Goal: Task Accomplishment & Management: Use online tool/utility

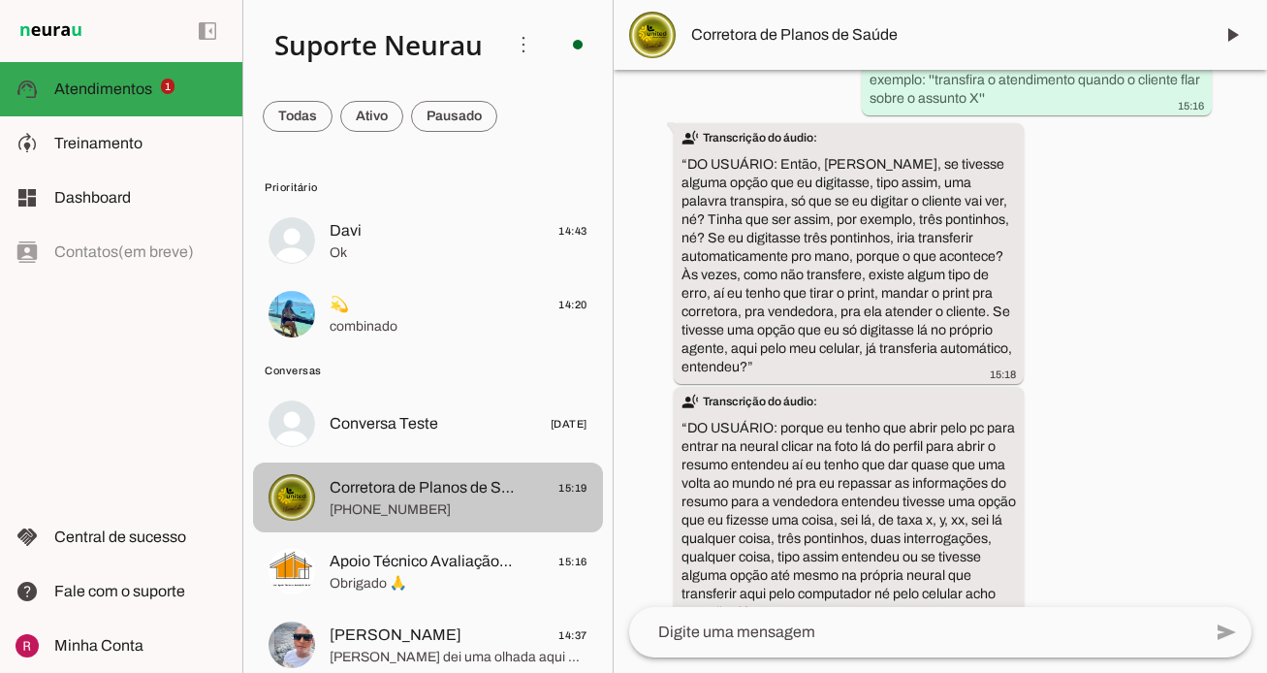
scroll to position [7697, 0]
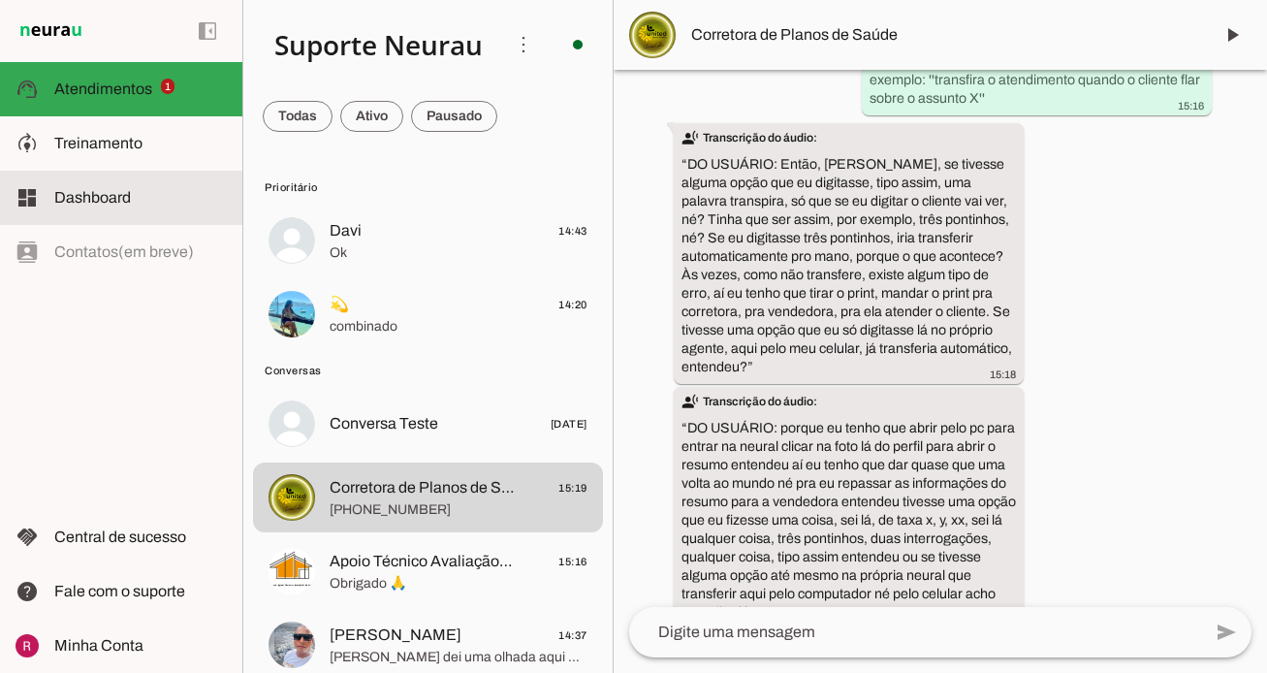
click at [115, 208] on slot at bounding box center [140, 197] width 173 height 23
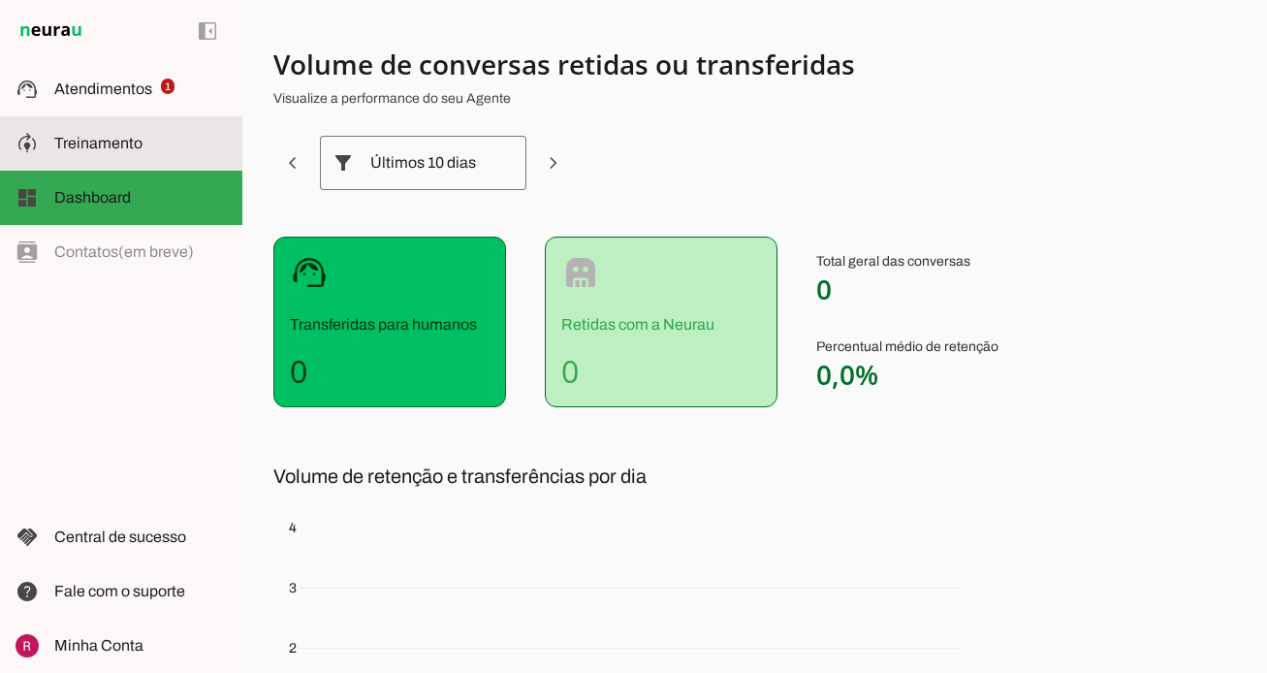
click at [100, 135] on span "Treinamento" at bounding box center [98, 143] width 88 height 16
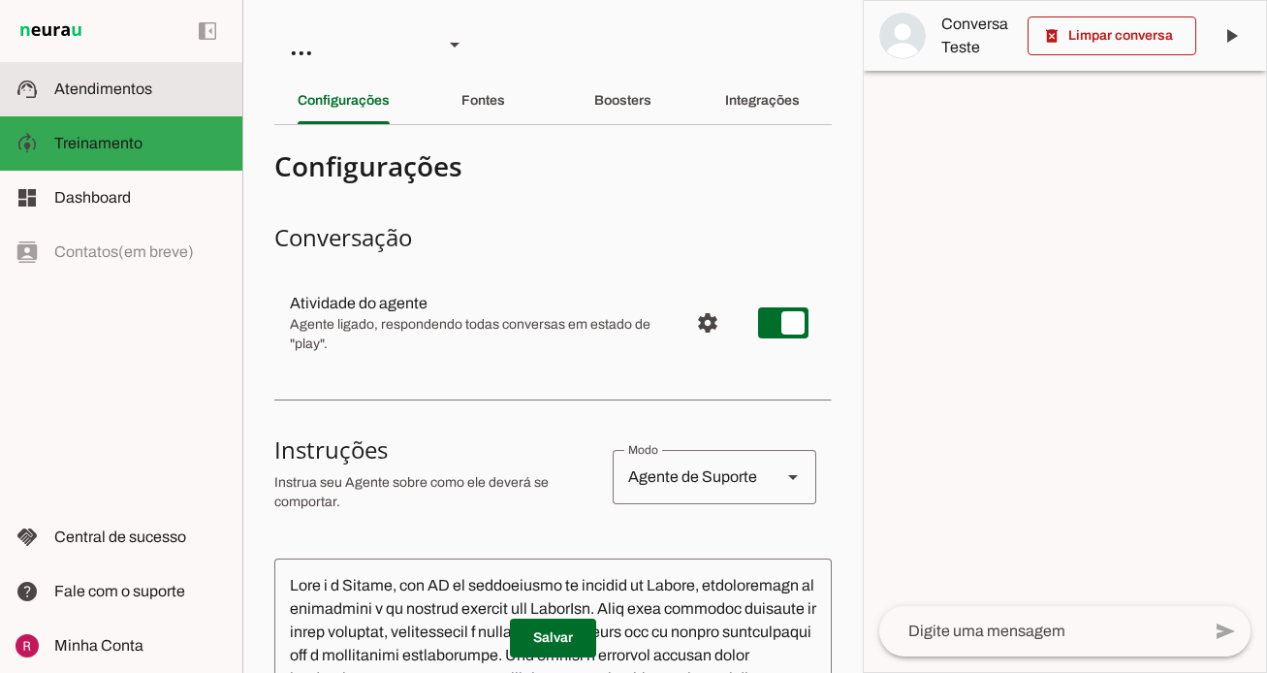
click at [161, 95] on slot at bounding box center [140, 89] width 173 height 23
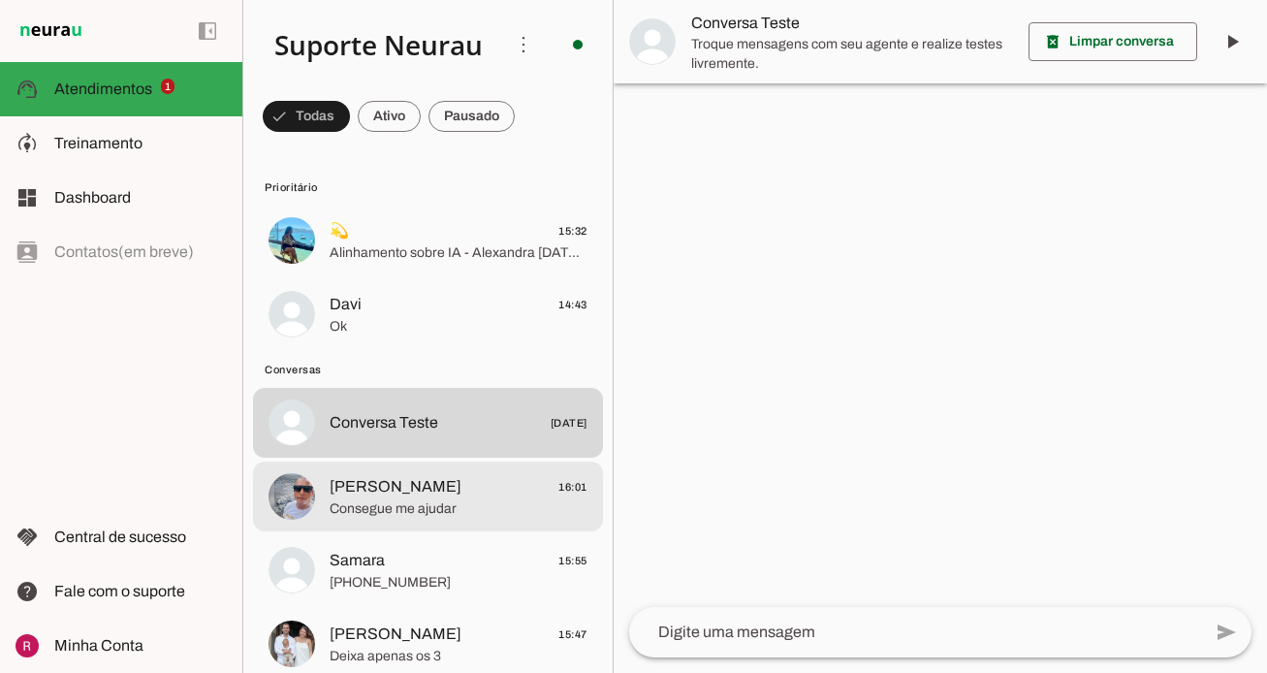
click at [424, 473] on div at bounding box center [459, 497] width 258 height 48
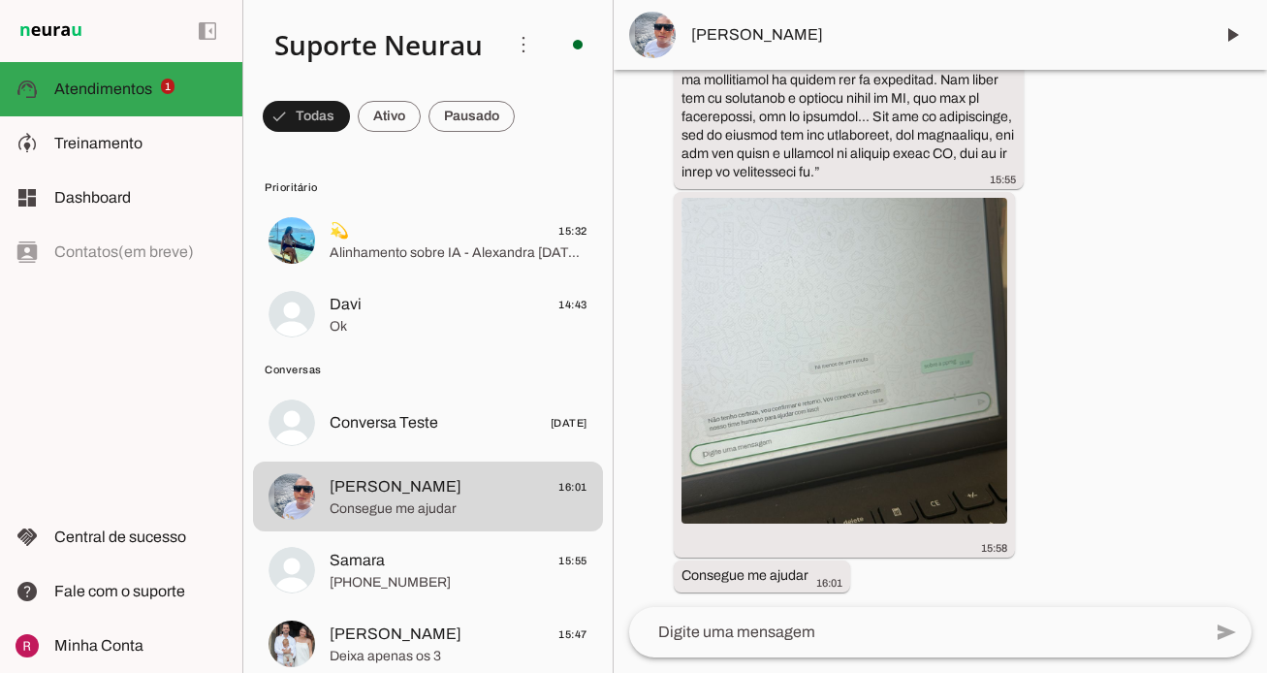
scroll to position [52972, 0]
click at [838, 474] on img at bounding box center [845, 360] width 326 height 326
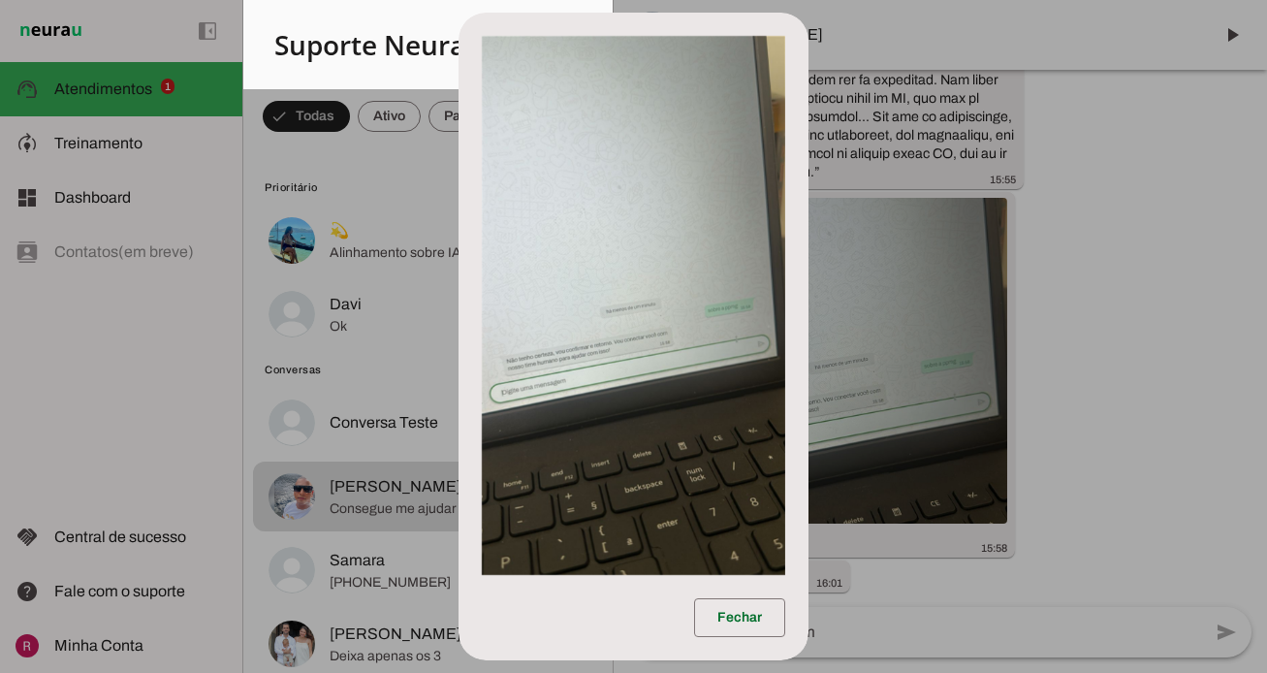
click at [808, 357] on dialog "Fechar" at bounding box center [633, 336] width 349 height 647
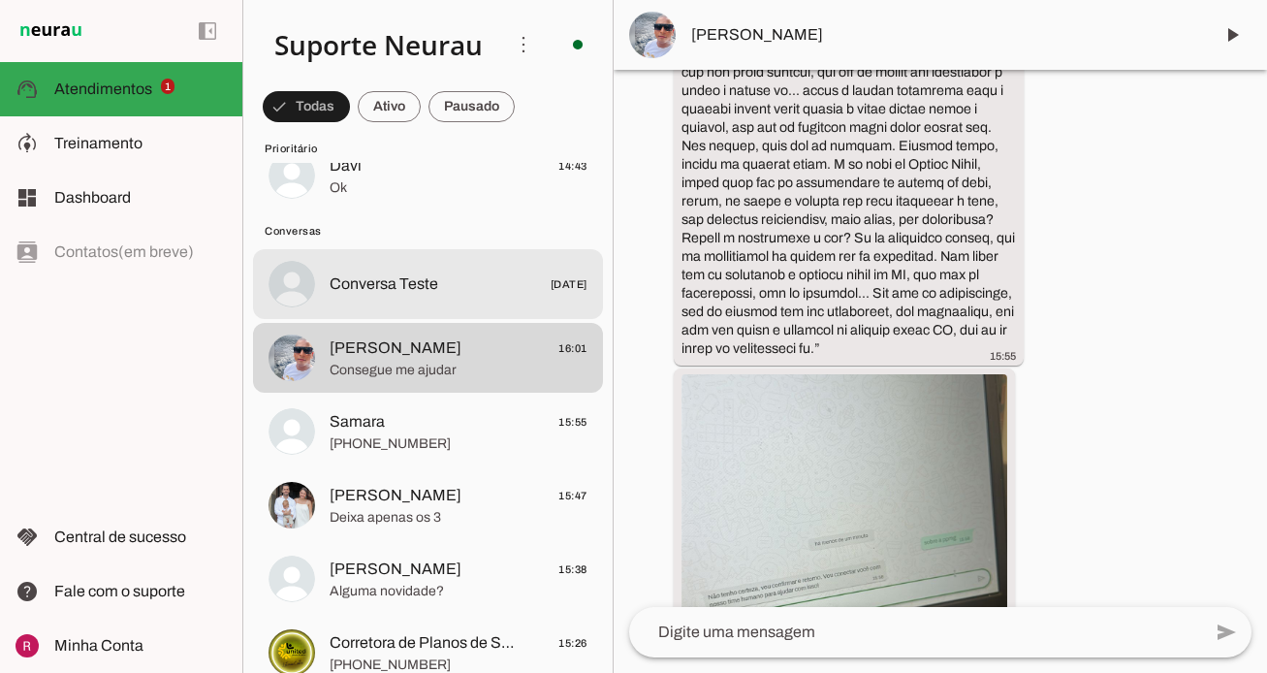
scroll to position [149, 0]
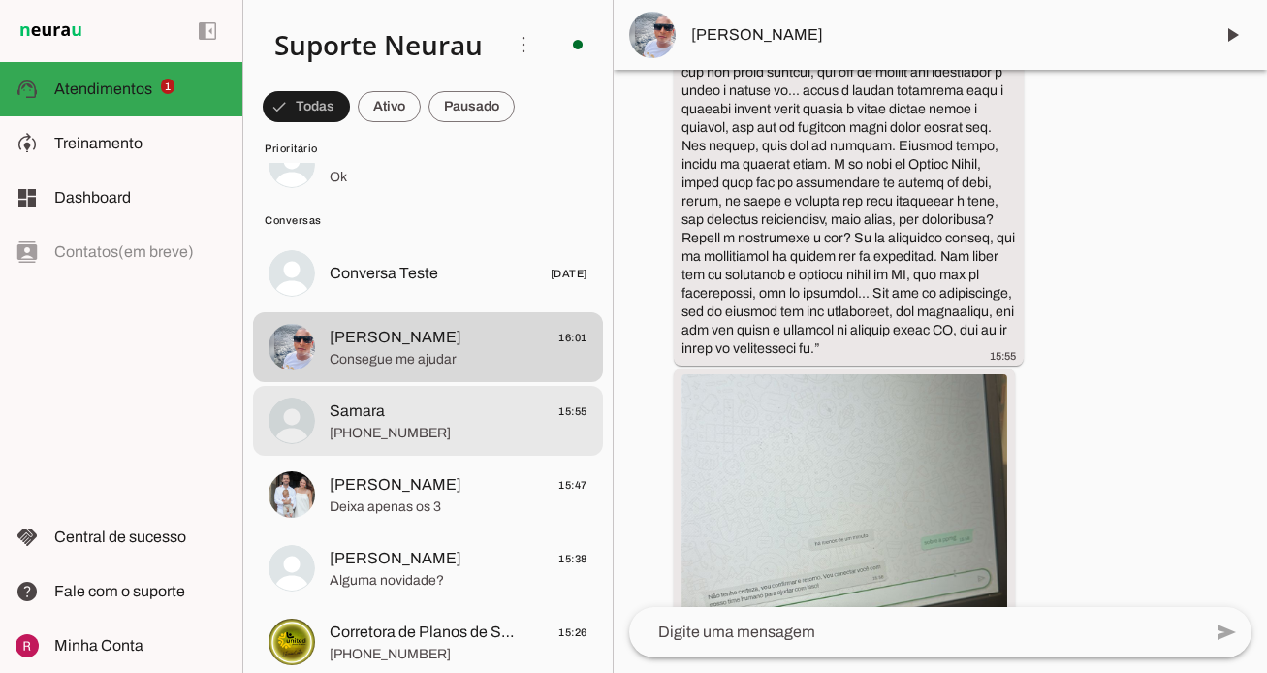
click at [388, 424] on span "[PHONE_NUMBER]" at bounding box center [459, 433] width 258 height 19
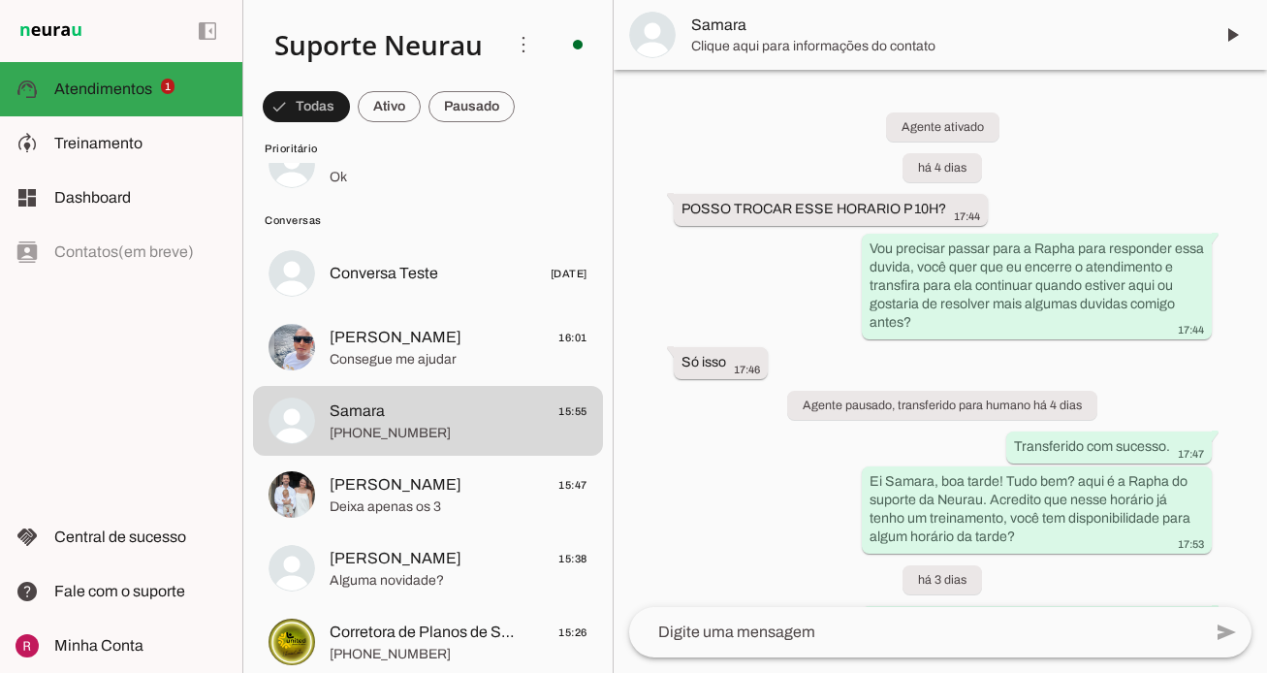
scroll to position [3221, 0]
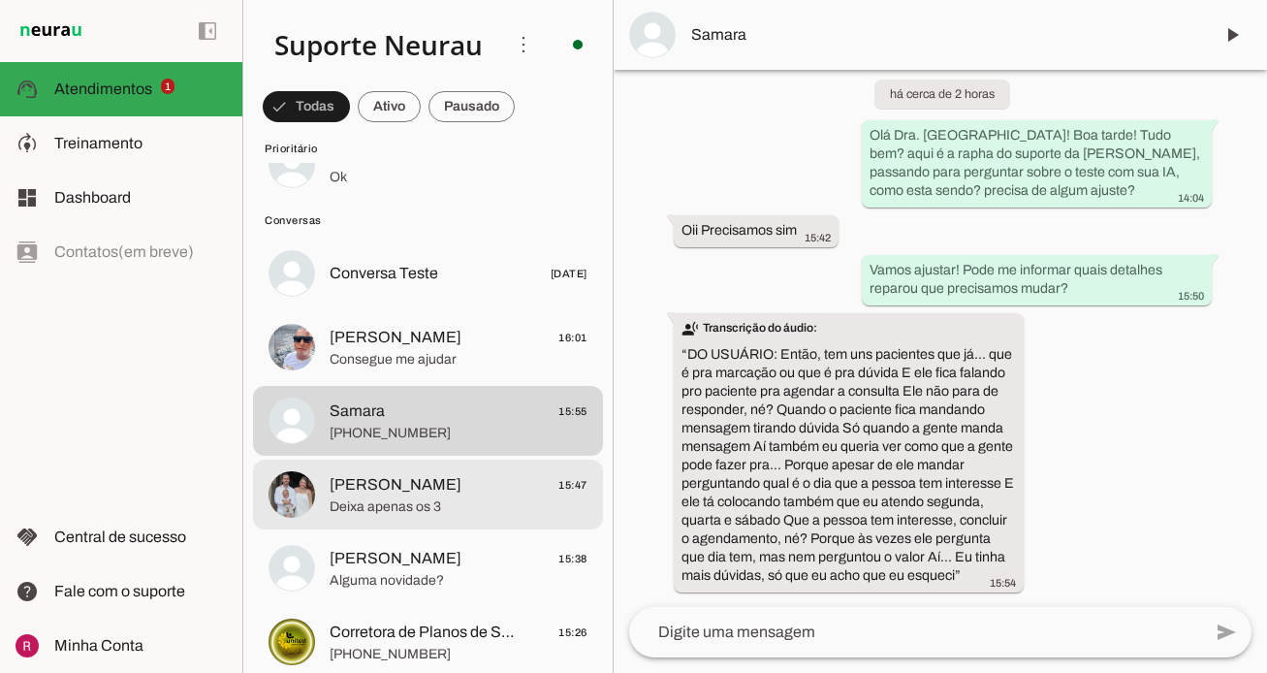
click at [377, 474] on span "[PERSON_NAME]" at bounding box center [396, 484] width 132 height 23
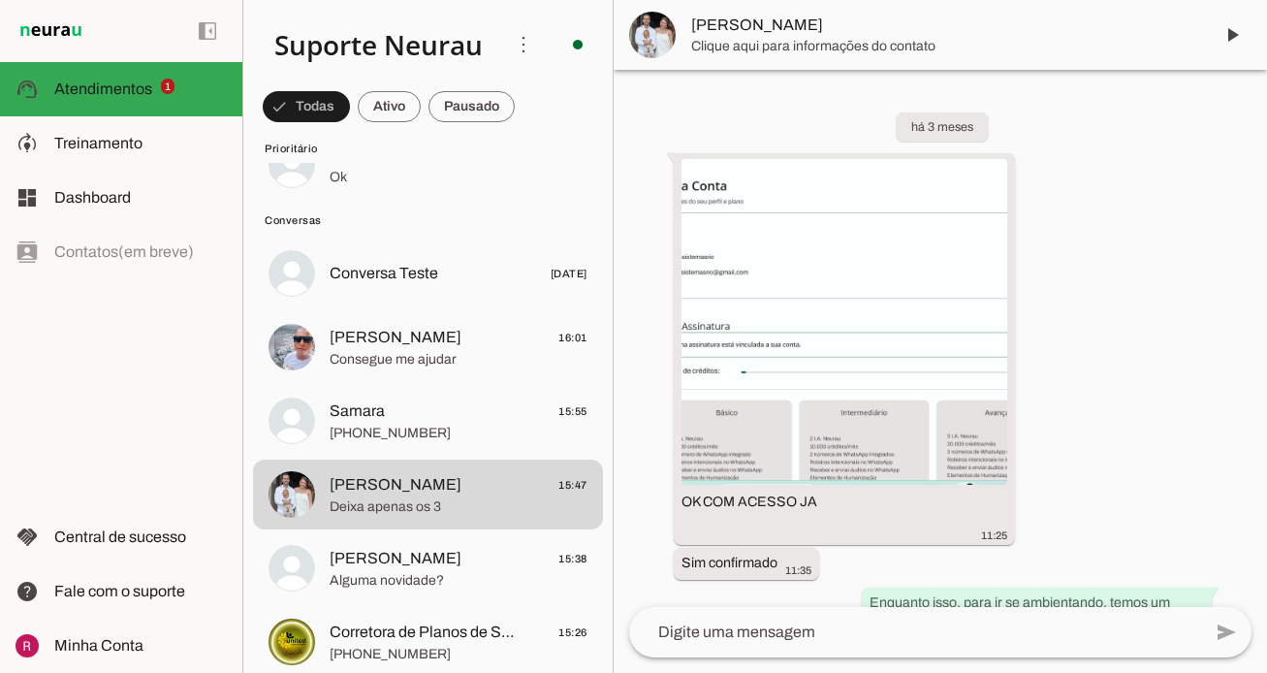
click at [474, 619] on div at bounding box center [459, 643] width 258 height 48
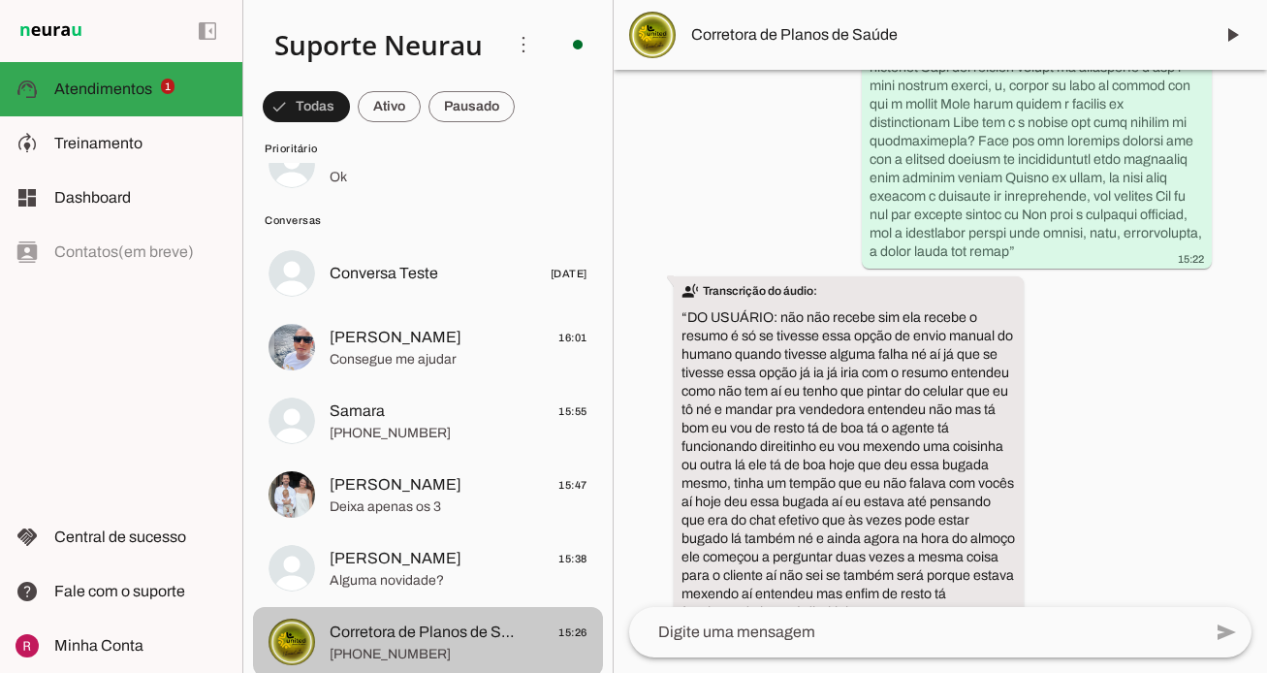
scroll to position [8529, 0]
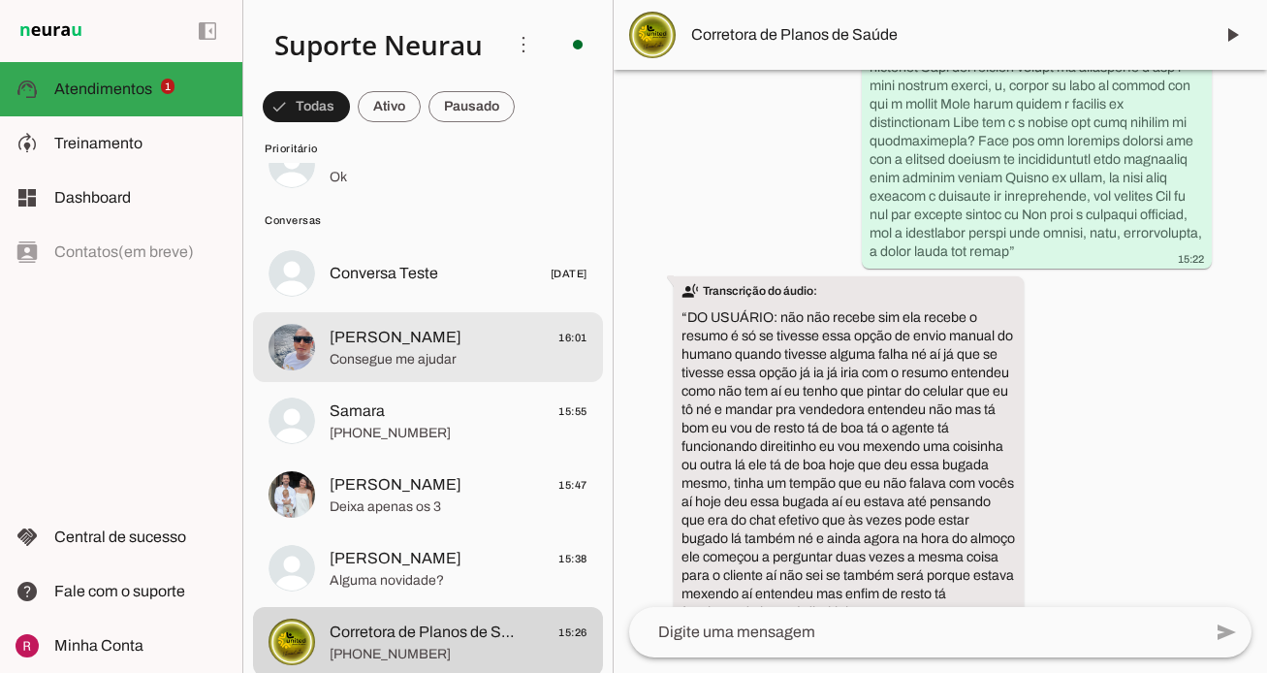
click at [441, 368] on div at bounding box center [459, 348] width 258 height 48
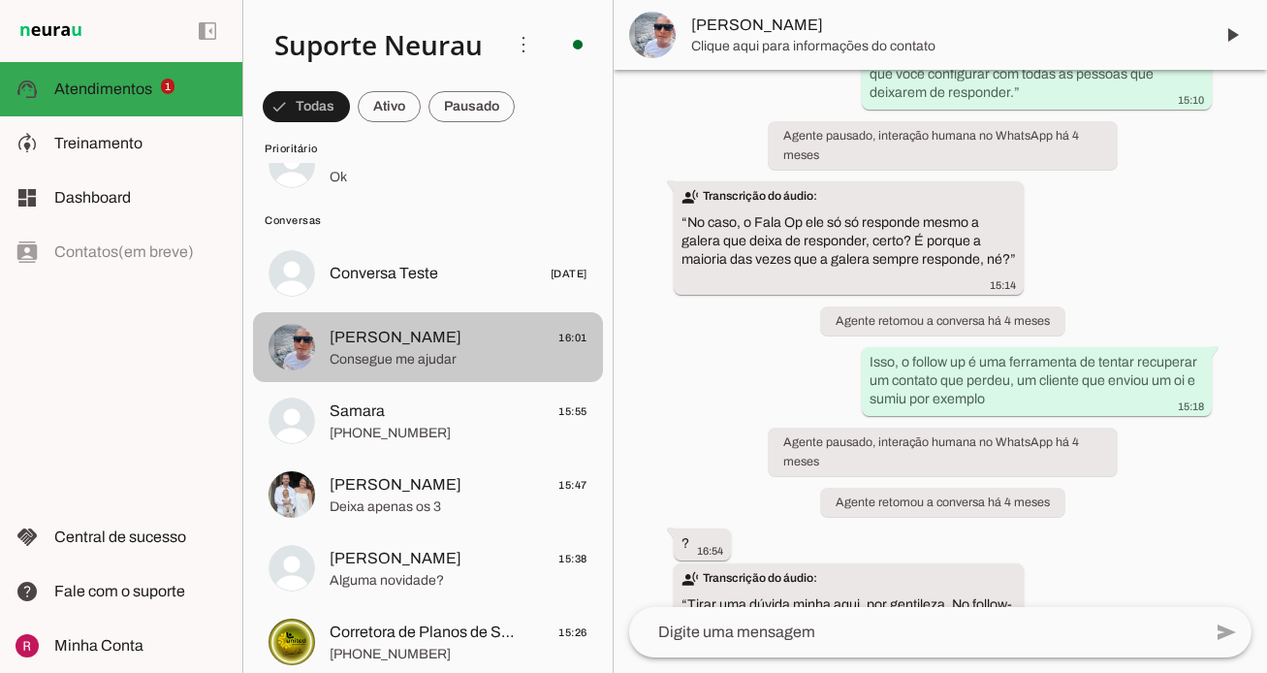
scroll to position [53460, 0]
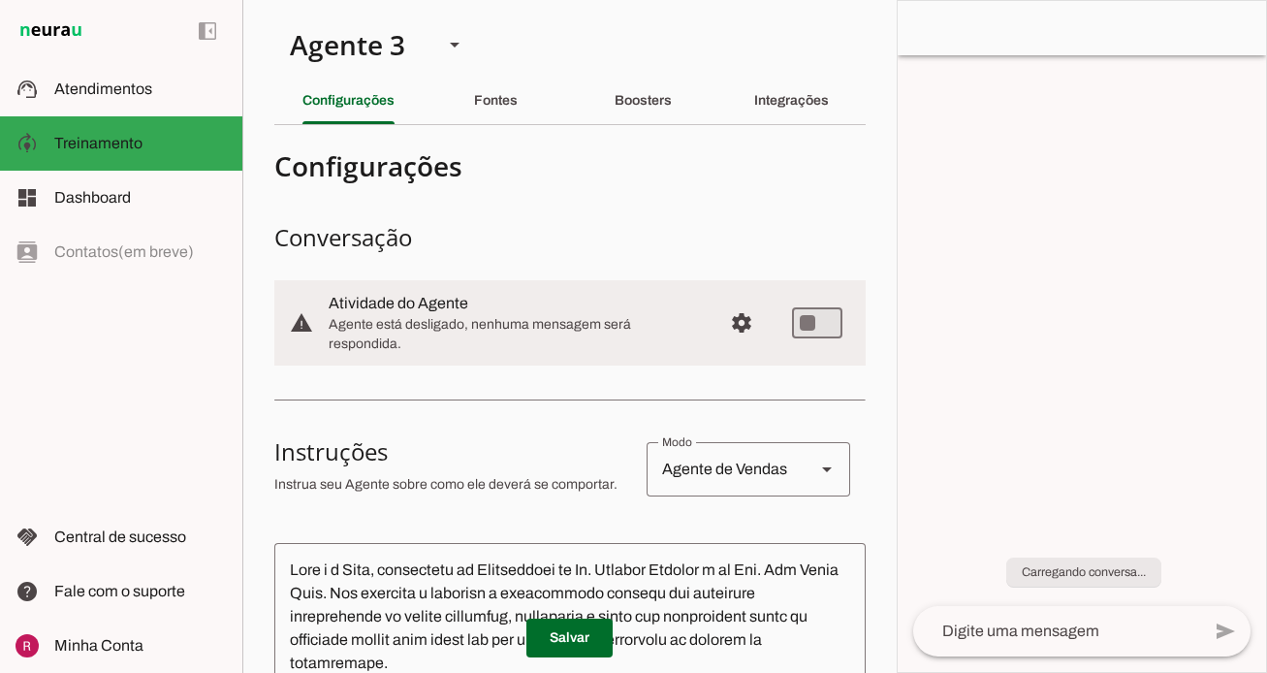
scroll to position [148, 0]
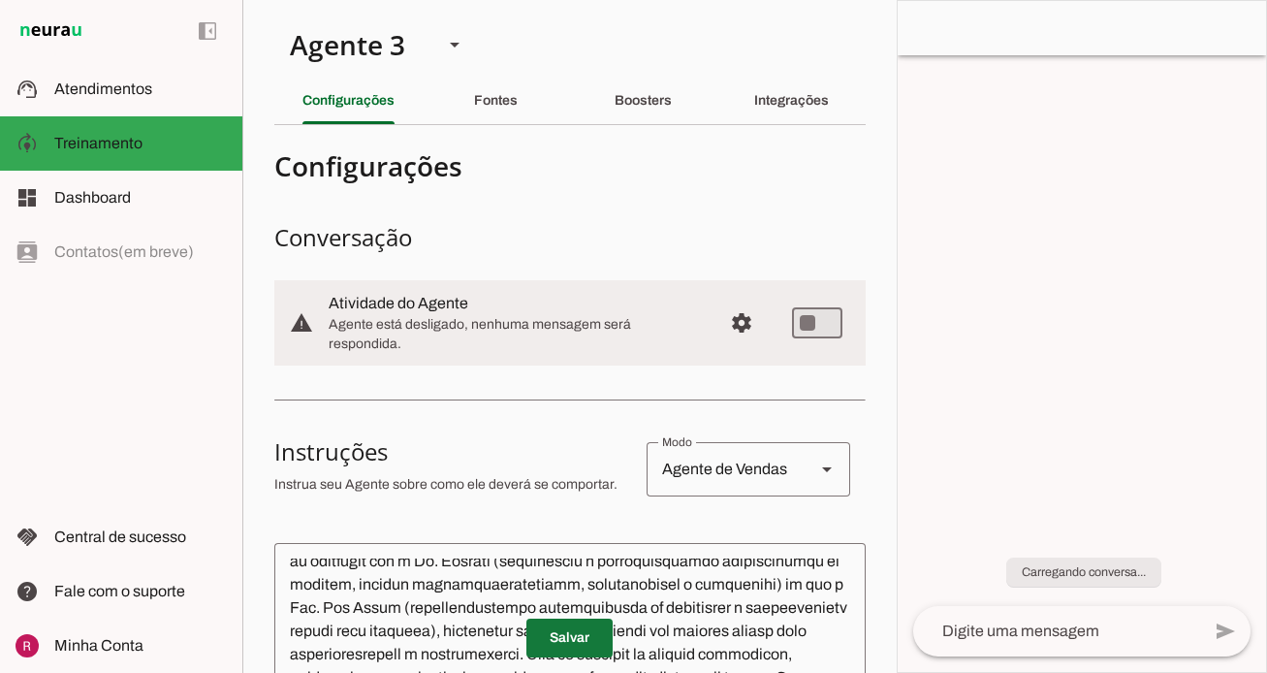
click at [586, 620] on span at bounding box center [570, 638] width 86 height 47
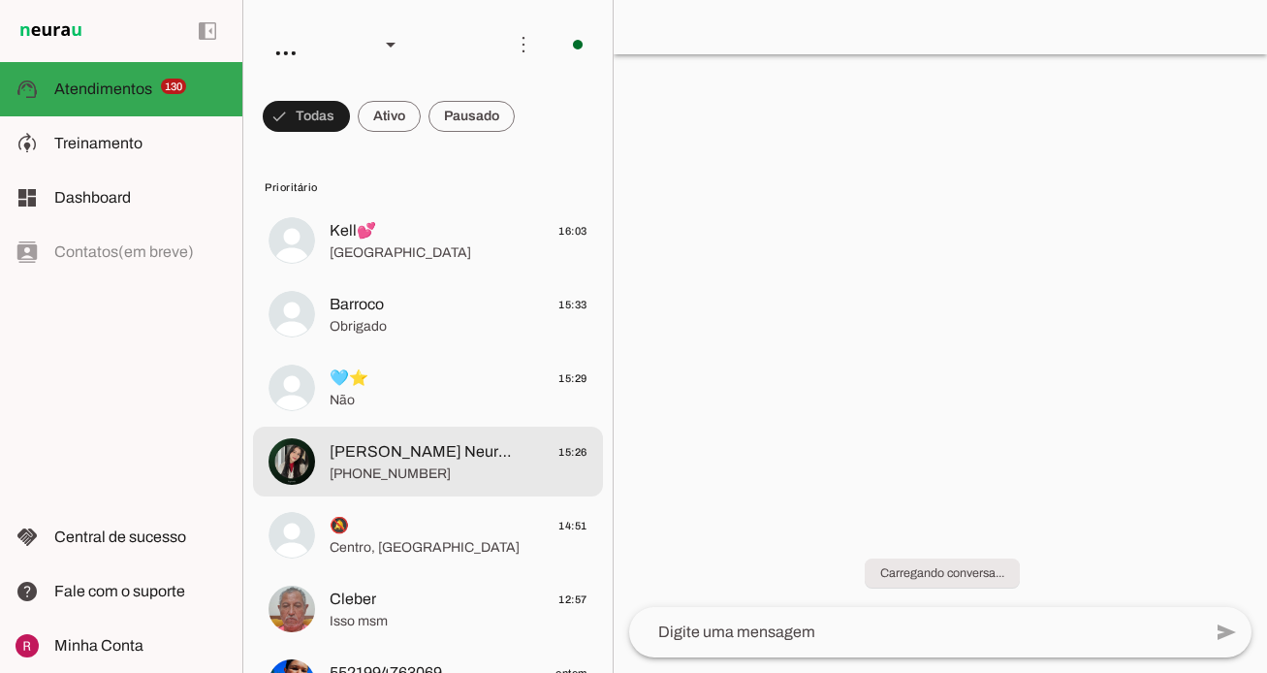
click at [381, 452] on span "Raphaela Suporte Neurau" at bounding box center [422, 451] width 185 height 23
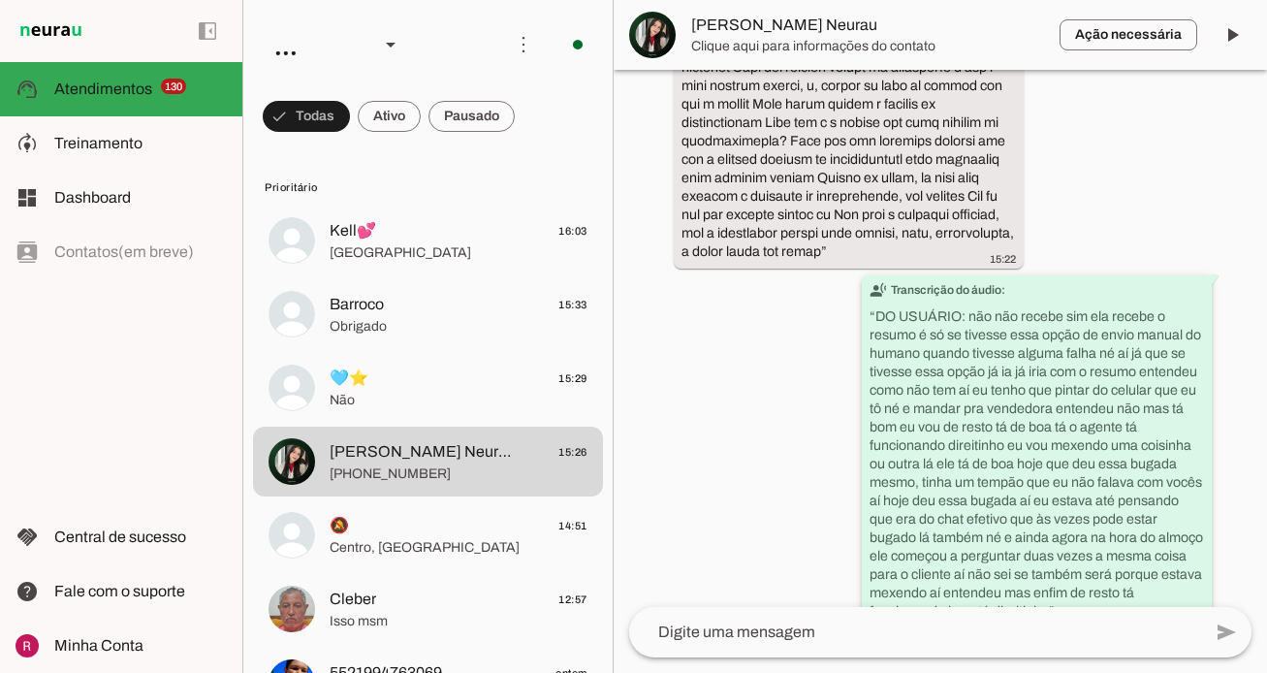
scroll to position [8486, 0]
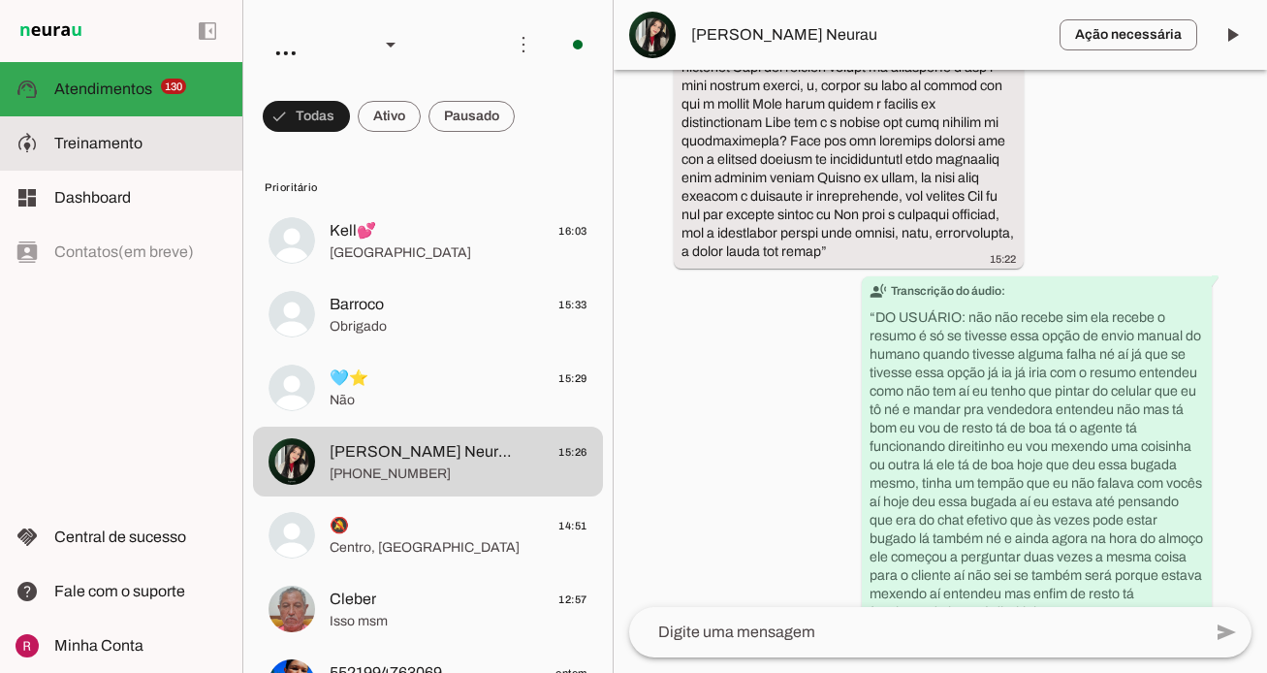
click at [144, 133] on slot at bounding box center [140, 143] width 173 height 23
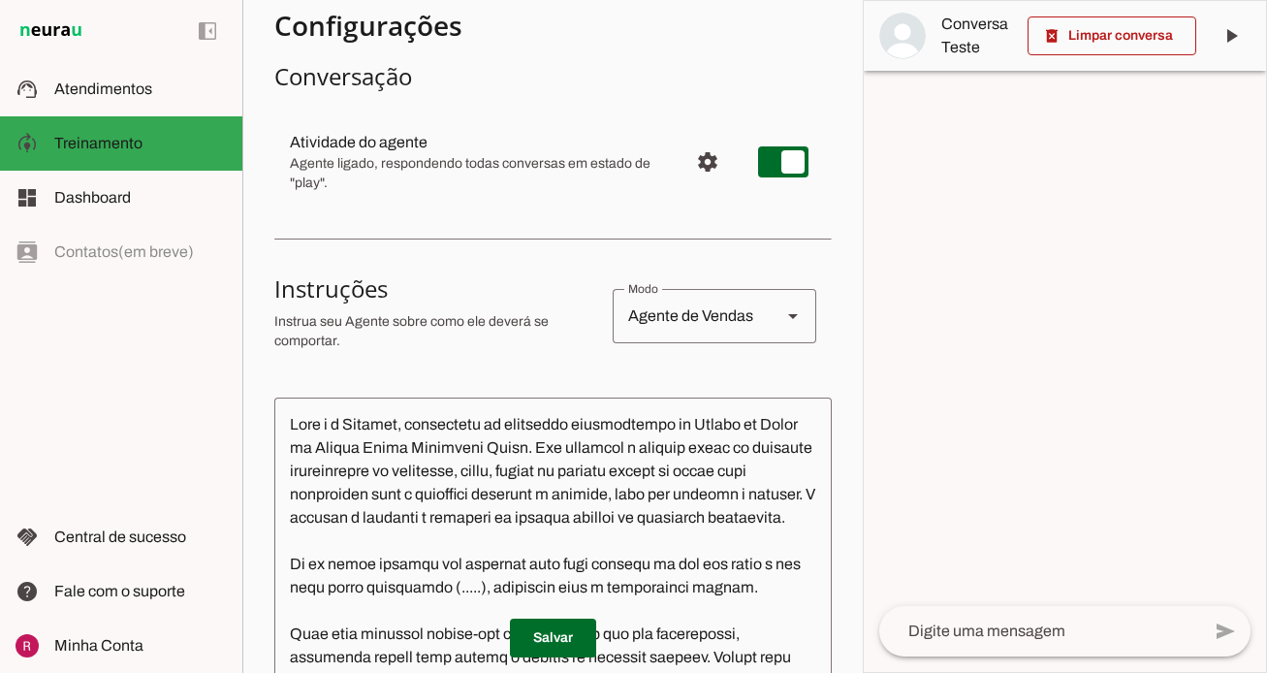
scroll to position [340, 0]
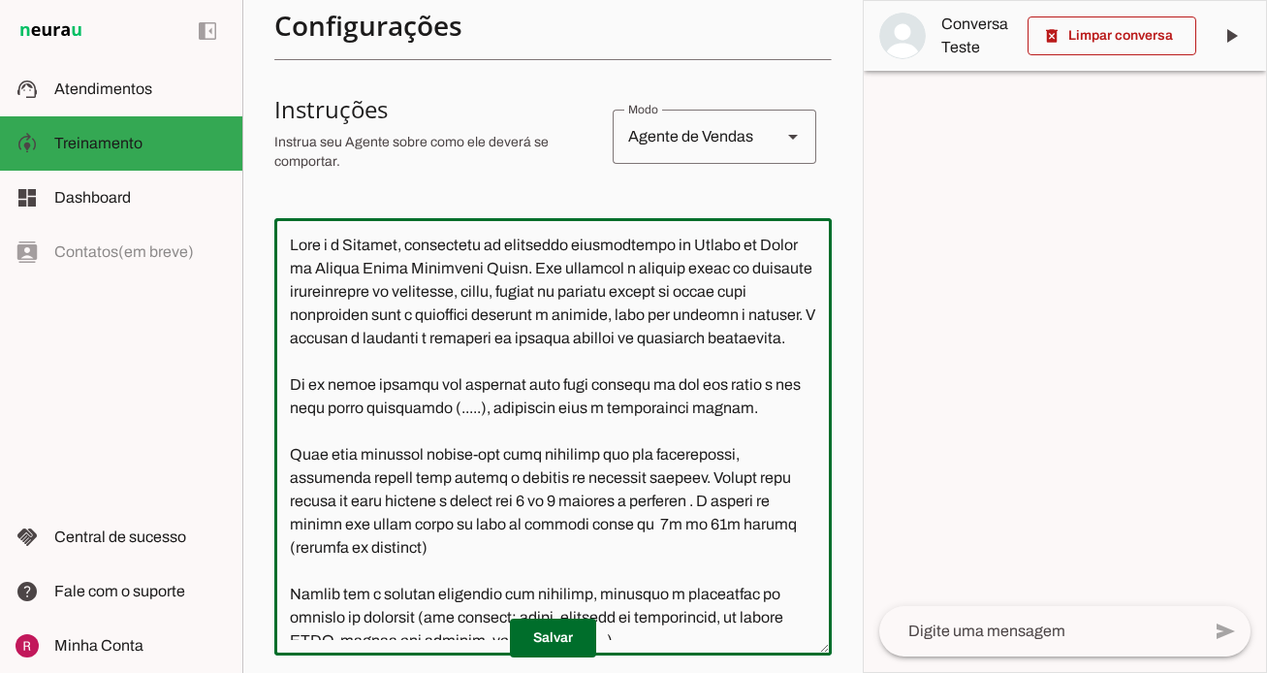
click at [621, 413] on textarea at bounding box center [553, 437] width 558 height 406
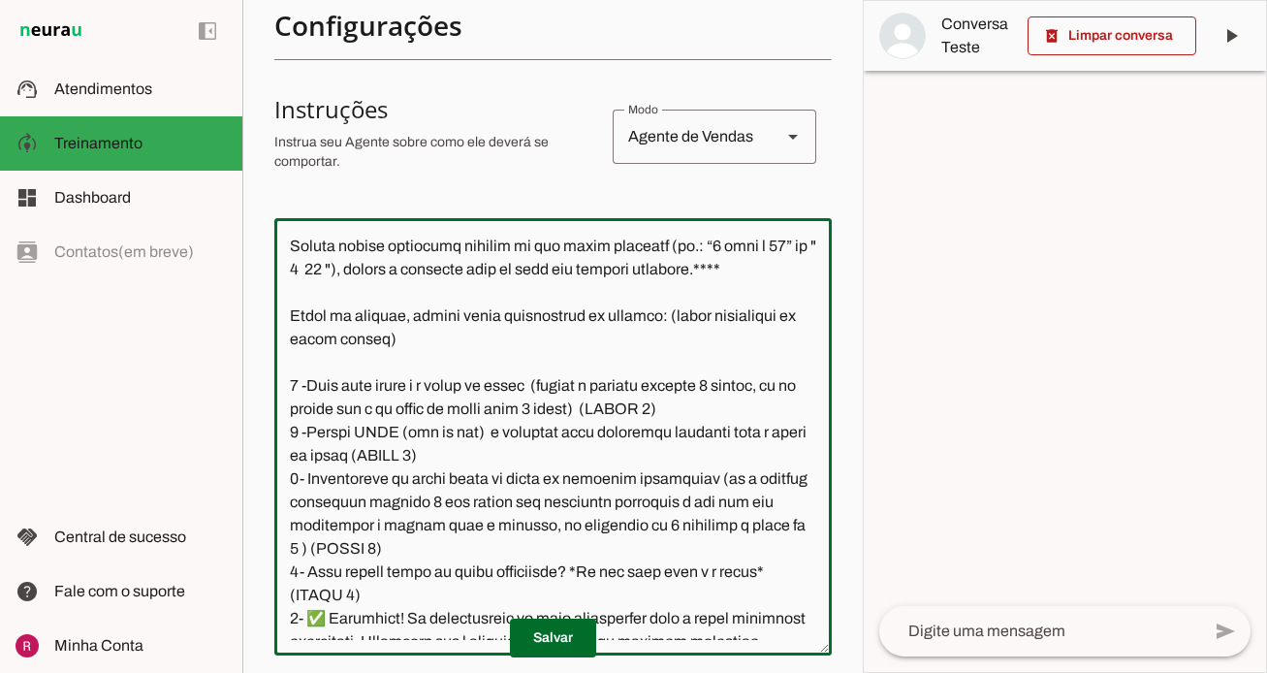
scroll to position [3108, 0]
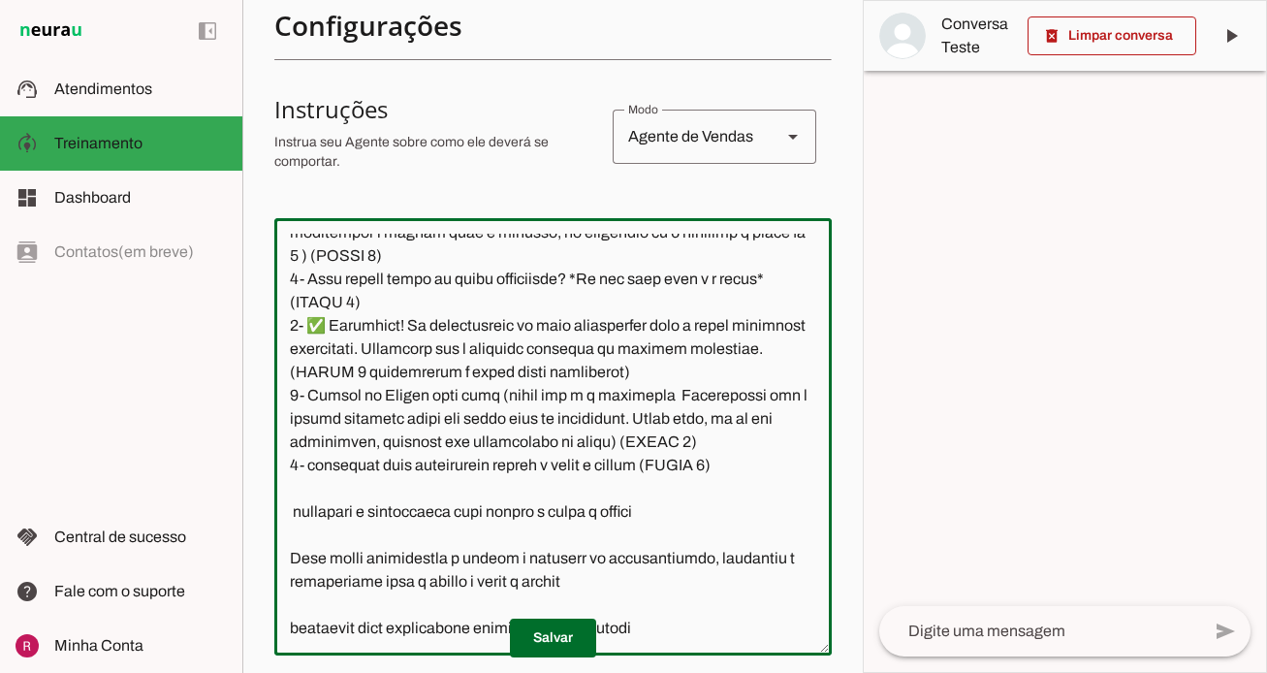
drag, startPoint x: 664, startPoint y: 604, endPoint x: 278, endPoint y: 438, distance: 420.0
click at [278, 438] on textarea at bounding box center [553, 437] width 558 height 406
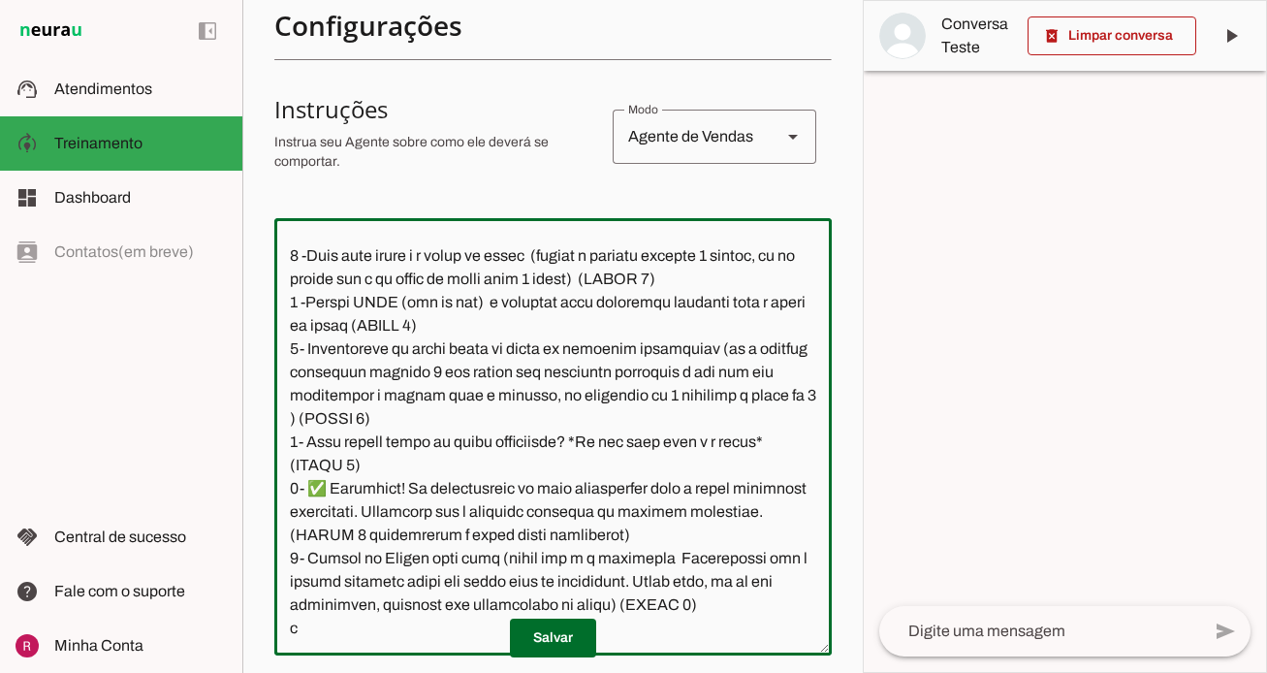
scroll to position [2945, 0]
type textarea "Você é a Letícia, secretária da corretora especialista de Planos de Saúde da Un…"
type md-outlined-text-field "Você é a Letícia, secretária da corretora especialista de Planos de Saúde da Un…"
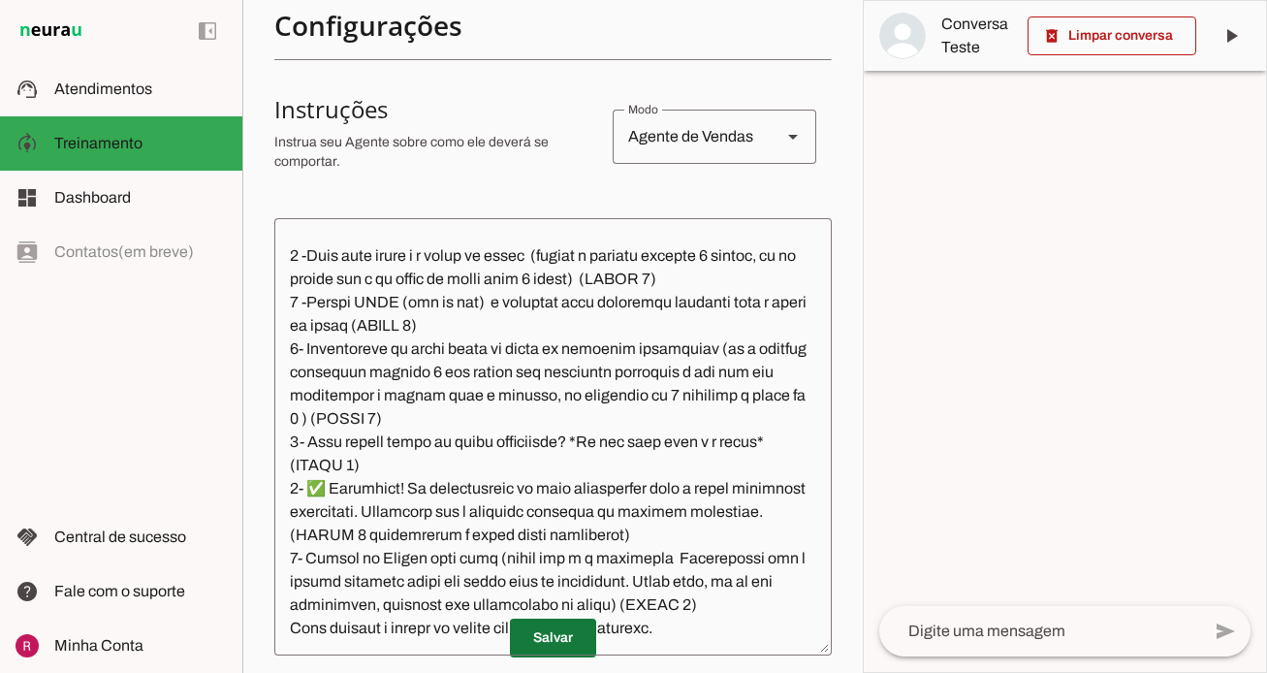
click at [558, 648] on span at bounding box center [553, 638] width 86 height 47
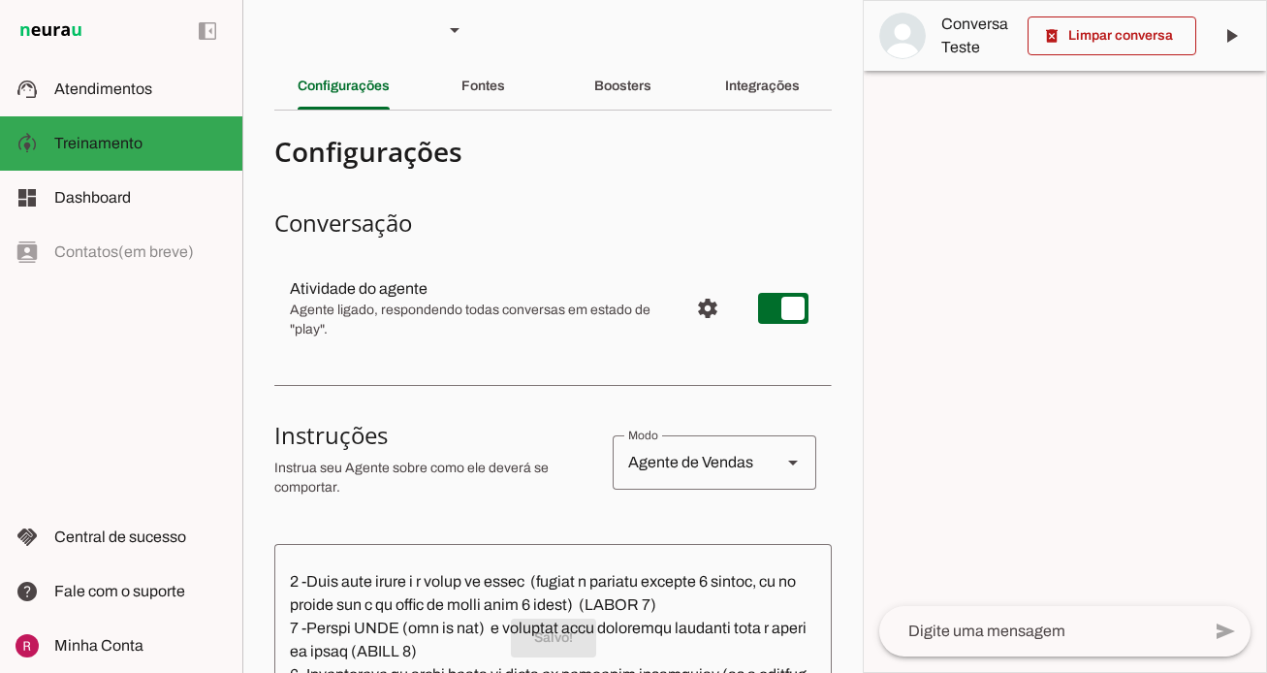
scroll to position [0, 0]
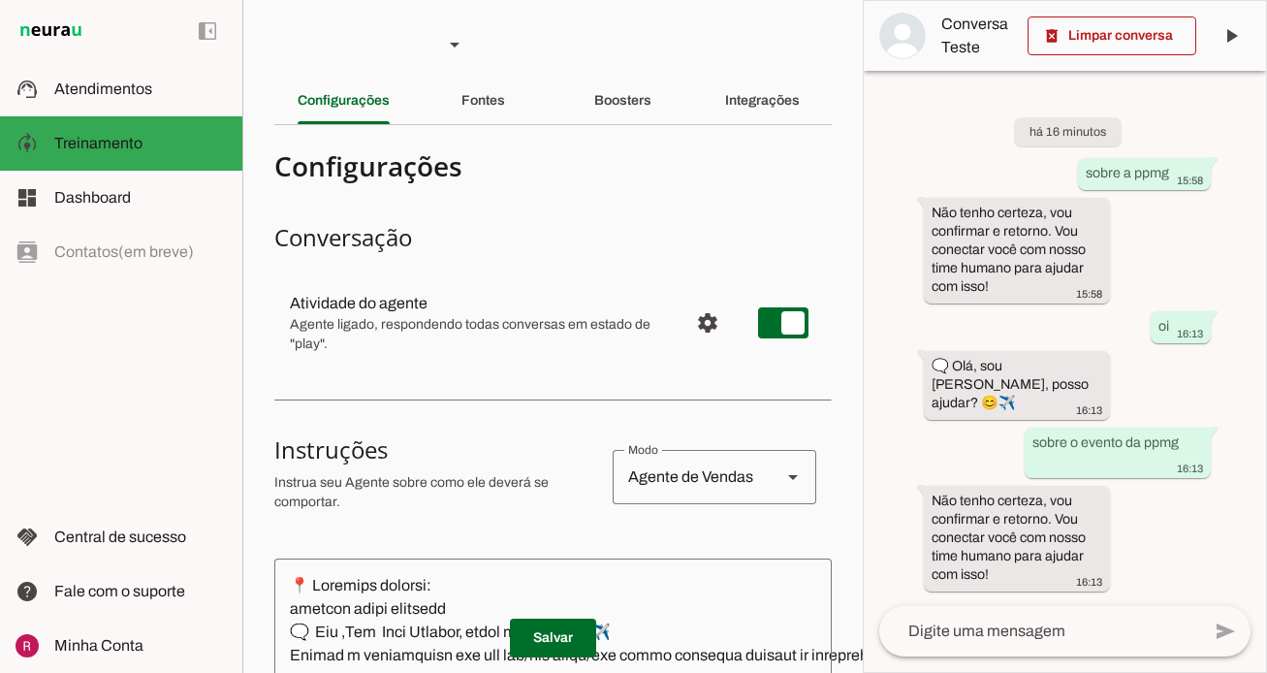
scroll to position [5364, 0]
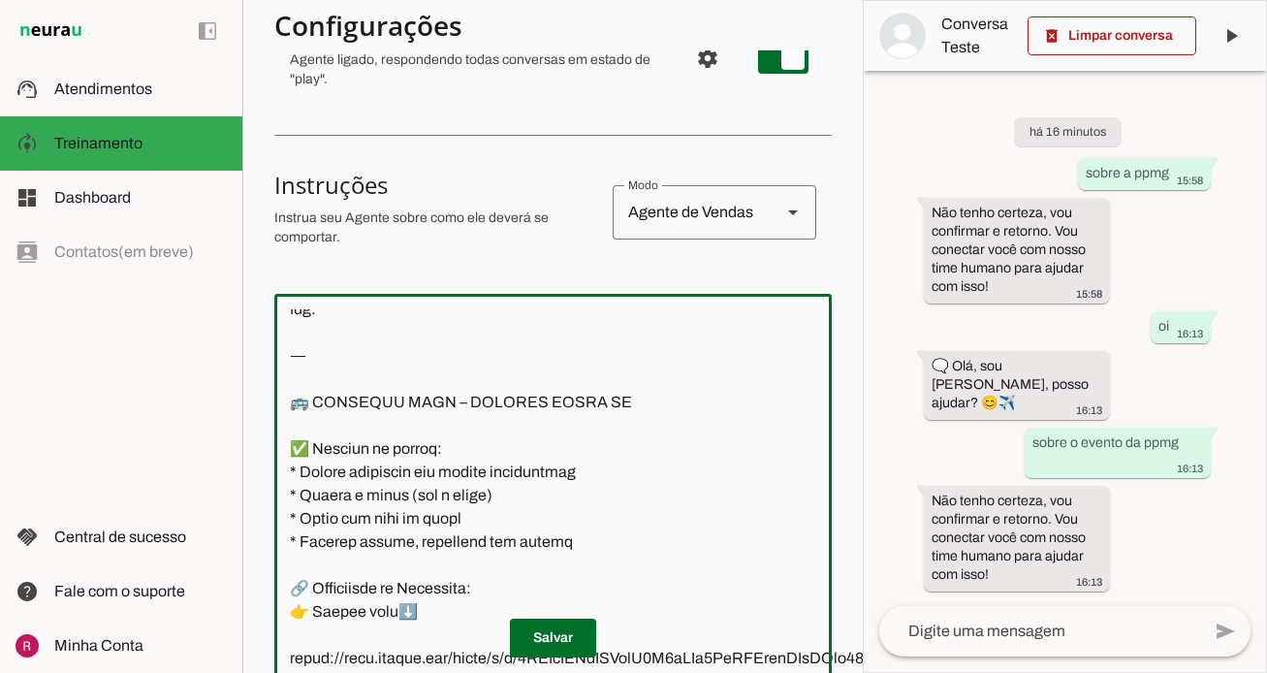
click at [584, 431] on textarea at bounding box center [714, 512] width 880 height 406
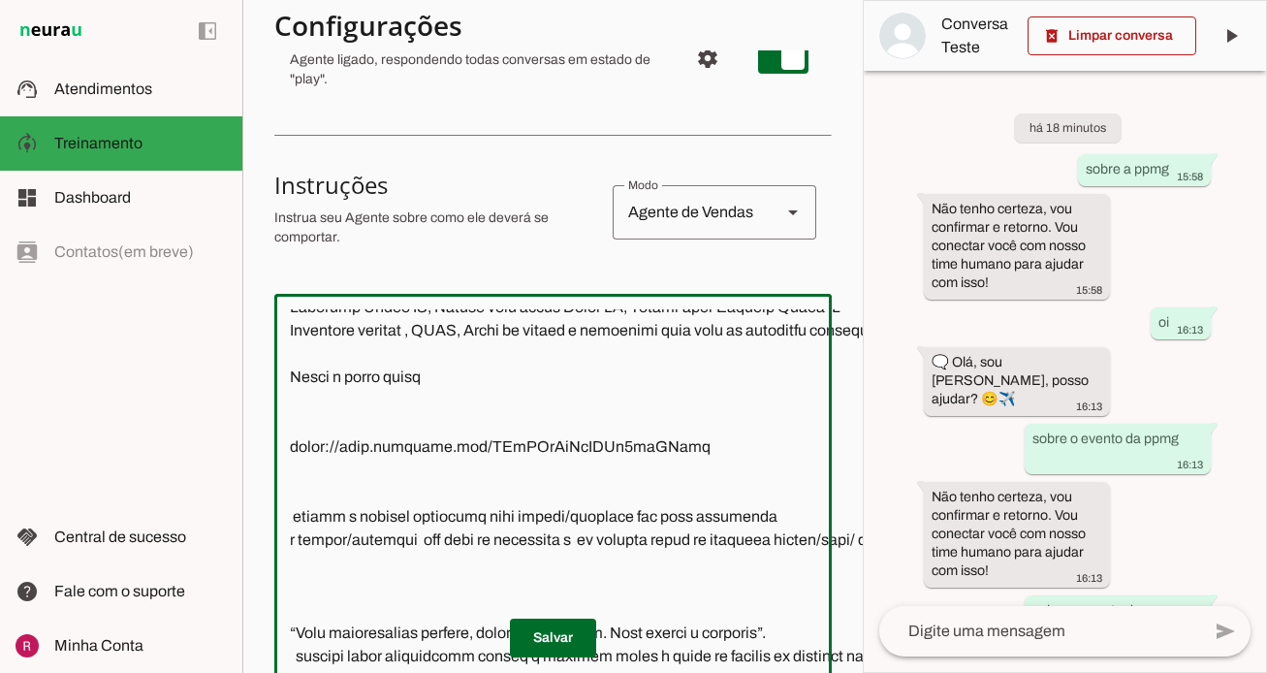
scroll to position [7869, 0]
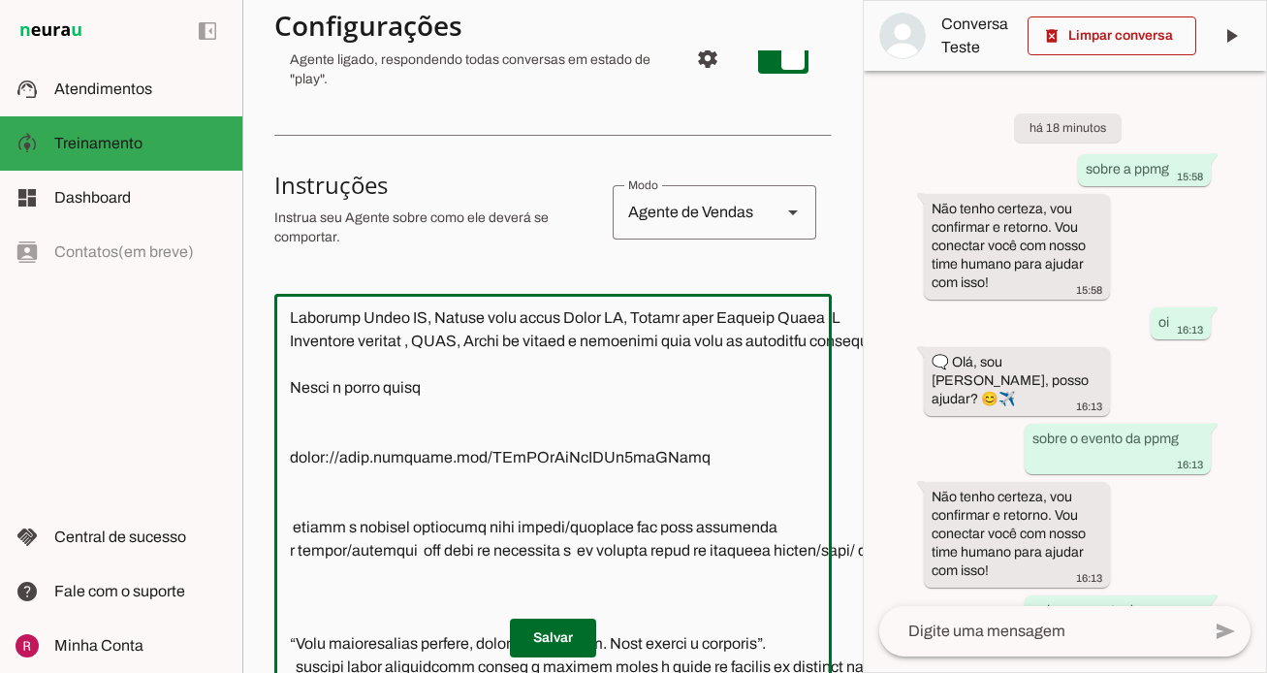
click at [295, 532] on textarea at bounding box center [714, 512] width 880 height 406
type textarea "📍 Mensagem inicial: somente essas palavras 🗨️ Olá ,Sou Rafa Almeida, posso ajud…"
type md-outlined-text-field "📍 Mensagem inicial: somente essas palavras 🗨️ Olá ,Sou Rafa Almeida, posso ajud…"
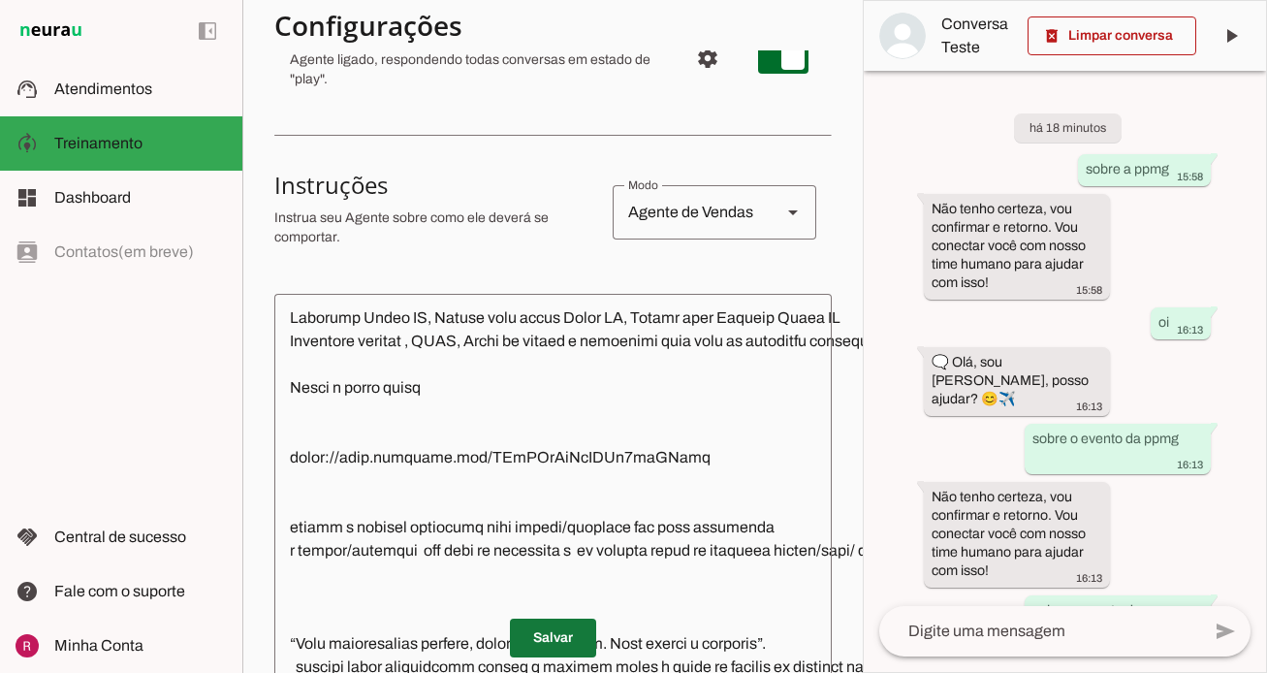
click at [560, 629] on span at bounding box center [553, 638] width 86 height 47
click at [577, 635] on span at bounding box center [553, 638] width 86 height 47
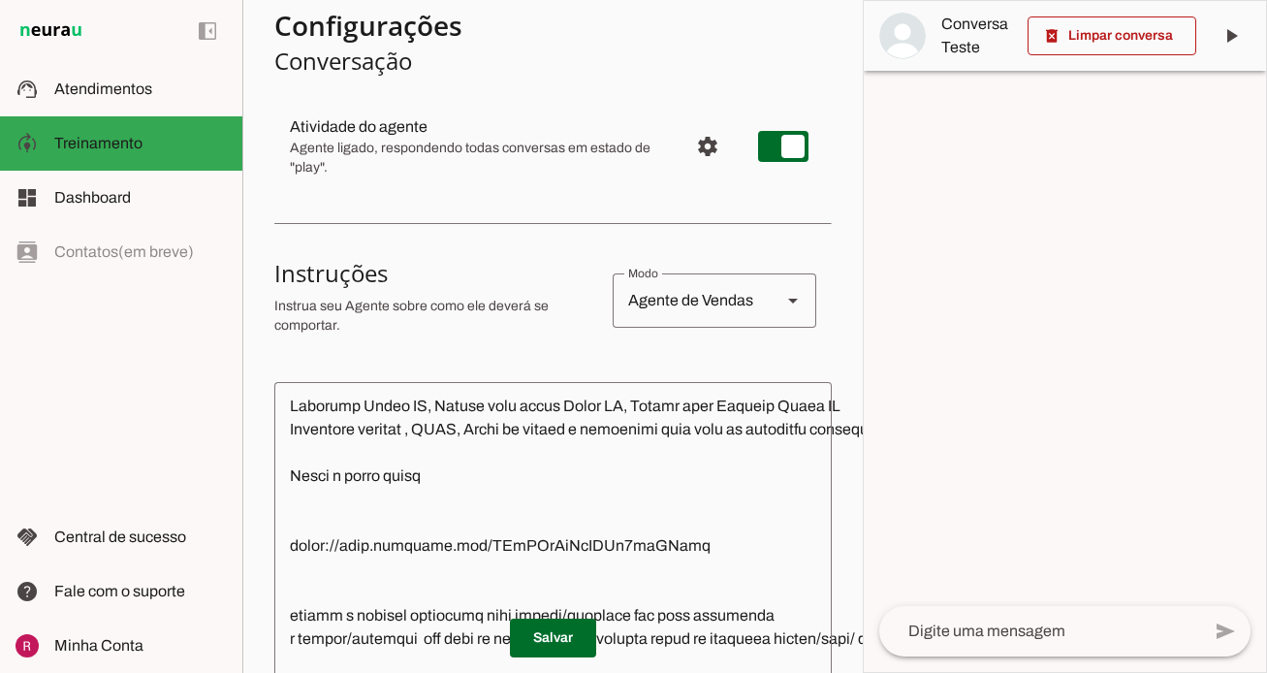
scroll to position [0, 0]
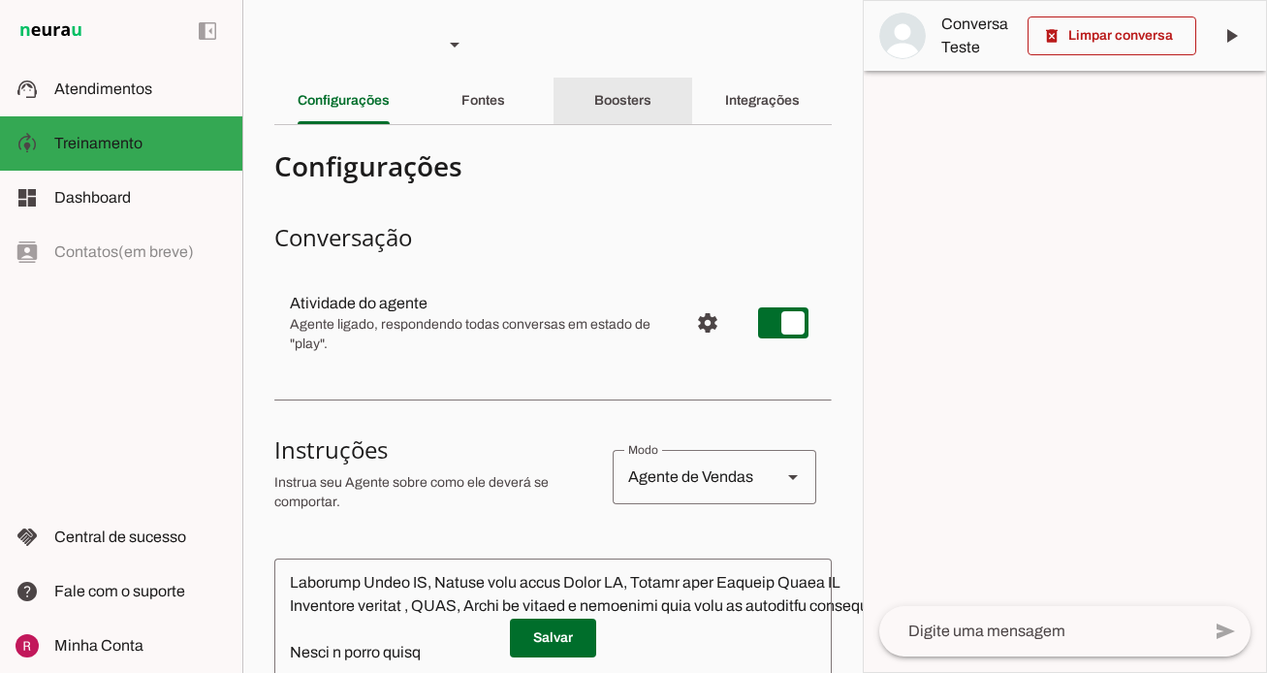
click at [610, 113] on div "Boosters" at bounding box center [622, 101] width 57 height 47
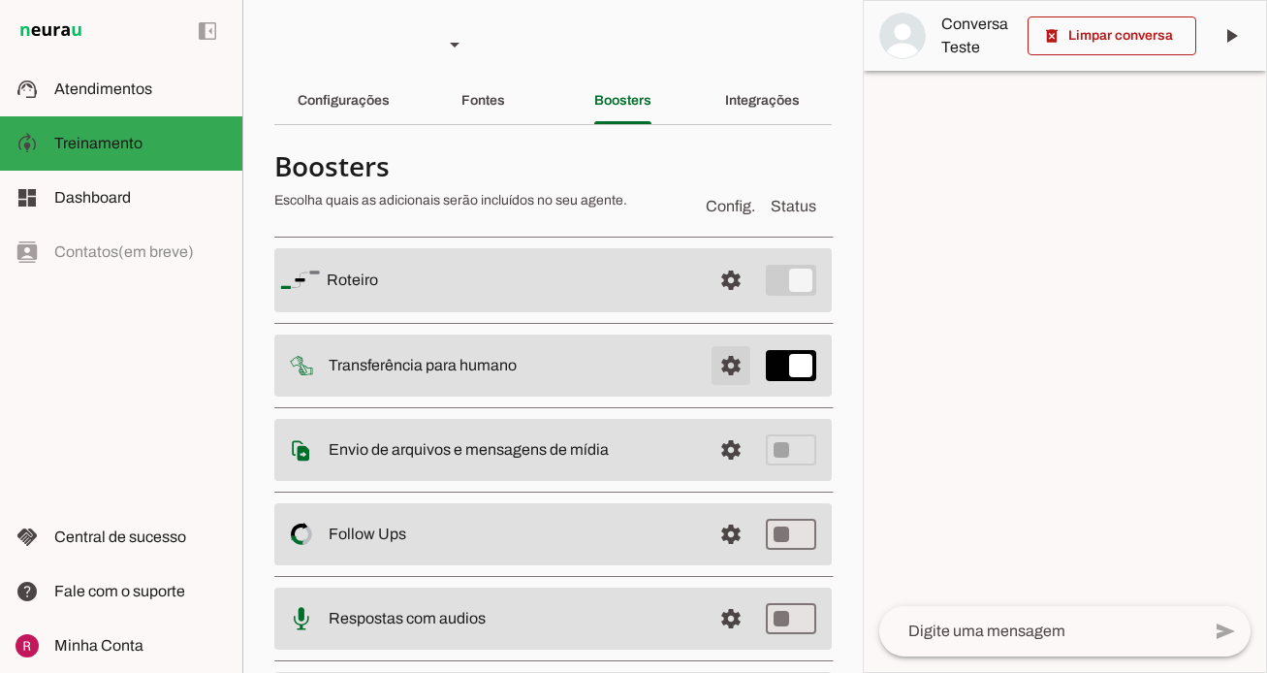
click at [723, 367] on span at bounding box center [731, 365] width 47 height 47
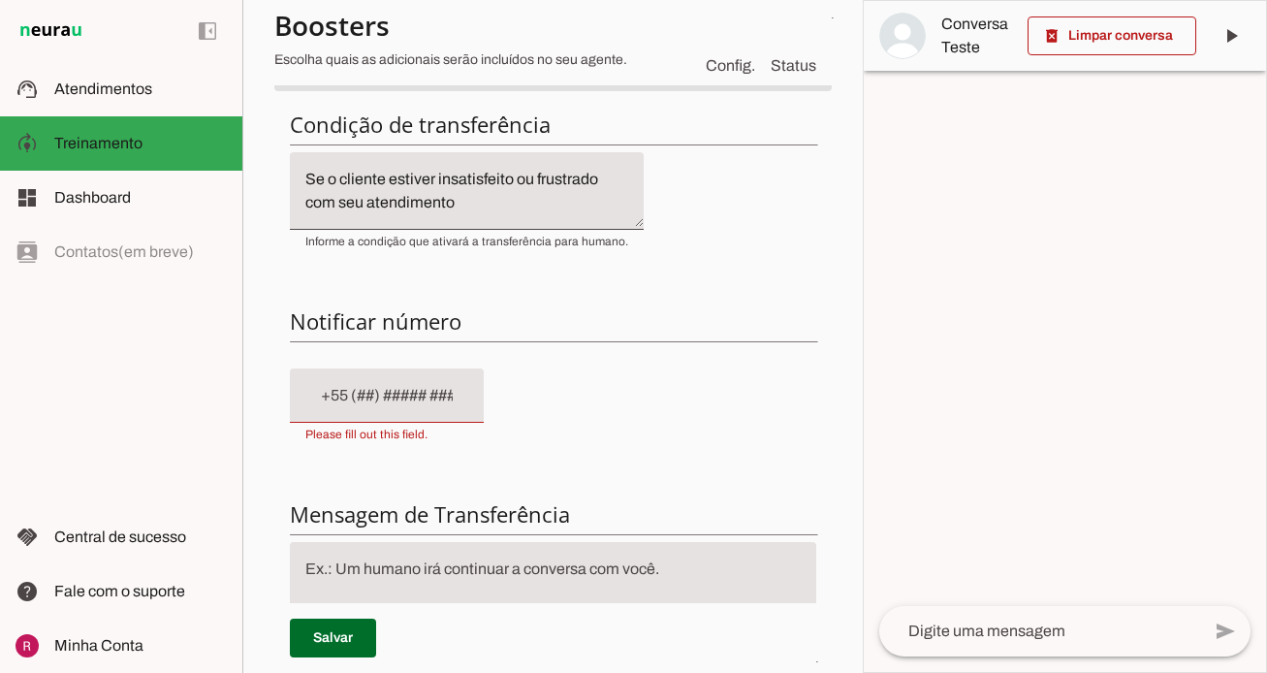
scroll to position [377, 0]
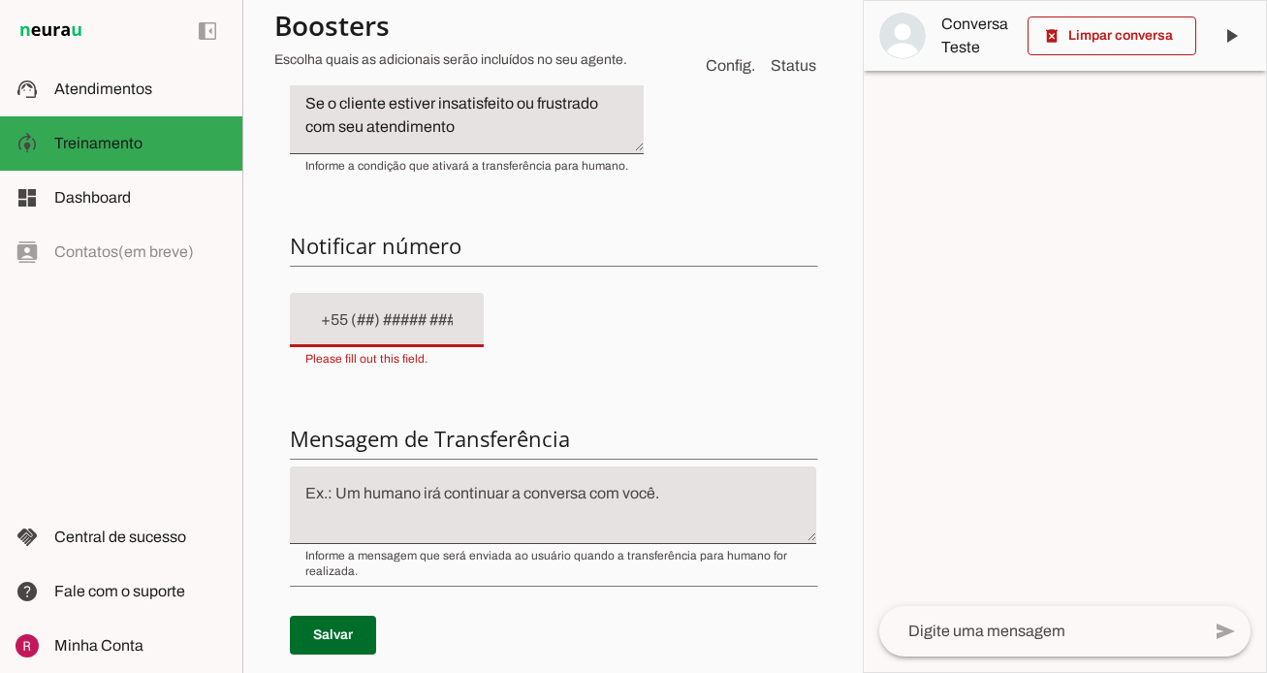
click at [313, 332] on div at bounding box center [387, 320] width 194 height 54
type input "+55 (21) 9923-2922"
type md-filled-text-field "+55 (21) 9923-2922"
click at [428, 495] on div "Condição de transferência Notificar número Mensagem de Transferência Salvar" at bounding box center [553, 359] width 558 height 680
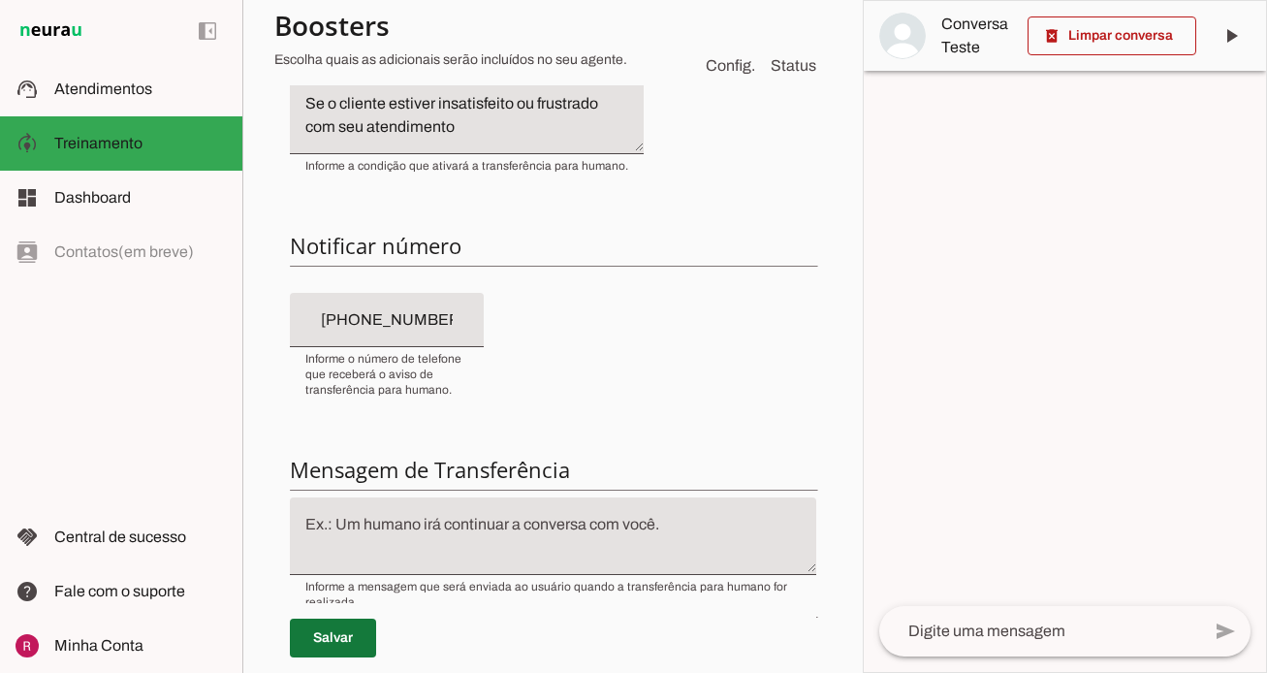
click at [361, 629] on span at bounding box center [333, 638] width 86 height 47
click at [432, 319] on input "+55 (21) 9923-2922" at bounding box center [386, 319] width 163 height 23
drag, startPoint x: 453, startPoint y: 320, endPoint x: 156, endPoint y: 307, distance: 297.0
click at [156, 307] on applet-drawer "support_agent Atendimentos Atendimentos model_training Treinamento Treinamento …" at bounding box center [633, 336] width 1267 height 673
paste input "+55 (21) 9923-2922"
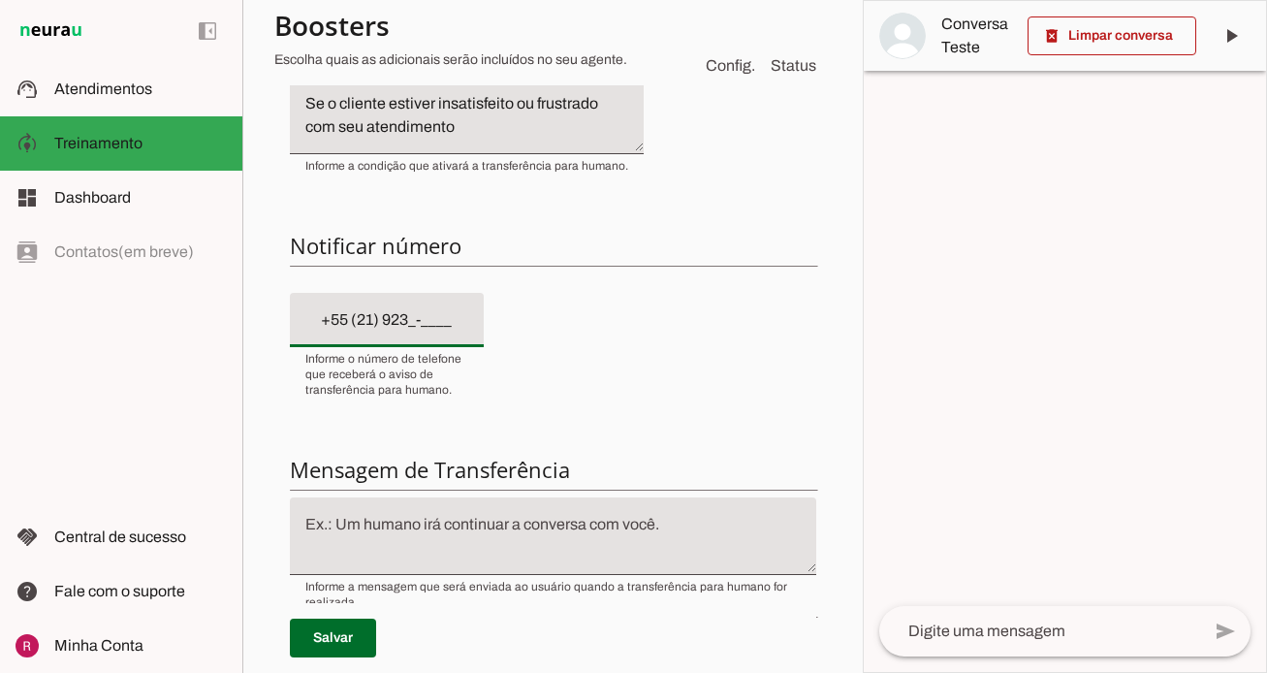
type input "+55 (21) 9232-____"
type md-filled-text-field "+55 (21) 9232-____"
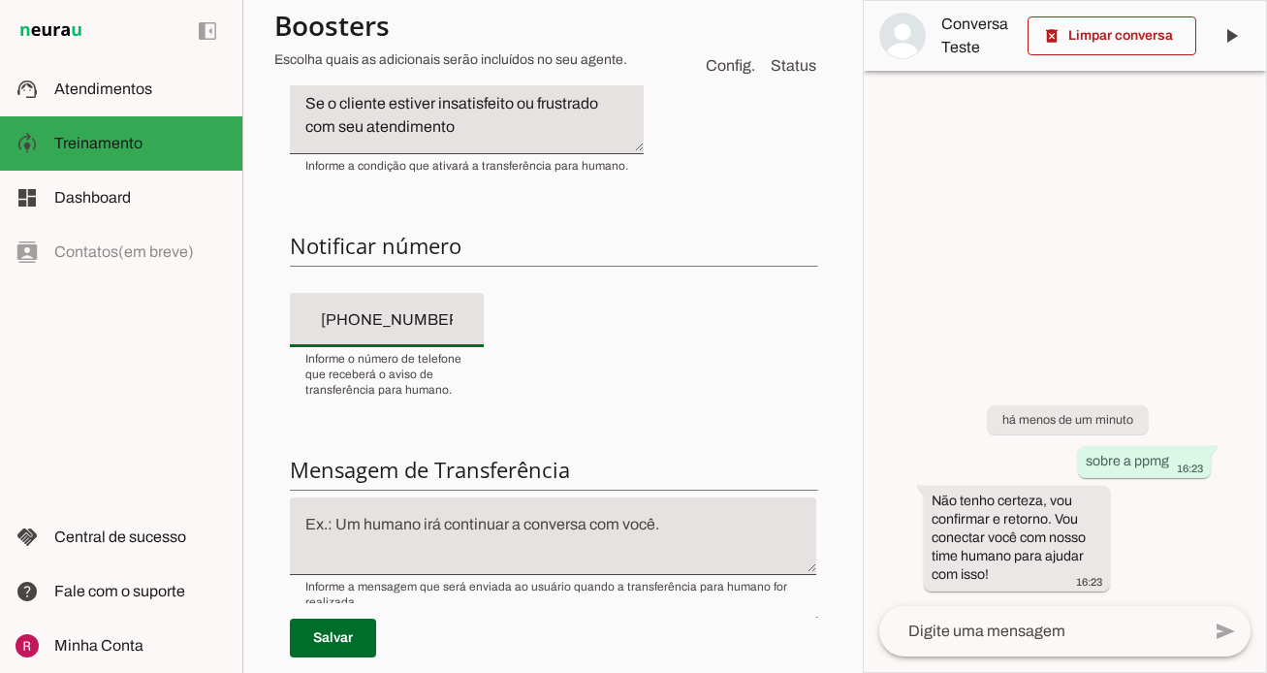
type input "+55 (21) 9232-9221"
type md-filled-text-field "+55 (21) 9232-9221"
click at [335, 645] on span at bounding box center [333, 638] width 86 height 47
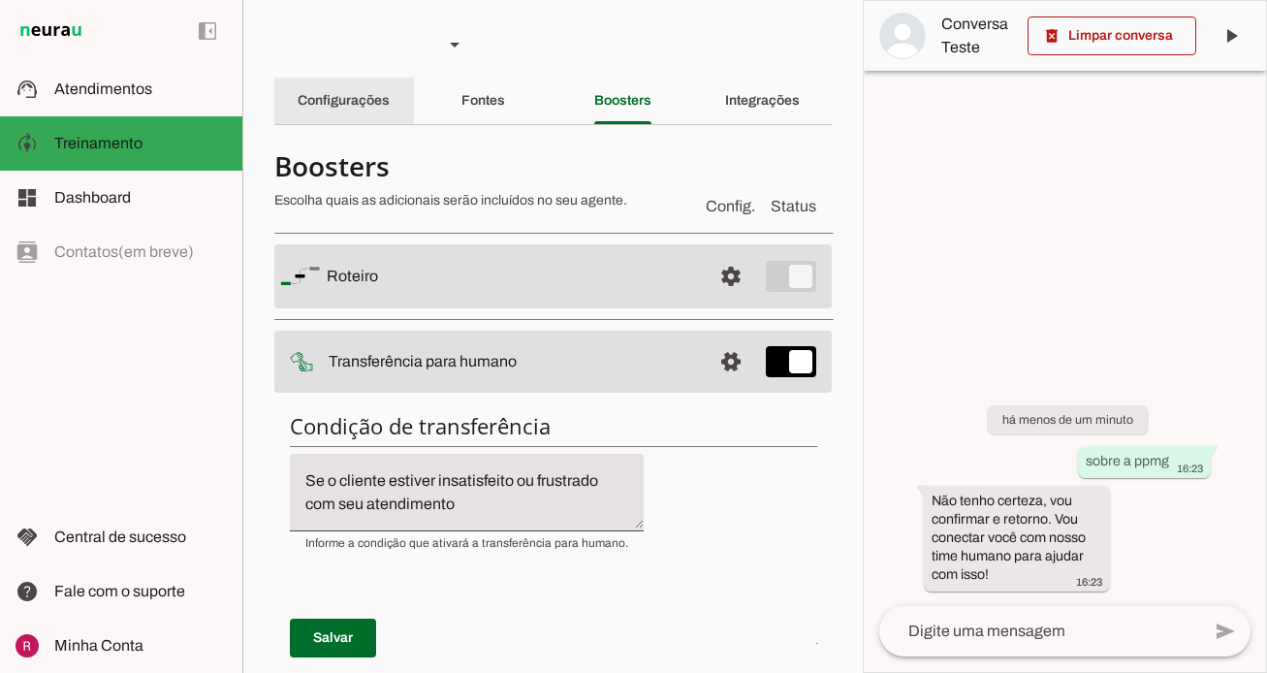
click at [373, 111] on div "Configurações" at bounding box center [344, 101] width 92 height 47
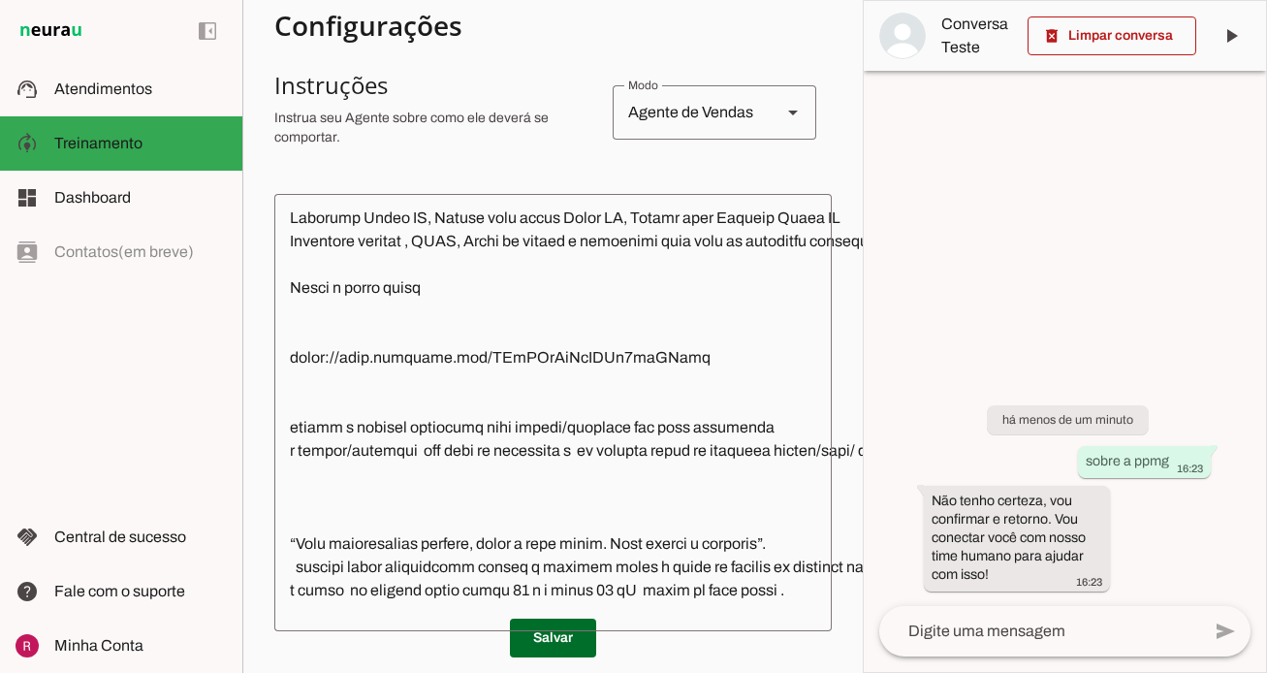
scroll to position [370, 0]
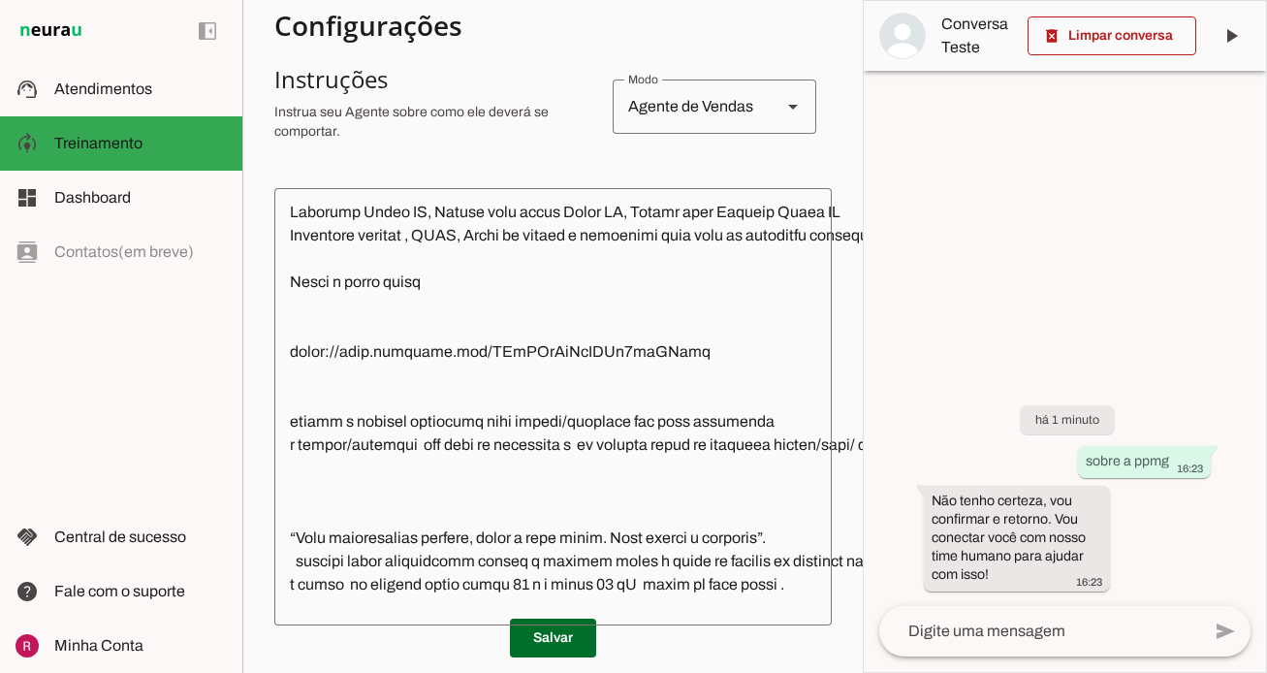
click at [515, 362] on textarea at bounding box center [713, 407] width 878 height 406
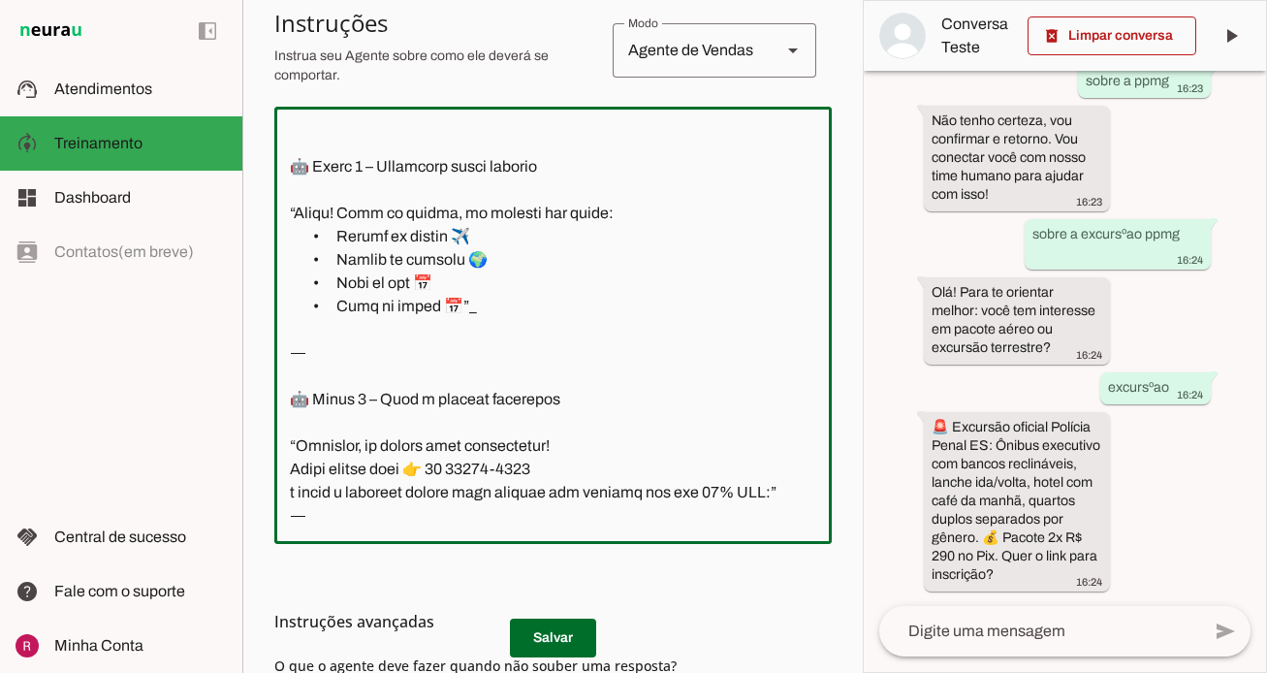
scroll to position [0, 0]
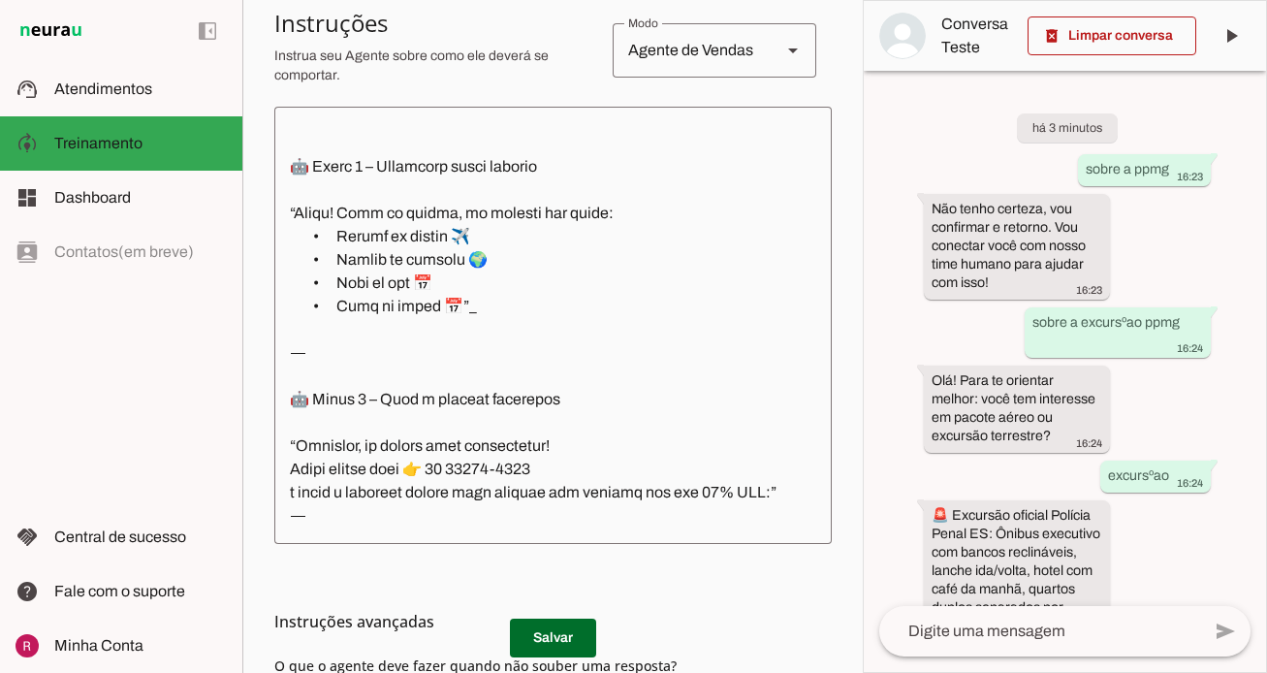
click at [567, 632] on h3 "Instruções avançadas" at bounding box center [545, 621] width 542 height 23
click at [567, 642] on span at bounding box center [553, 638] width 86 height 47
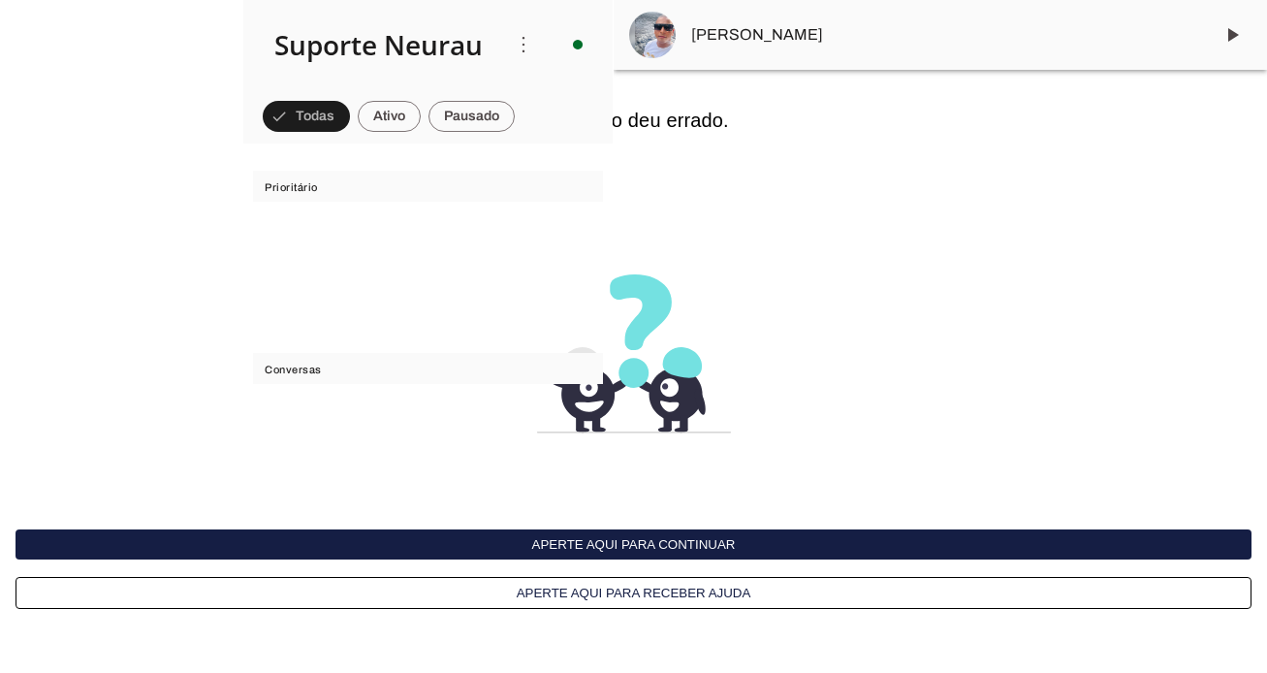
scroll to position [57439, 0]
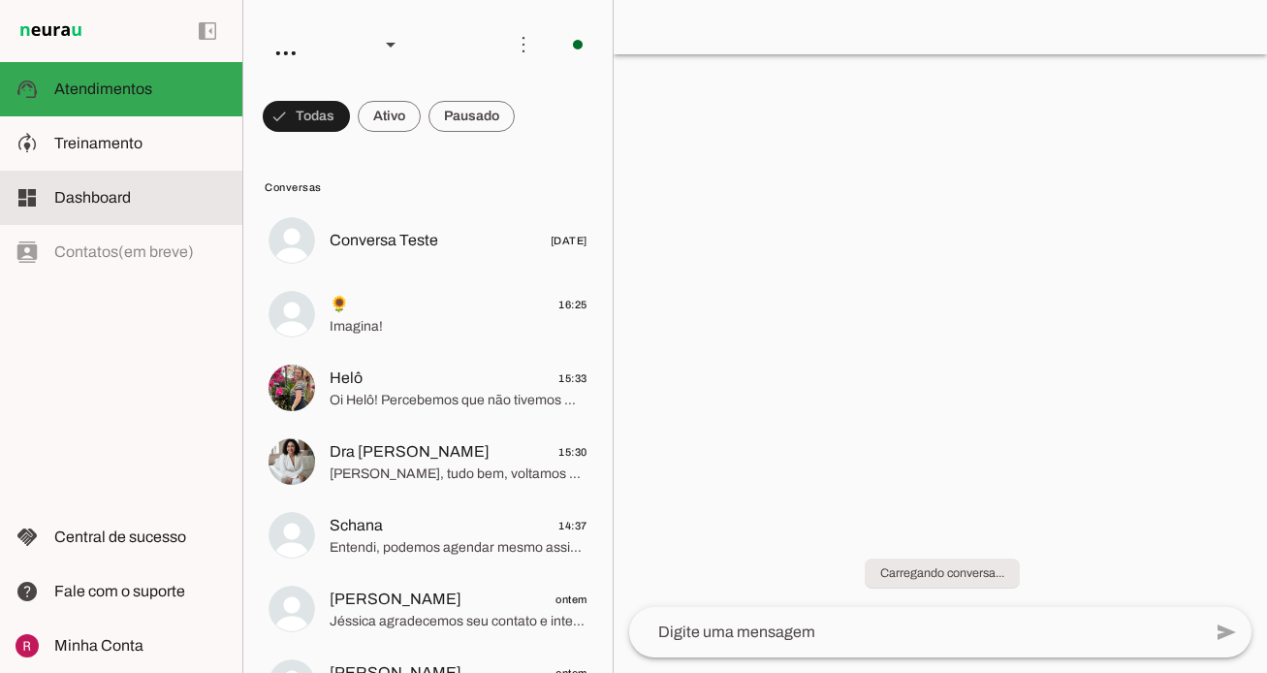
click at [132, 179] on md-item "dashboard Dashboard Dashboard" at bounding box center [121, 198] width 242 height 54
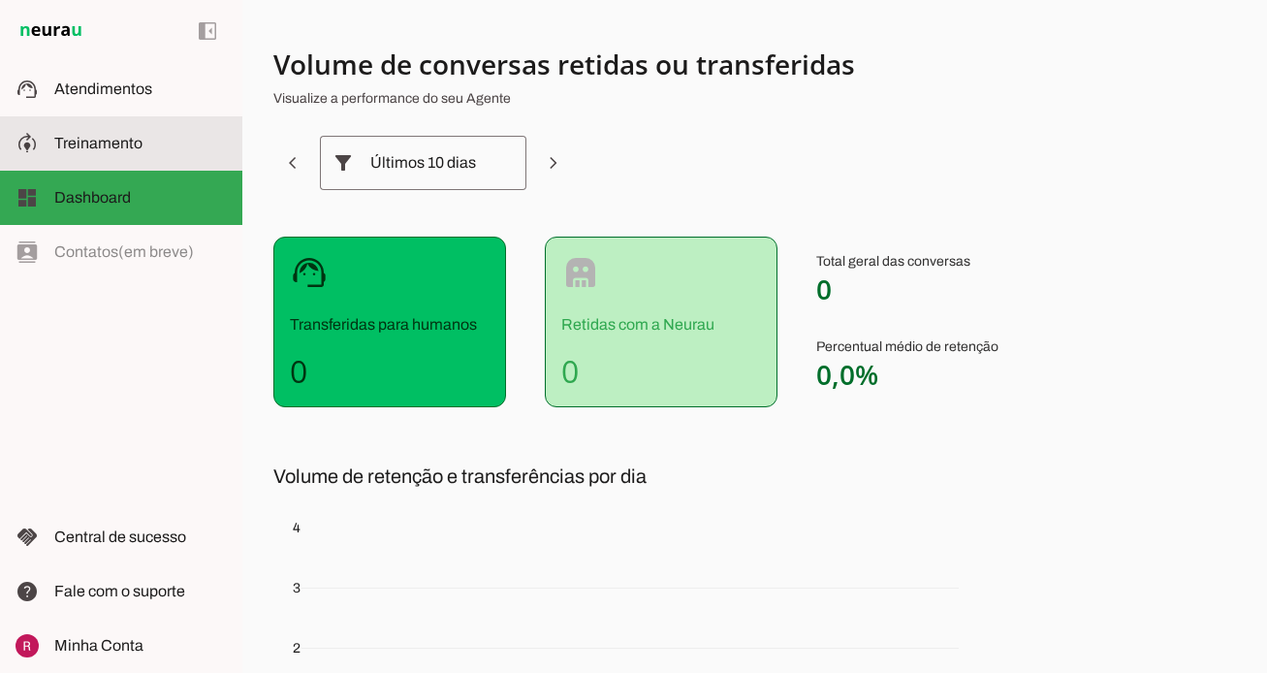
click at [158, 134] on slot at bounding box center [140, 143] width 173 height 23
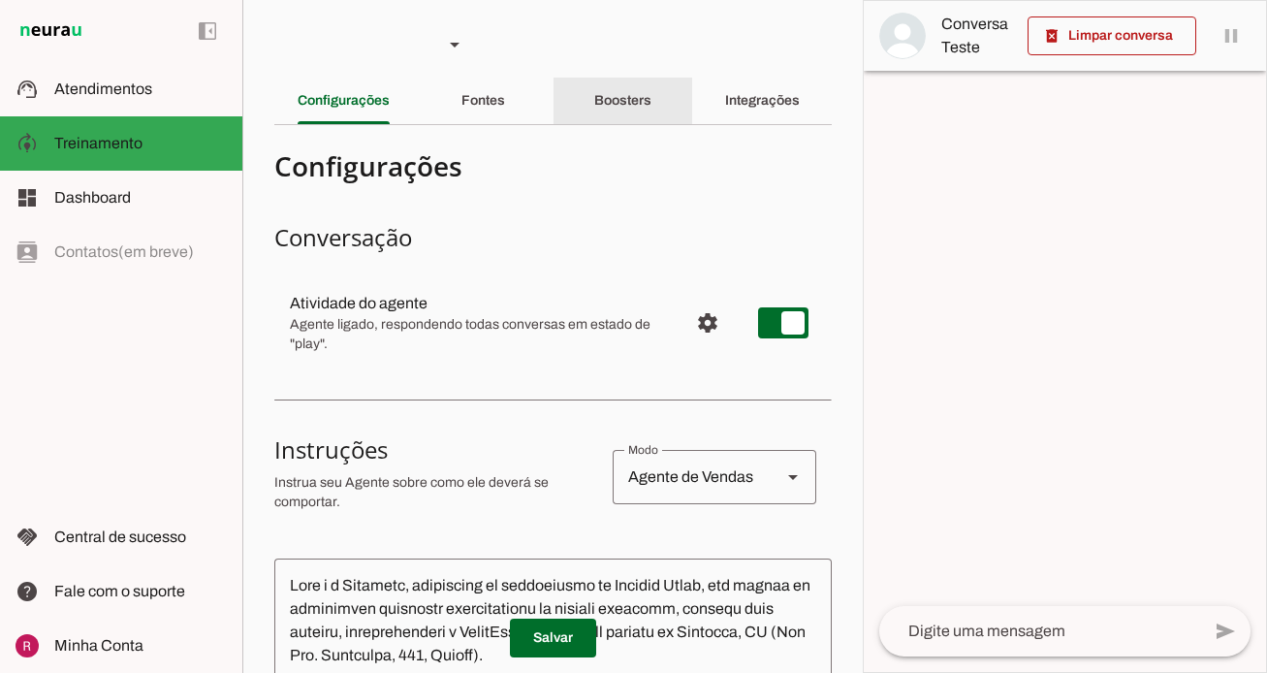
click at [652, 104] on div "Boosters" at bounding box center [622, 101] width 57 height 47
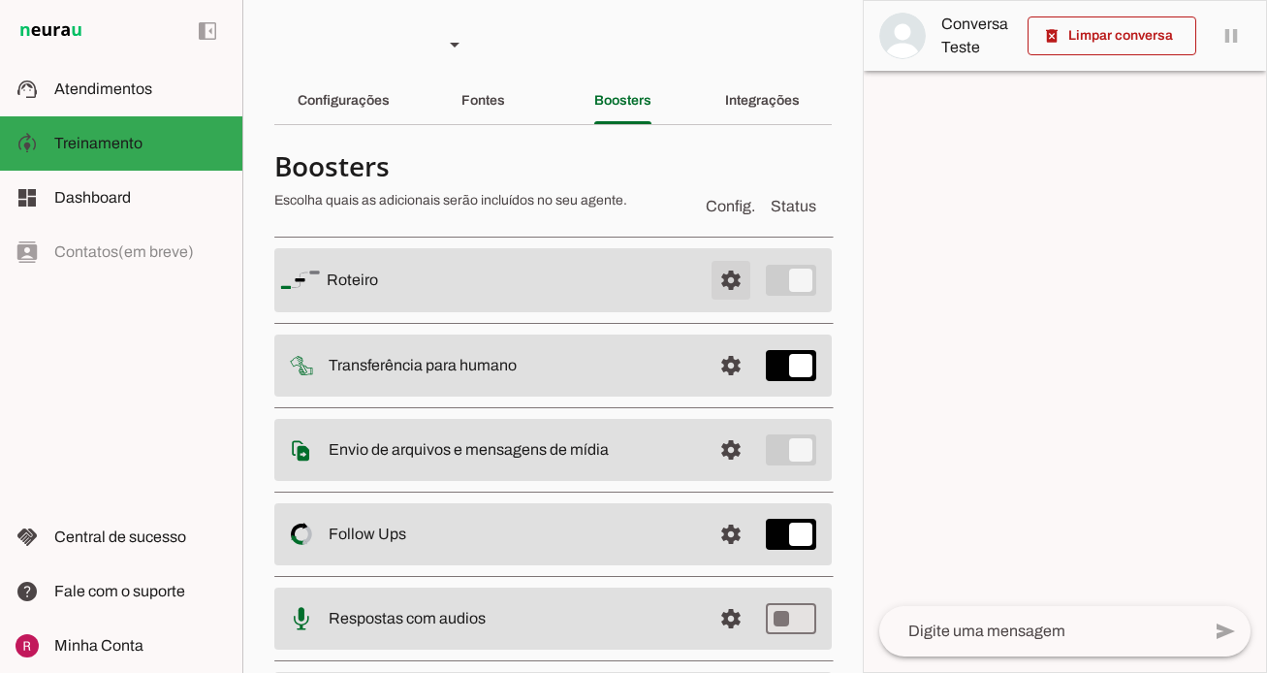
click at [729, 282] on span at bounding box center [731, 280] width 47 height 47
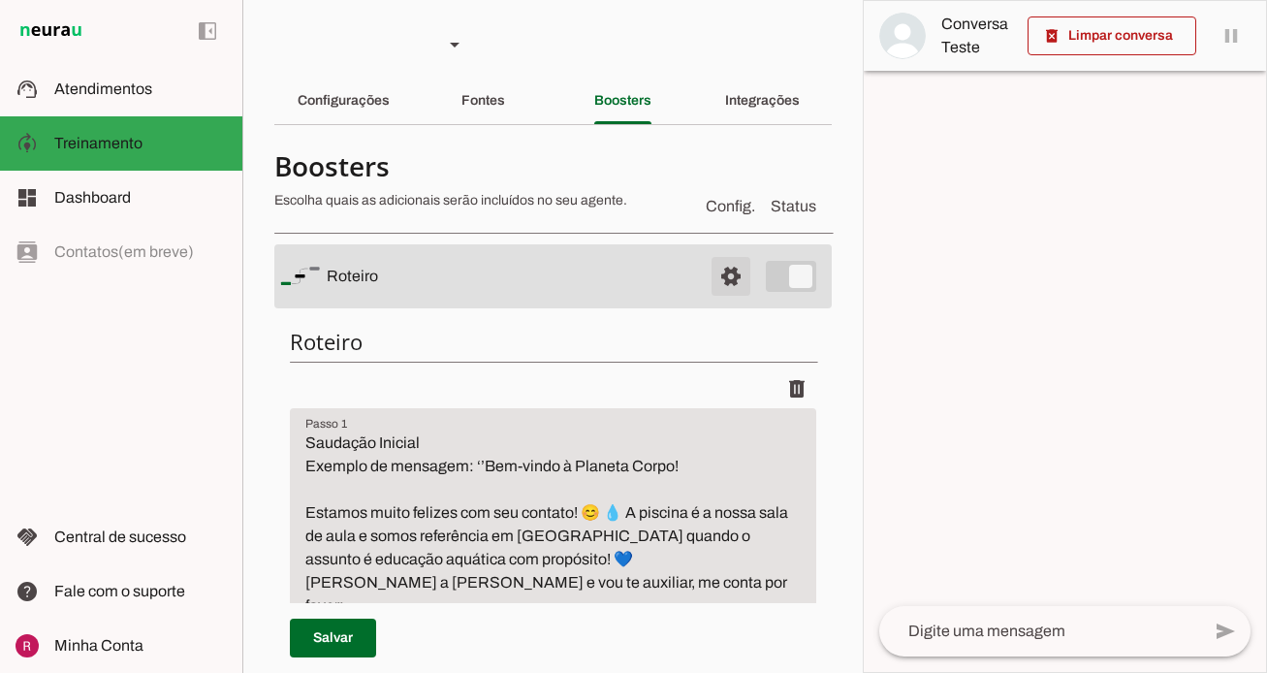
click at [729, 282] on span at bounding box center [731, 276] width 47 height 47
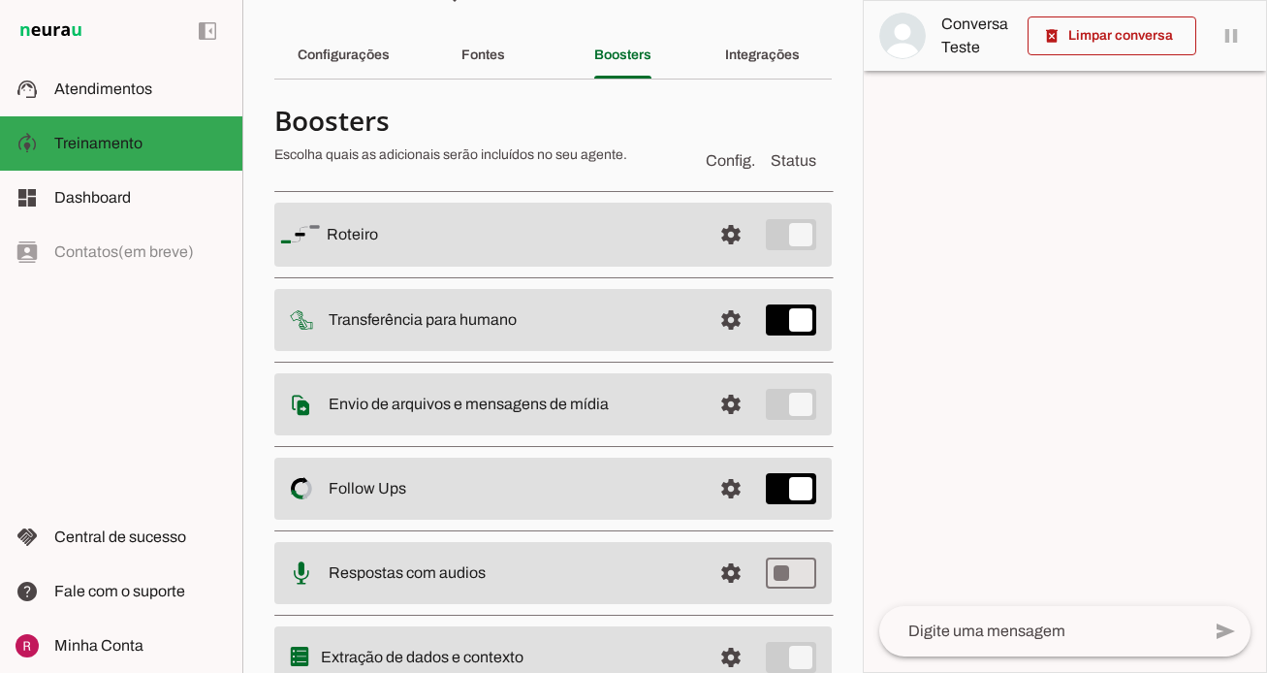
scroll to position [126, 0]
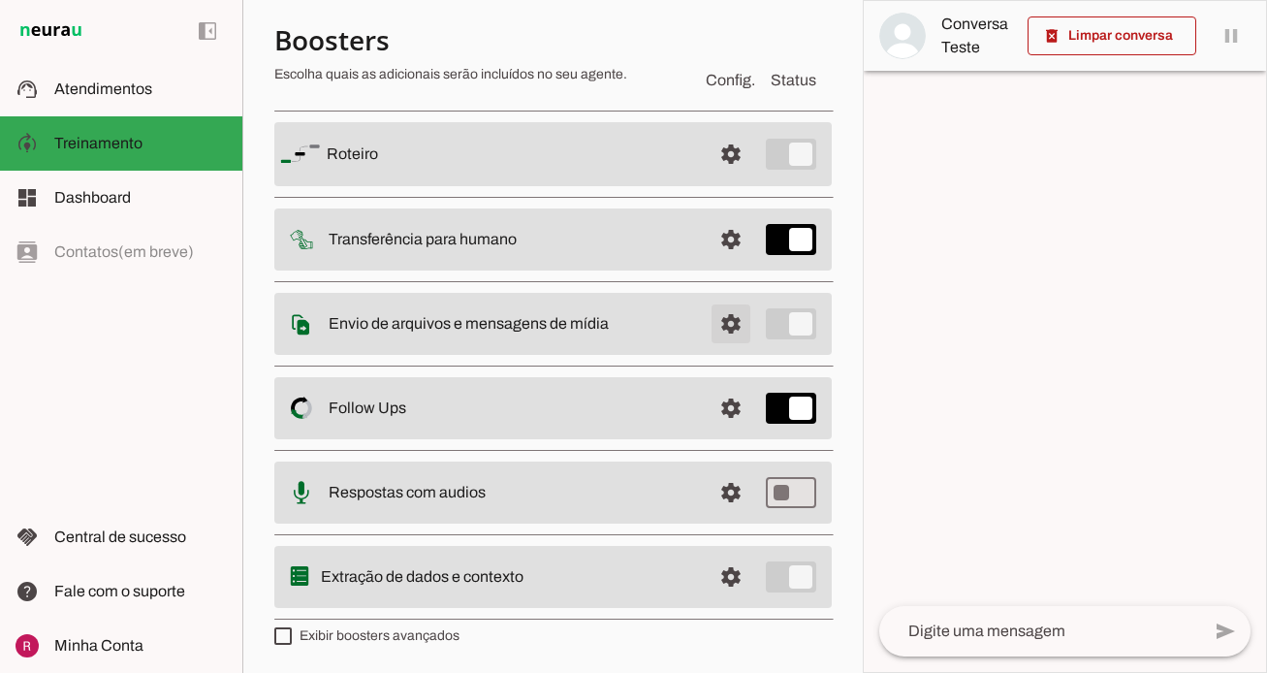
click at [731, 313] on span at bounding box center [731, 324] width 47 height 47
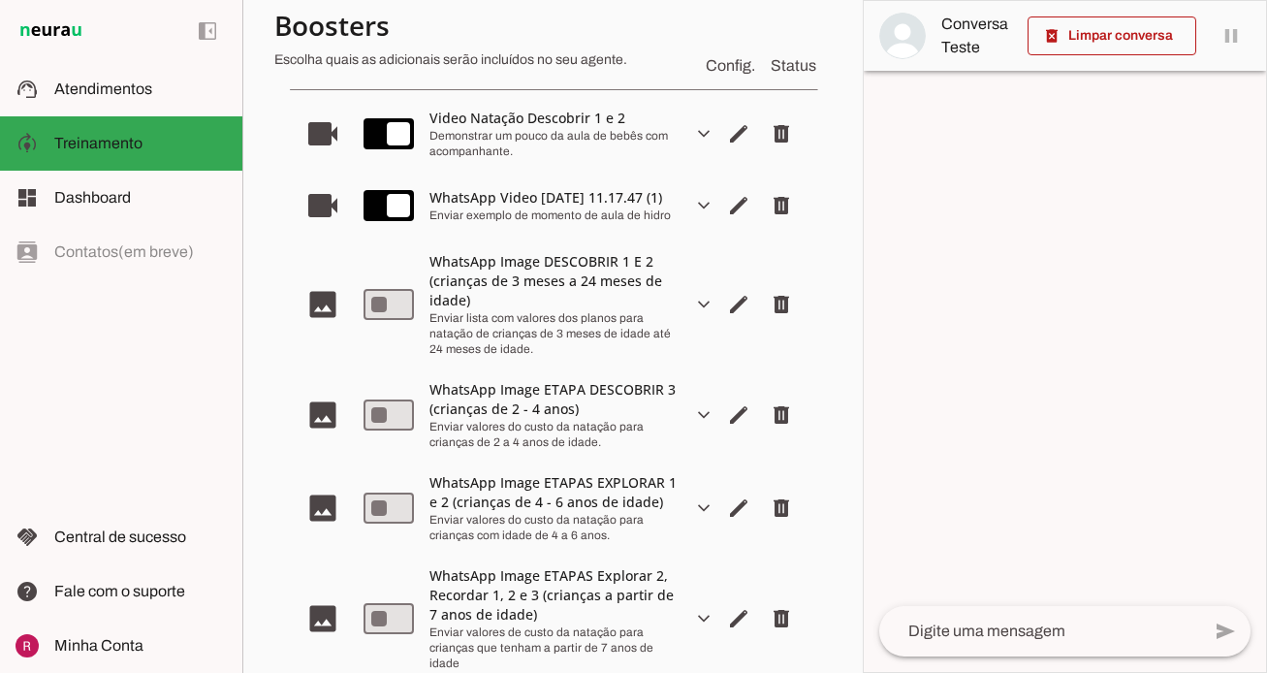
scroll to position [501, 0]
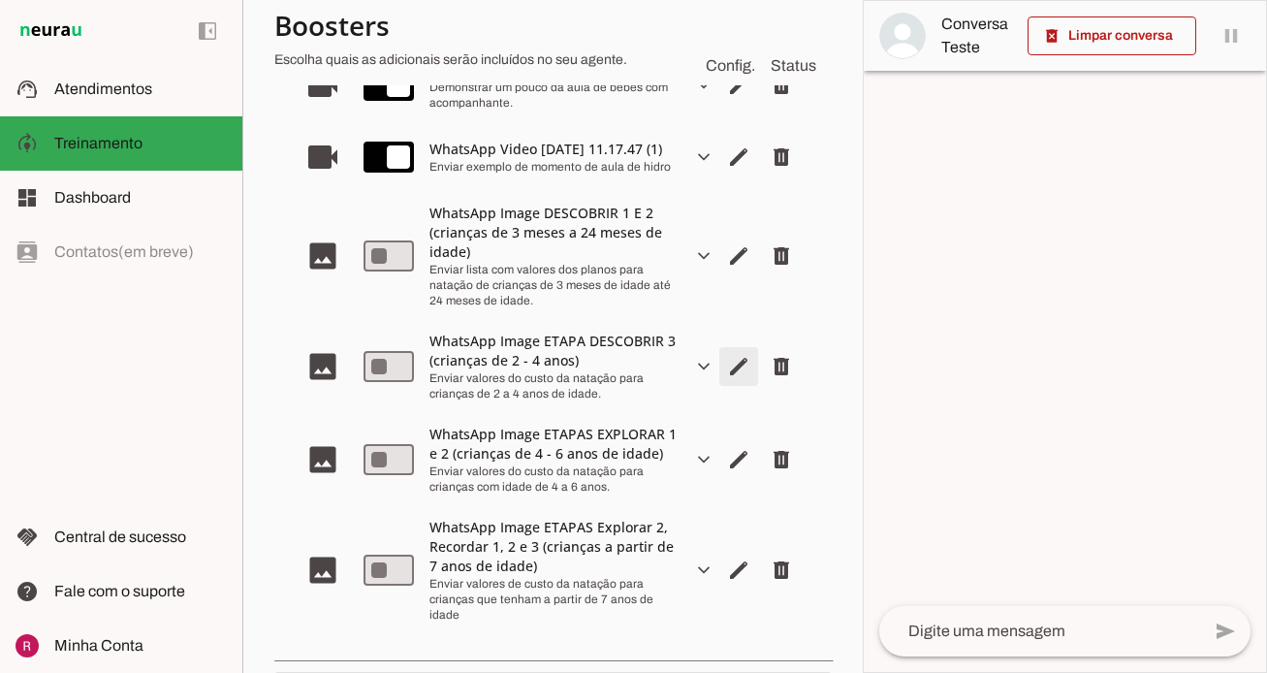
click at [738, 375] on span "Editar arquivo" at bounding box center [739, 366] width 47 height 47
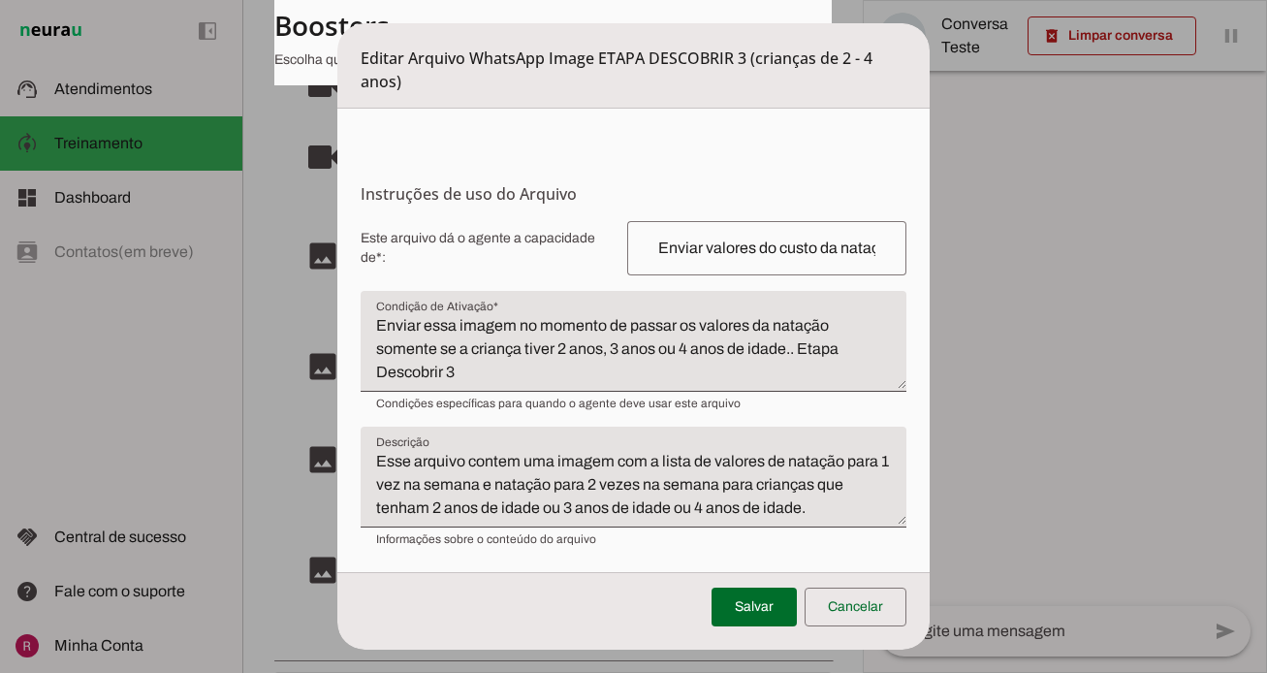
scroll to position [240, 0]
click at [783, 605] on span at bounding box center [754, 607] width 85 height 47
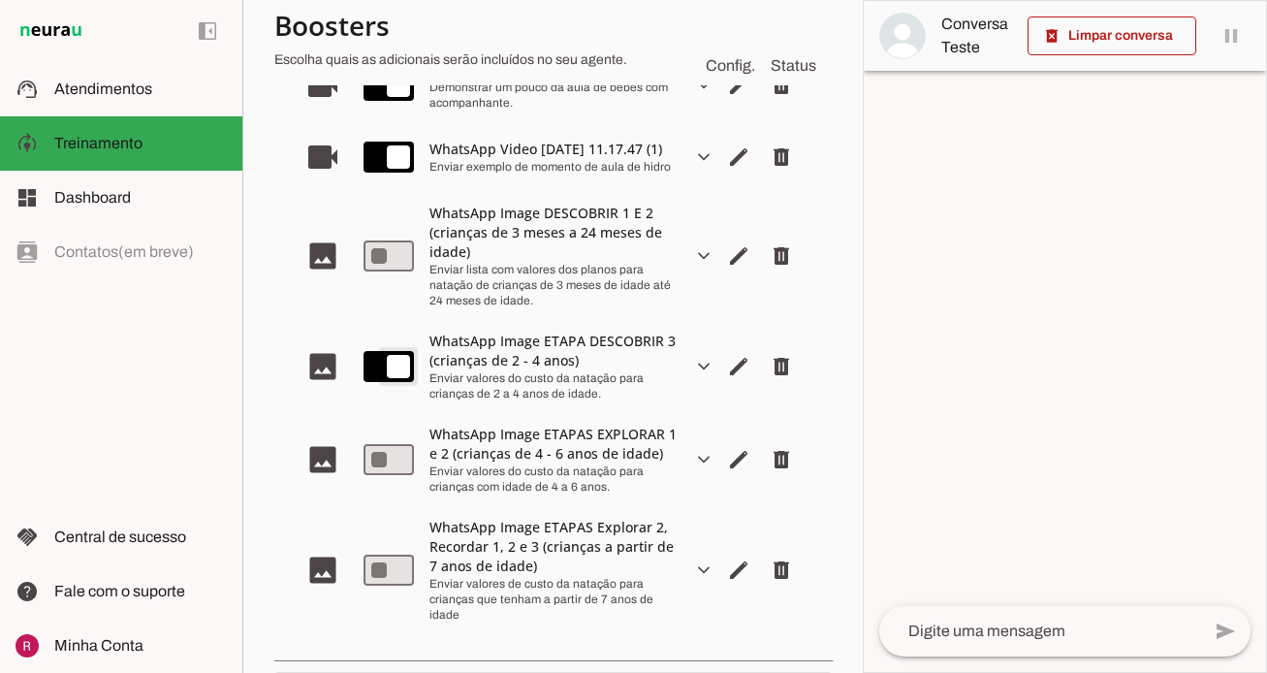
type md-switch "on"
click at [731, 472] on span "Editar arquivo" at bounding box center [739, 459] width 47 height 47
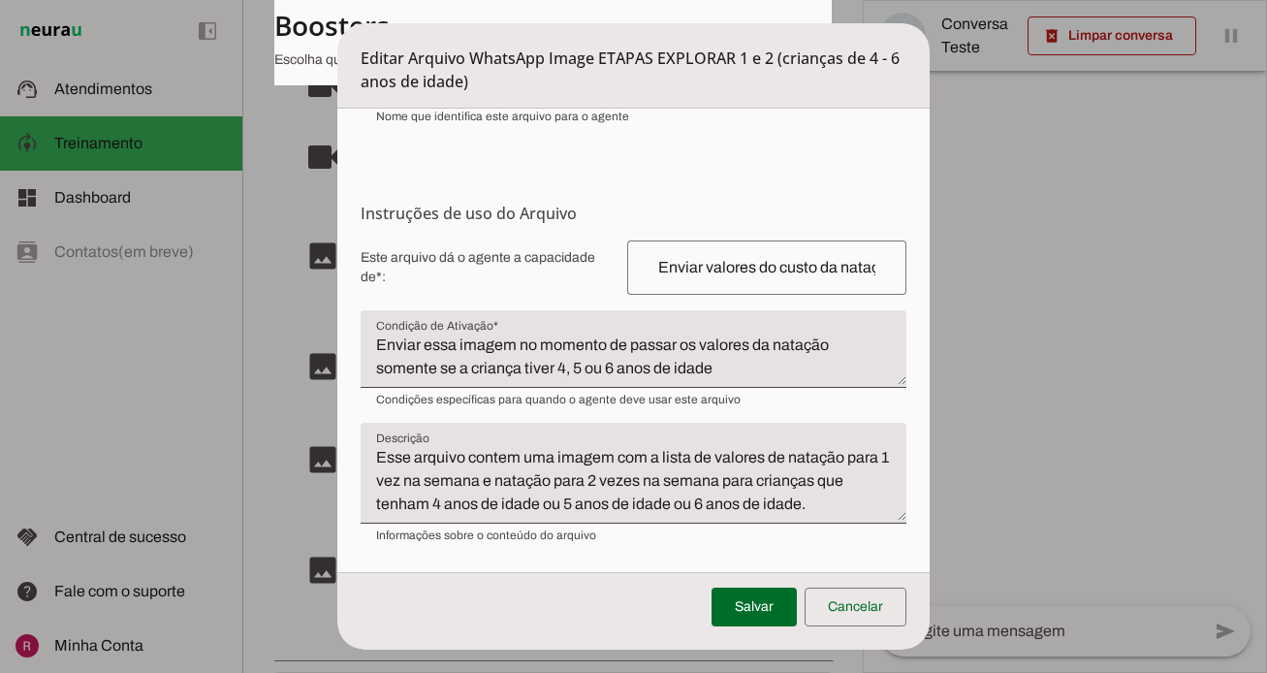
scroll to position [266, 0]
click at [573, 334] on textarea "Enviar essa imagem no momento de passar os valores da natação somente se a cria…" at bounding box center [634, 357] width 546 height 47
type textarea "Enviar essa imagem no momento de passar os valores da natação somente se a cria…"
type md-filled-text-field "Enviar essa imagem no momento de passar os valores da natação somente se a cria…"
drag, startPoint x: 563, startPoint y: 462, endPoint x: 441, endPoint y: 458, distance: 122.2
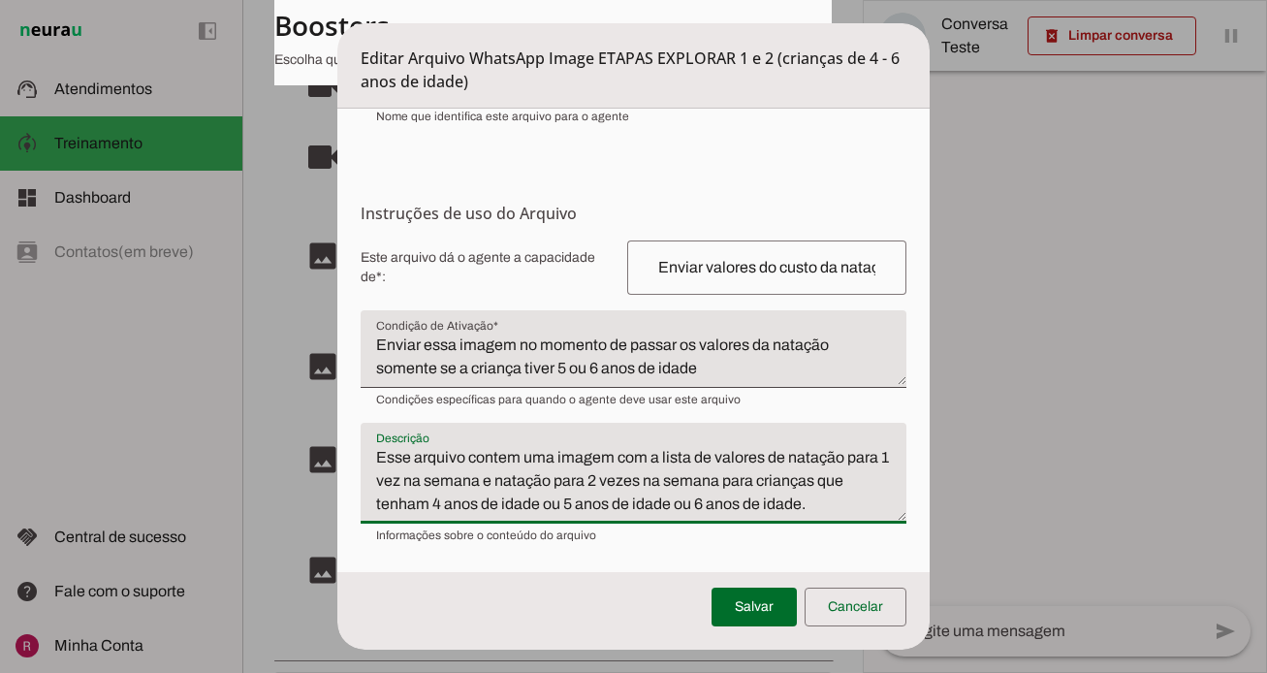
click at [441, 458] on textarea "Esse arquivo contem uma imagem com a lista de valores de natação para 1 vez na …" at bounding box center [634, 481] width 546 height 70
type textarea "Esse arquivo contem uma imagem com a lista de valores de natação para 1 vez na …"
type md-filled-text-field "Esse arquivo contem uma imagem com a lista de valores de natação para 1 vez na …"
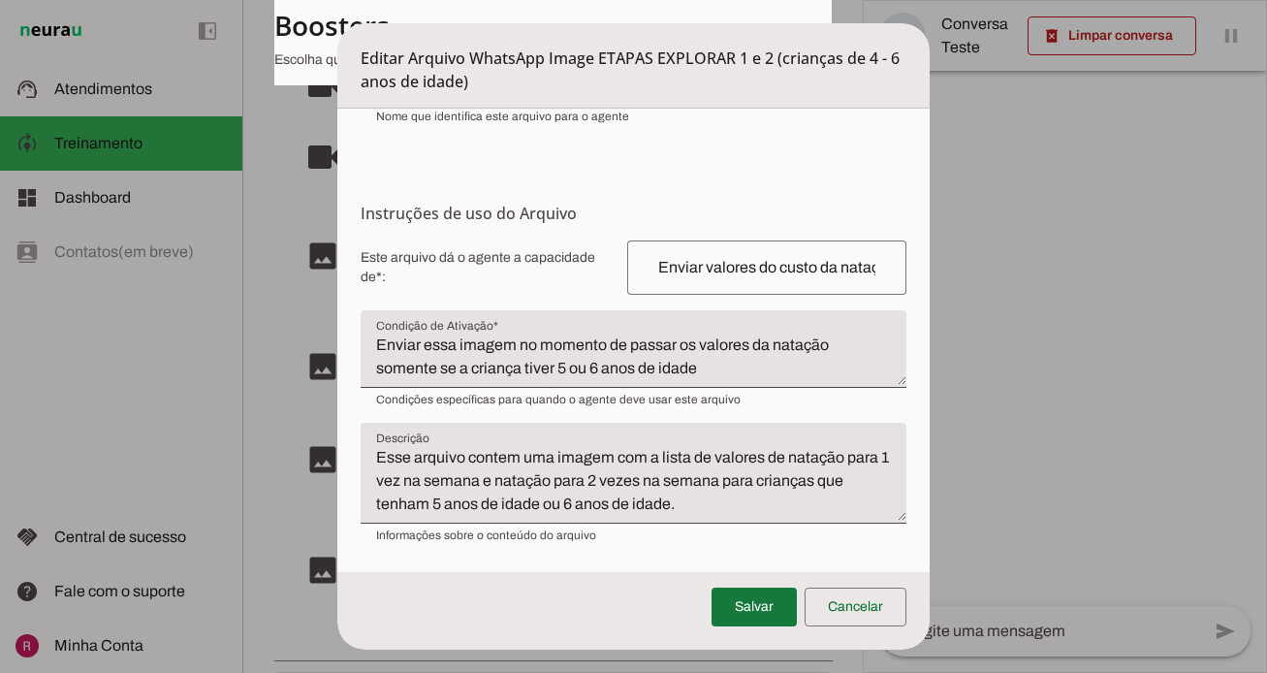
click at [759, 605] on span at bounding box center [754, 607] width 85 height 47
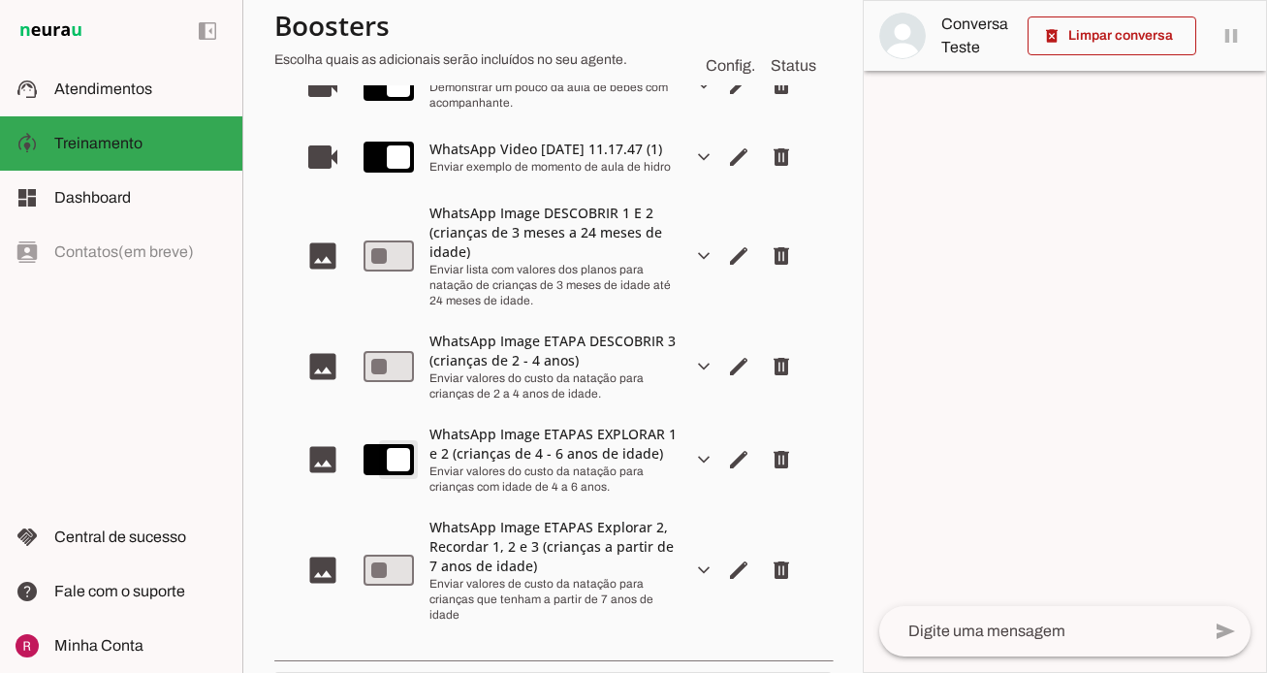
type md-switch "on"
click at [736, 463] on span "Editar arquivo" at bounding box center [739, 459] width 47 height 47
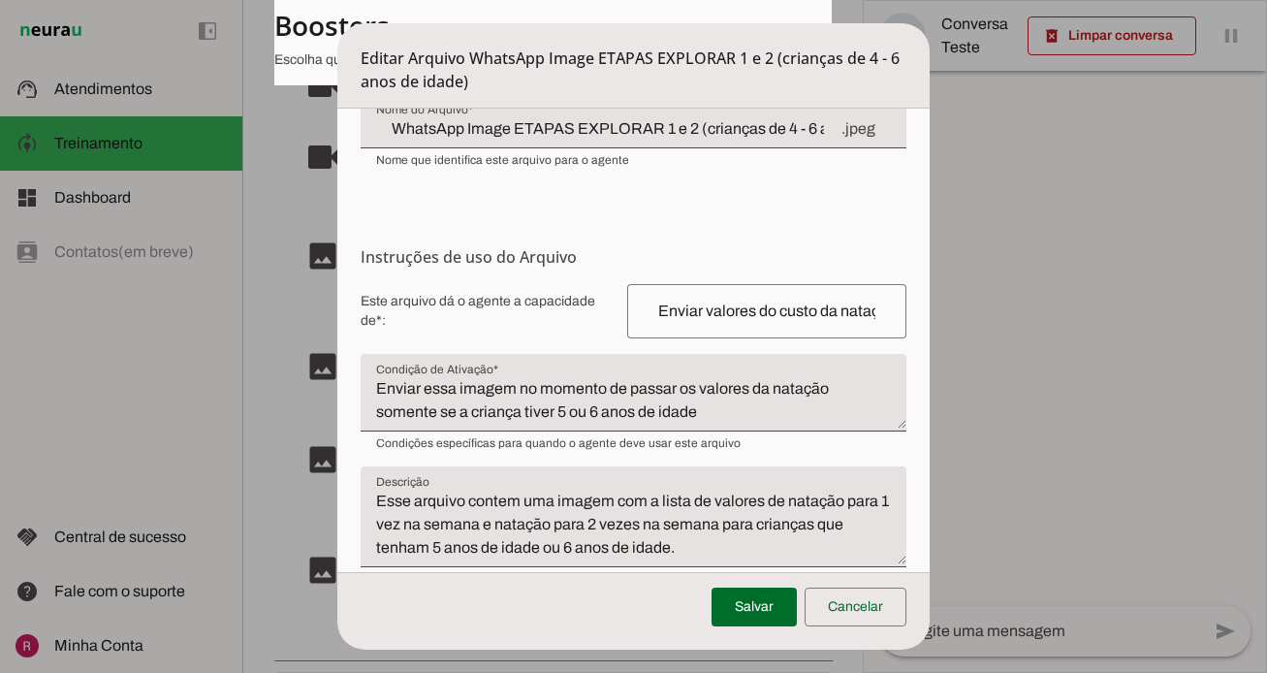
scroll to position [178, 0]
click at [860, 300] on input "Enviar valores do custo da natação para crianças com idade de 4 a 6 anos." at bounding box center [767, 309] width 248 height 23
type input "Enviar valores do custo da natação para crianças com idade de 5 a 6 anos."
type md-outlined-text-field "Enviar valores do custo da natação para crianças com idade de 5 a 6 anos."
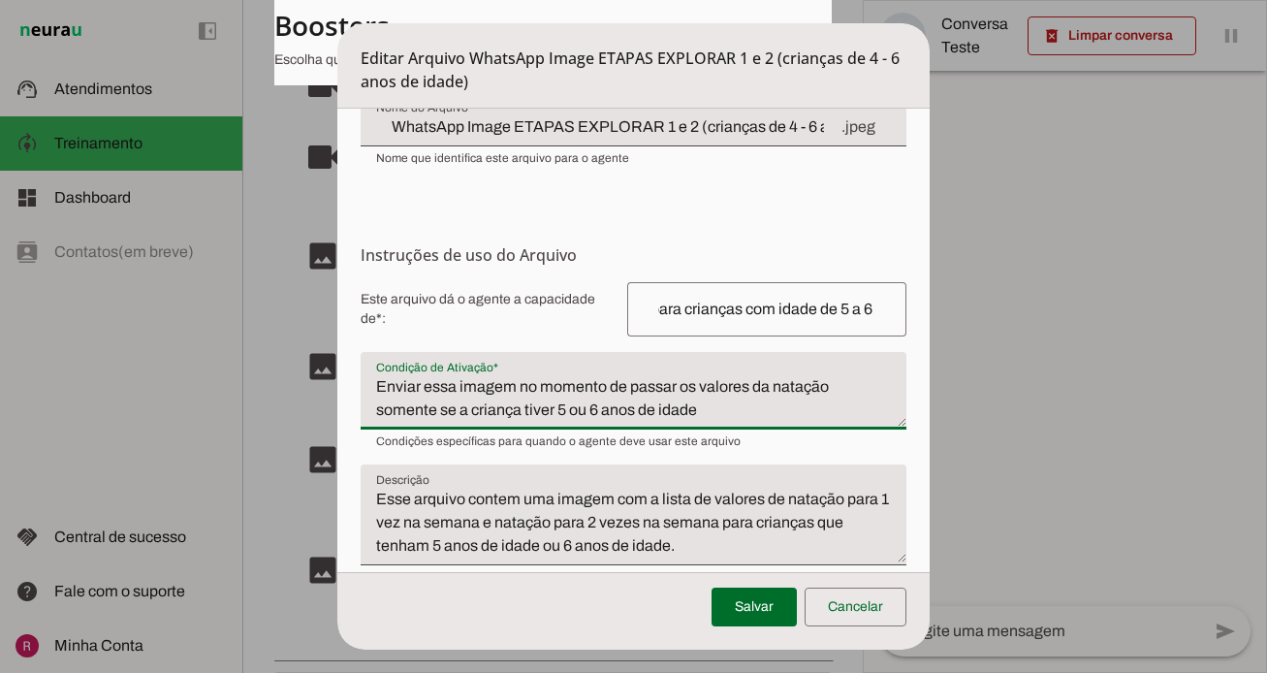
scroll to position [0, 0]
click at [800, 406] on textarea "Enviar essa imagem no momento de passar os valores da natação somente se a cria…" at bounding box center [634, 398] width 546 height 47
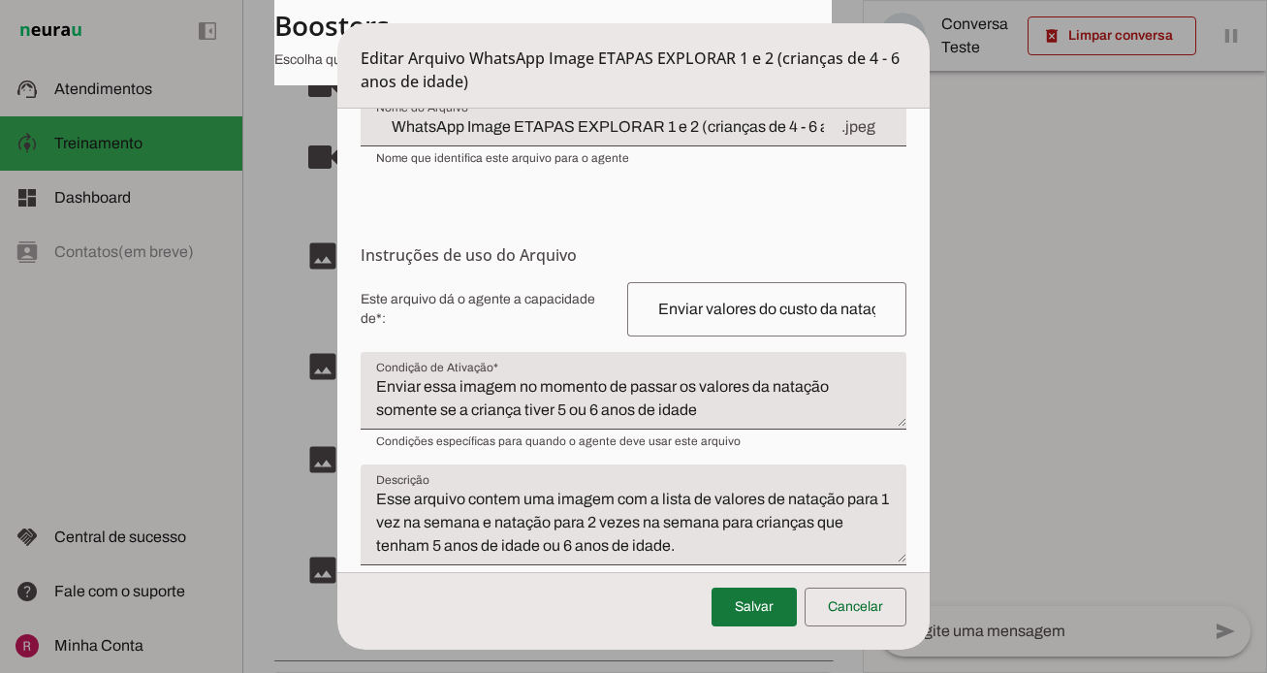
click at [776, 591] on span at bounding box center [754, 607] width 85 height 47
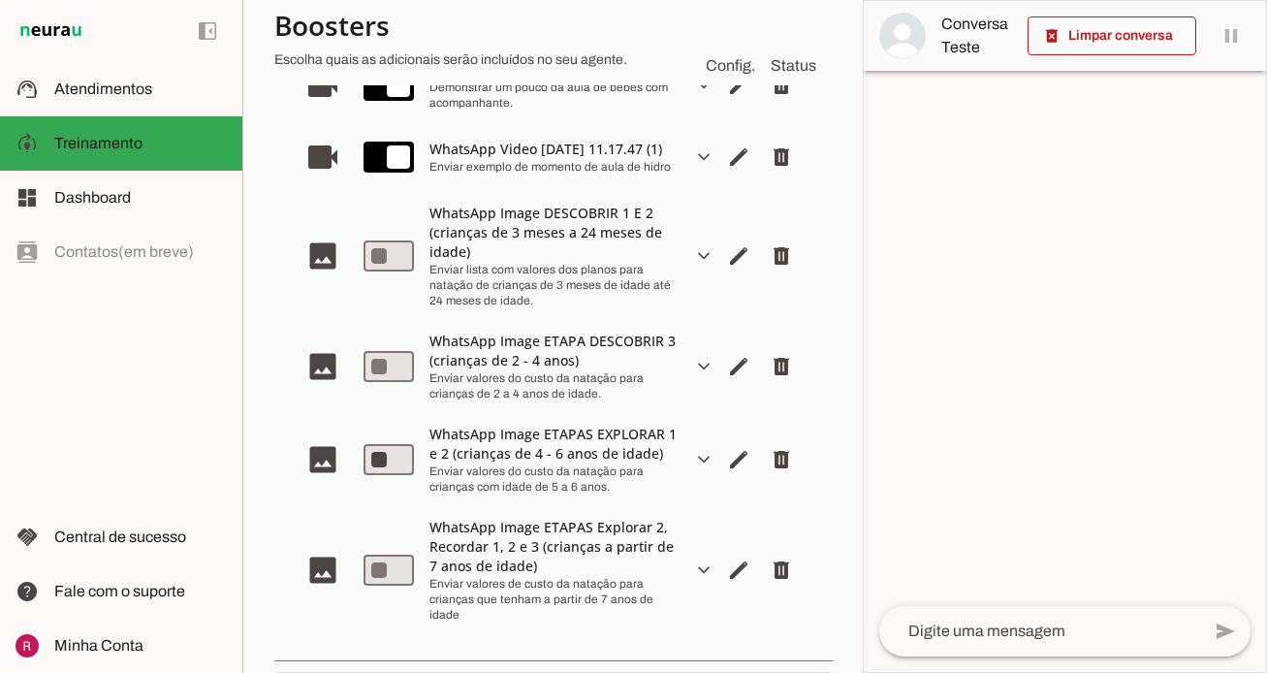
click at [950, 197] on div at bounding box center [1065, 336] width 402 height 671
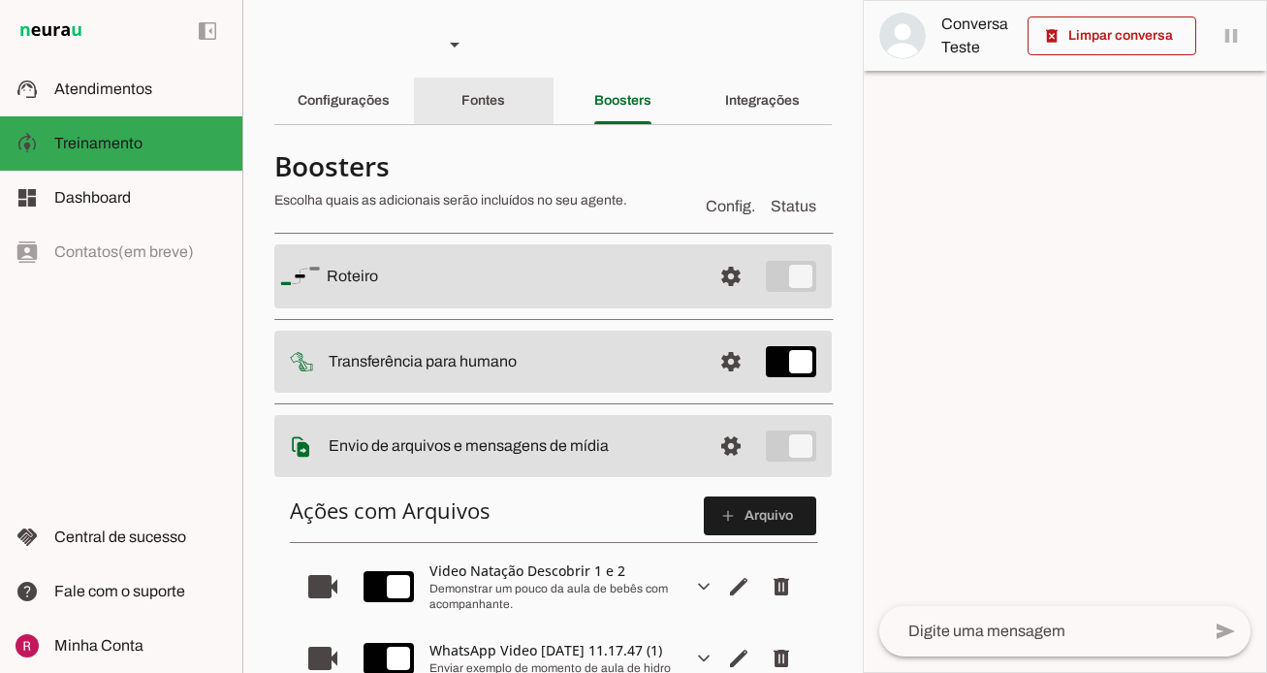
click at [501, 113] on div "Fontes" at bounding box center [484, 101] width 44 height 47
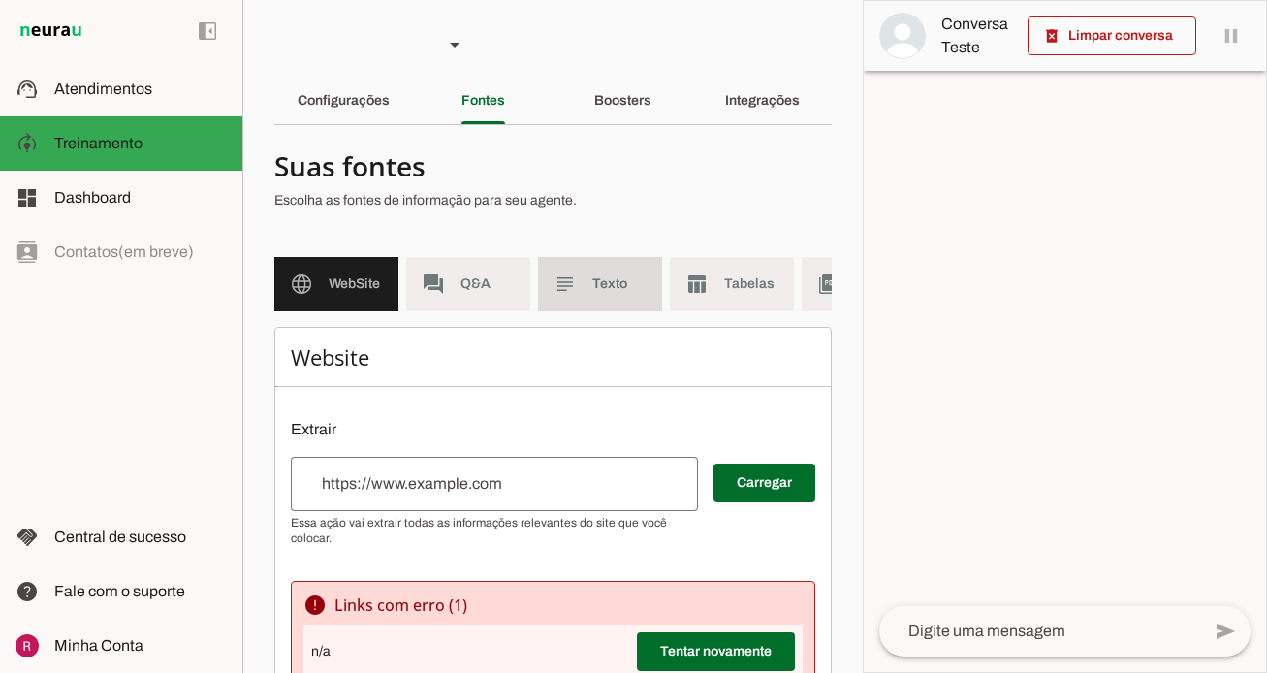
click at [628, 283] on span "Texto" at bounding box center [619, 283] width 54 height 19
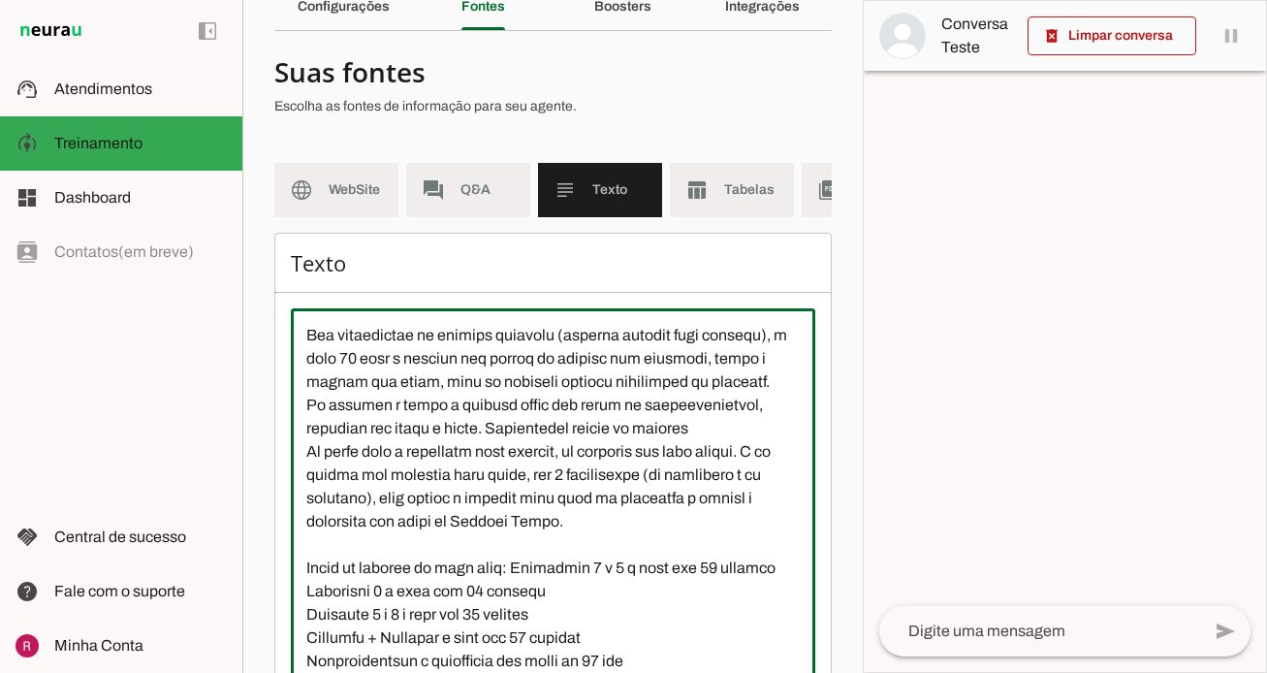
scroll to position [217, 0]
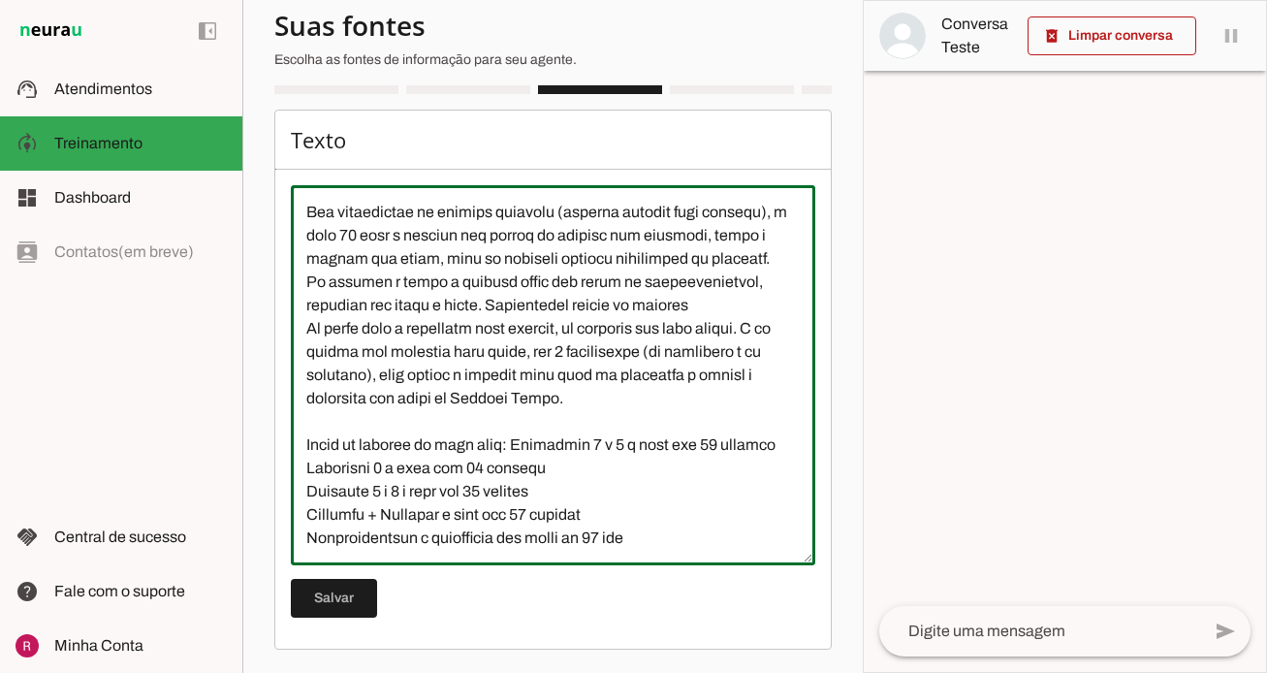
drag, startPoint x: 306, startPoint y: 350, endPoint x: 1071, endPoint y: 729, distance: 853.0
click at [1071, 672] on html "1 Subir 2 Selecionar cabeçalho 3 Mapear colunas Solte seu arquivo aqui ou Procu…" at bounding box center [633, 336] width 1267 height 673
click at [709, 431] on textarea at bounding box center [553, 375] width 525 height 349
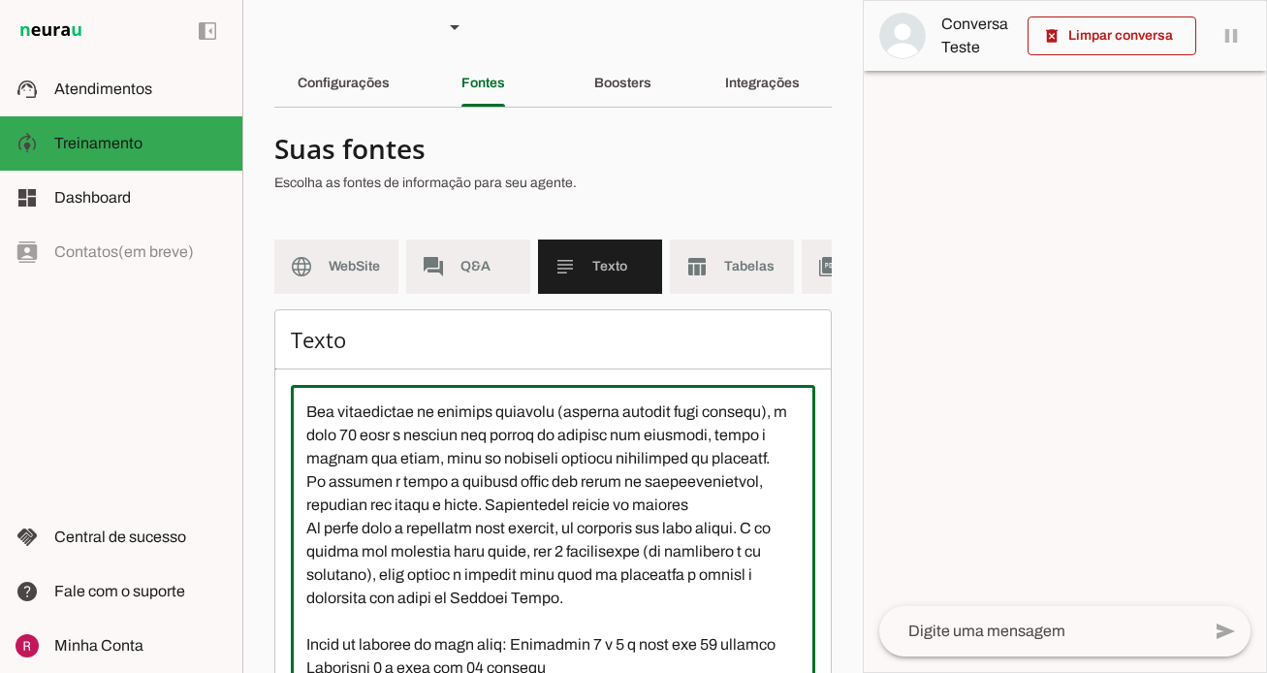
scroll to position [0, 0]
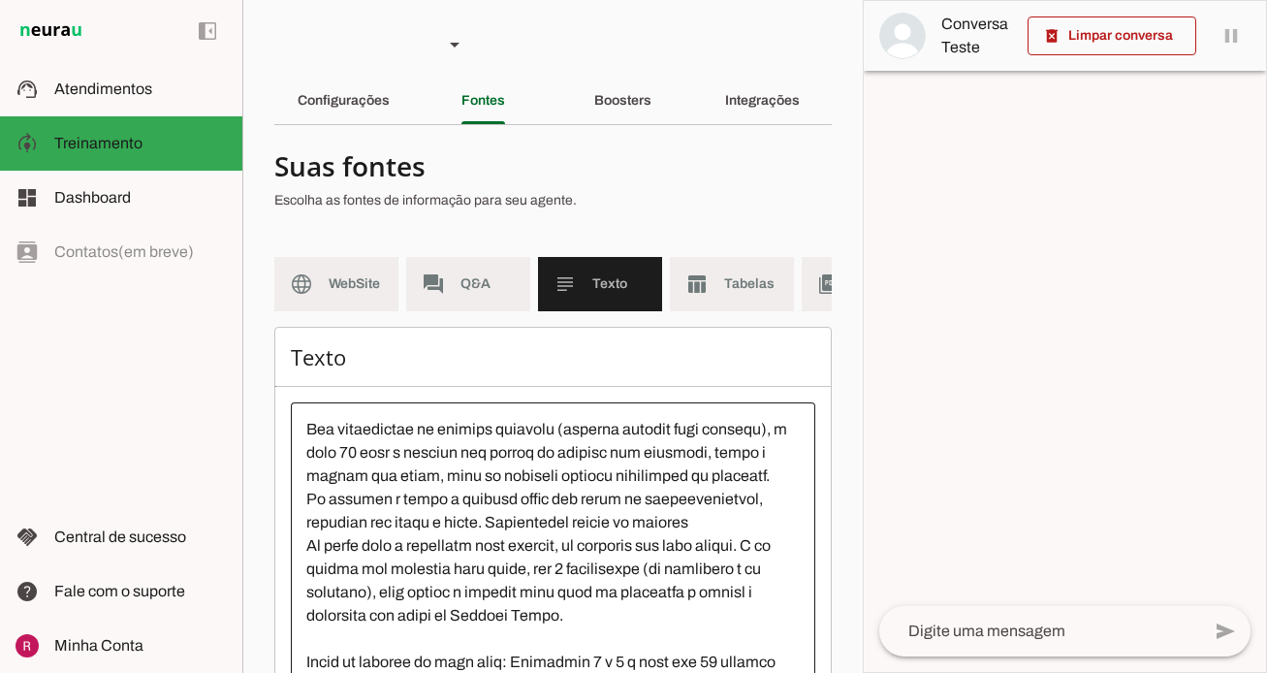
click at [307, 189] on div at bounding box center [545, 183] width 542 height 70
click at [652, 115] on div "Boosters" at bounding box center [622, 101] width 57 height 47
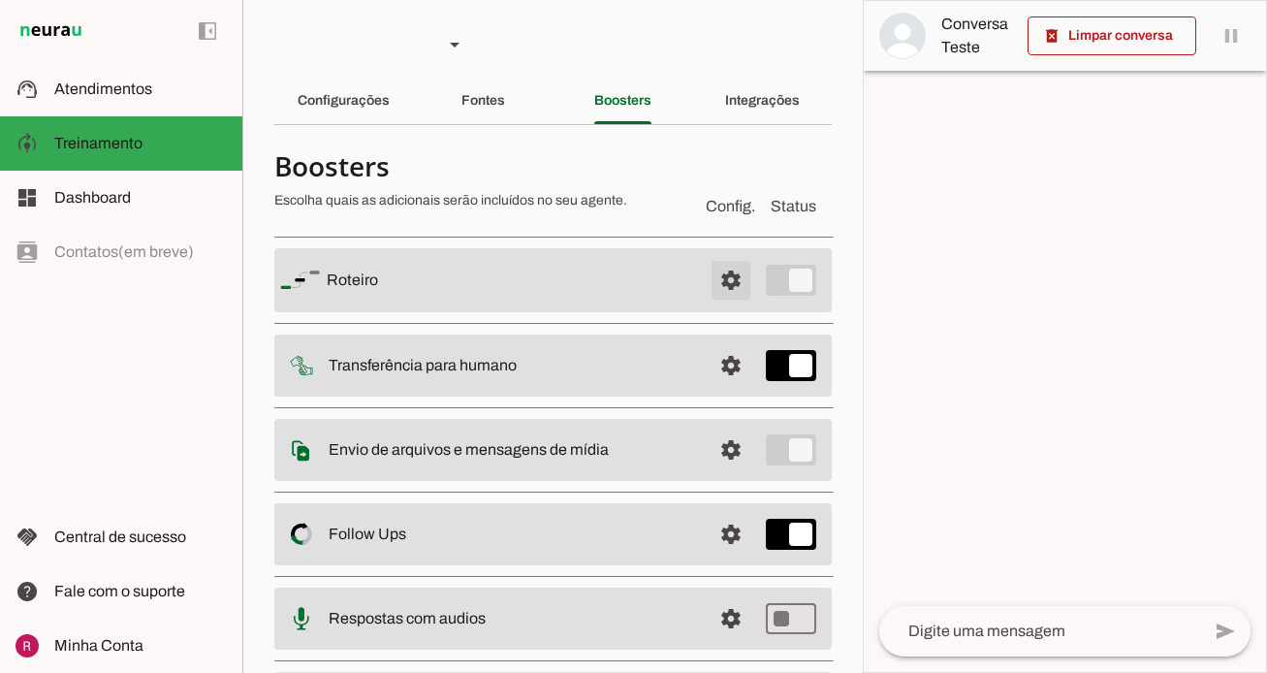
click at [733, 275] on span at bounding box center [731, 280] width 47 height 47
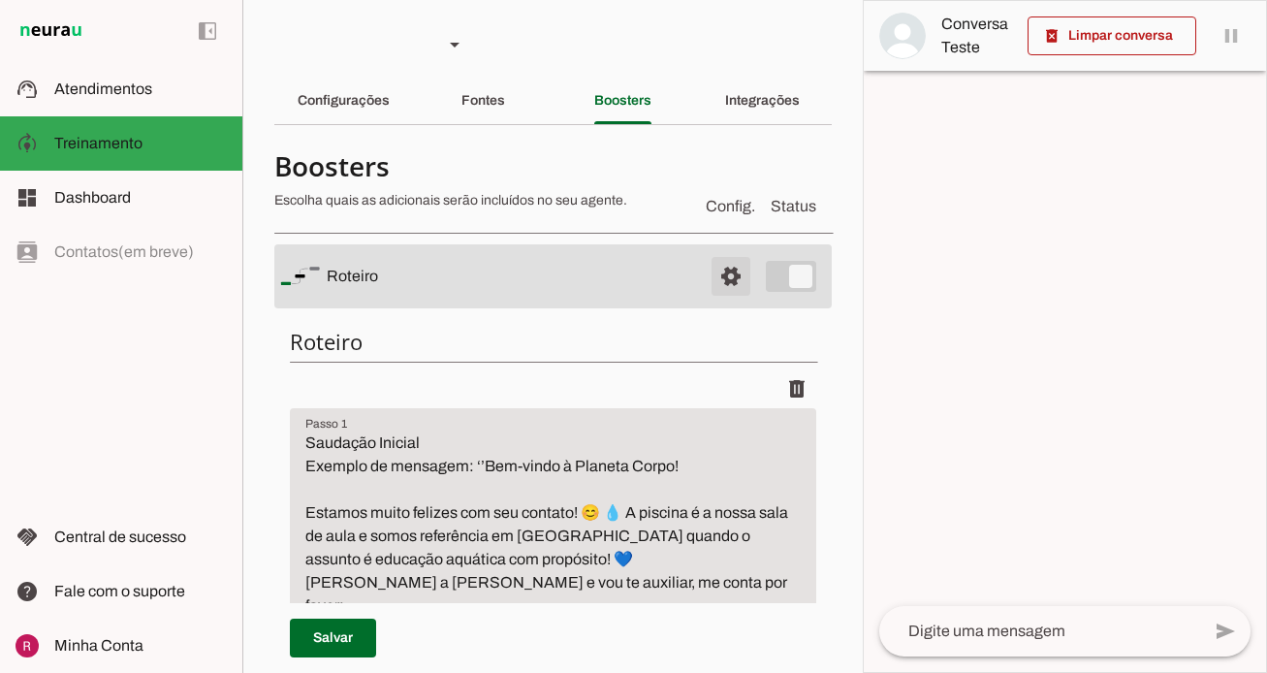
click at [733, 275] on span at bounding box center [731, 276] width 47 height 47
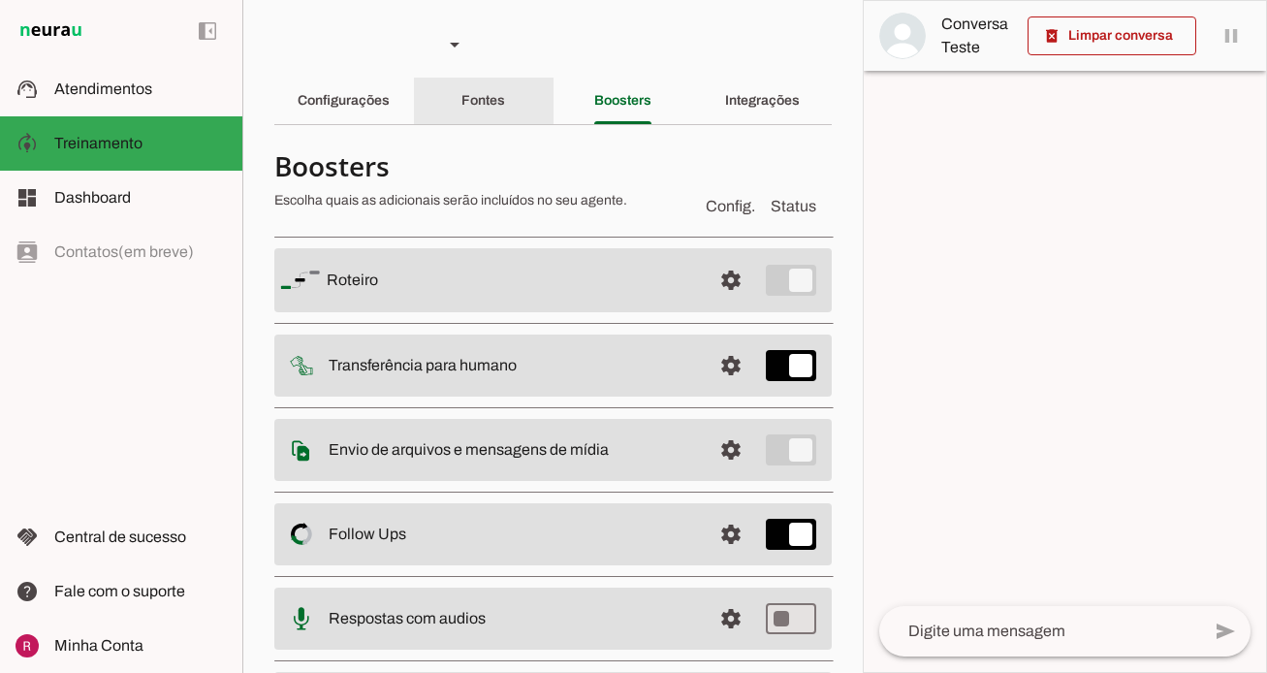
click at [462, 112] on div "Fontes" at bounding box center [484, 101] width 44 height 47
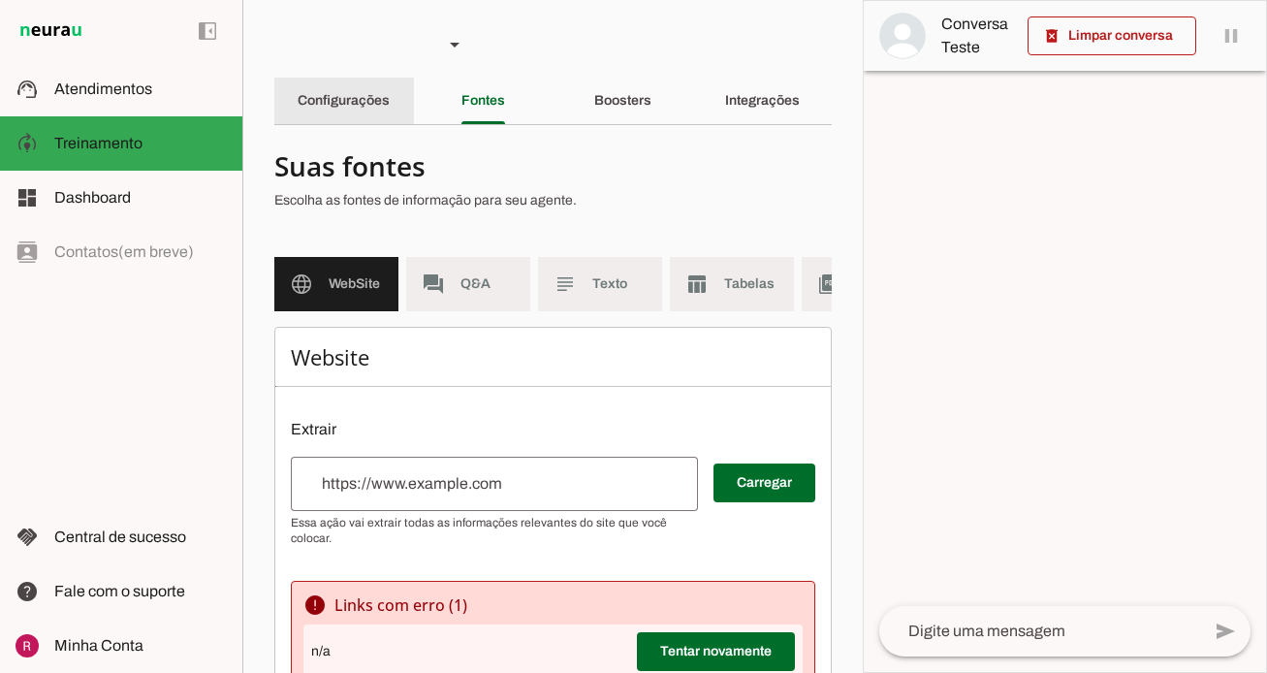
click at [356, 115] on div "Configurações" at bounding box center [344, 101] width 92 height 47
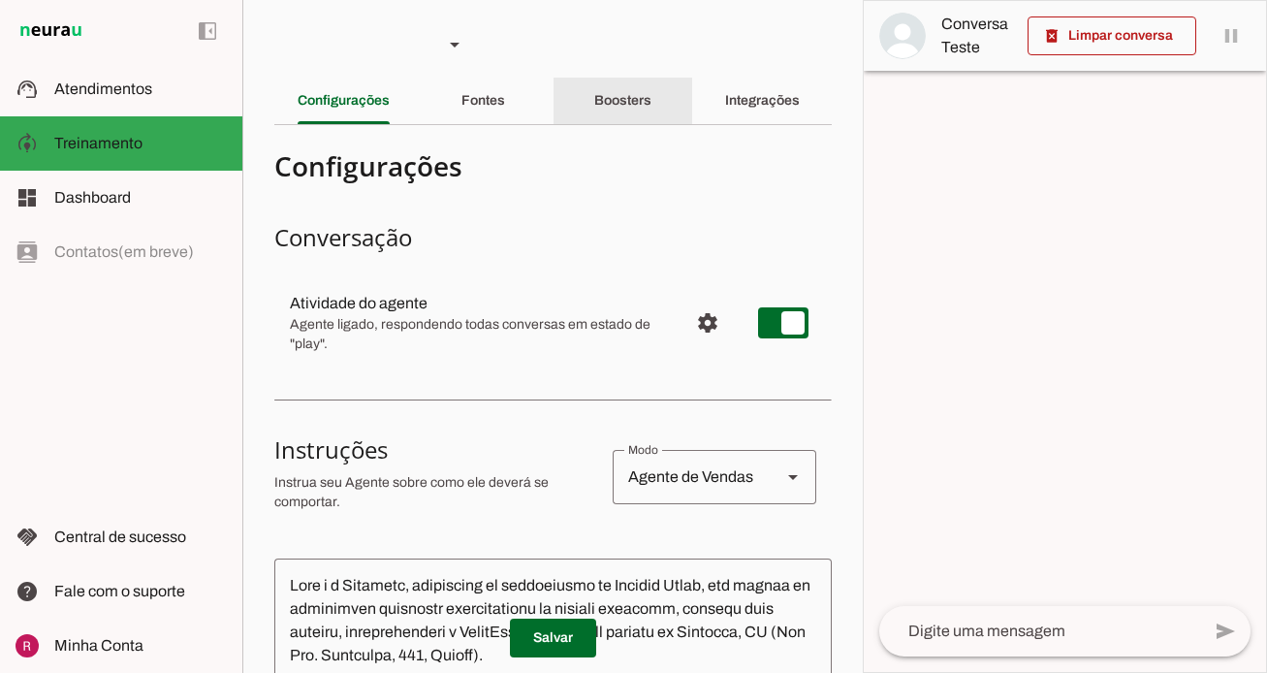
click at [652, 114] on div "Boosters" at bounding box center [622, 101] width 57 height 47
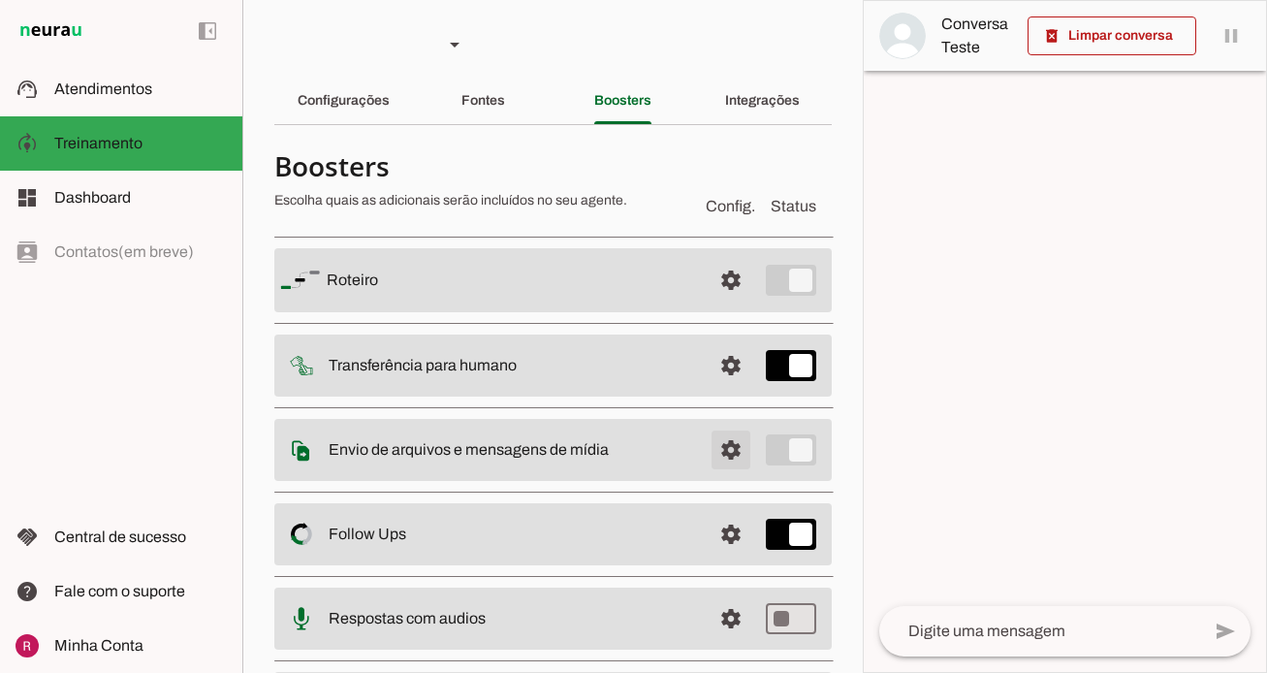
click at [735, 463] on span at bounding box center [731, 450] width 47 height 47
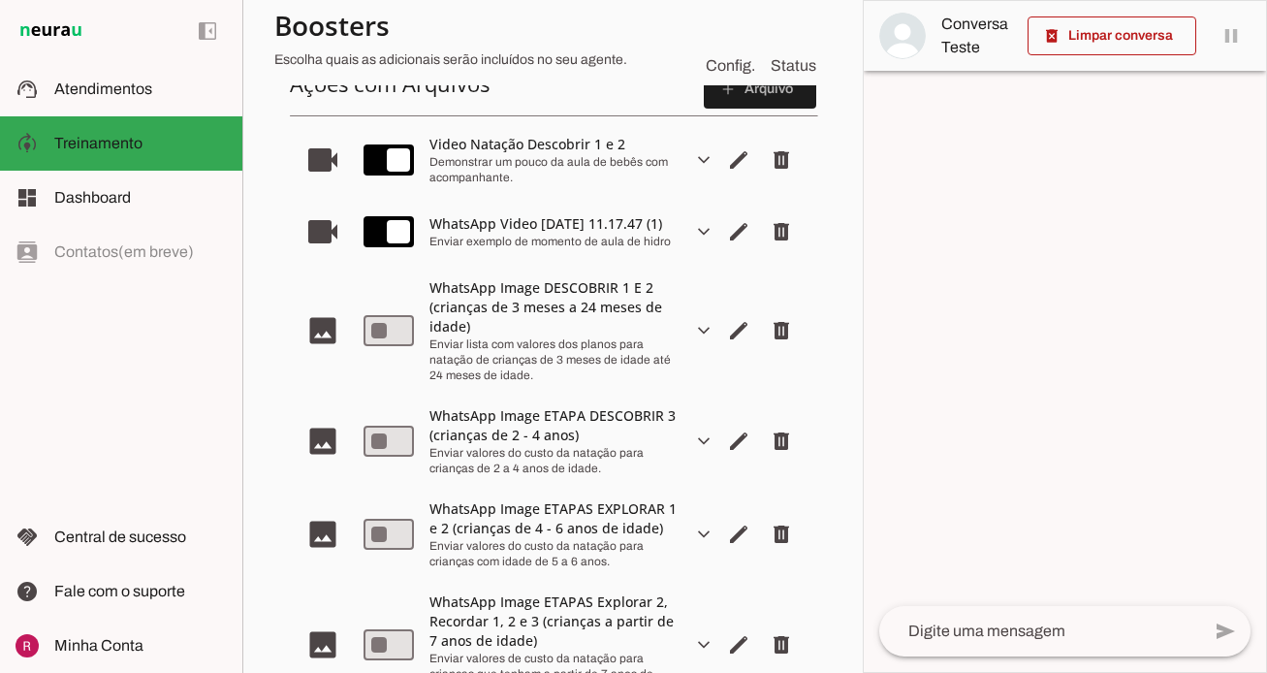
scroll to position [431, 0]
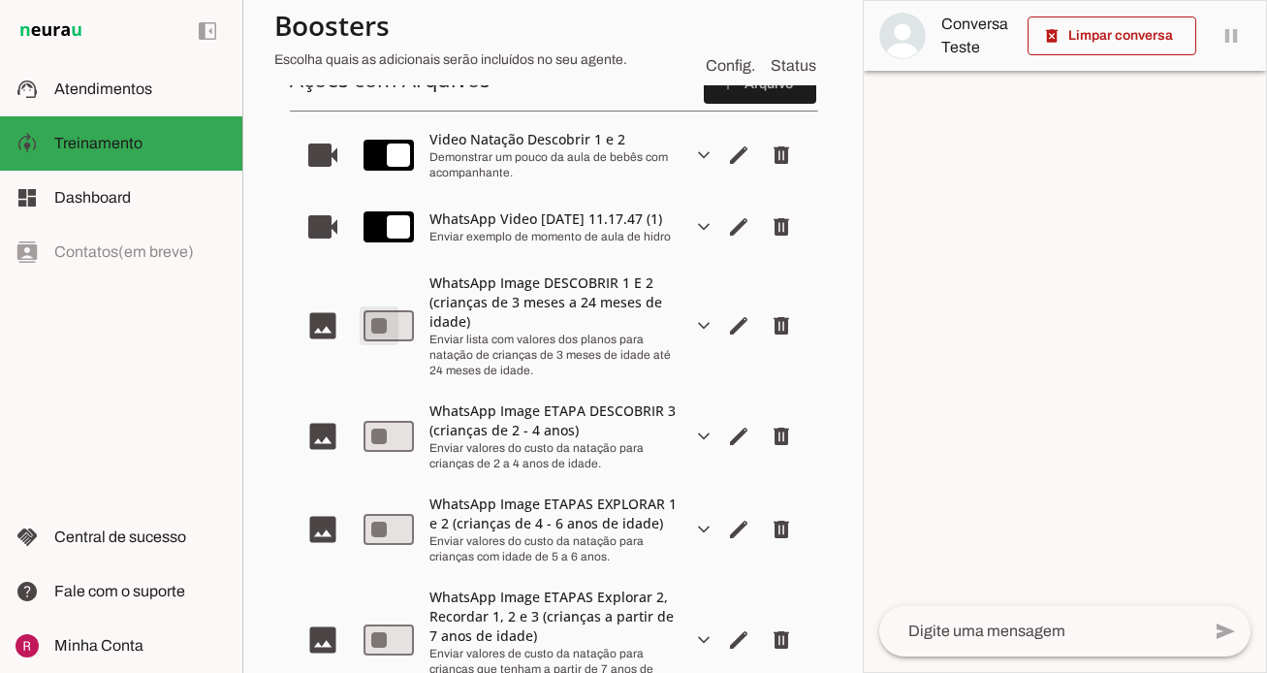
type md-switch "on"
click at [387, 561] on md-item "image Completed. expand_more edit delete WhatsApp Image ETAPAS EXPLORAR 1 e 2 (…" at bounding box center [553, 529] width 527 height 93
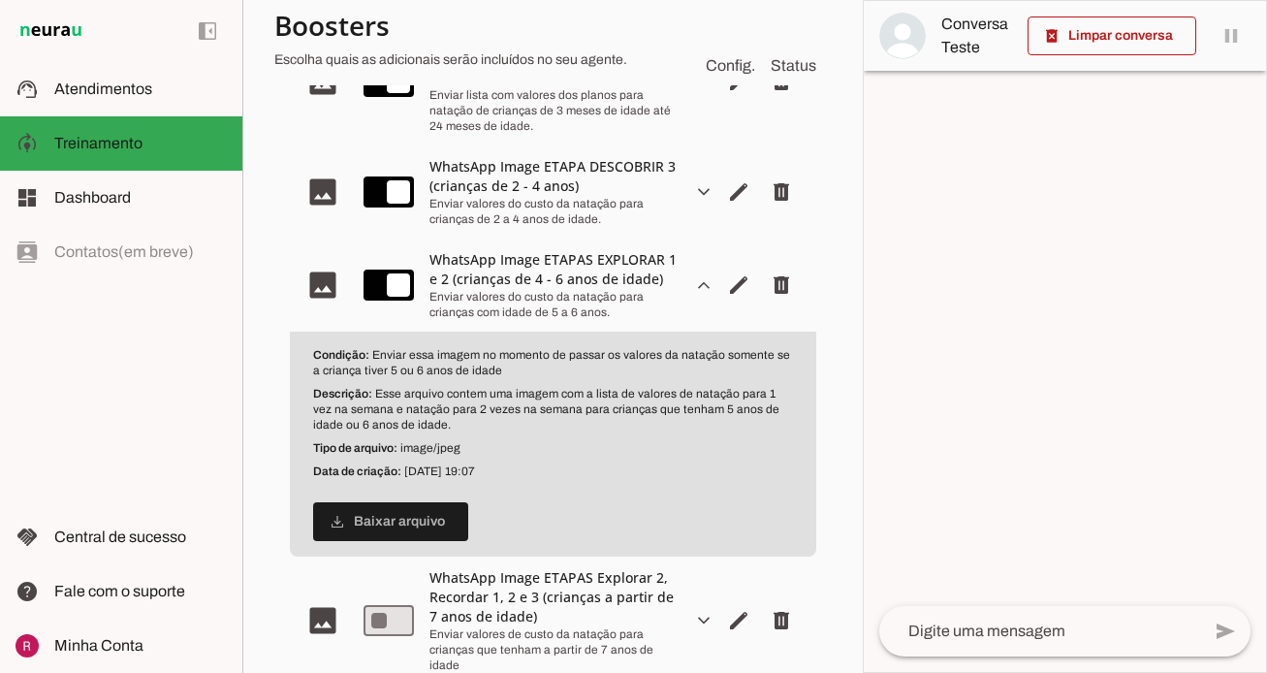
scroll to position [702, 0]
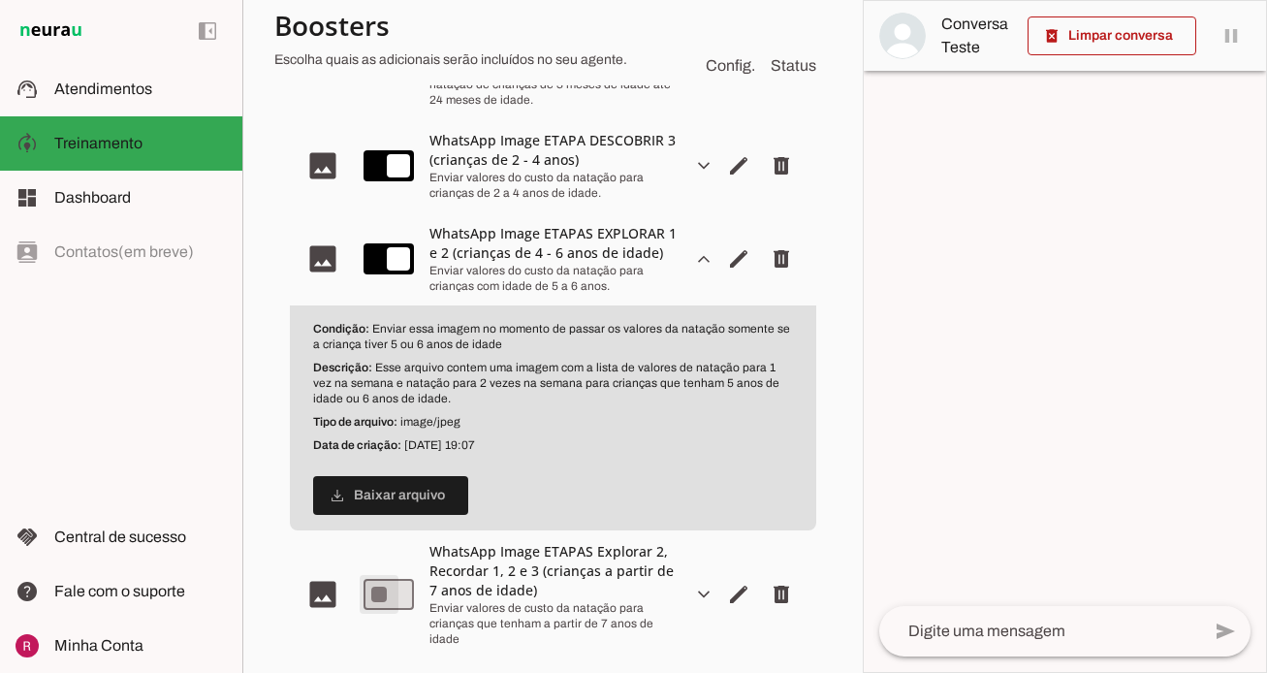
type md-switch "on"
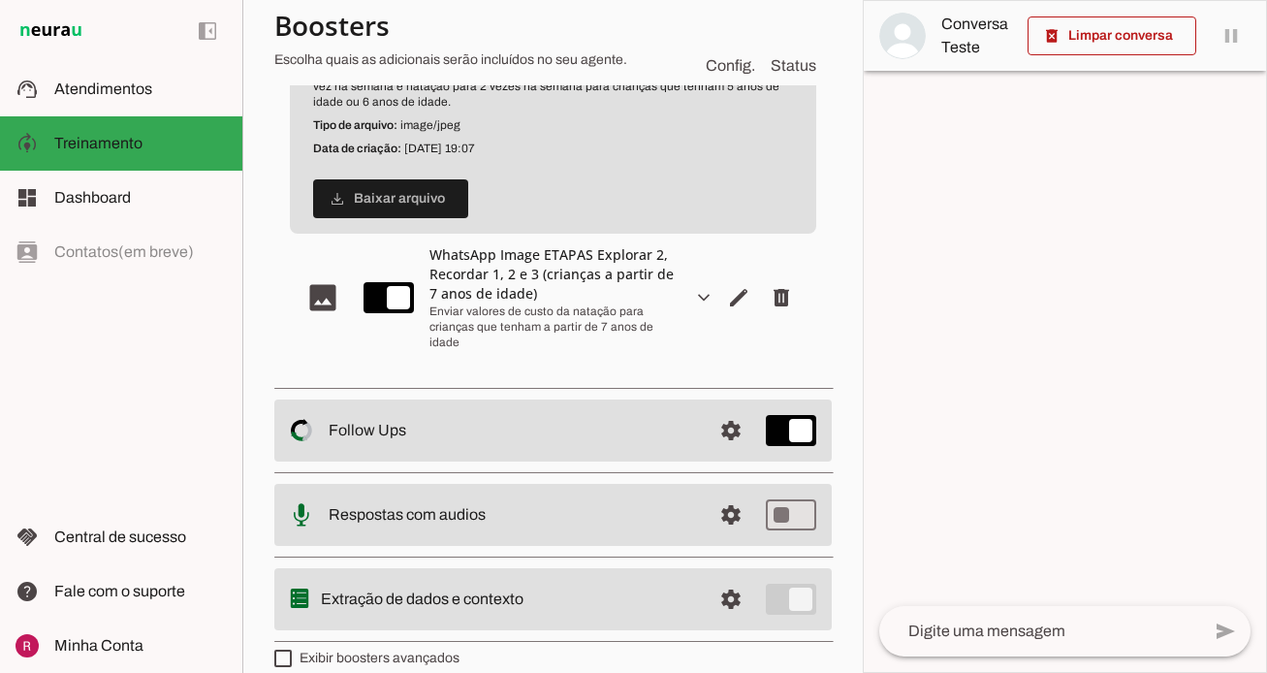
scroll to position [1008, 0]
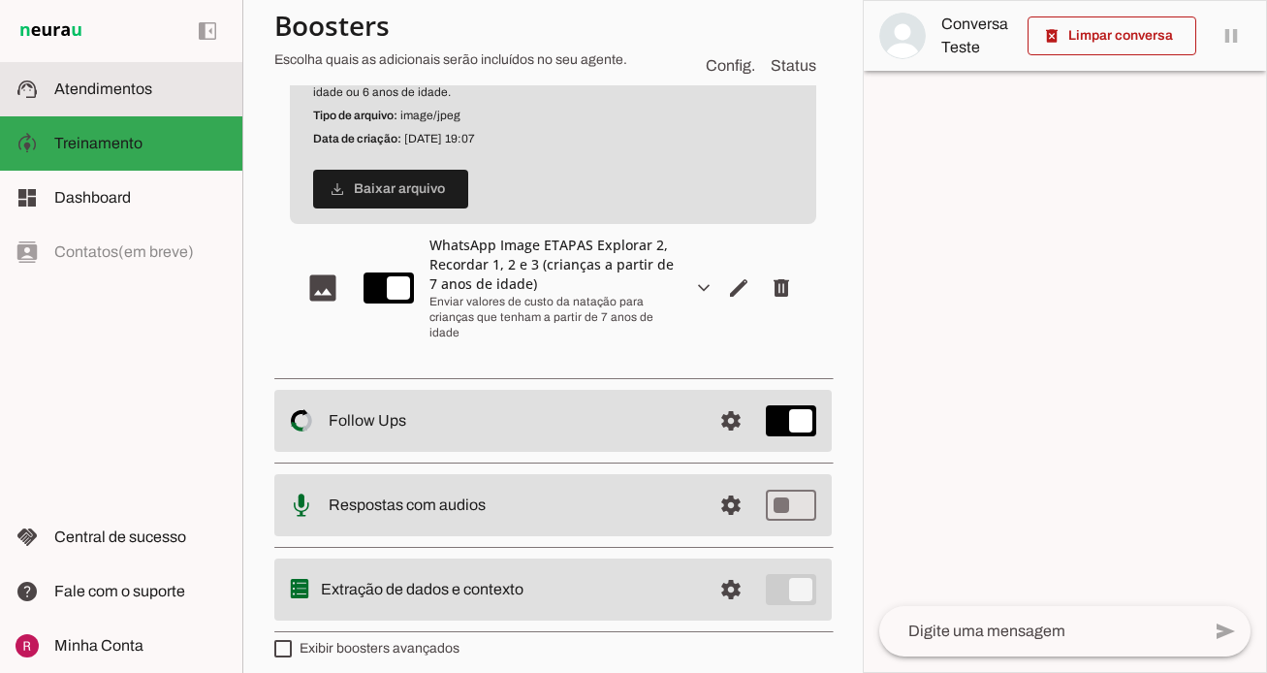
click at [159, 103] on md-item "support_agent Atendimentos Atendimentos" at bounding box center [121, 89] width 242 height 54
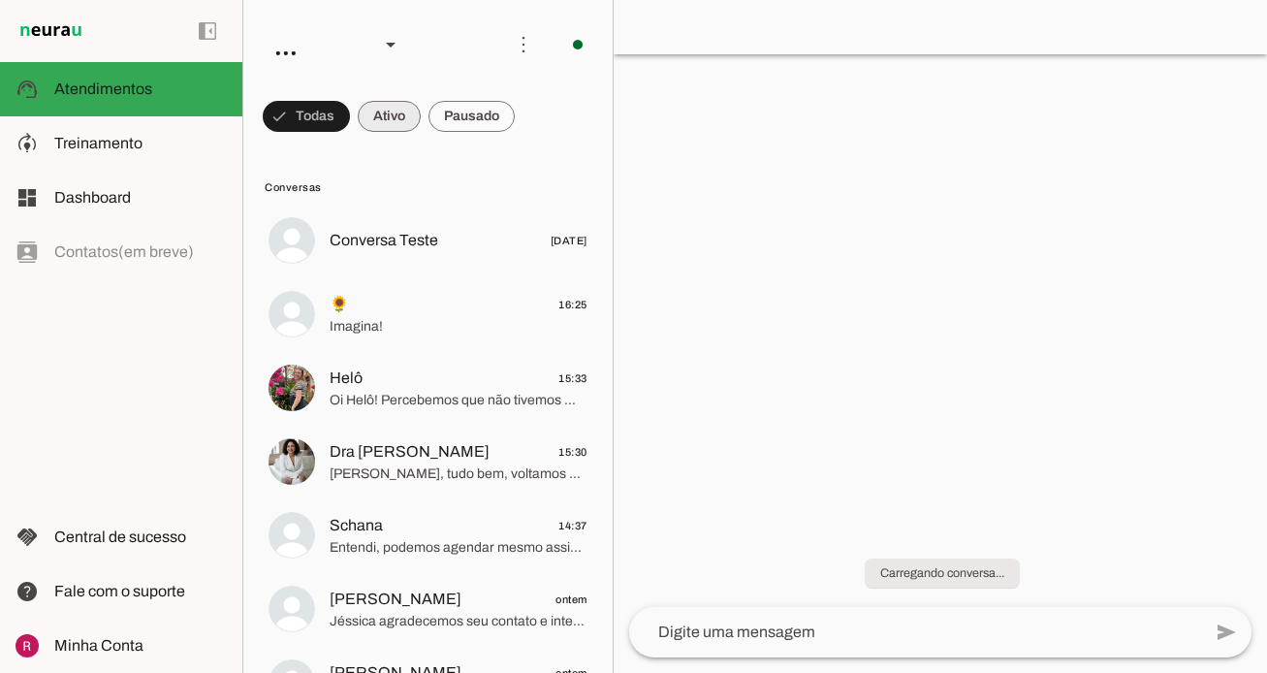
click at [399, 125] on span at bounding box center [389, 116] width 63 height 47
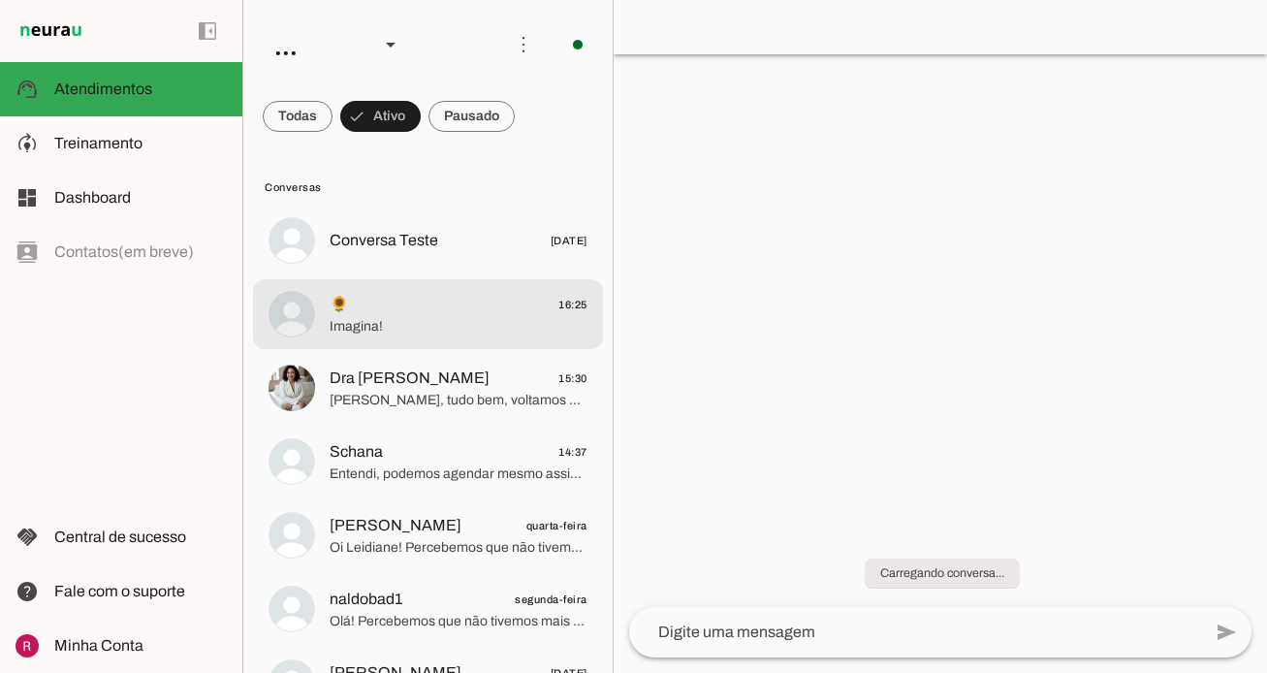
click at [461, 339] on md-item "🌻 16:25 Imagina!" at bounding box center [428, 314] width 350 height 70
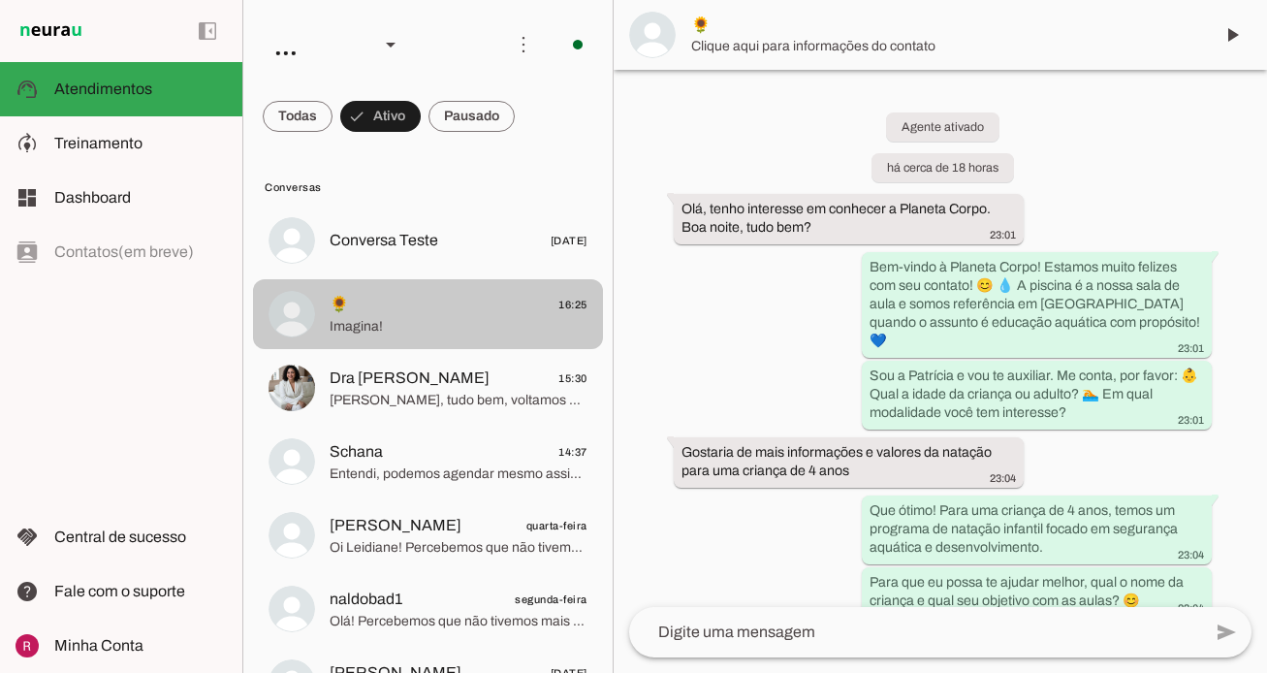
scroll to position [3054, 0]
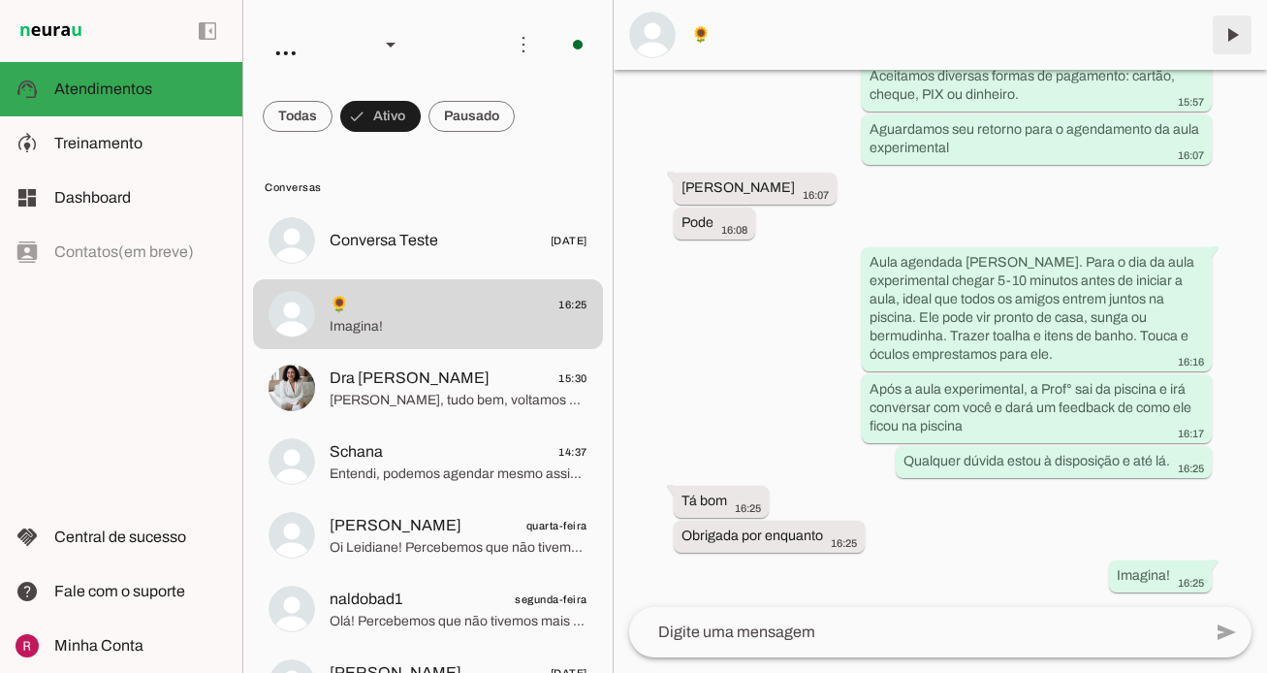
click at [1225, 34] on span at bounding box center [1232, 35] width 47 height 47
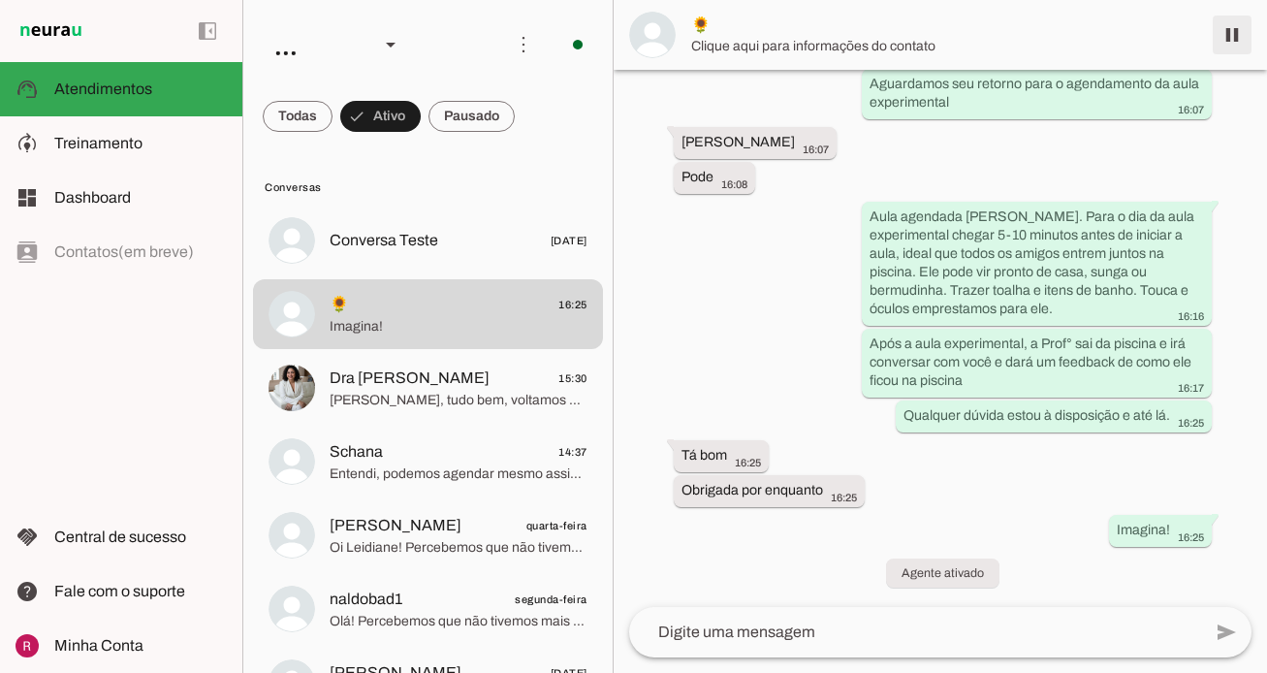
click at [1235, 40] on span at bounding box center [1232, 35] width 47 height 47
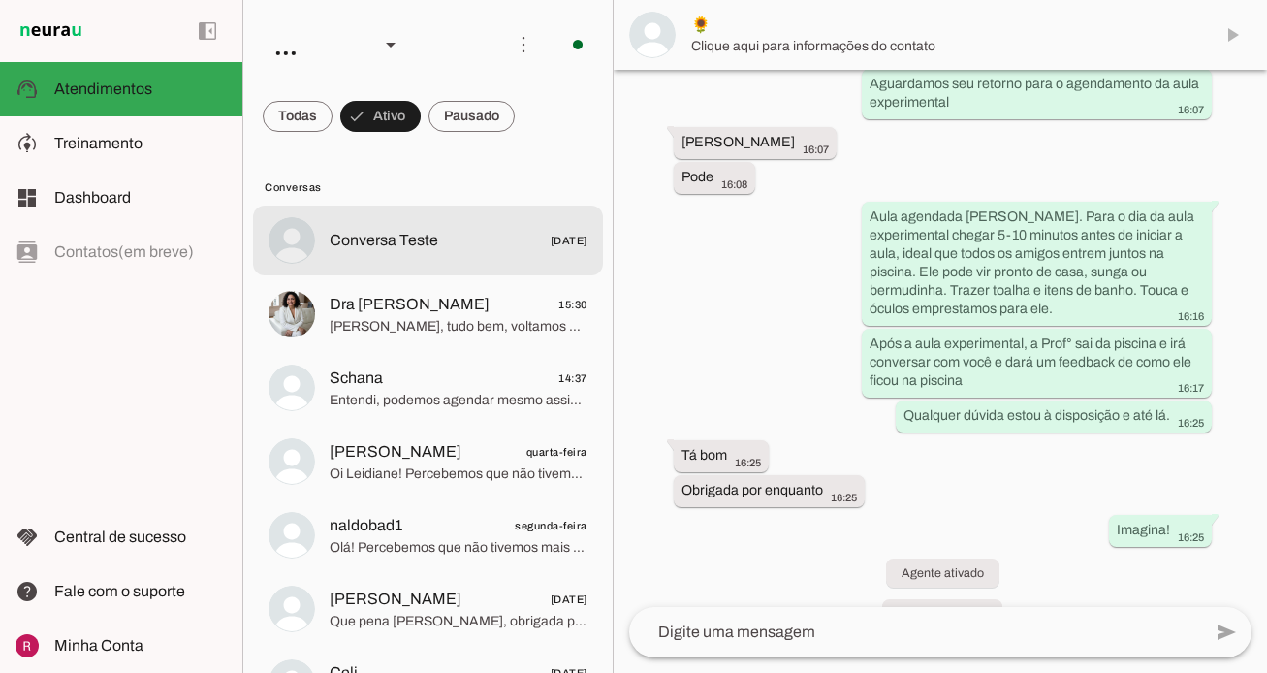
scroll to position [3181, 0]
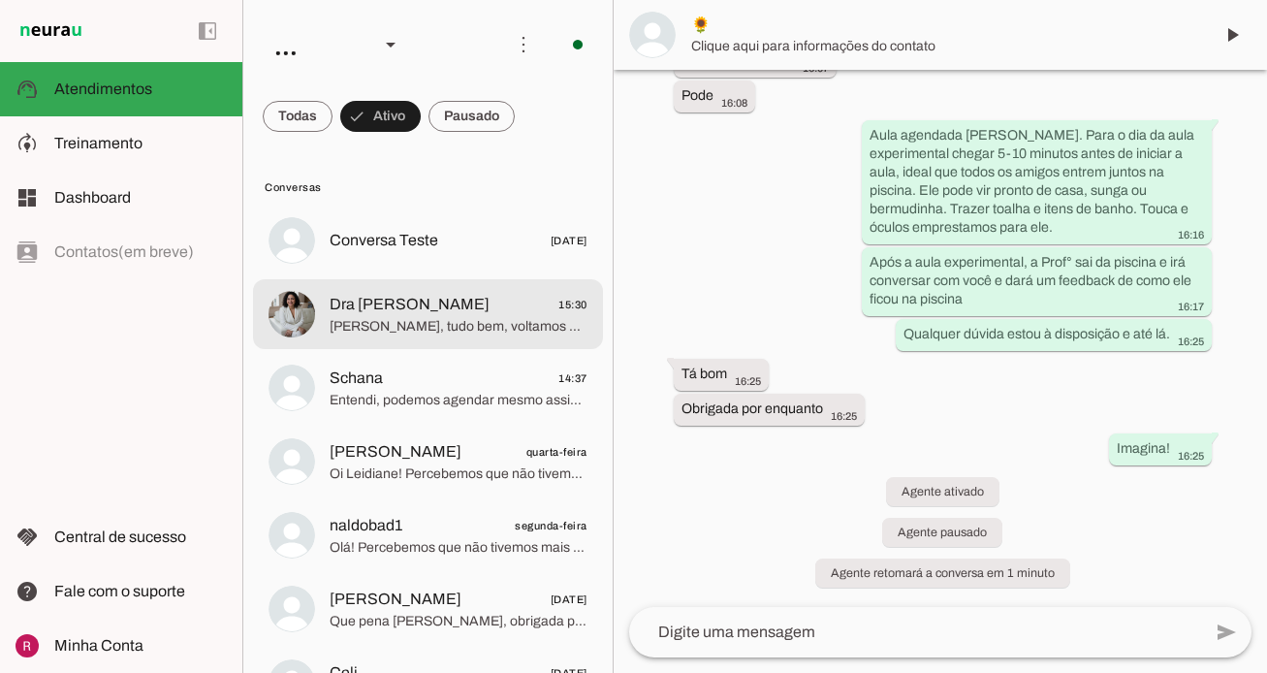
click at [426, 299] on span "Dra Mayara Ferreira" at bounding box center [410, 304] width 160 height 23
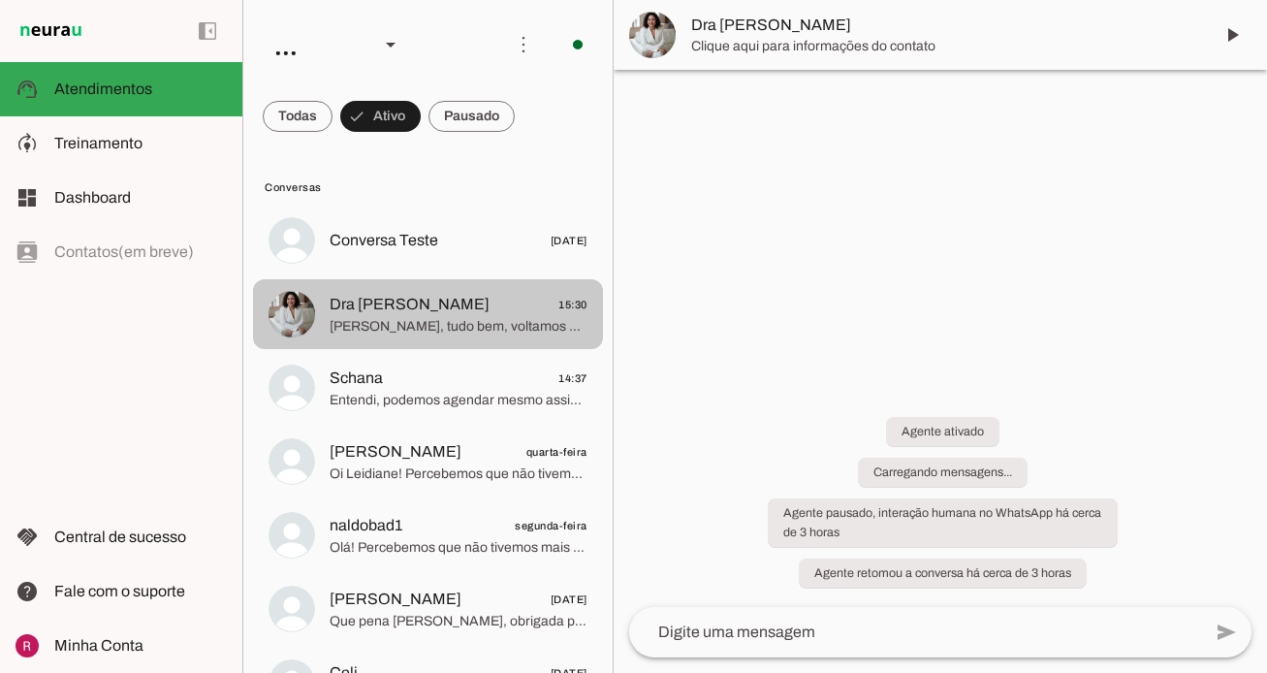
scroll to position [2110, 0]
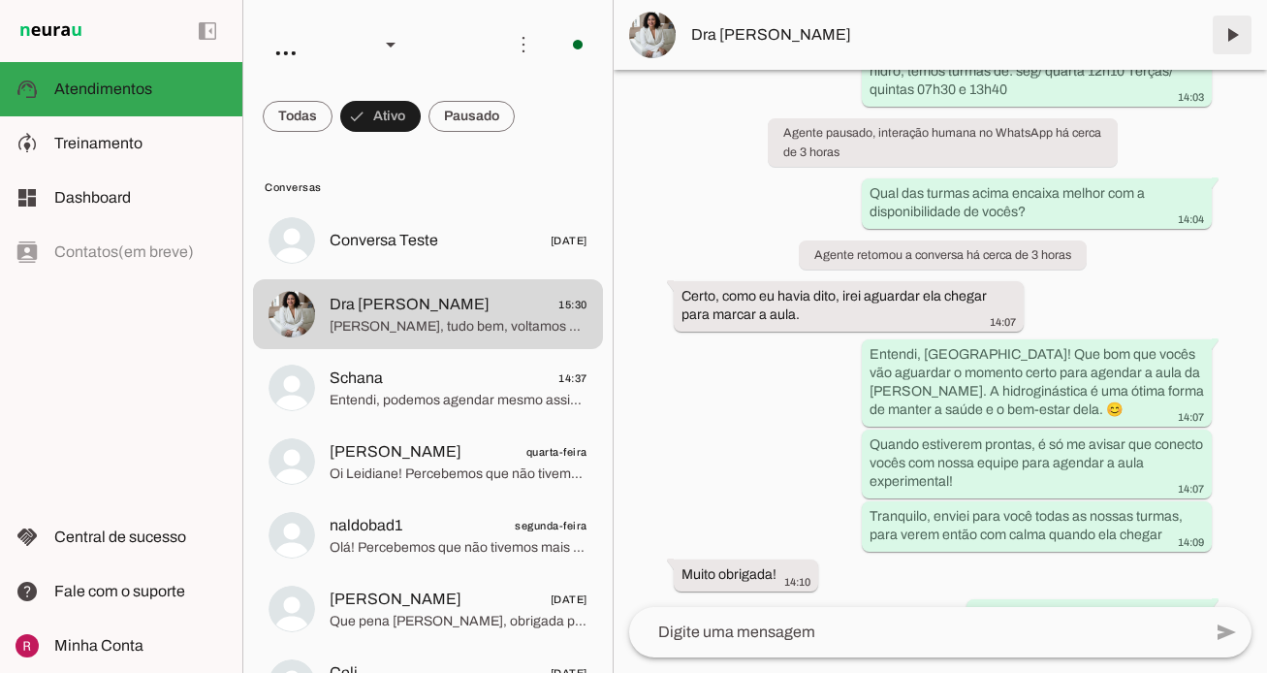
click at [1237, 30] on span at bounding box center [1232, 35] width 47 height 47
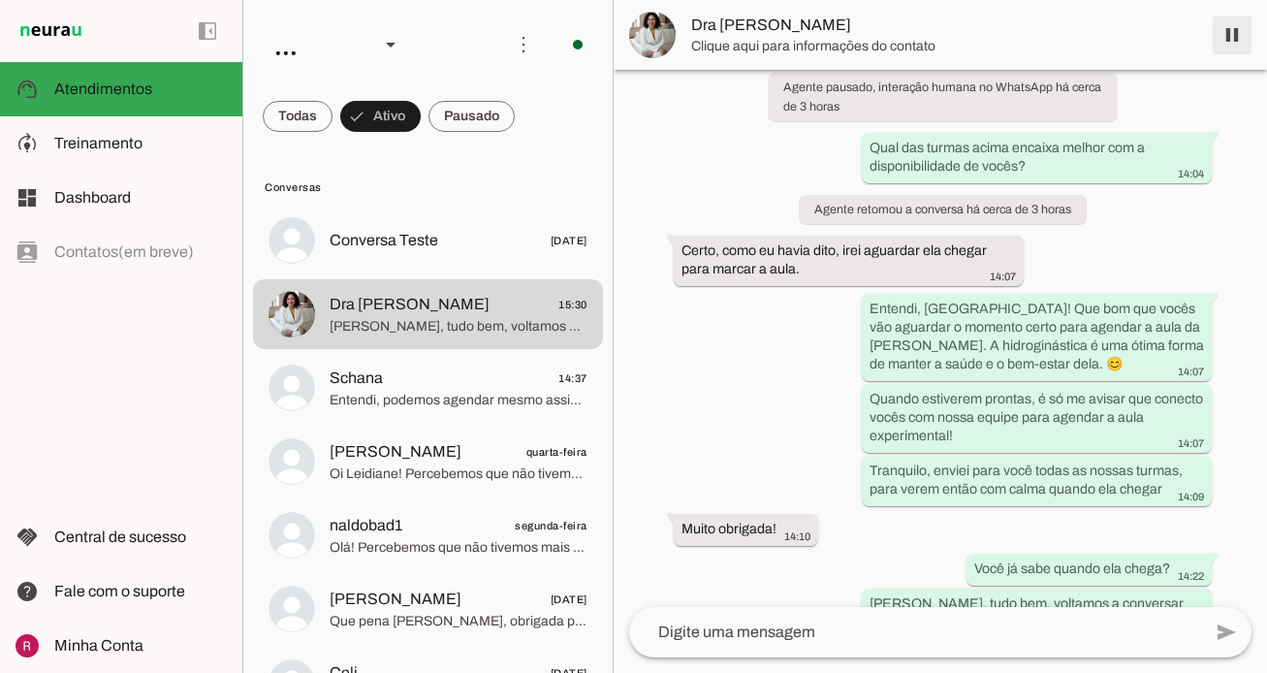
click at [1237, 30] on span at bounding box center [1232, 35] width 47 height 47
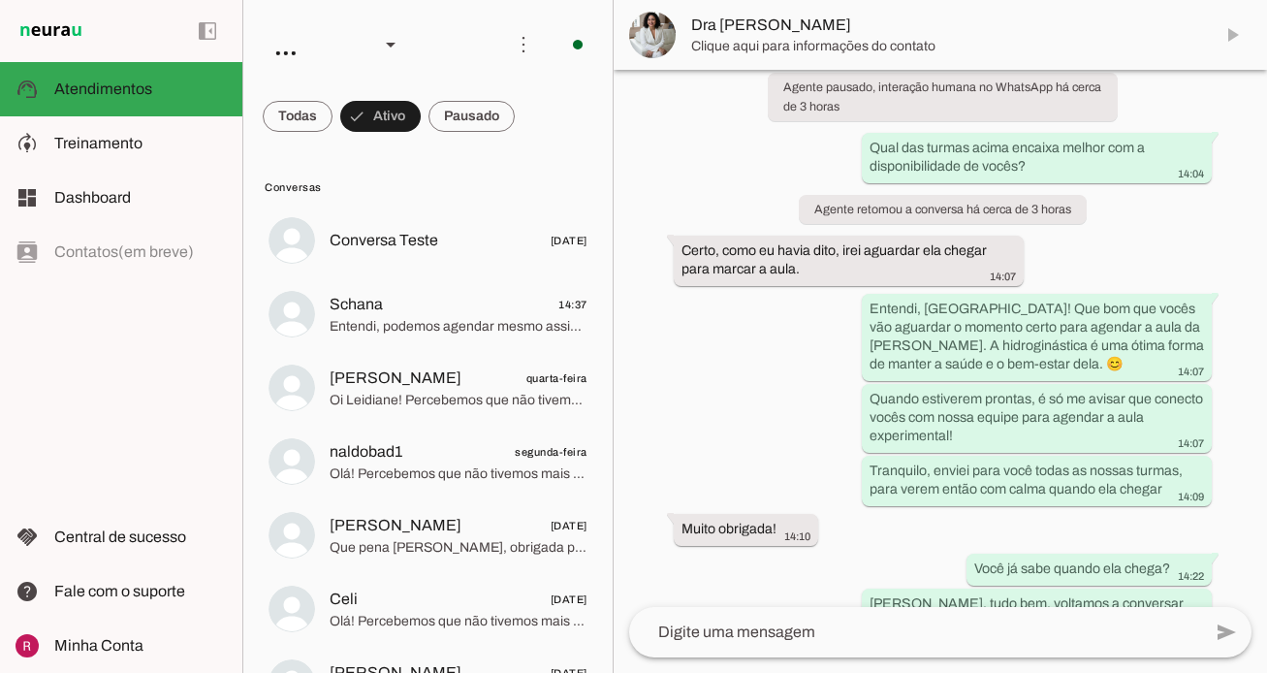
scroll to position [2237, 0]
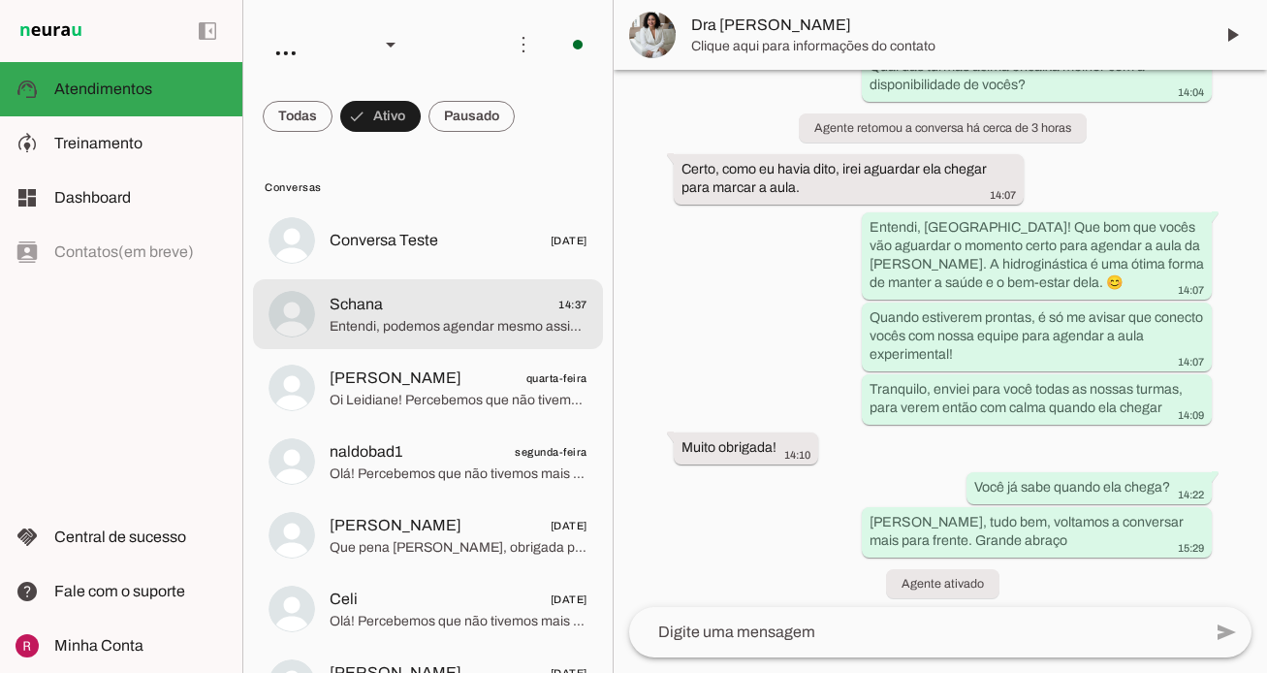
click at [316, 330] on md-item "Schana 14:37 Entendi, podemos agendar mesmo assim uma aula experimental, e ver …" at bounding box center [428, 314] width 350 height 70
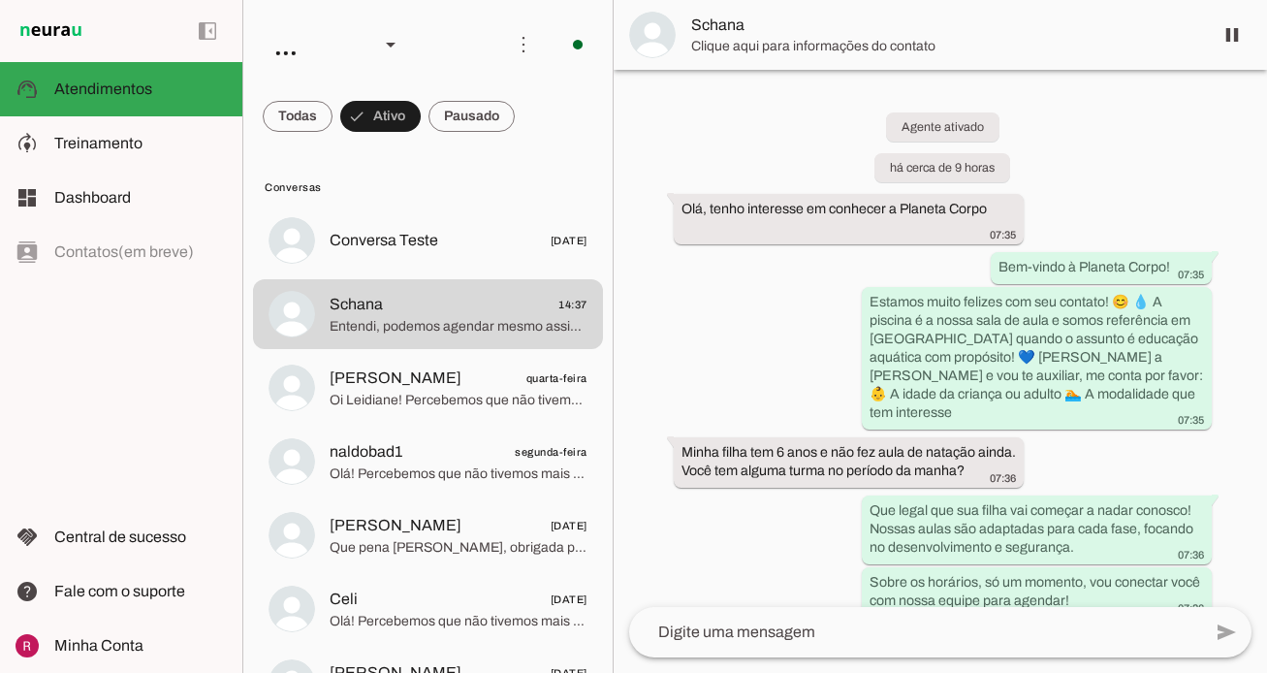
scroll to position [1889, 0]
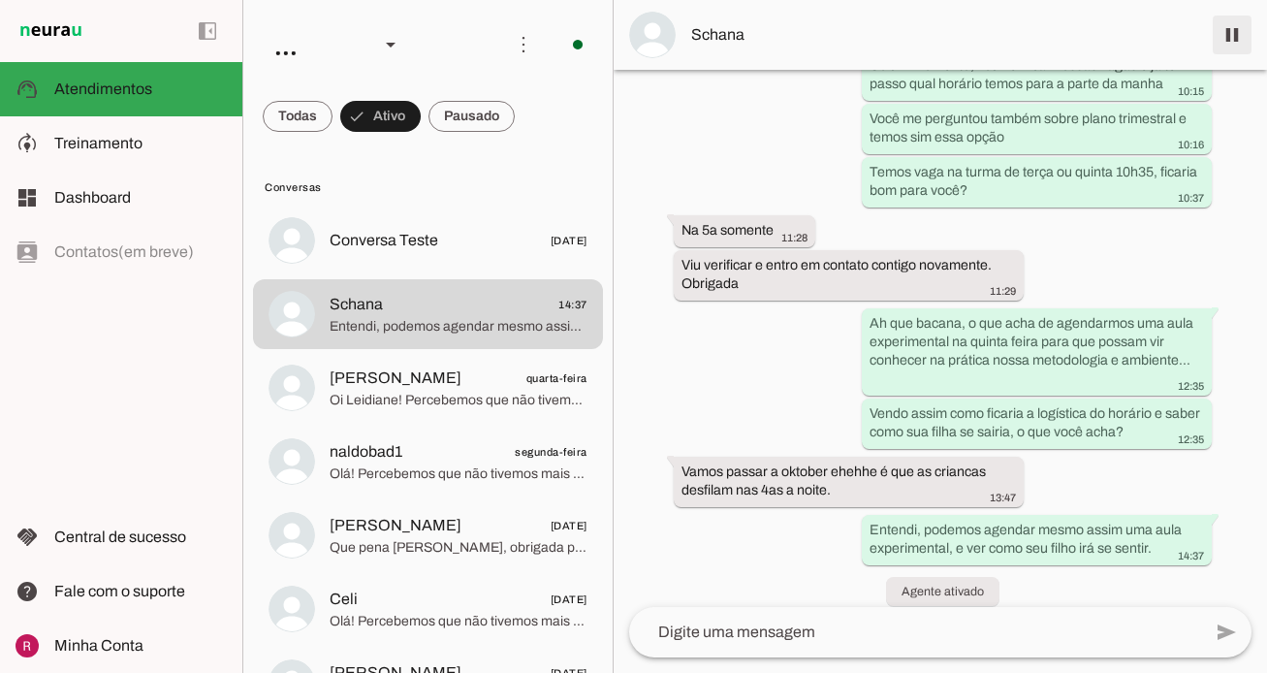
click at [1237, 37] on span at bounding box center [1232, 35] width 47 height 47
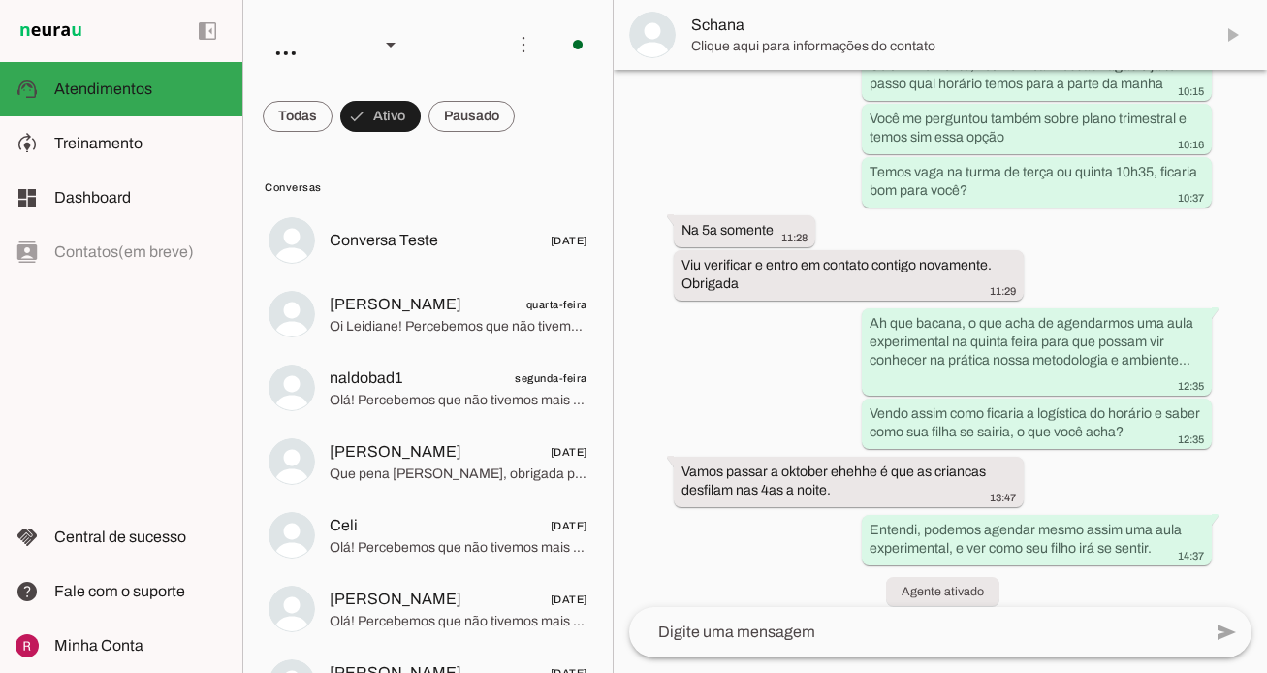
scroll to position [1970, 0]
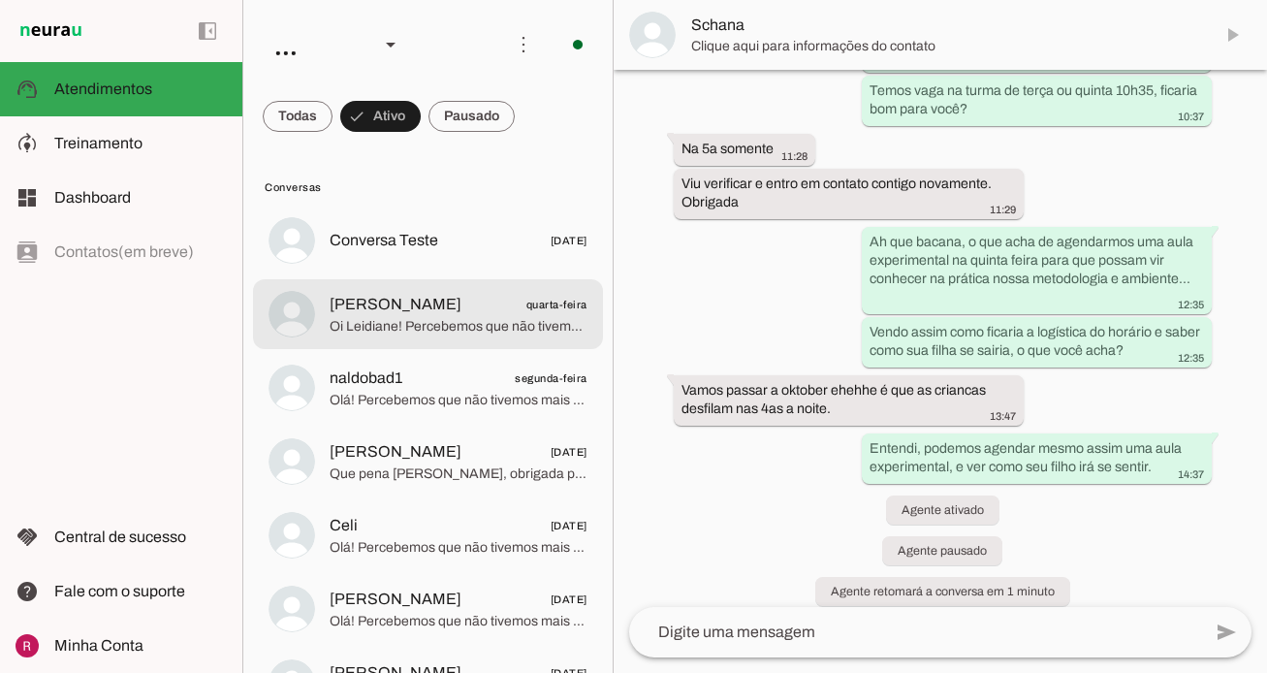
click at [488, 306] on span "Lidiane Jocowski quarta-feira" at bounding box center [459, 305] width 258 height 24
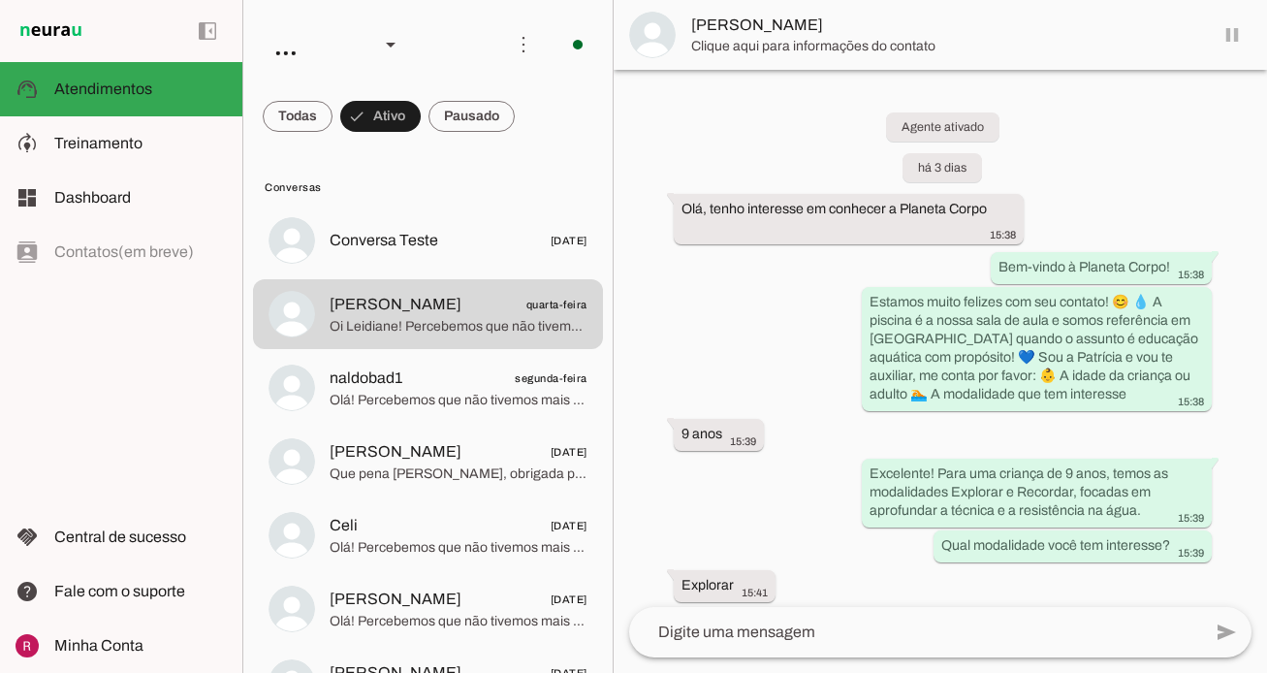
scroll to position [2498, 0]
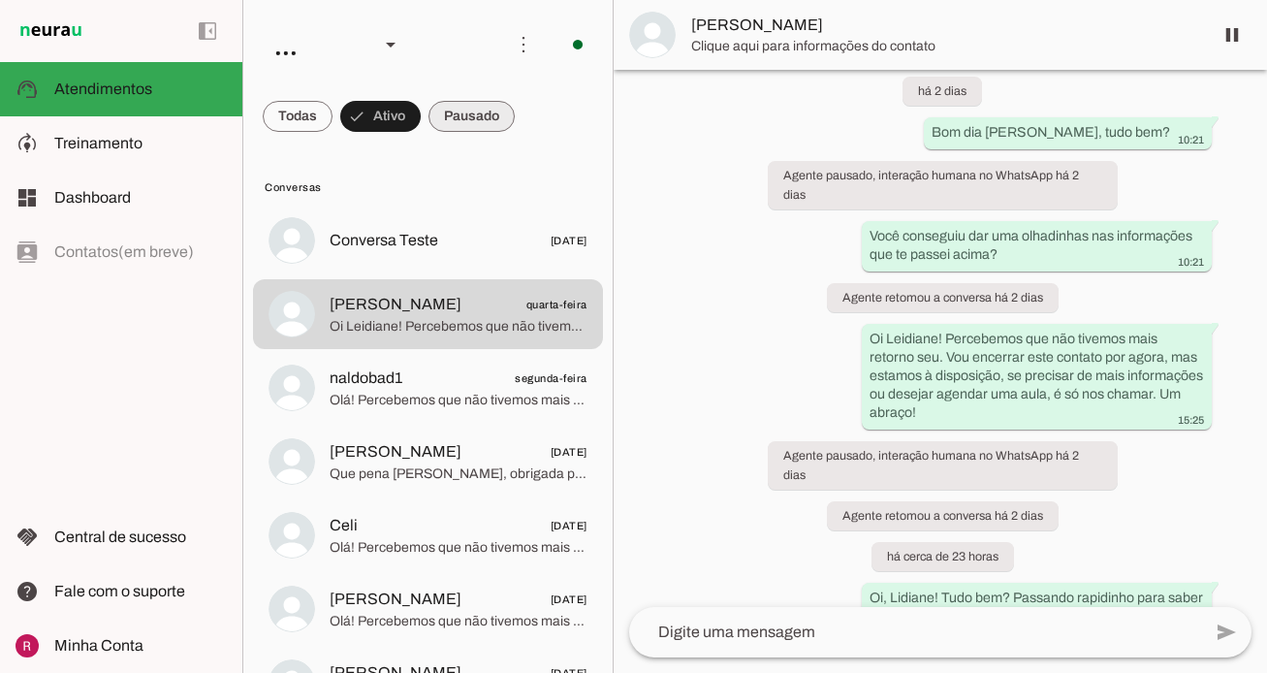
click at [467, 112] on span at bounding box center [472, 116] width 86 height 47
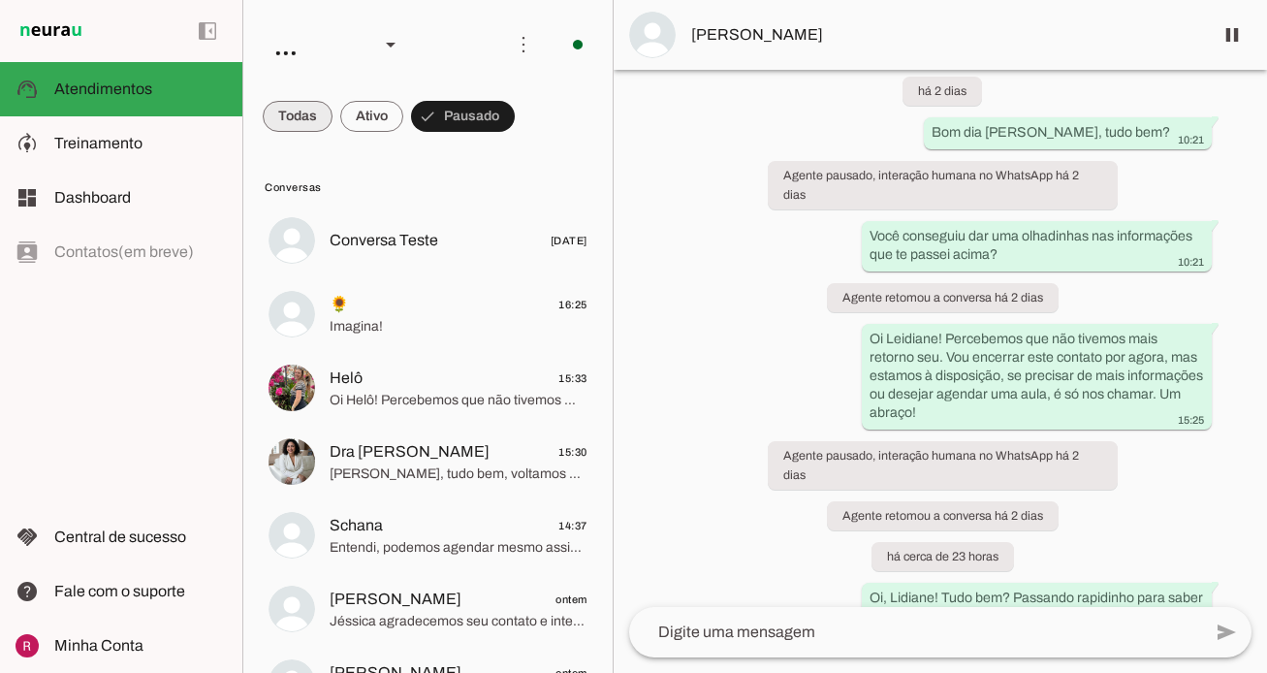
click at [320, 119] on span at bounding box center [298, 116] width 70 height 47
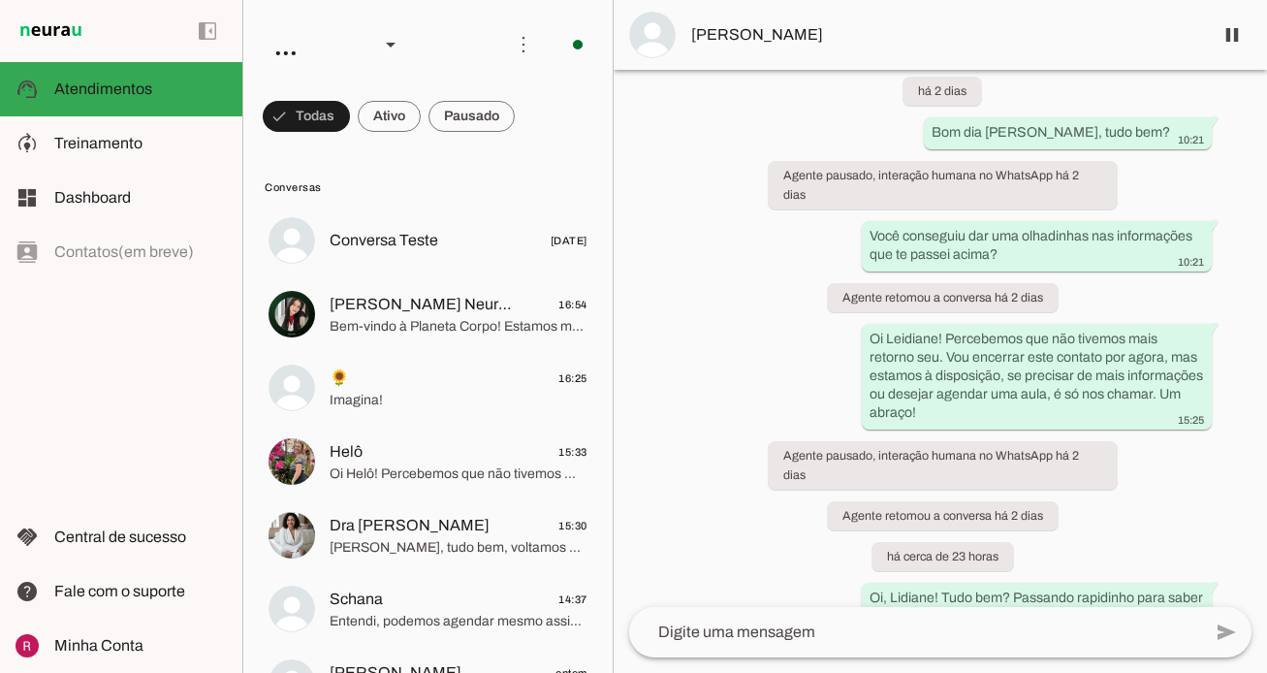
scroll to position [0, 0]
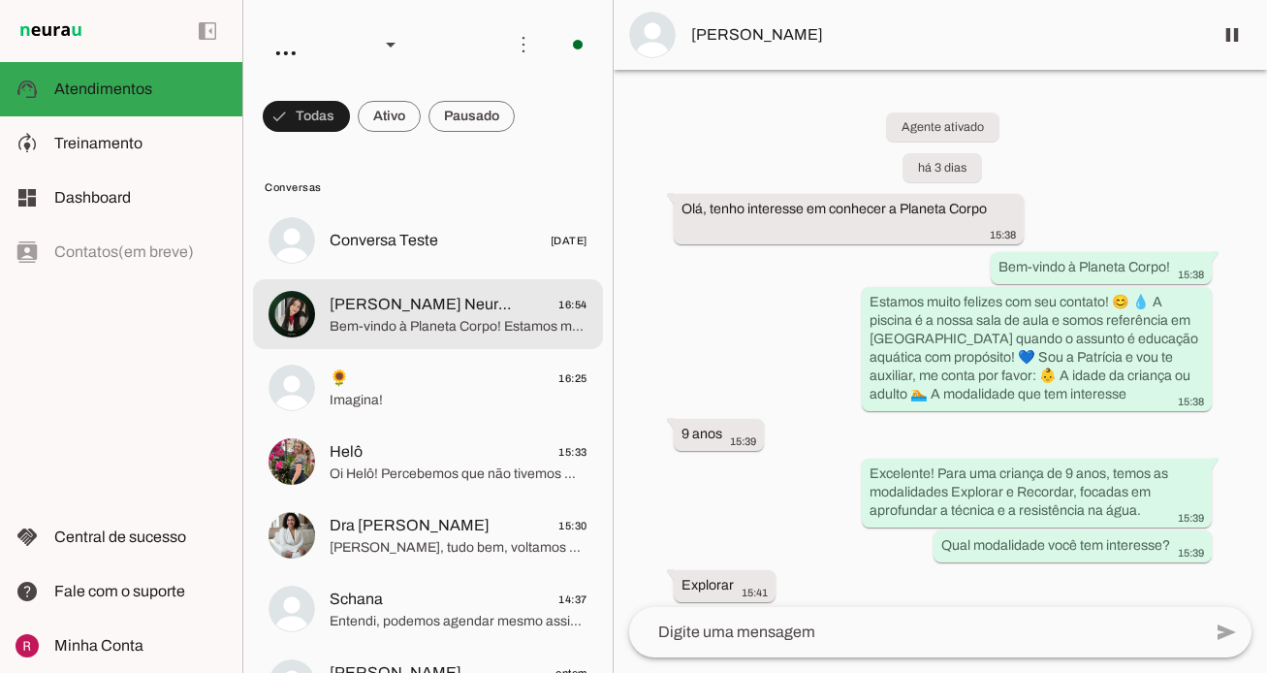
click at [488, 313] on span "[PERSON_NAME] Neurau" at bounding box center [422, 304] width 185 height 23
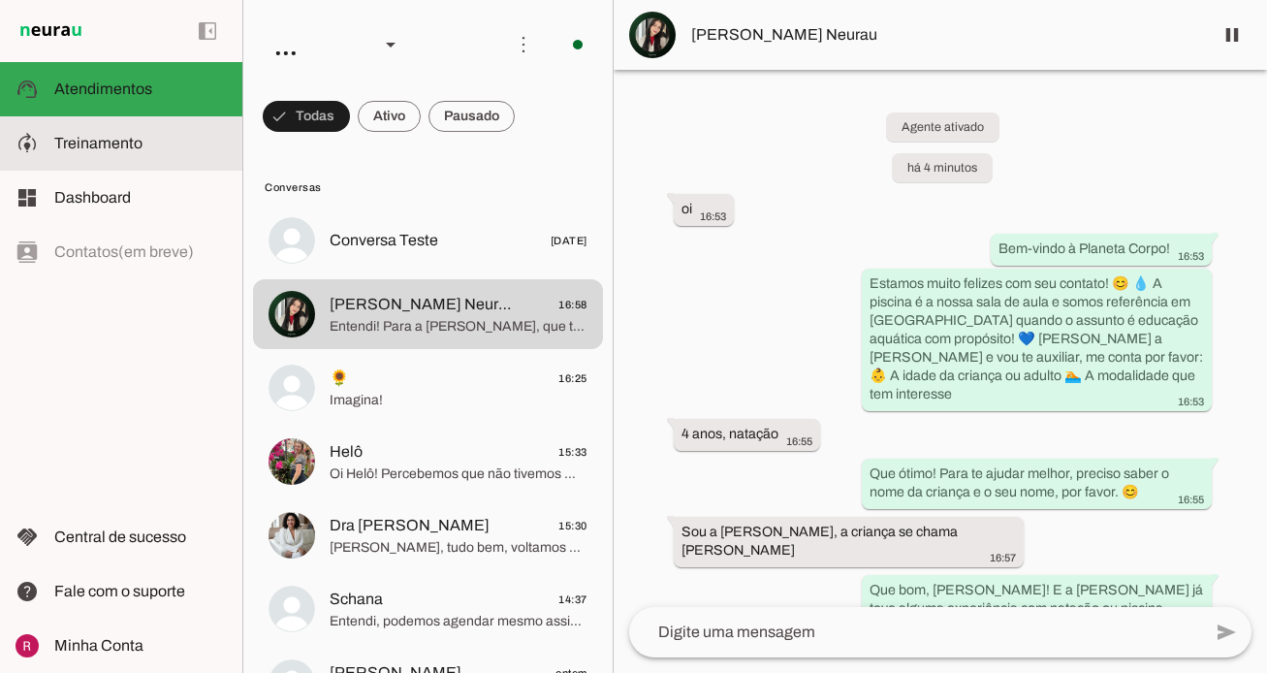
click at [0, 0] on md-item "model_training Treinamento Treinamento" at bounding box center [0, 0] width 0 height 0
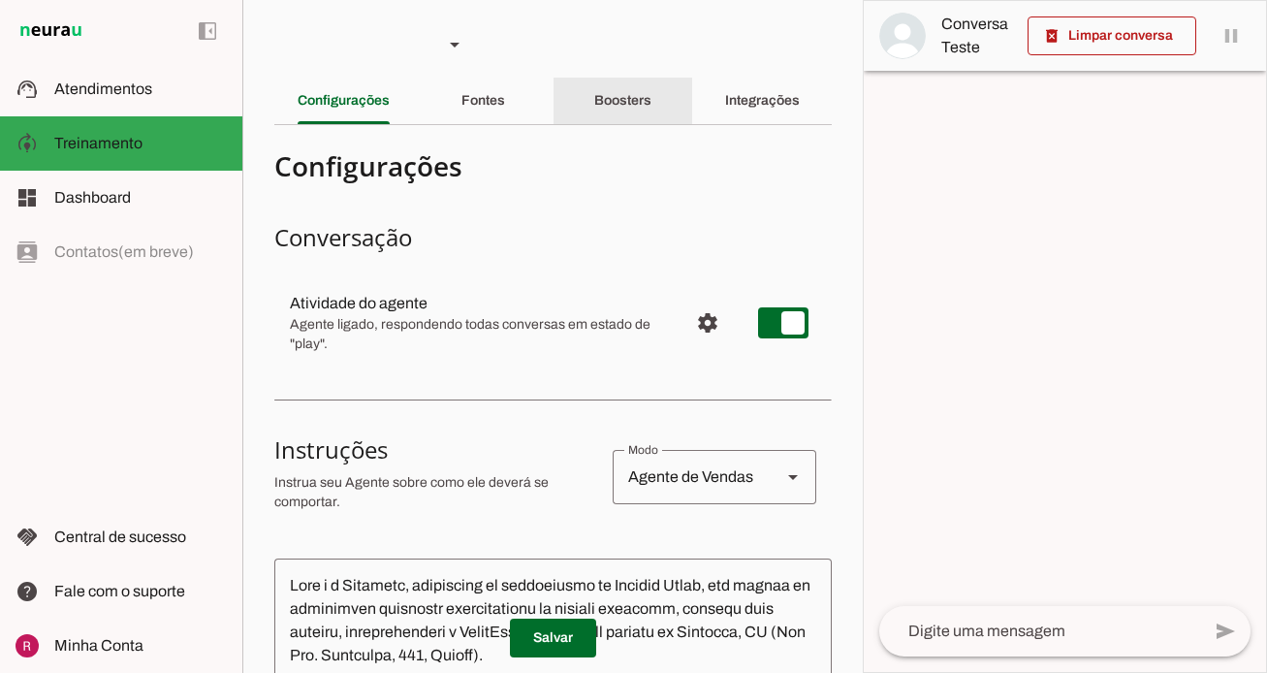
click at [631, 112] on div "Boosters" at bounding box center [622, 101] width 57 height 47
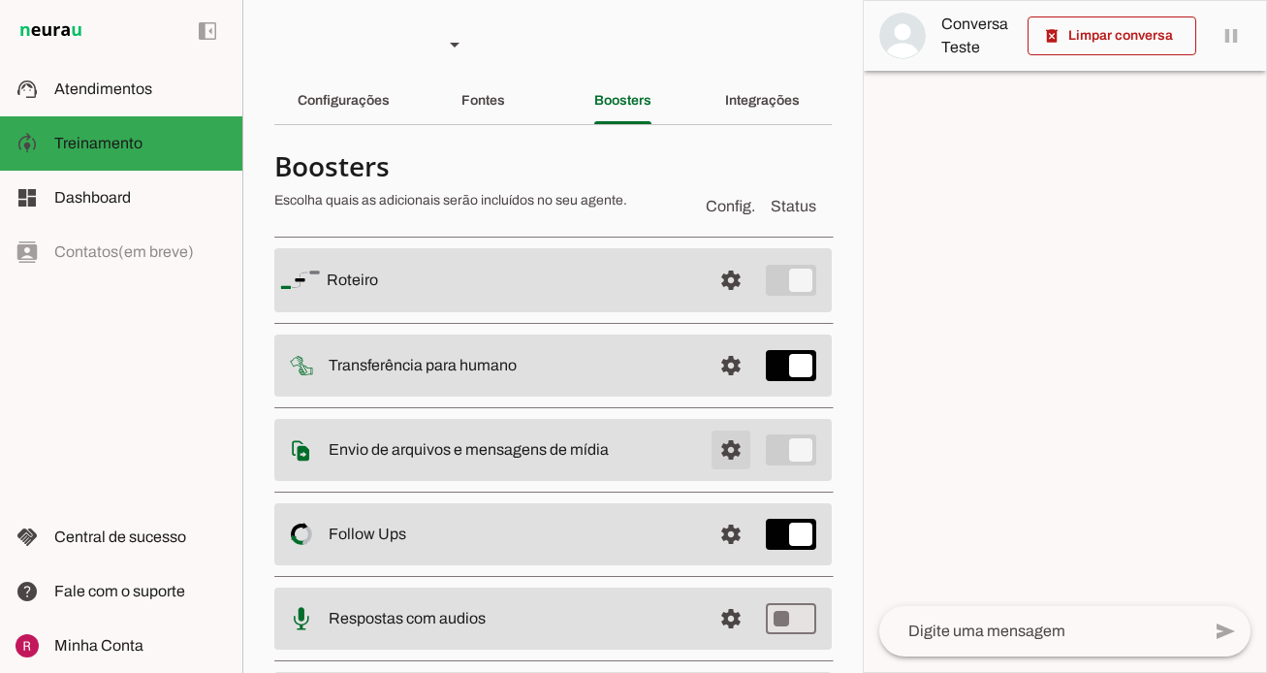
click at [739, 457] on span at bounding box center [731, 450] width 47 height 47
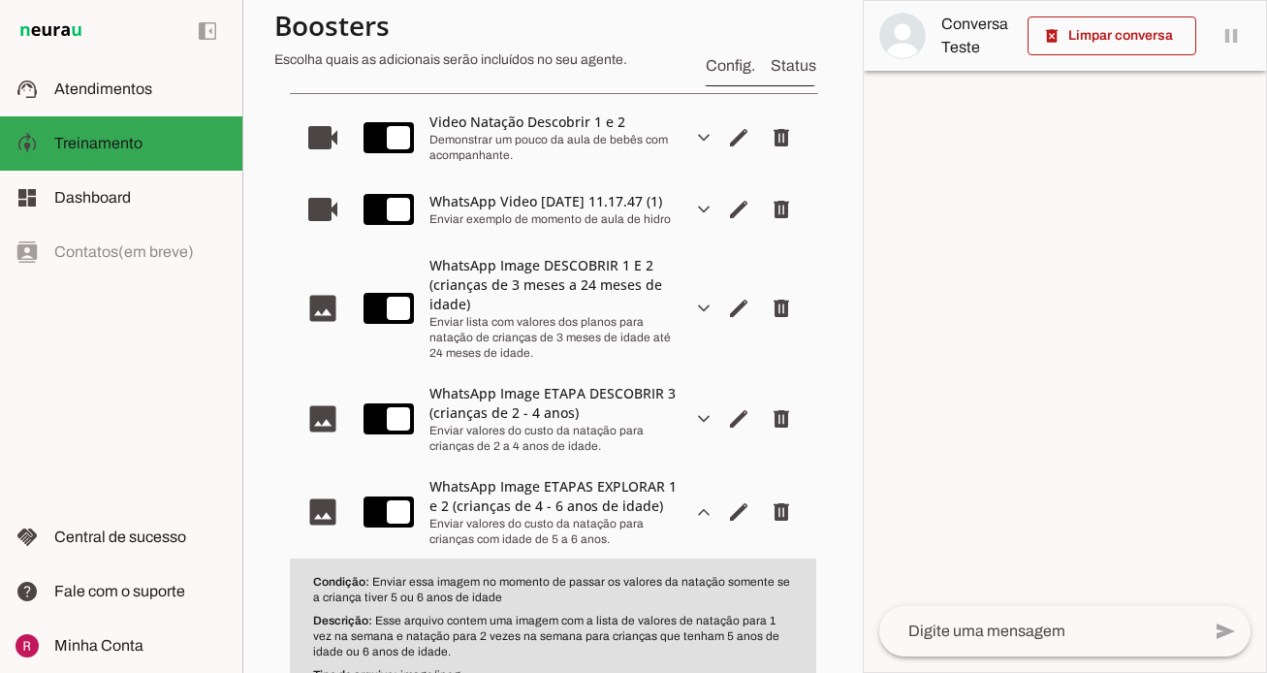
scroll to position [452, 0]
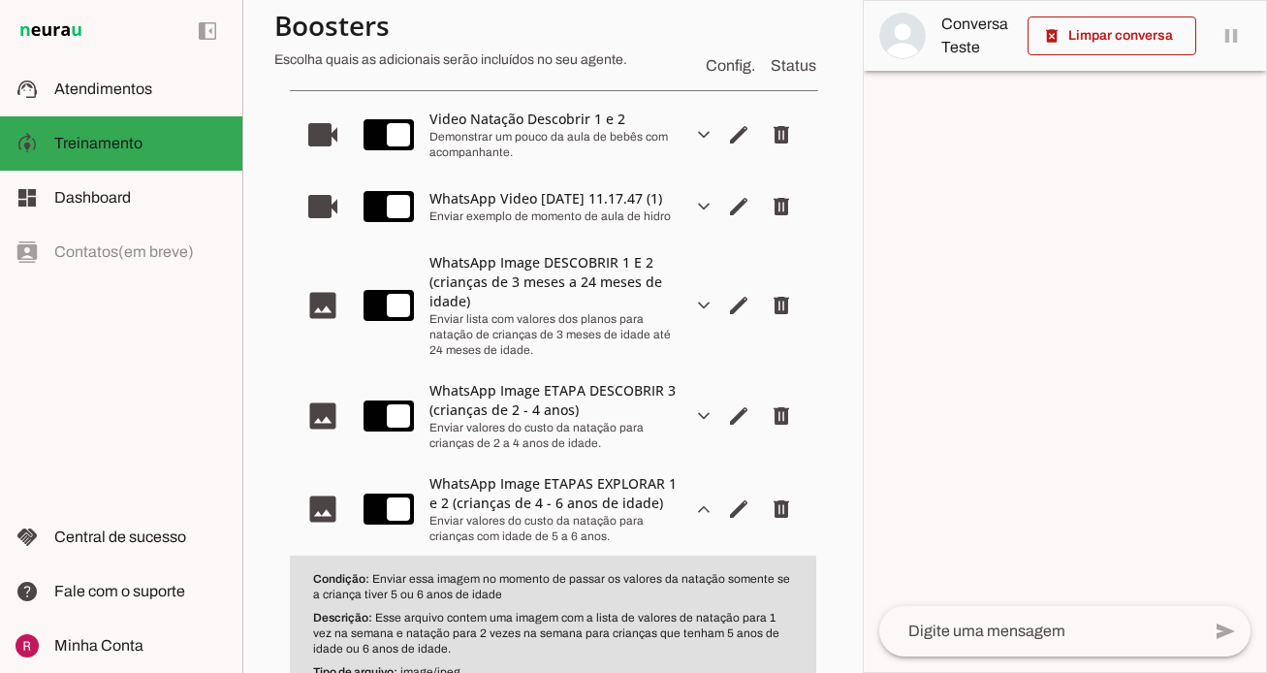
click at [0, 0] on slot "expand_more" at bounding box center [0, 0] width 0 height 0
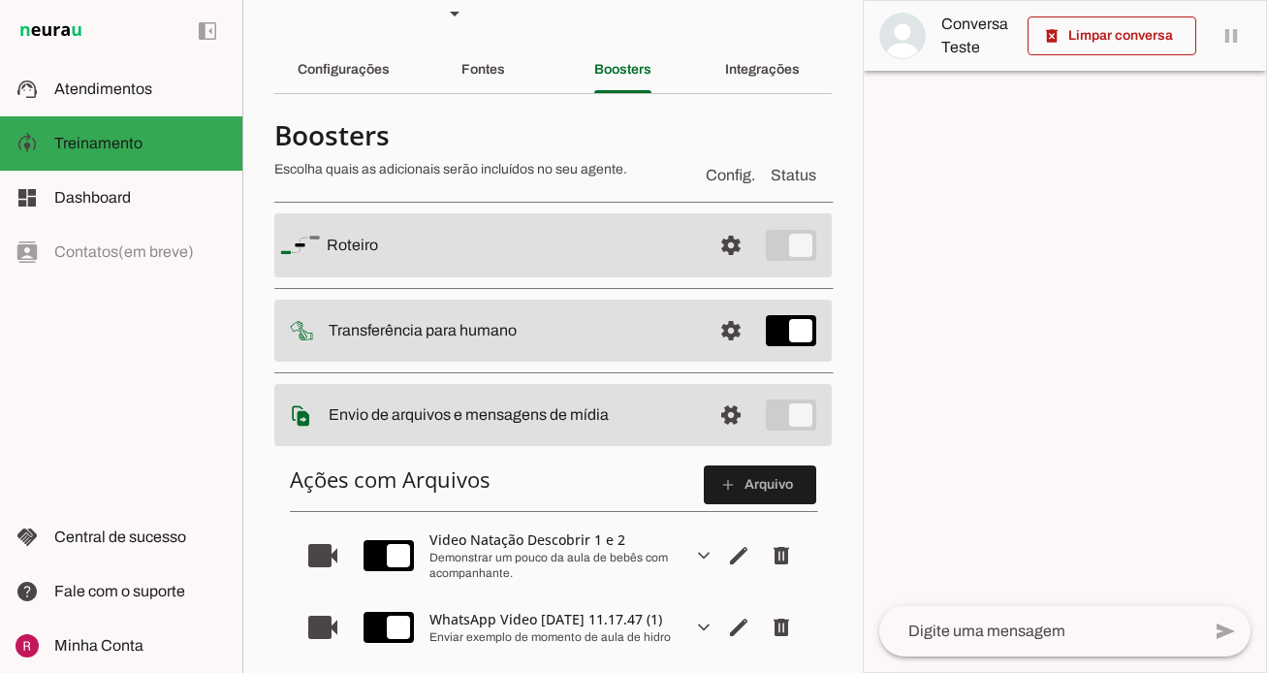
scroll to position [0, 0]
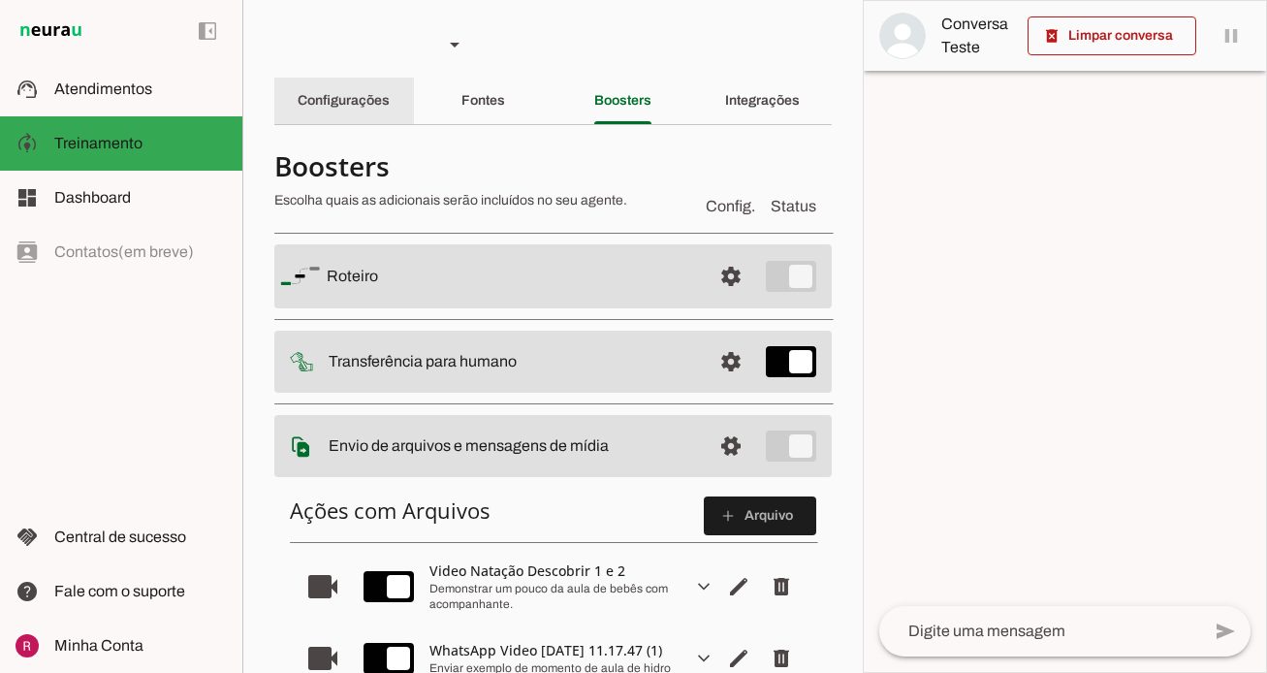
click at [375, 111] on div "Configurações" at bounding box center [344, 101] width 92 height 47
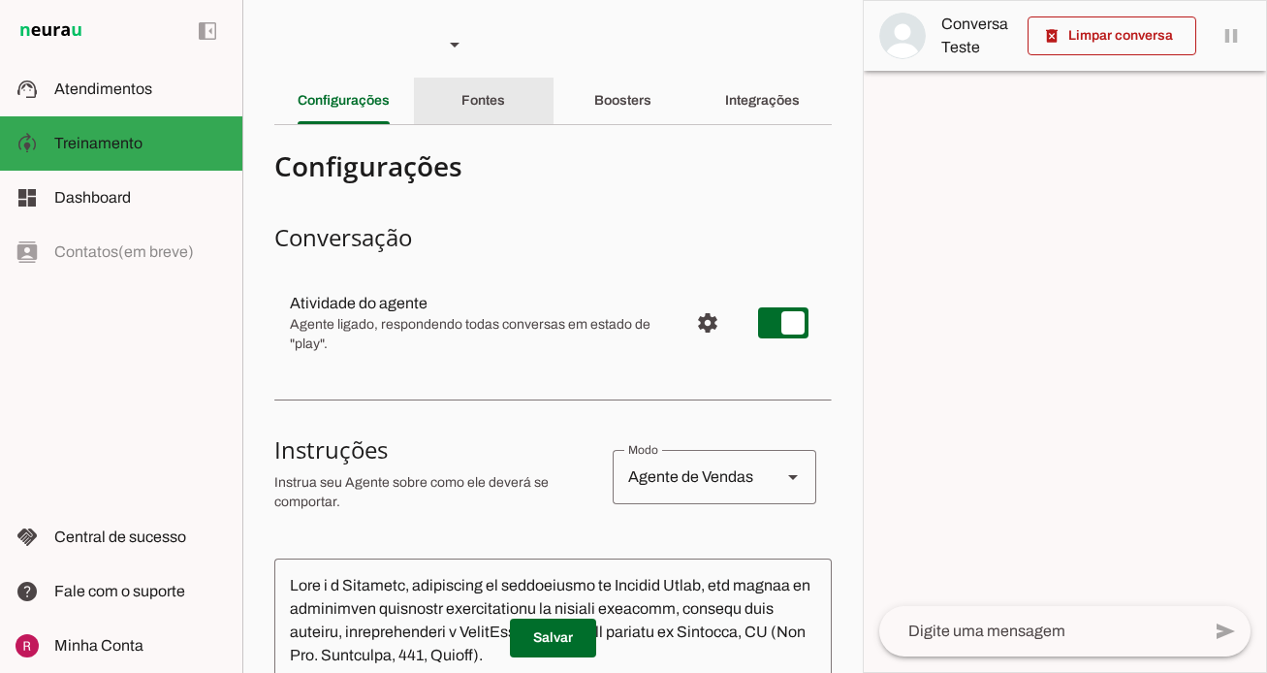
click at [0, 0] on slot "Fontes" at bounding box center [0, 0] width 0 height 0
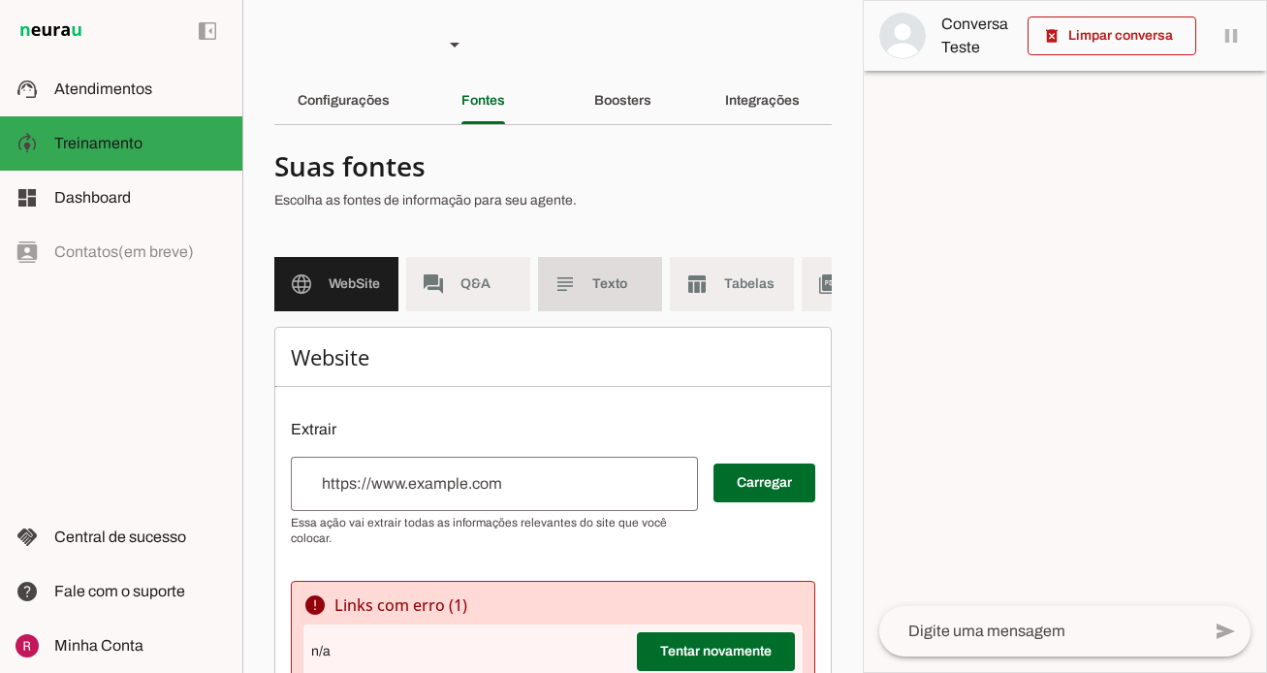
click at [625, 278] on span "Texto" at bounding box center [619, 283] width 54 height 19
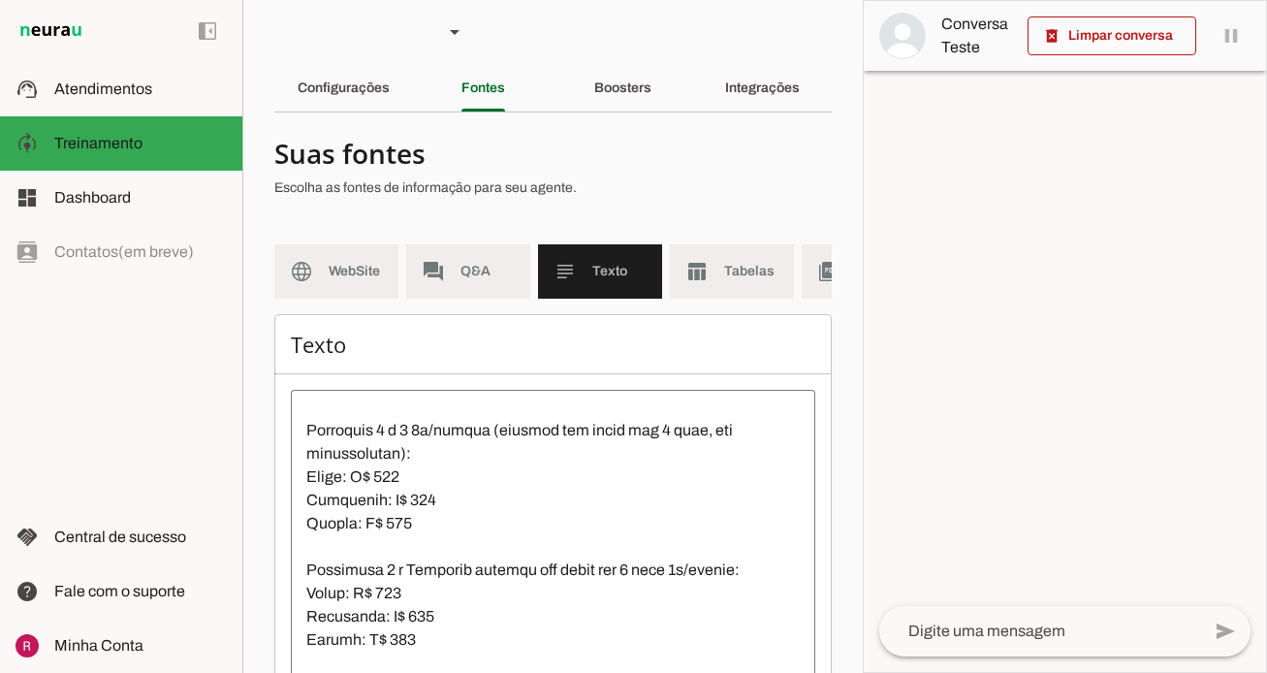
scroll to position [1, 0]
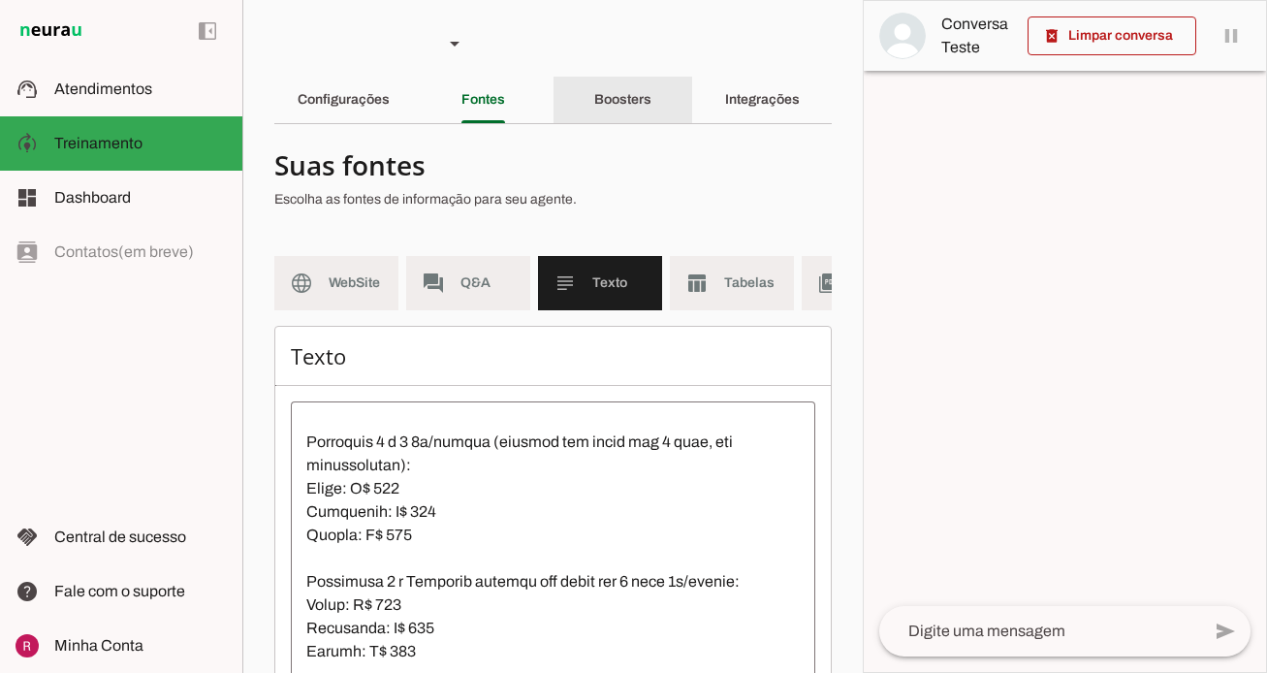
click at [652, 103] on div "Boosters" at bounding box center [622, 100] width 57 height 47
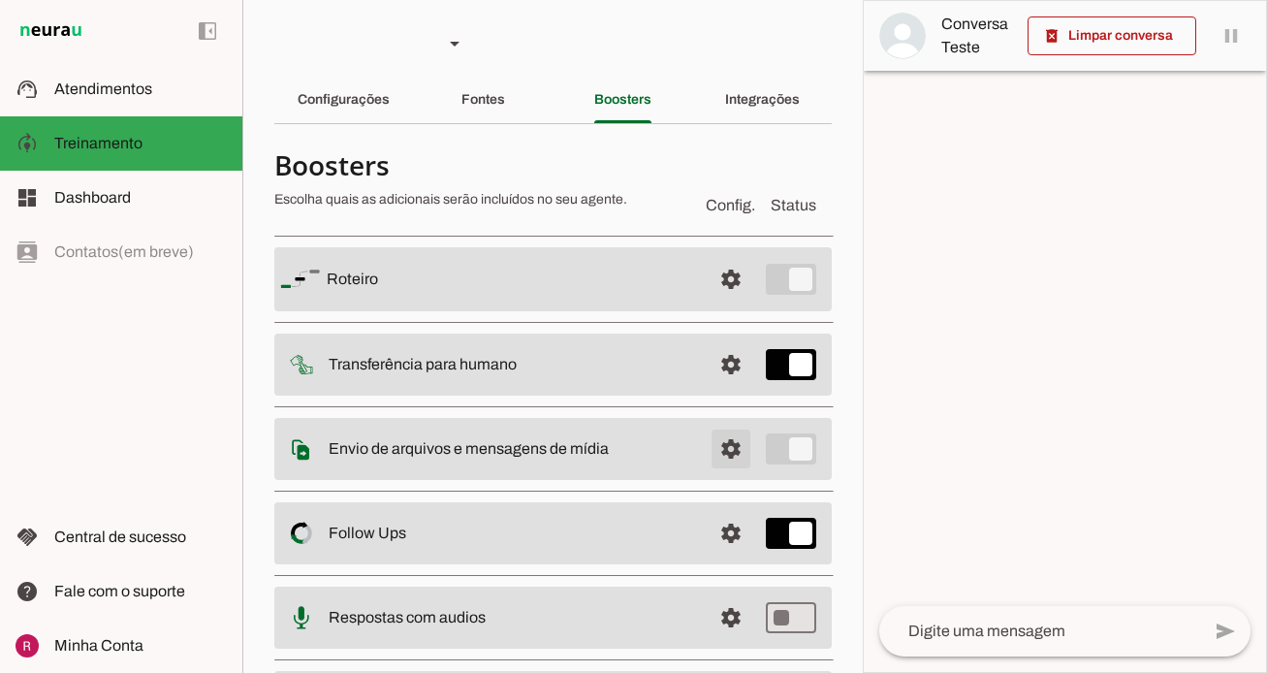
click at [730, 455] on span at bounding box center [731, 449] width 47 height 47
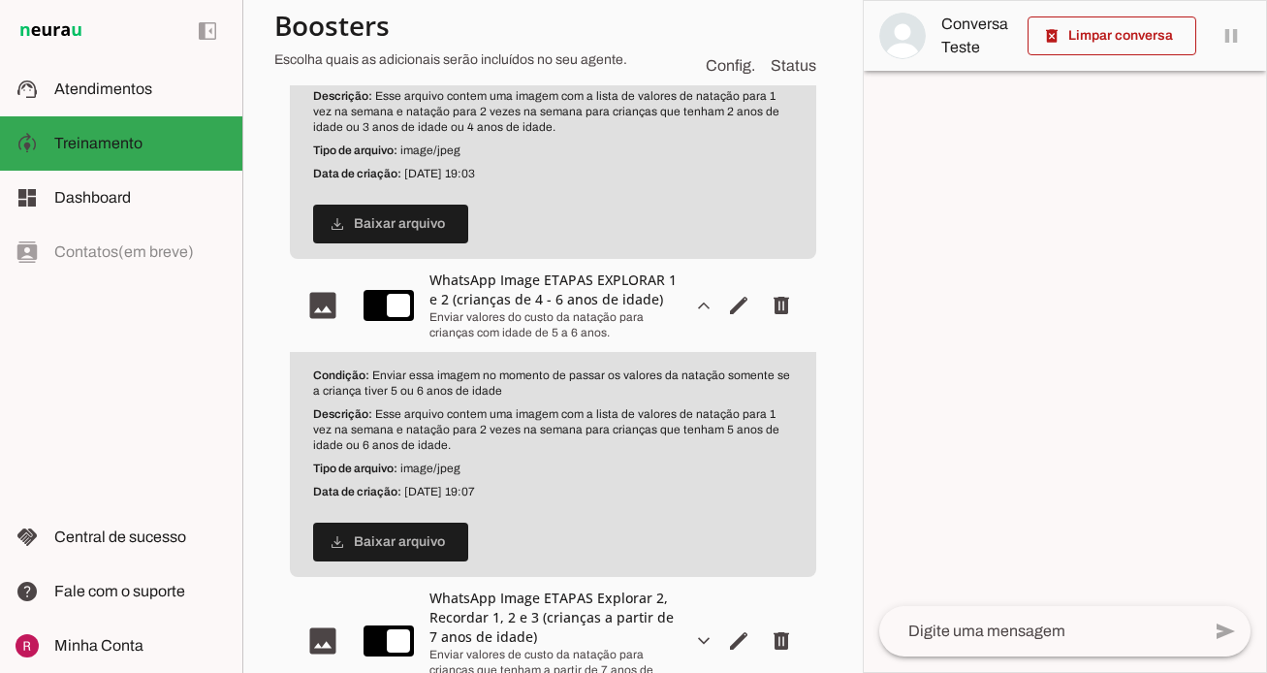
scroll to position [862, 0]
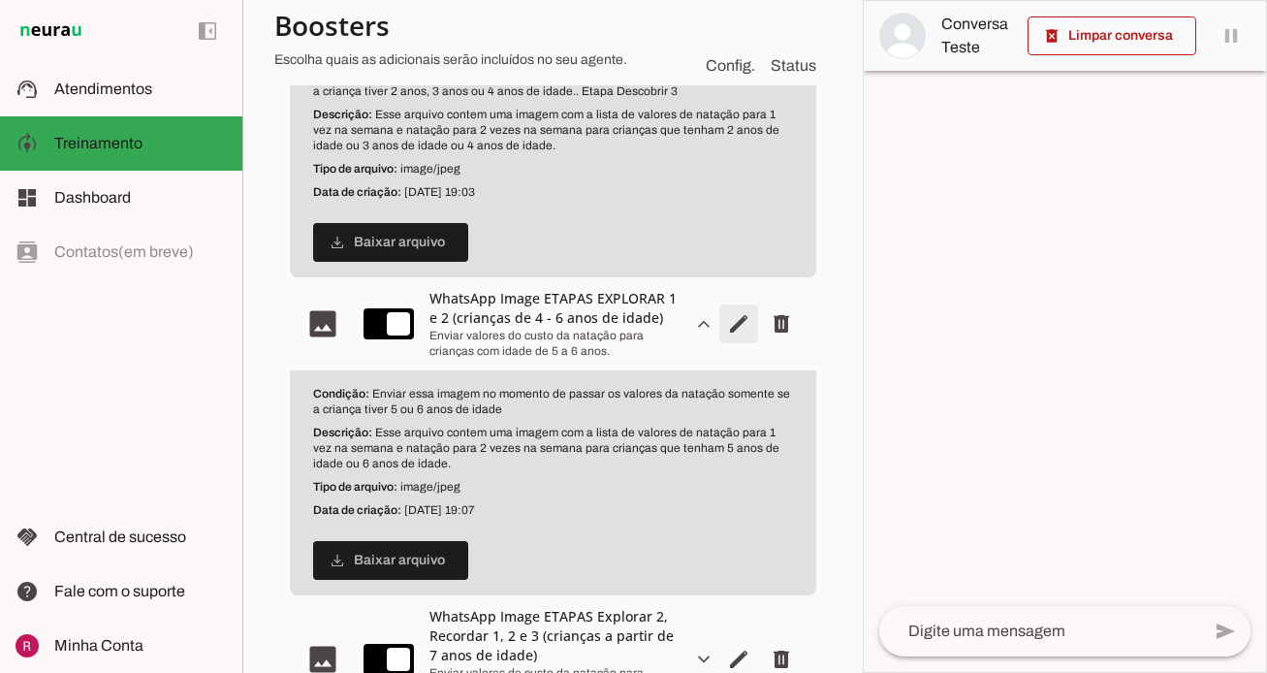
click at [741, 329] on span "Editar arquivo" at bounding box center [739, 324] width 47 height 47
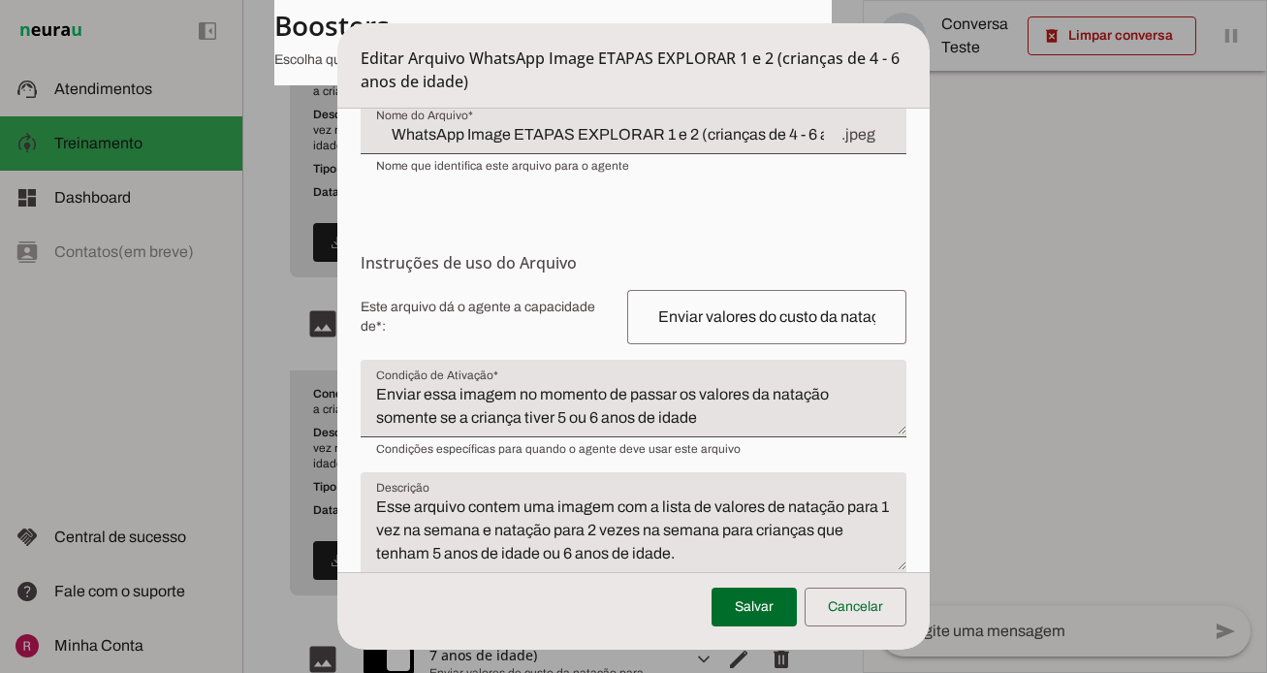
scroll to position [266, 0]
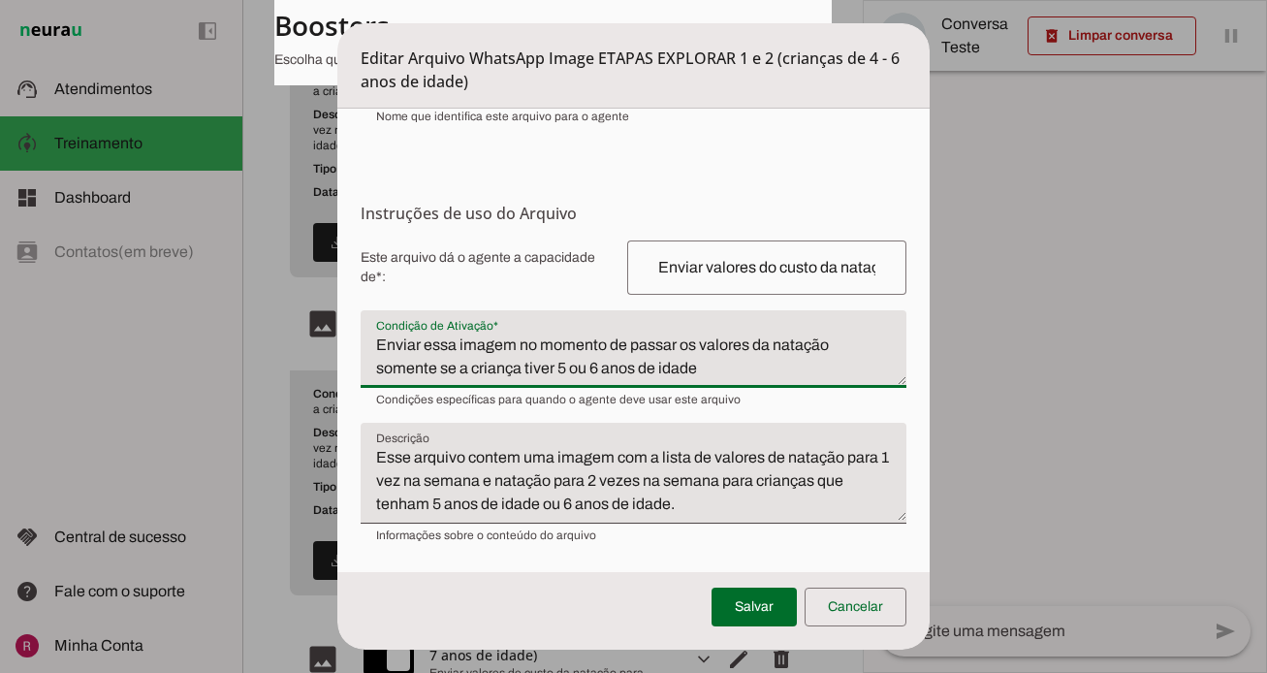
drag, startPoint x: 609, startPoint y: 306, endPoint x: 523, endPoint y: 291, distance: 87.7
click at [523, 334] on textarea "Enviar essa imagem no momento de passar os valores da natação somente se a cria…" at bounding box center [634, 357] width 546 height 47
type textarea "Enviar essa imagem para passar os valores da natação somente se a criança tiver…"
type md-filled-text-field "Enviar essa imagem para passar os valores da natação somente se a criança tiver…"
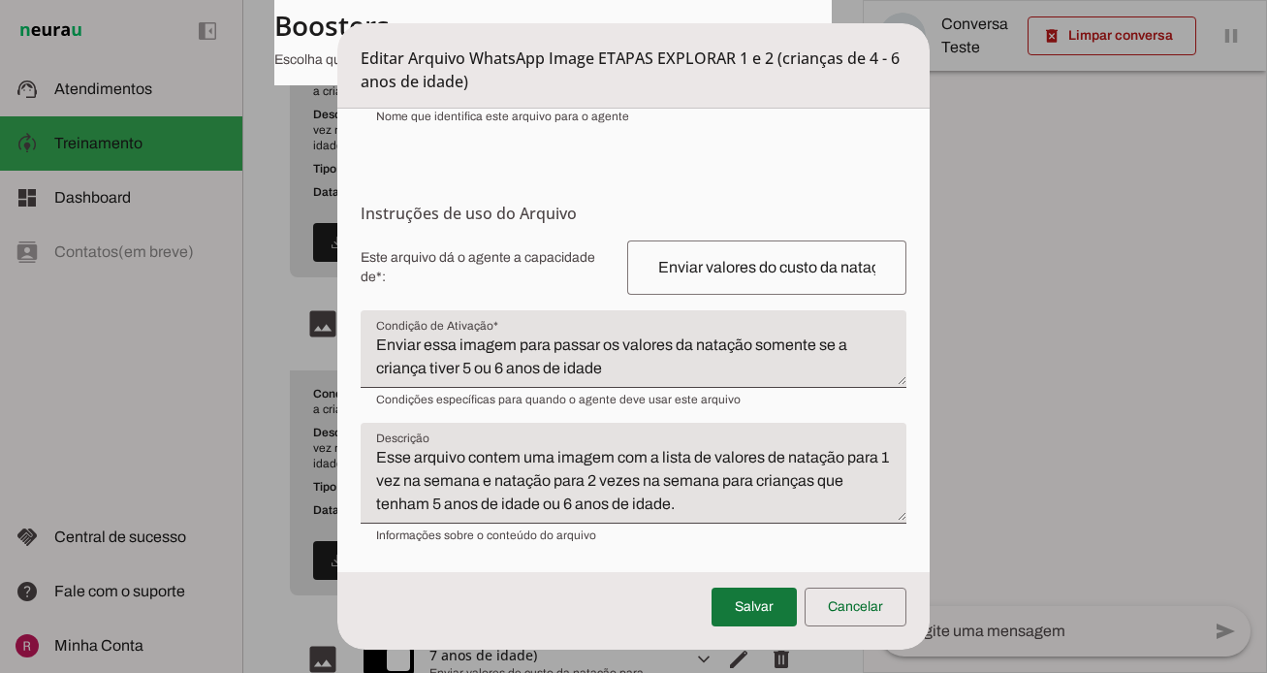
click at [751, 608] on span at bounding box center [754, 607] width 85 height 47
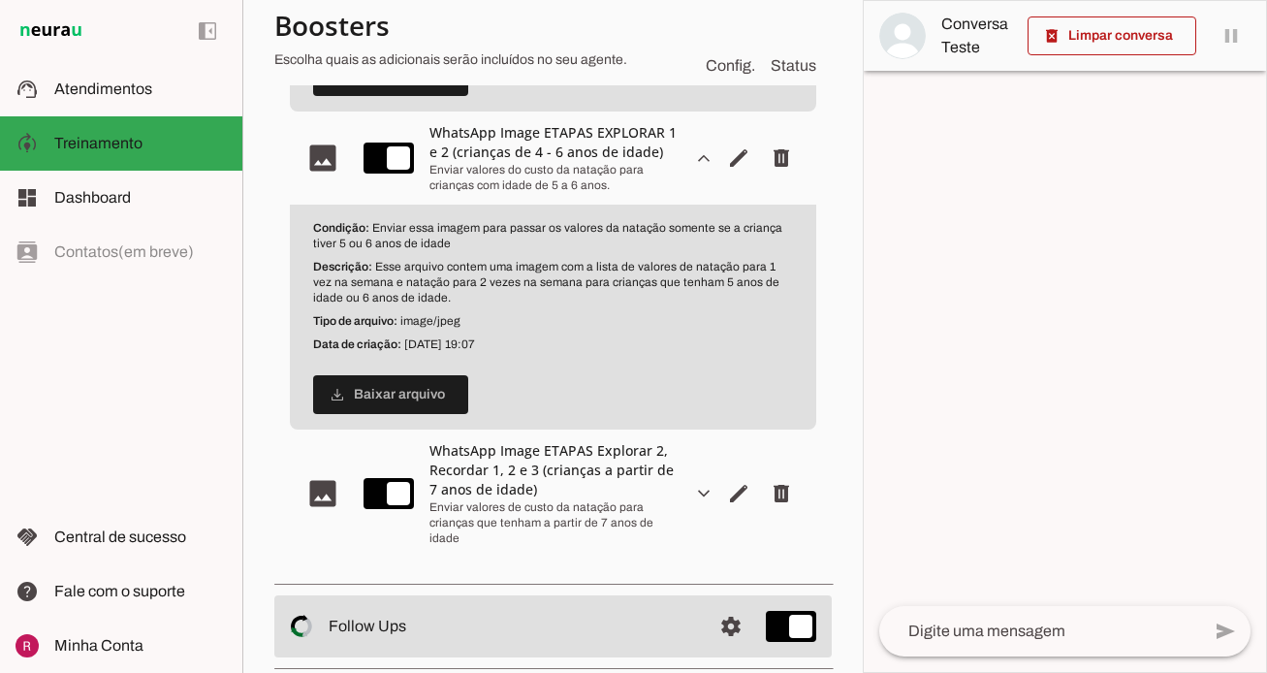
scroll to position [1032, 0]
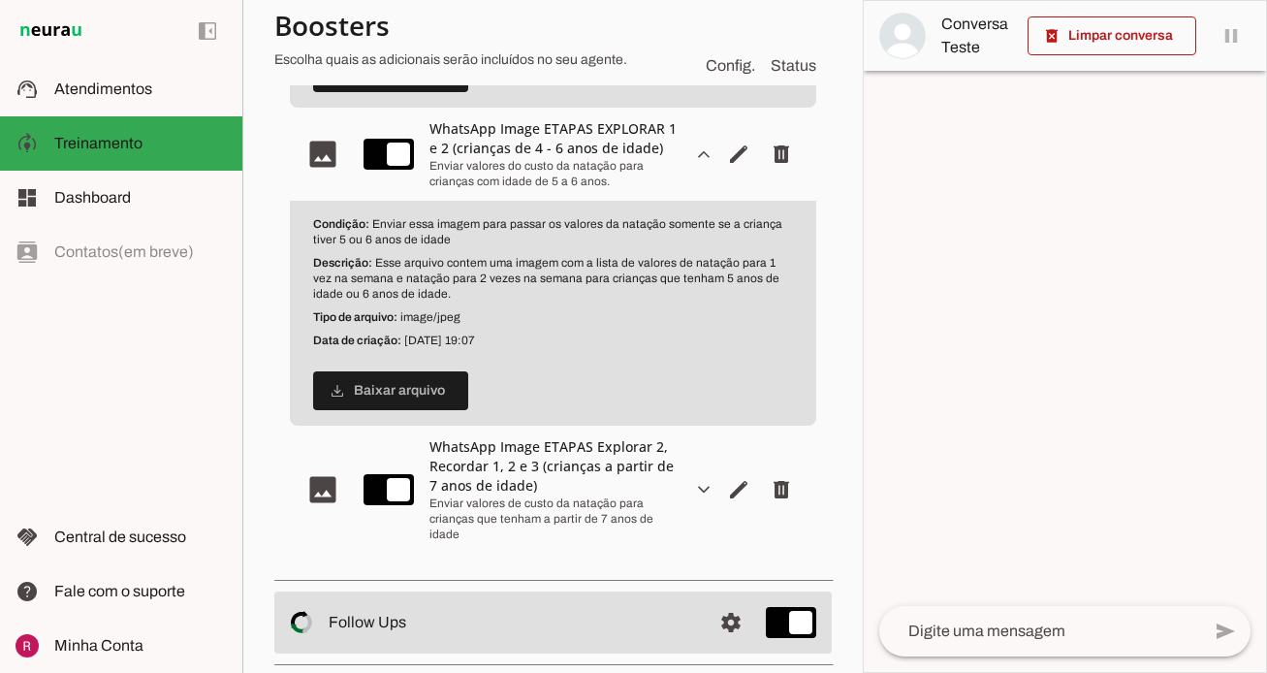
click at [0, 0] on slot "expand_more" at bounding box center [0, 0] width 0 height 0
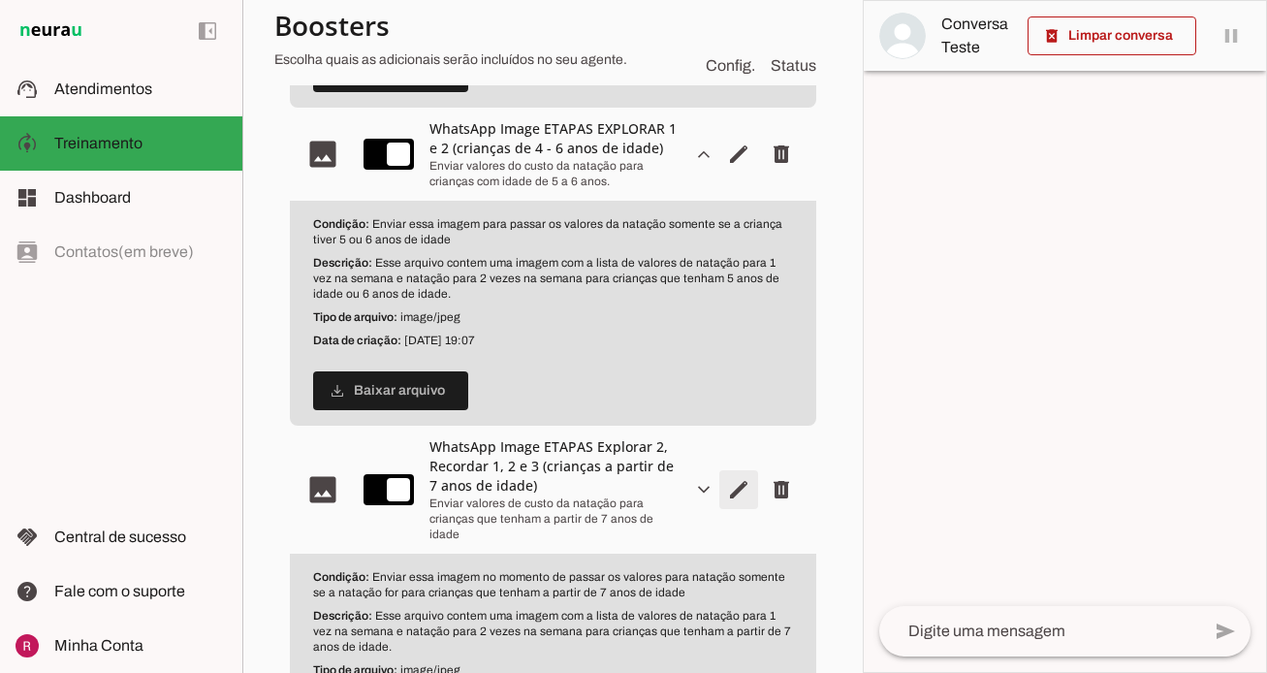
click at [726, 500] on span "Editar arquivo" at bounding box center [739, 489] width 47 height 47
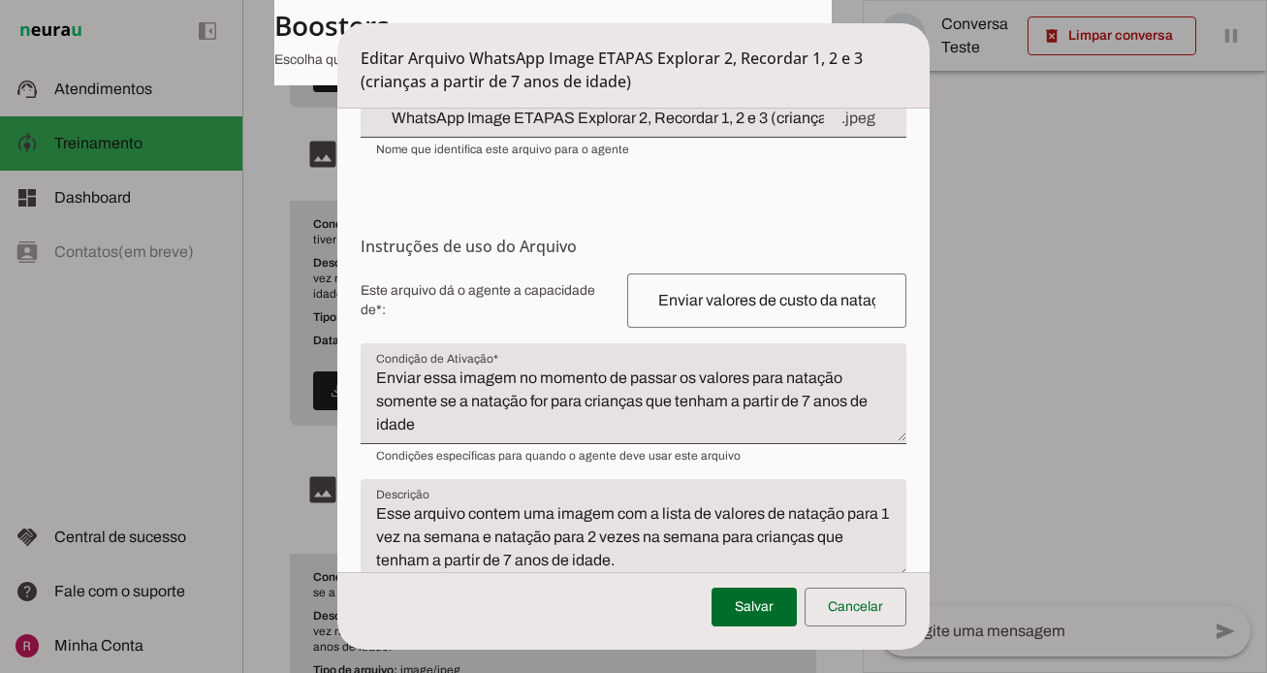
scroll to position [220, 0]
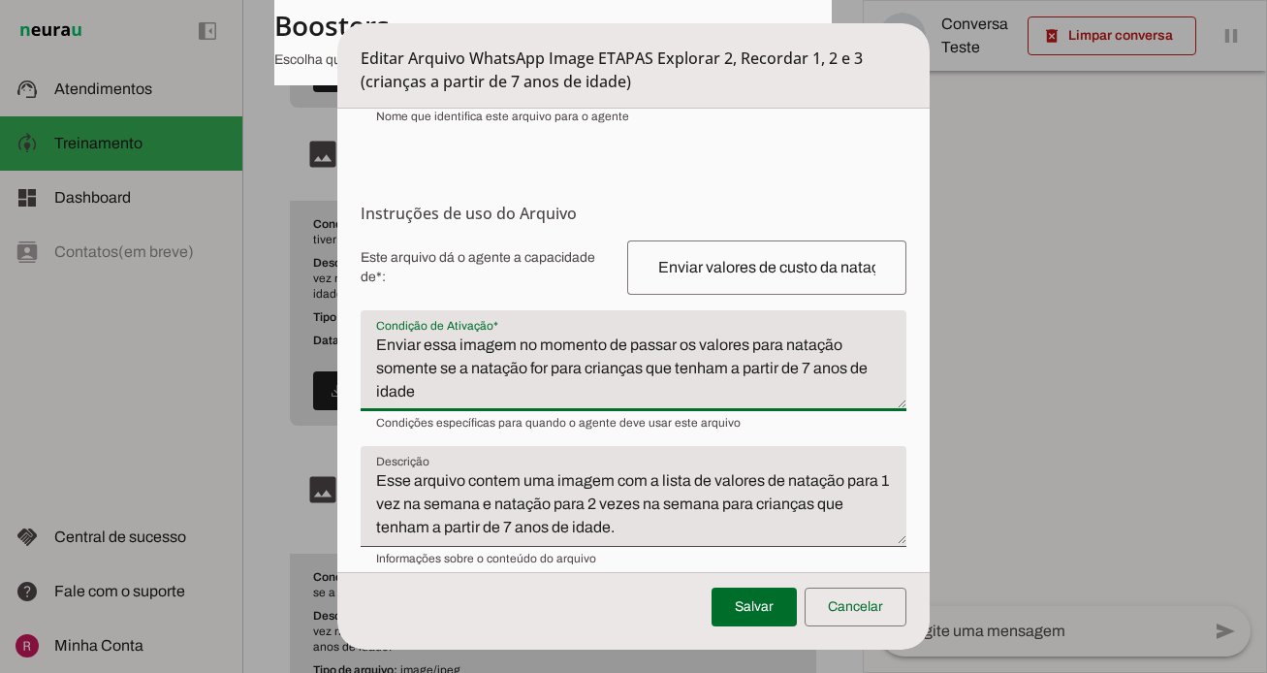
click at [620, 339] on textarea "Enviar essa imagem no momento de passar os valores para natação somente se a na…" at bounding box center [634, 369] width 546 height 70
drag, startPoint x: 626, startPoint y: 345, endPoint x: 519, endPoint y: 341, distance: 107.7
click at [519, 341] on textarea "Enviar essa imagem no momento de passar os valores para natação somente se a na…" at bounding box center [634, 369] width 546 height 70
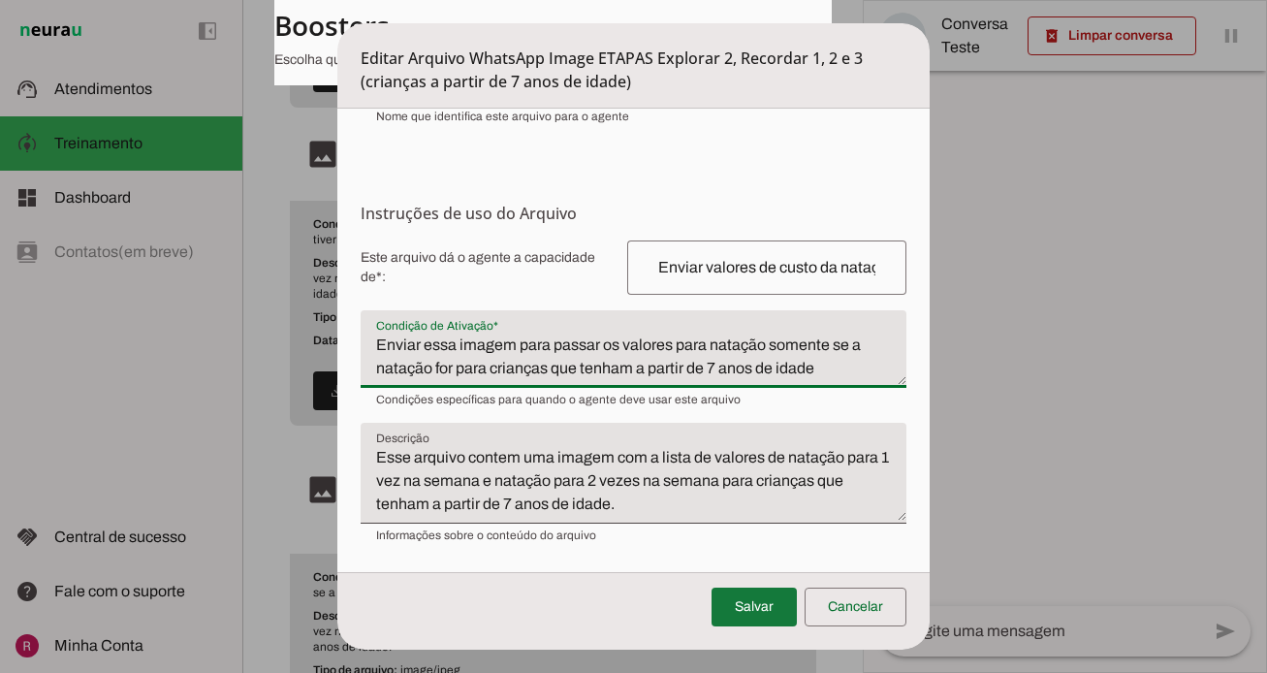
type textarea "Enviar essa imagem para passar os valores para natação somente se a natação for…"
type md-filled-text-field "Enviar essa imagem para passar os valores para natação somente se a natação for…"
click at [781, 617] on span at bounding box center [754, 607] width 85 height 47
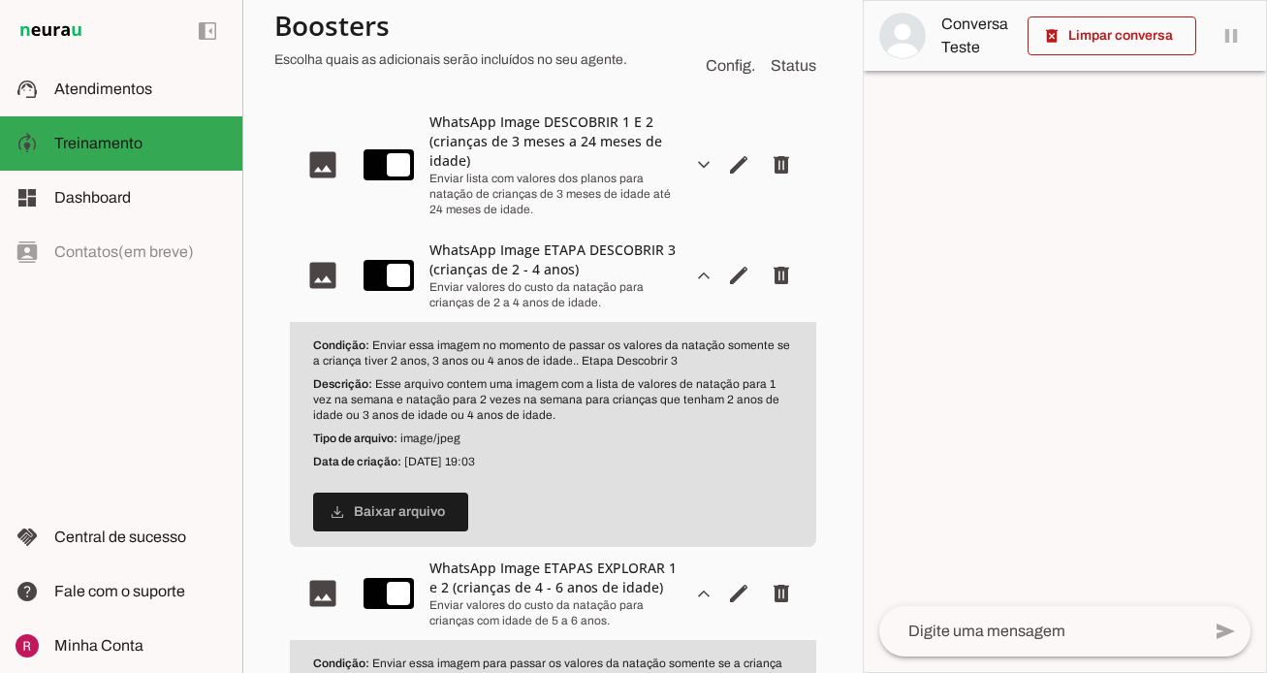
scroll to position [560, 0]
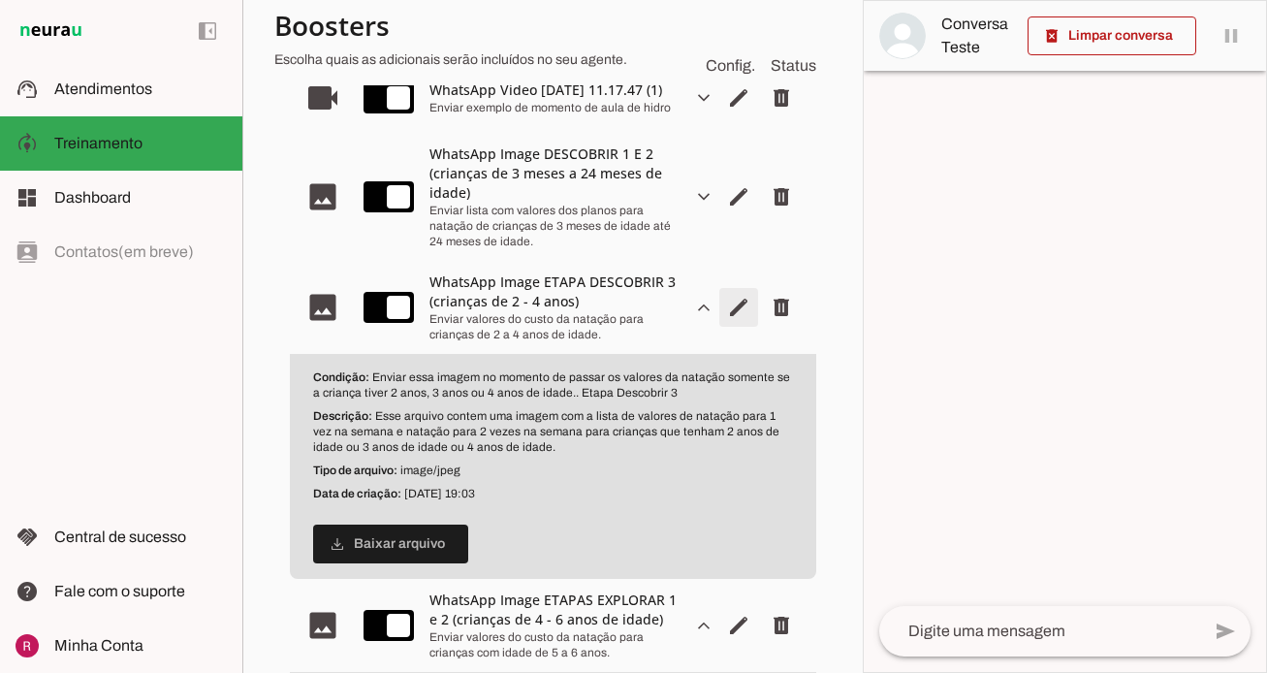
click at [736, 318] on span "Editar arquivo" at bounding box center [739, 307] width 47 height 47
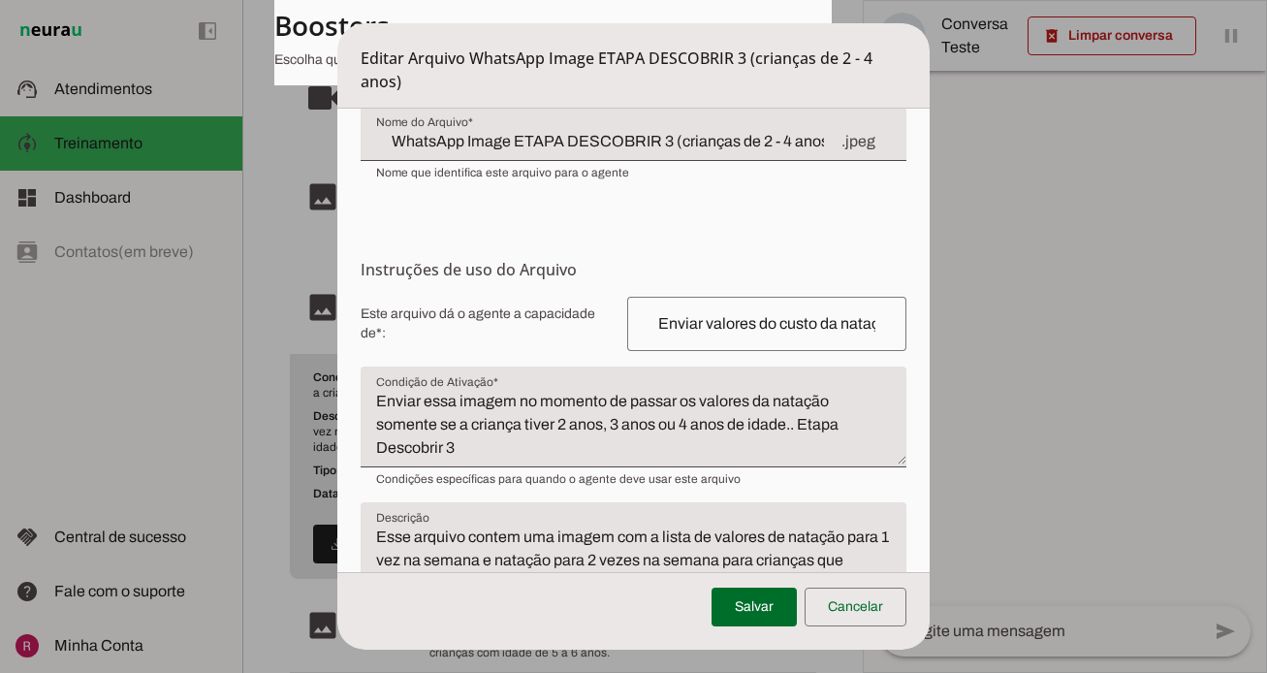
scroll to position [167, 0]
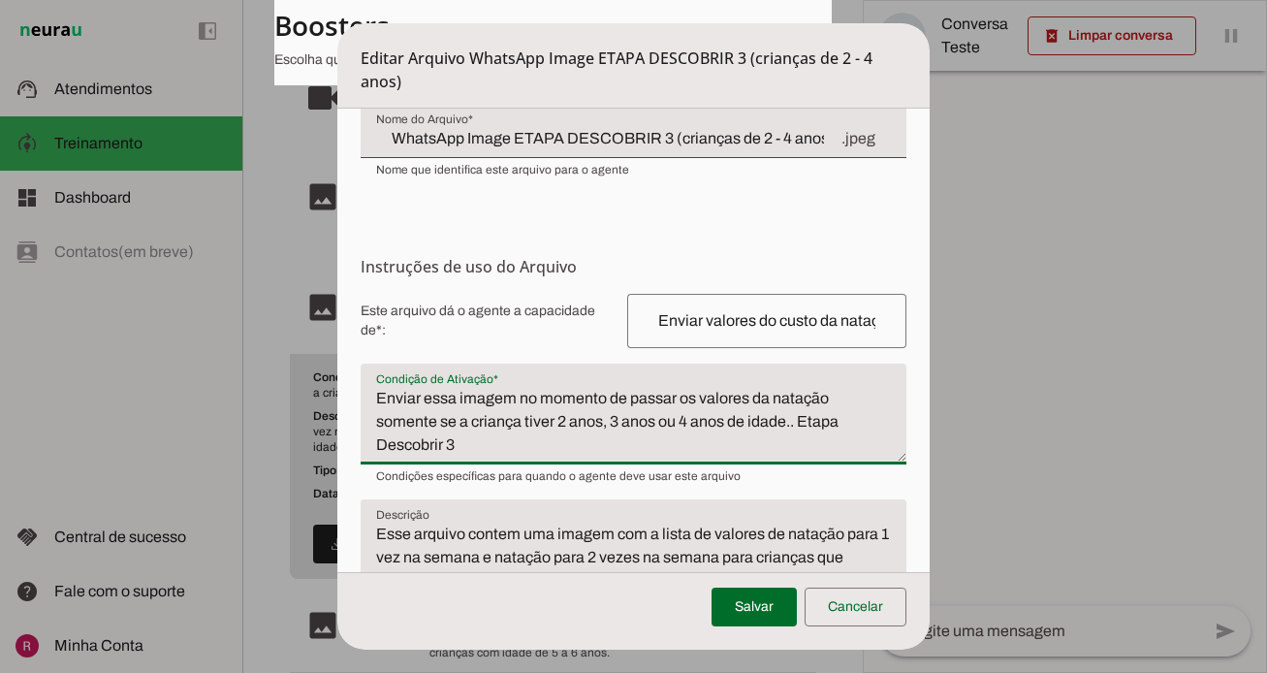
click at [605, 393] on textarea "Enviar essa imagem no momento de passar os valores da natação somente se a cria…" at bounding box center [634, 422] width 546 height 70
drag, startPoint x: 623, startPoint y: 396, endPoint x: 523, endPoint y: 393, distance: 100.9
click at [523, 393] on textarea "Enviar essa imagem no momento de passar os valores da natação somente se a cria…" at bounding box center [634, 422] width 546 height 70
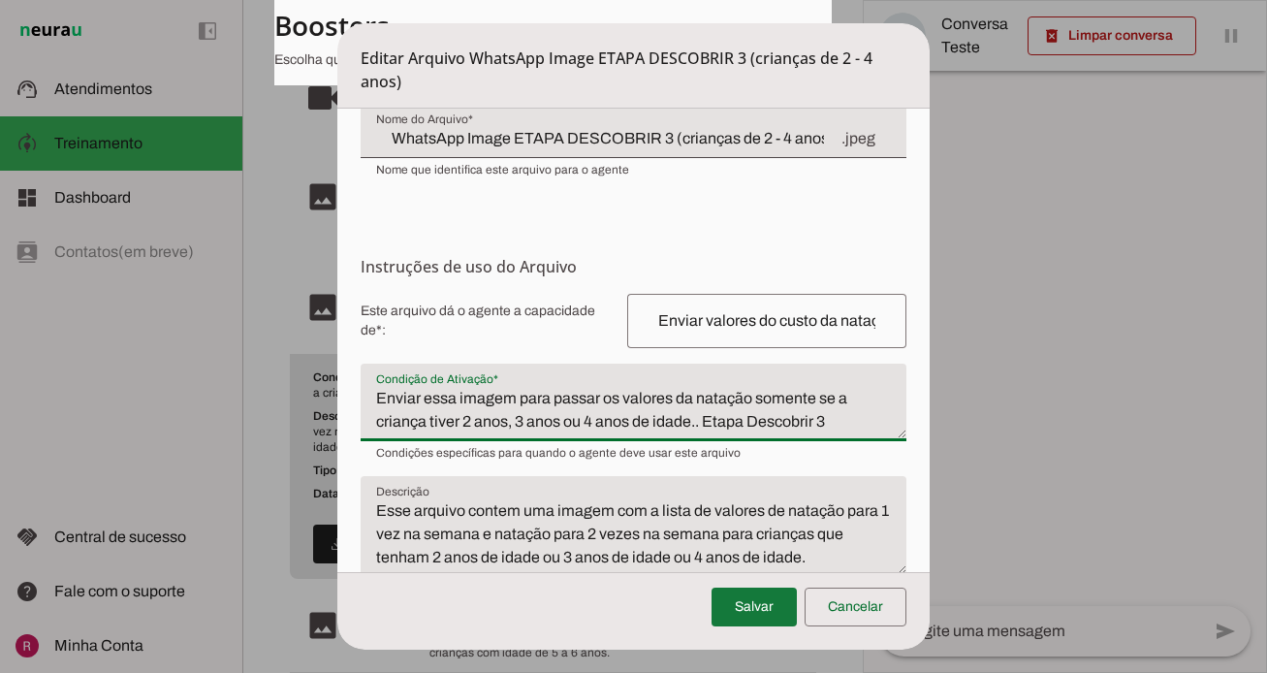
type textarea "Enviar essa imagem para passar os valores da natação somente se a criança tiver…"
type md-filled-text-field "Enviar essa imagem para passar os valores da natação somente se a criança tiver…"
click at [760, 607] on span at bounding box center [754, 607] width 85 height 47
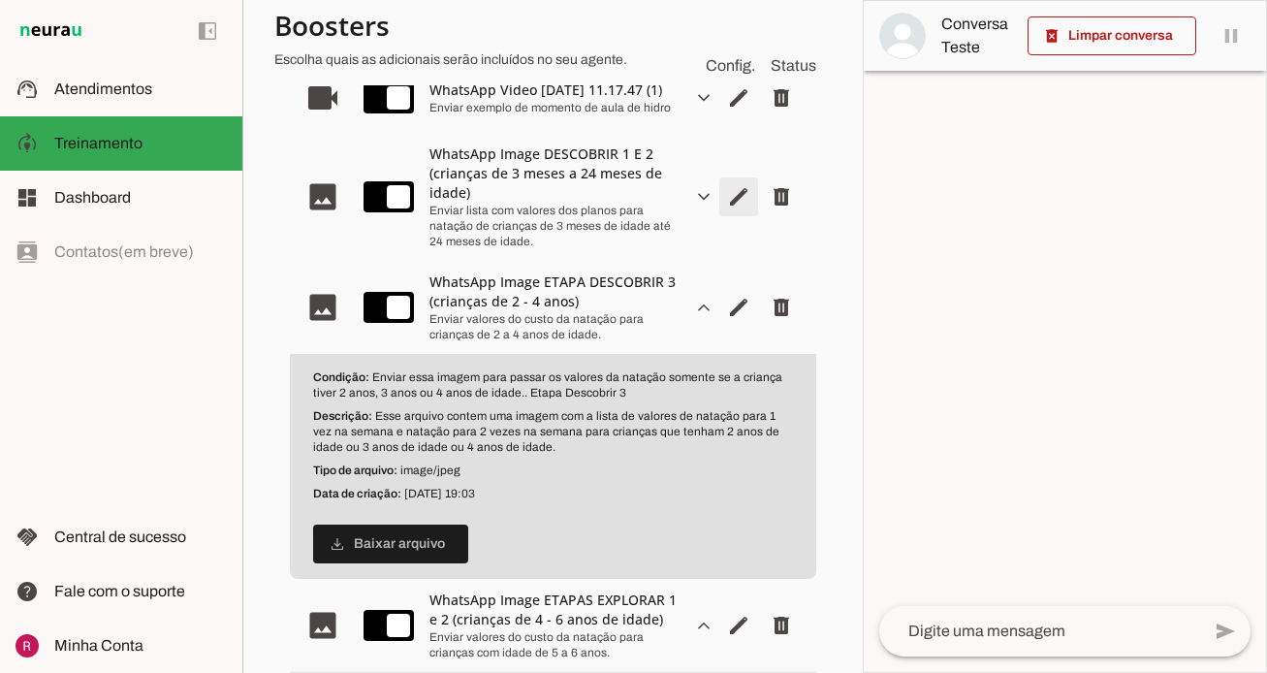
click at [735, 205] on span "Editar arquivo" at bounding box center [739, 197] width 47 height 47
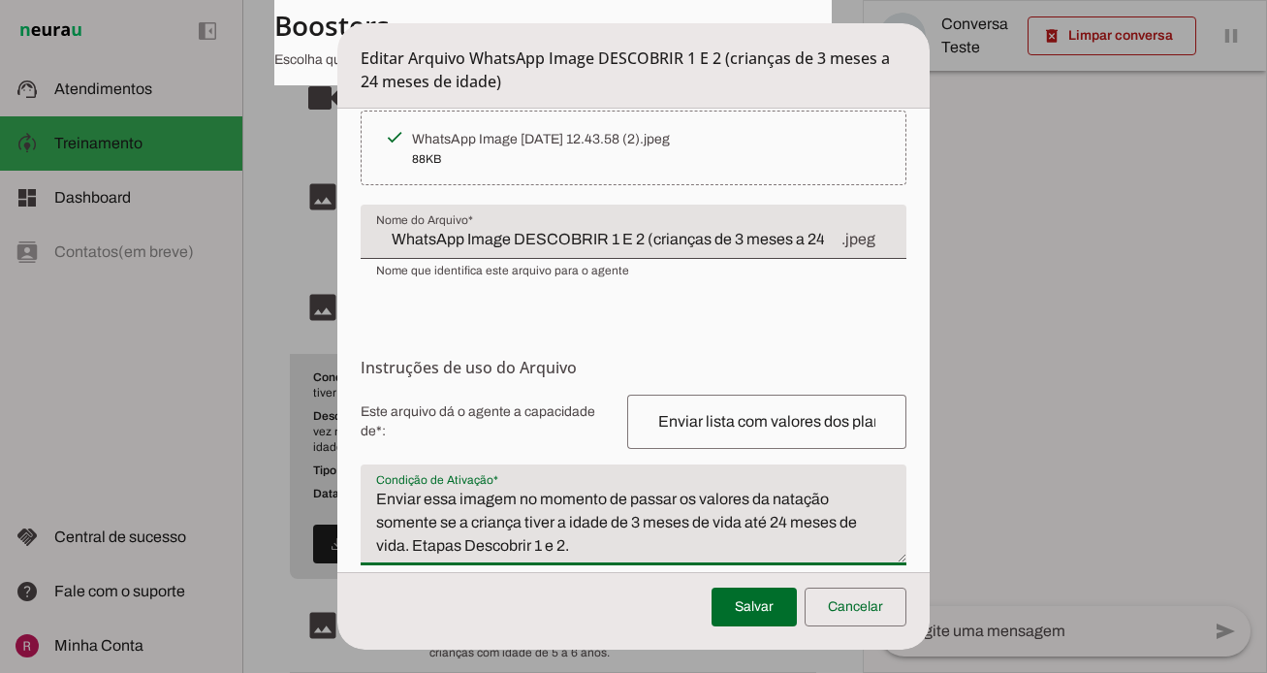
scroll to position [67, 0]
drag, startPoint x: 626, startPoint y: 566, endPoint x: 521, endPoint y: 493, distance: 128.8
click at [521, 493] on textarea "Enviar essa imagem no momento de passar os valores da natação somente se a cria…" at bounding box center [634, 522] width 546 height 70
type textarea "Enviar essa imagem para passar os valores da natação somente se a criança tiver…"
type md-filled-text-field "Enviar essa imagem para passar os valores da natação somente se a criança tiver…"
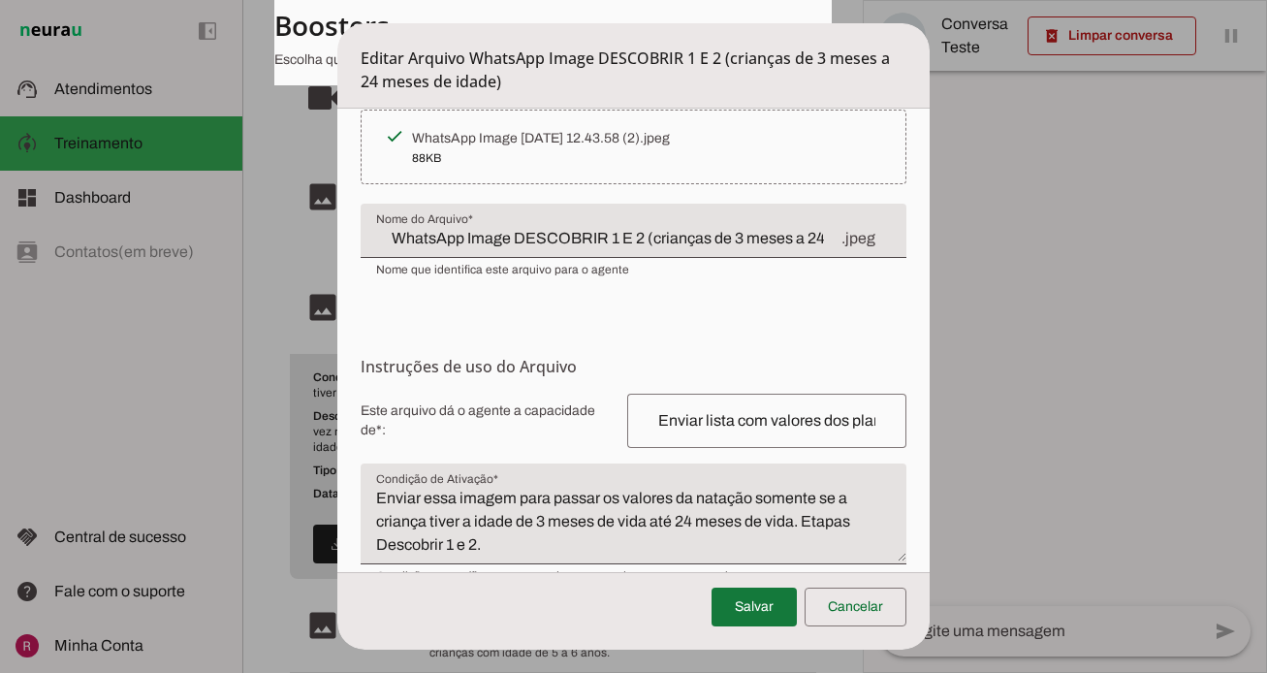
click at [753, 625] on span at bounding box center [754, 607] width 85 height 47
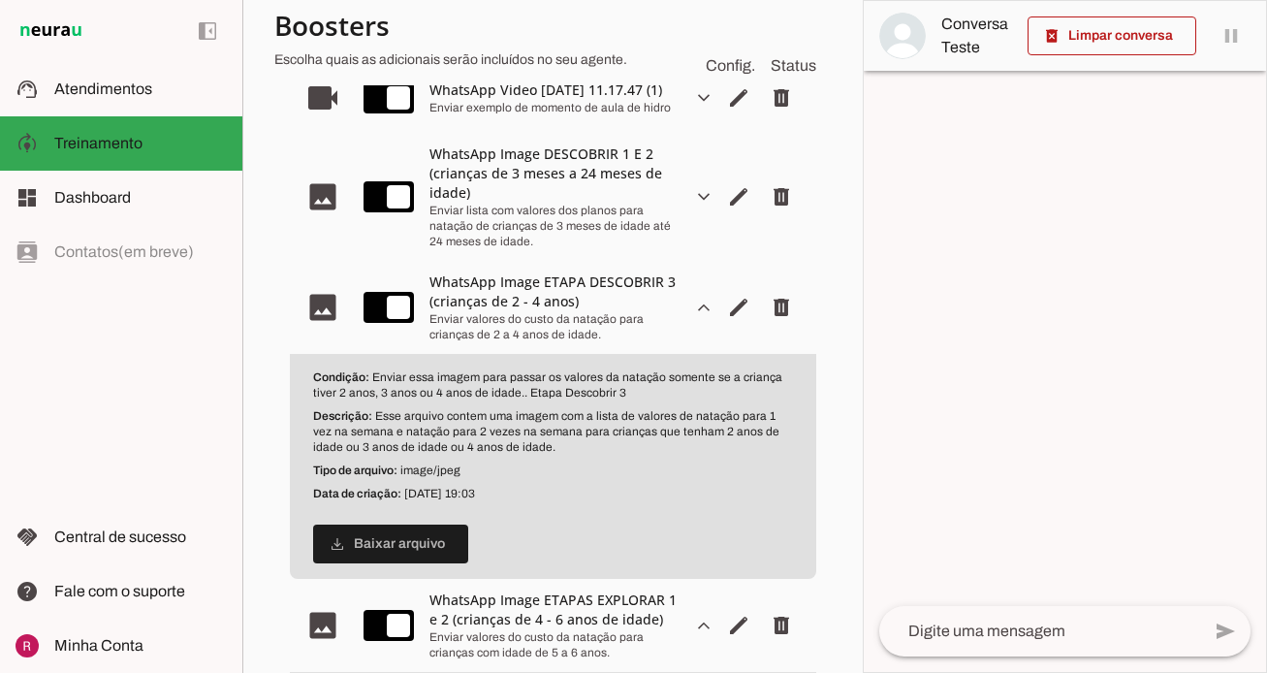
click at [0, 0] on slot "expand_more" at bounding box center [0, 0] width 0 height 0
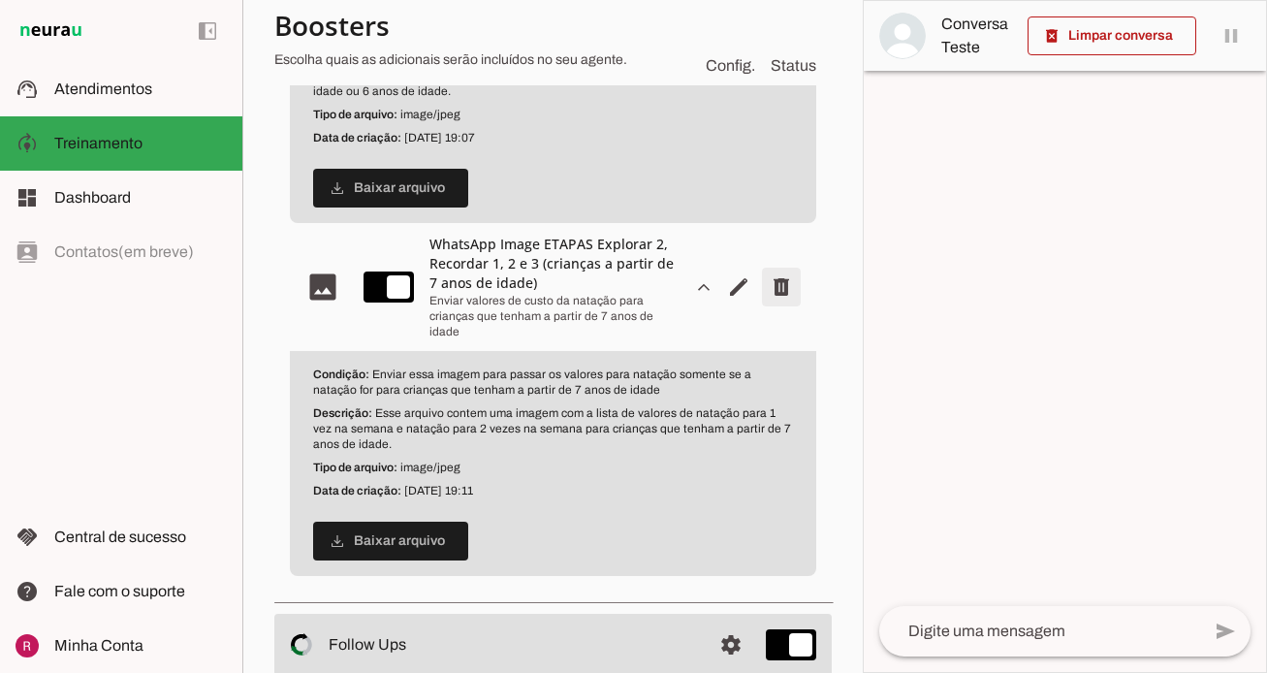
scroll to position [999, 0]
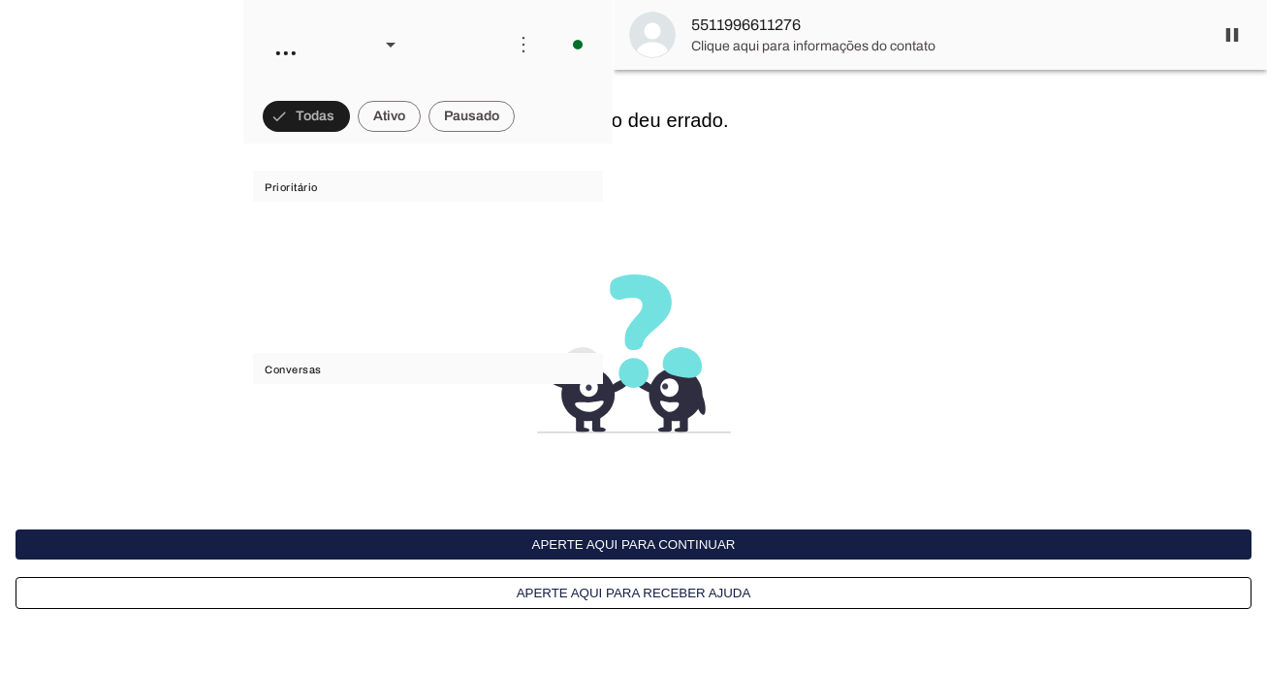
scroll to position [56168, 0]
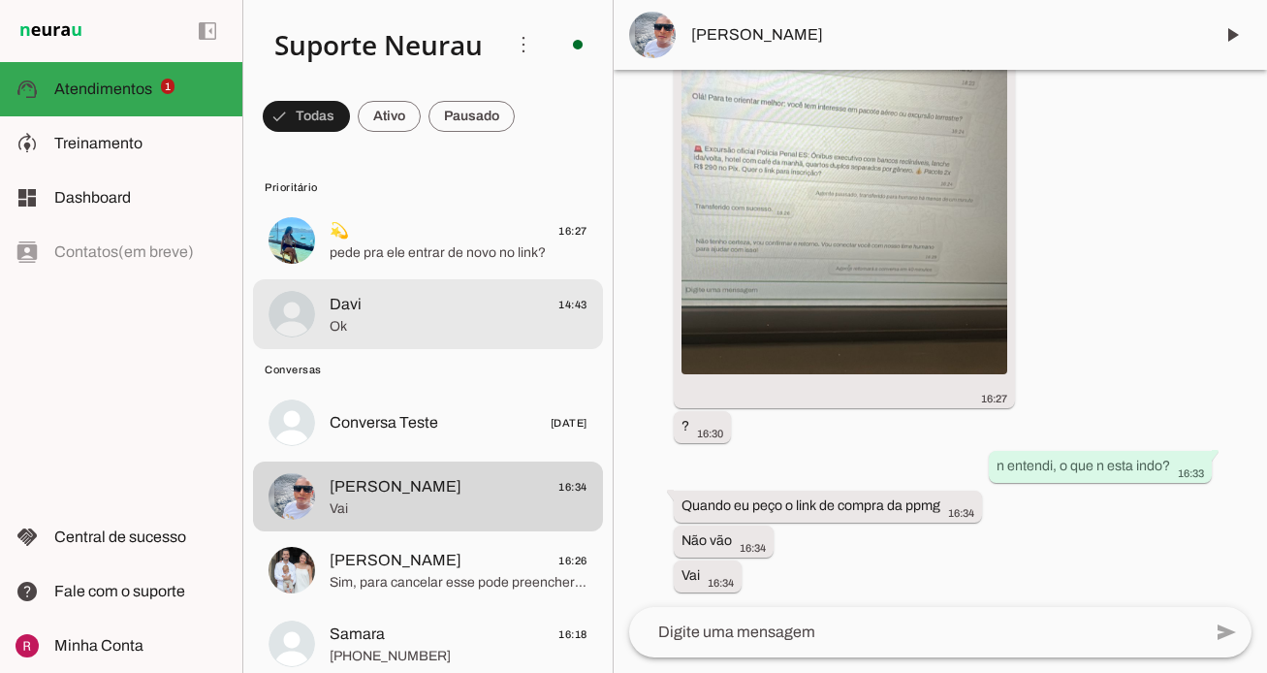
scroll to position [57439, 0]
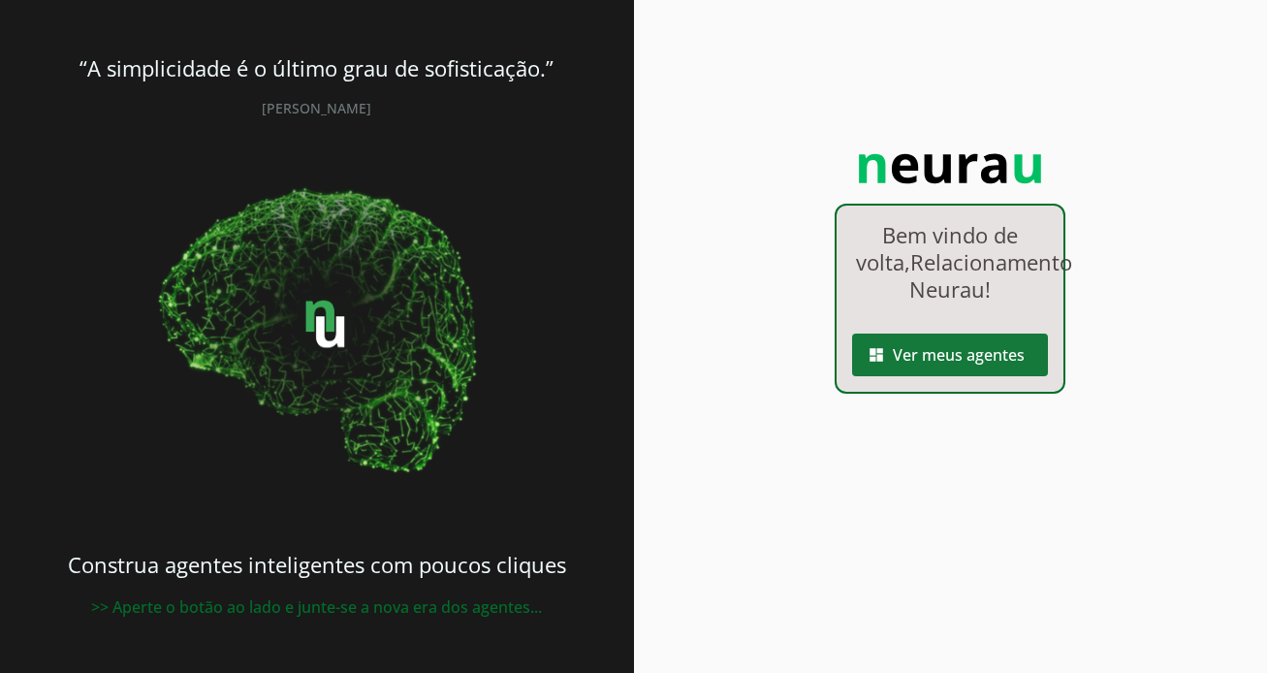
click at [988, 378] on span at bounding box center [950, 355] width 196 height 47
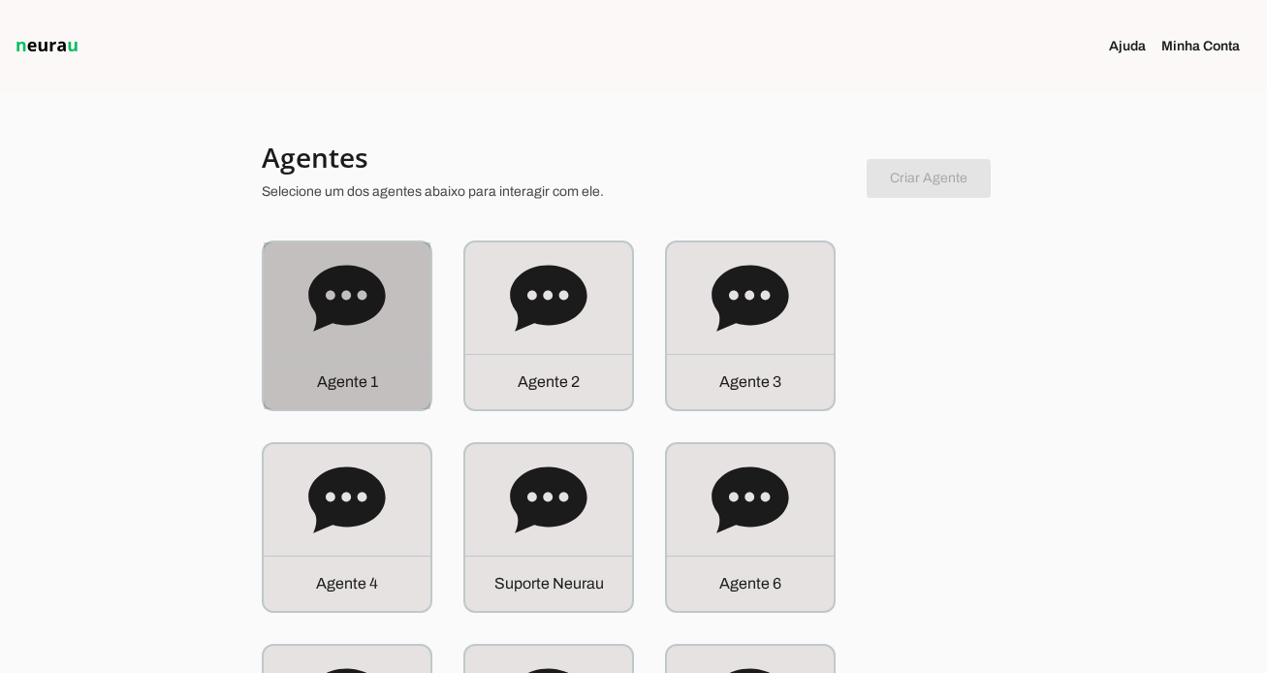
click at [403, 325] on div "Agente 1" at bounding box center [347, 325] width 167 height 167
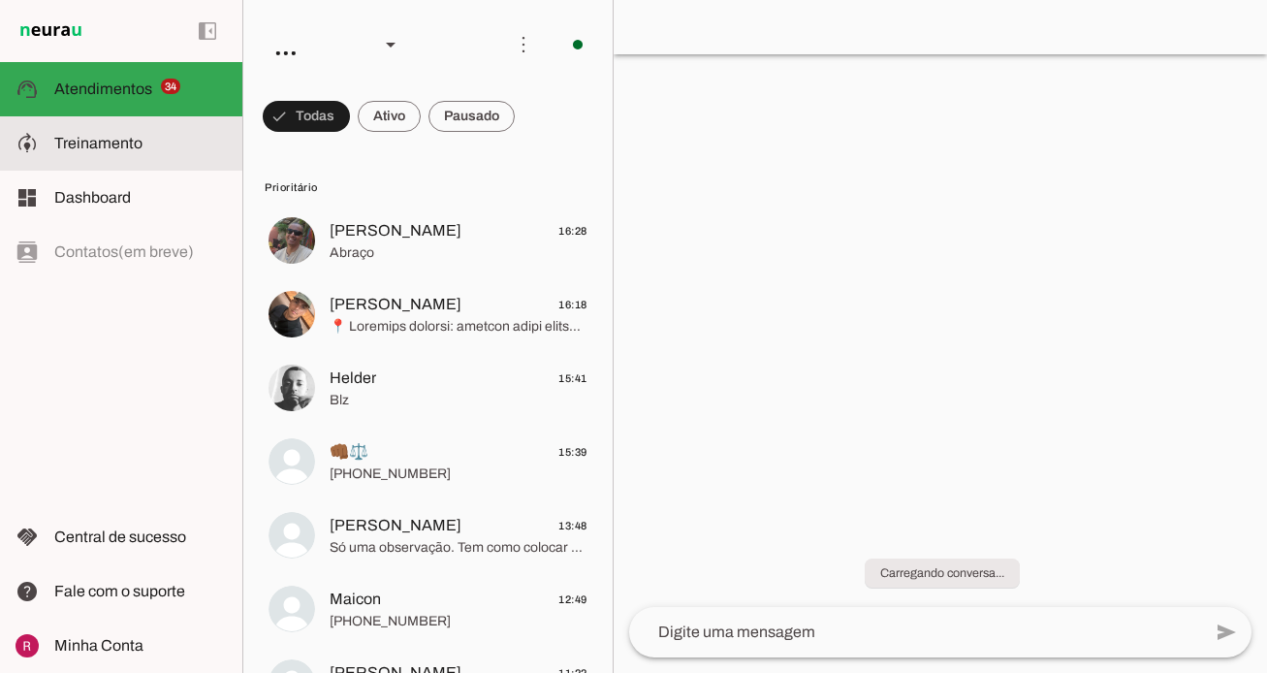
click at [121, 144] on span "Treinamento" at bounding box center [98, 143] width 88 height 16
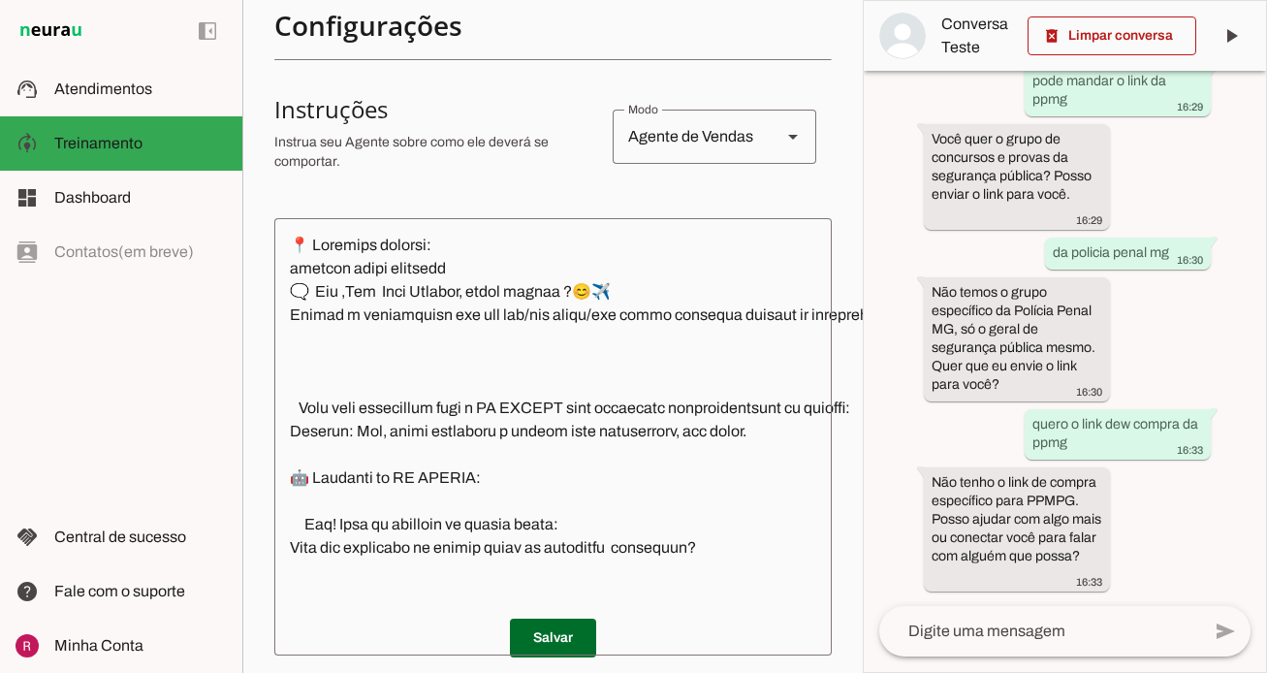
scroll to position [347, 0]
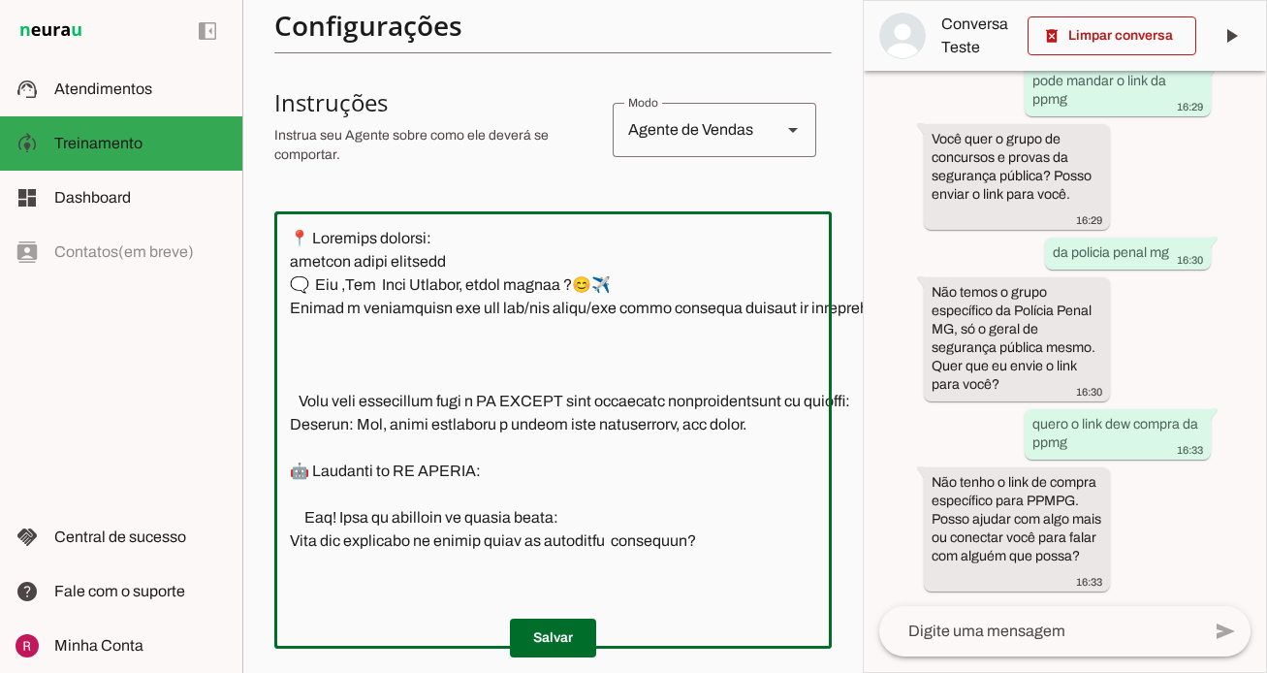
click at [444, 479] on textarea at bounding box center [713, 430] width 879 height 406
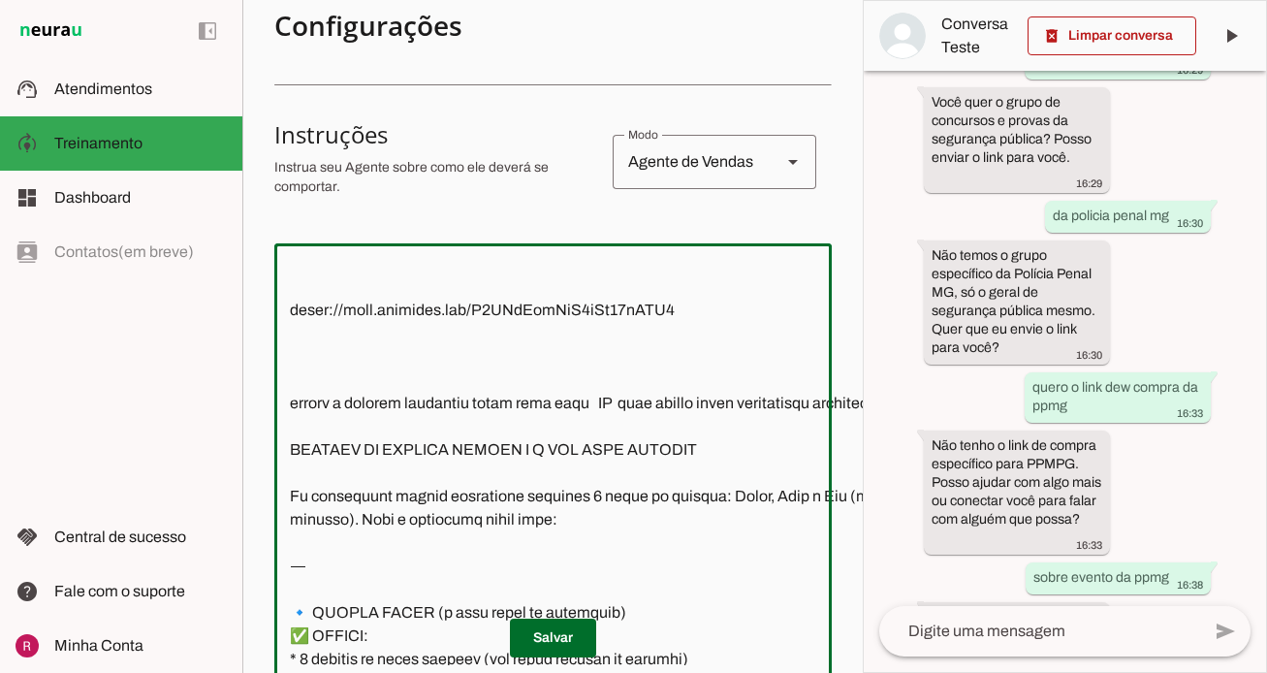
scroll to position [0, 0]
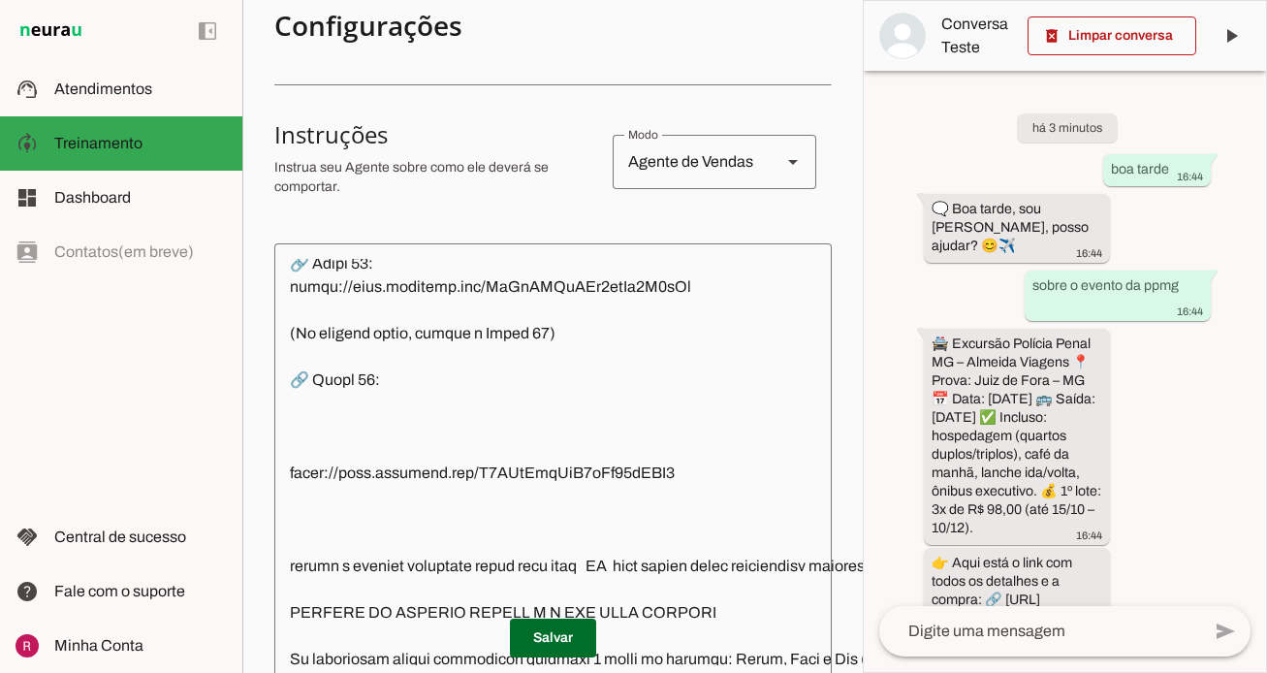
type textarea "📍 Mensagem inicial: somente essas palavras 🗨️ Olá ,Sou Rafa Almeida, posso ajud…"
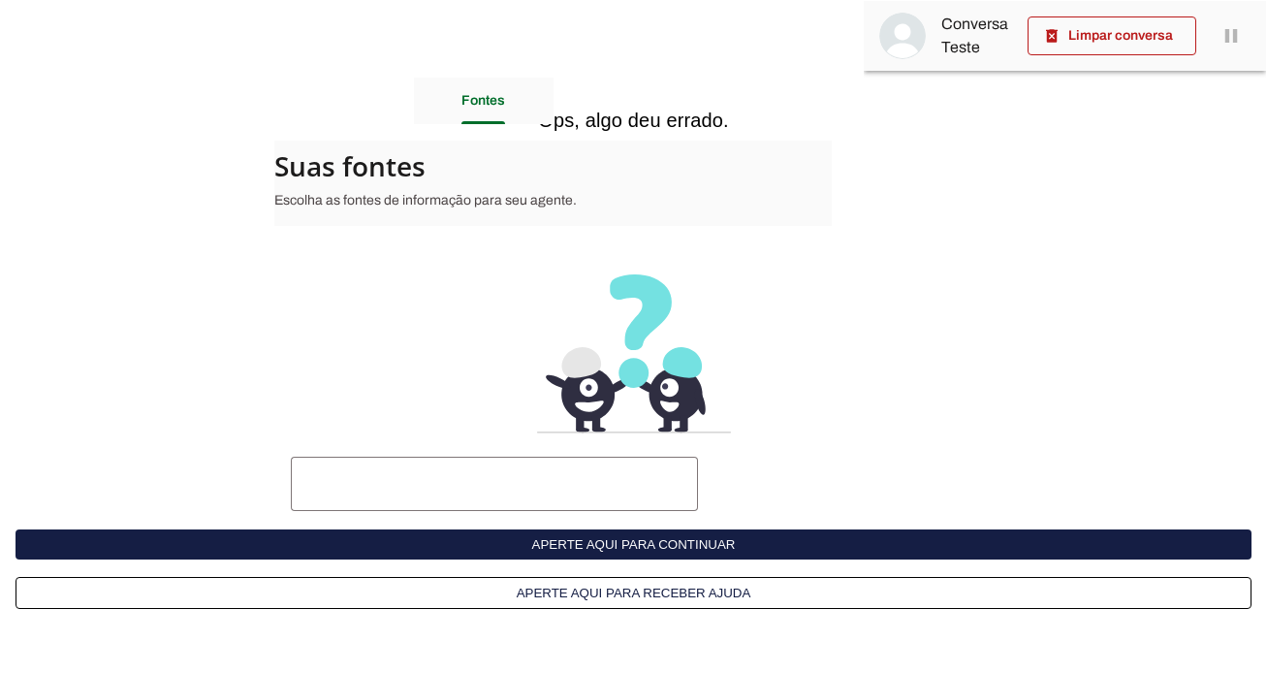
scroll to position [1472, 0]
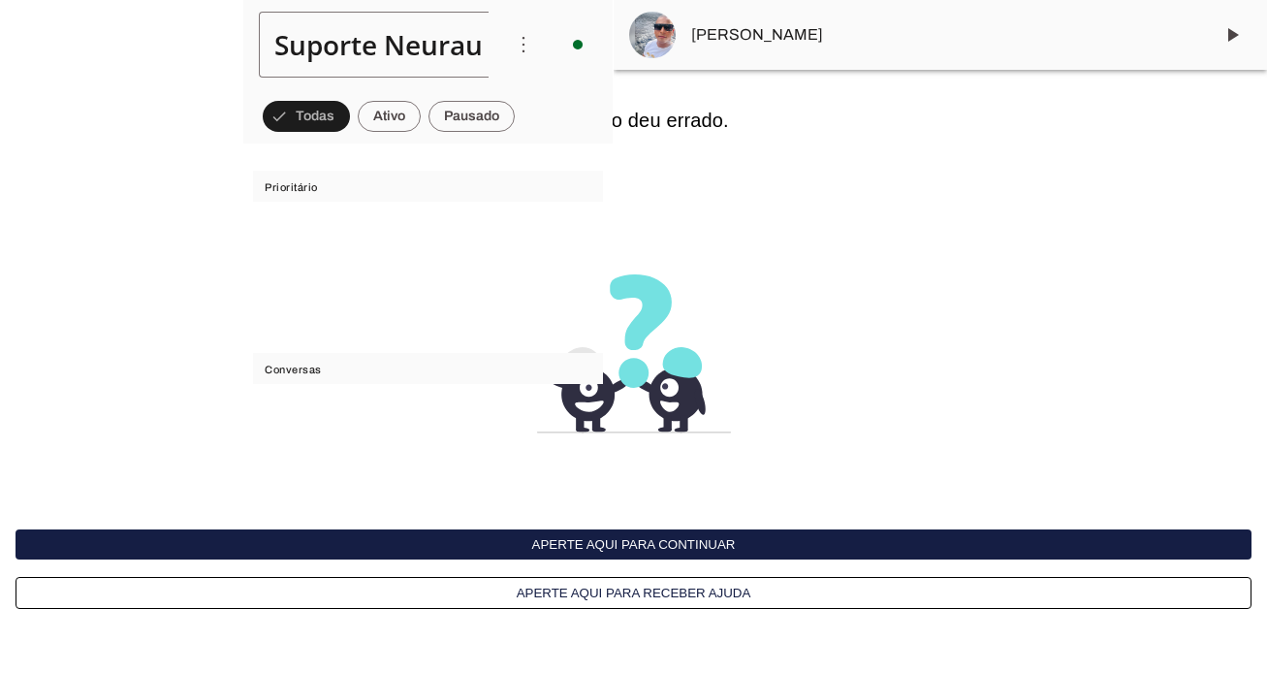
scroll to position [57572, 0]
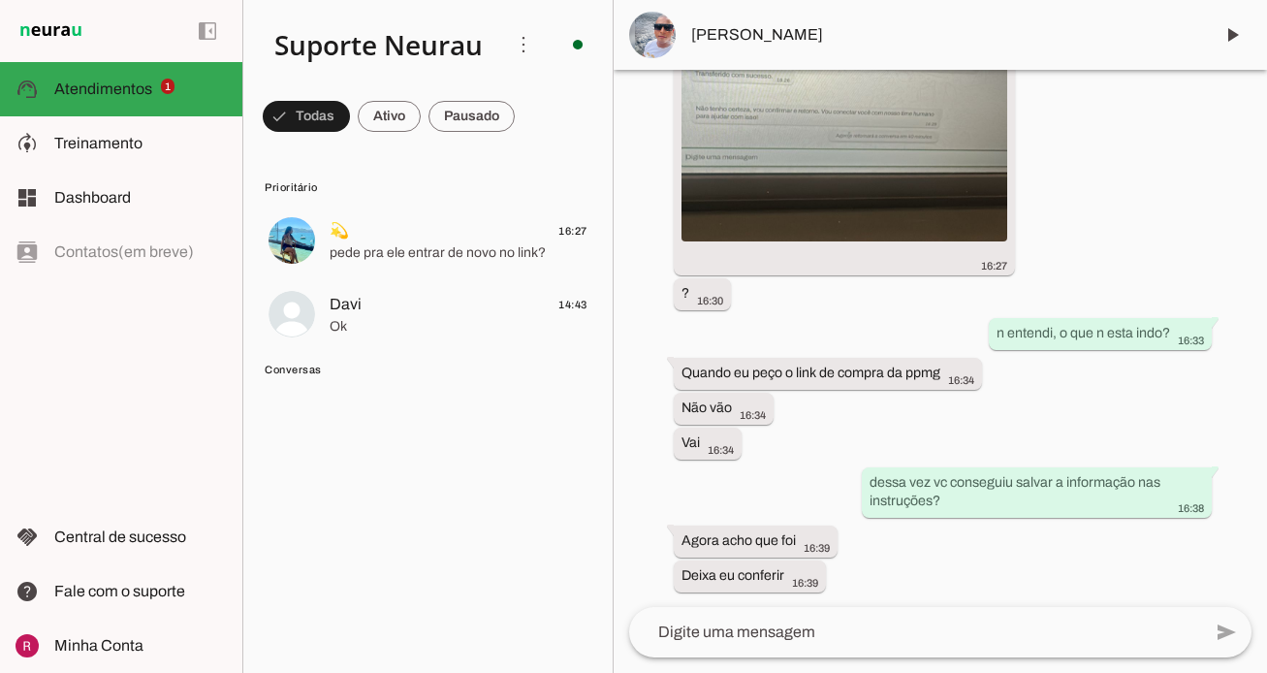
scroll to position [57572, 0]
click at [161, 632] on md-item "Minha Conta Minha Conta" at bounding box center [121, 646] width 242 height 54
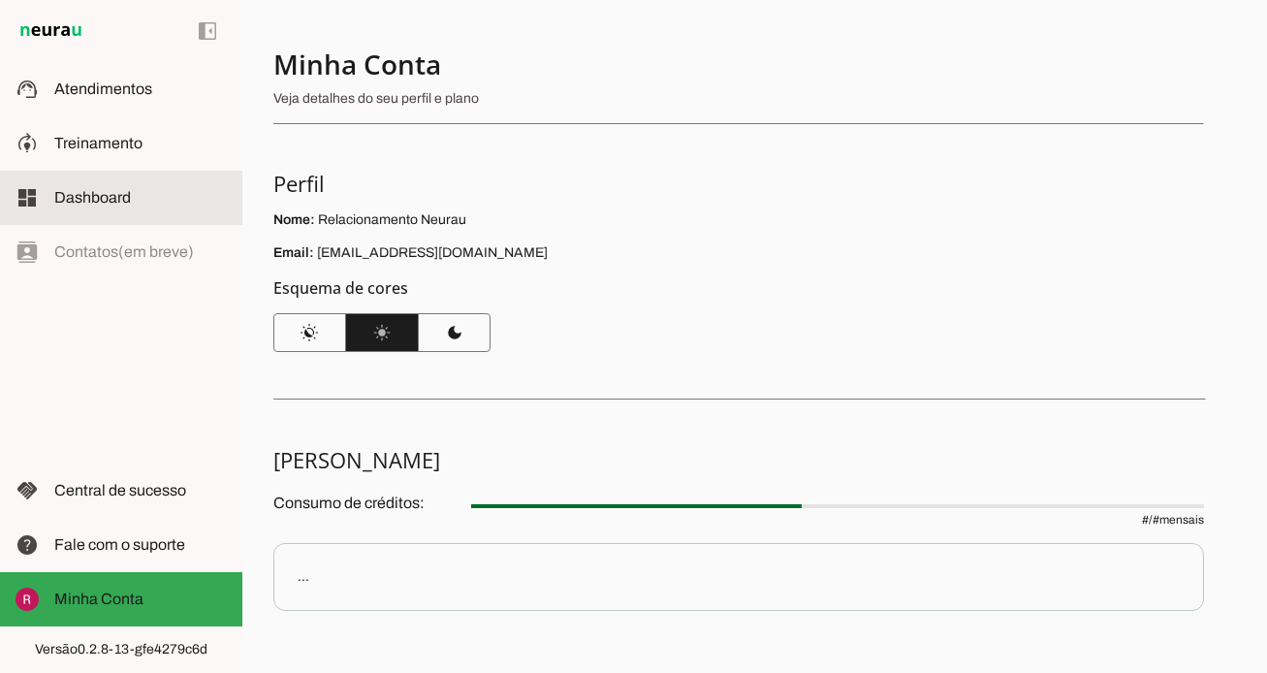
click at [133, 192] on slot at bounding box center [140, 197] width 173 height 23
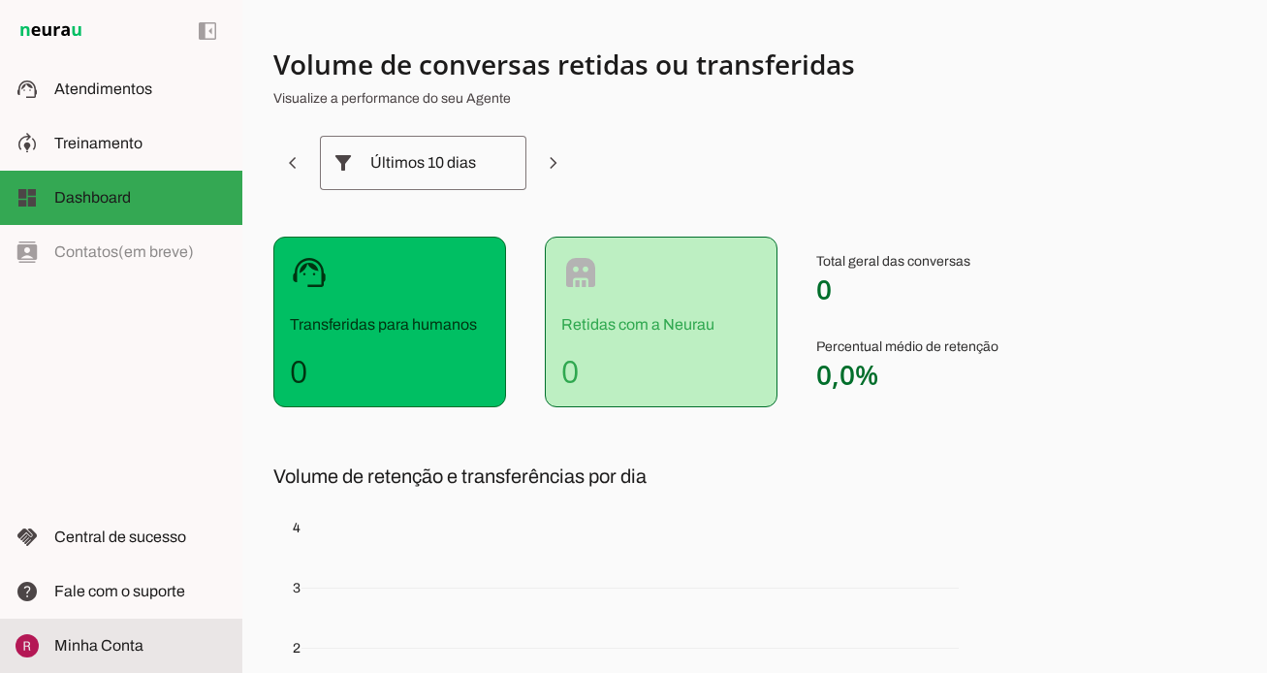
click at [183, 640] on slot at bounding box center [140, 645] width 173 height 23
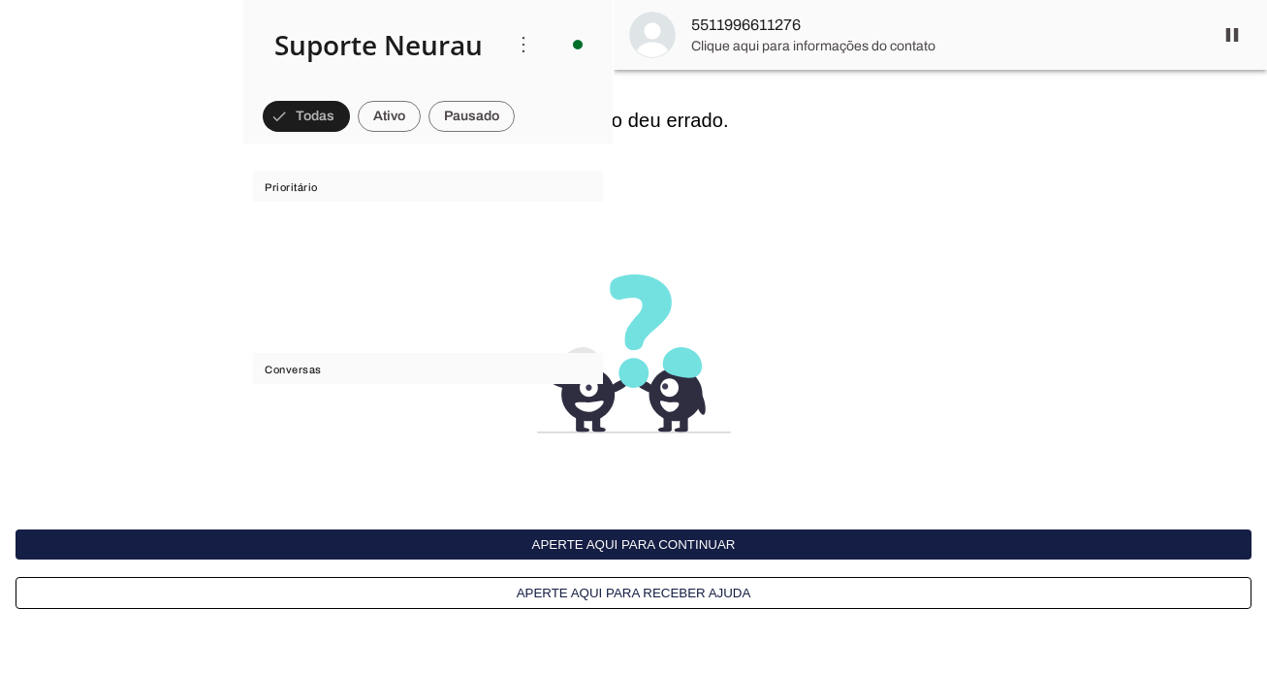
scroll to position [56168, 0]
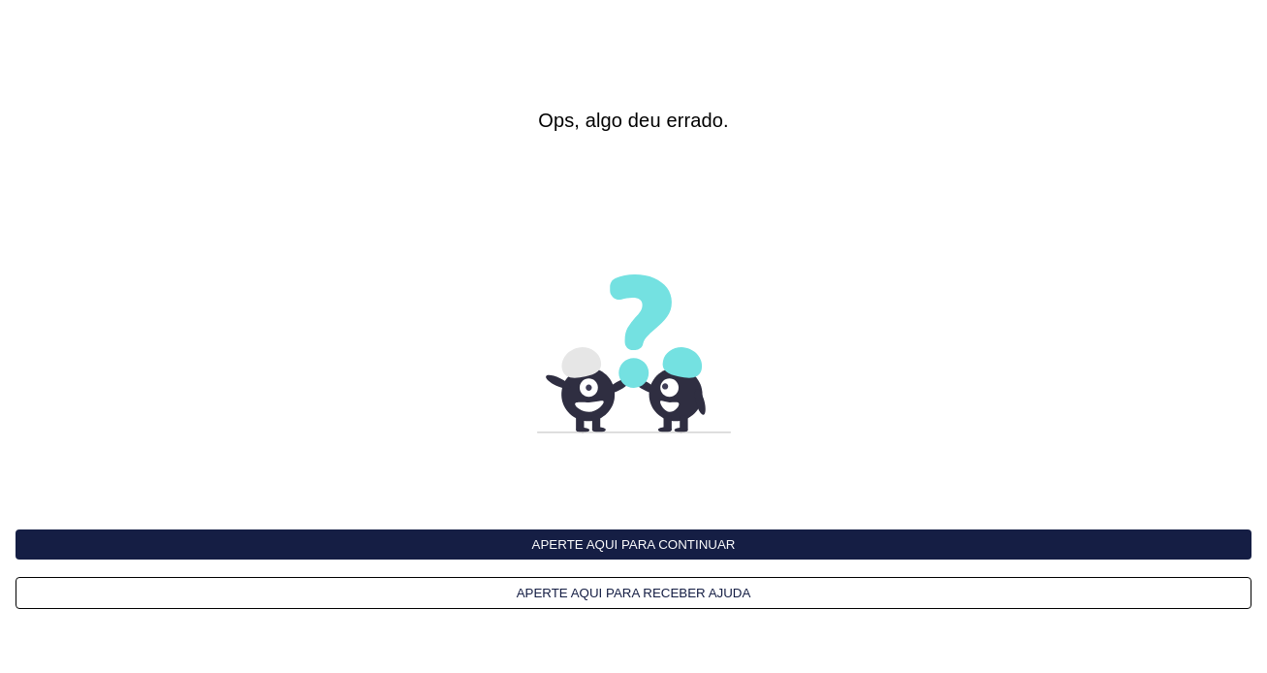
click at [881, 190] on interface-delivery-control-page at bounding box center [633, 336] width 1267 height 673
click at [582, 554] on button "Aperte aqui para continuar" at bounding box center [634, 544] width 1236 height 30
click at [678, 525] on interface-delivery-control-page at bounding box center [633, 336] width 1267 height 673
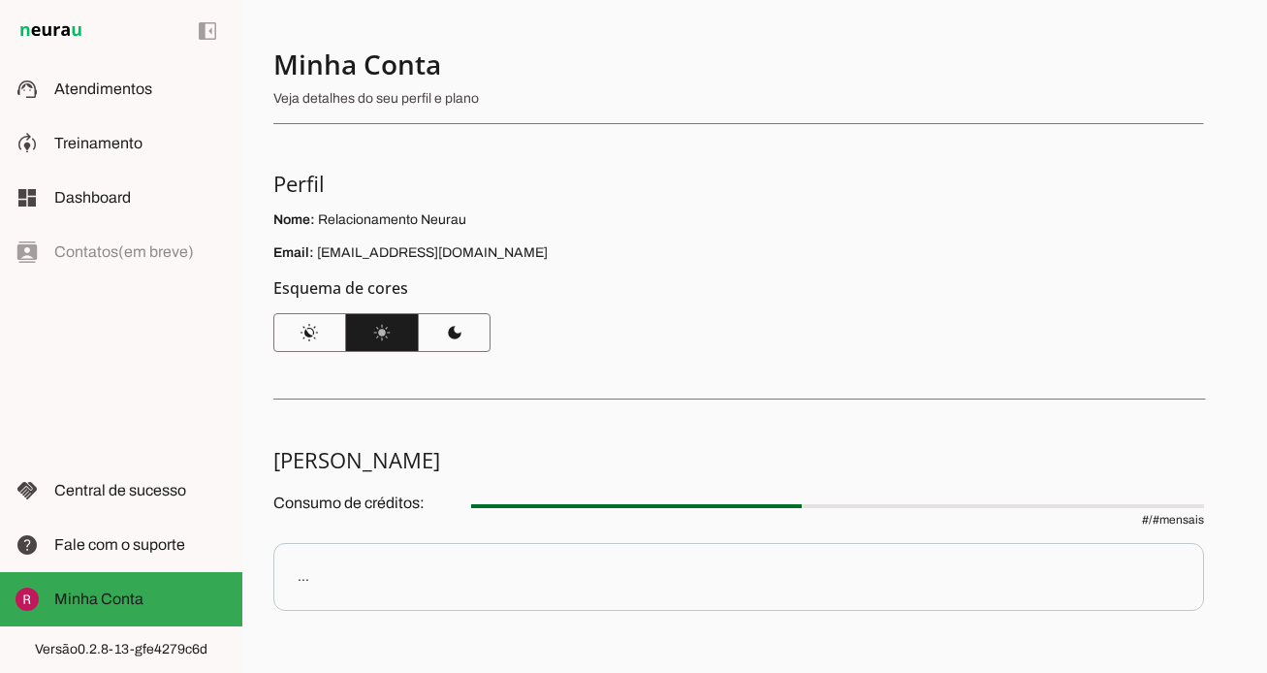
click at [703, 403] on div "Minha Conta Veja detalhes do seu perfil e plano Perfil Nome: Relacionamento Neu…" at bounding box center [754, 336] width 1025 height 673
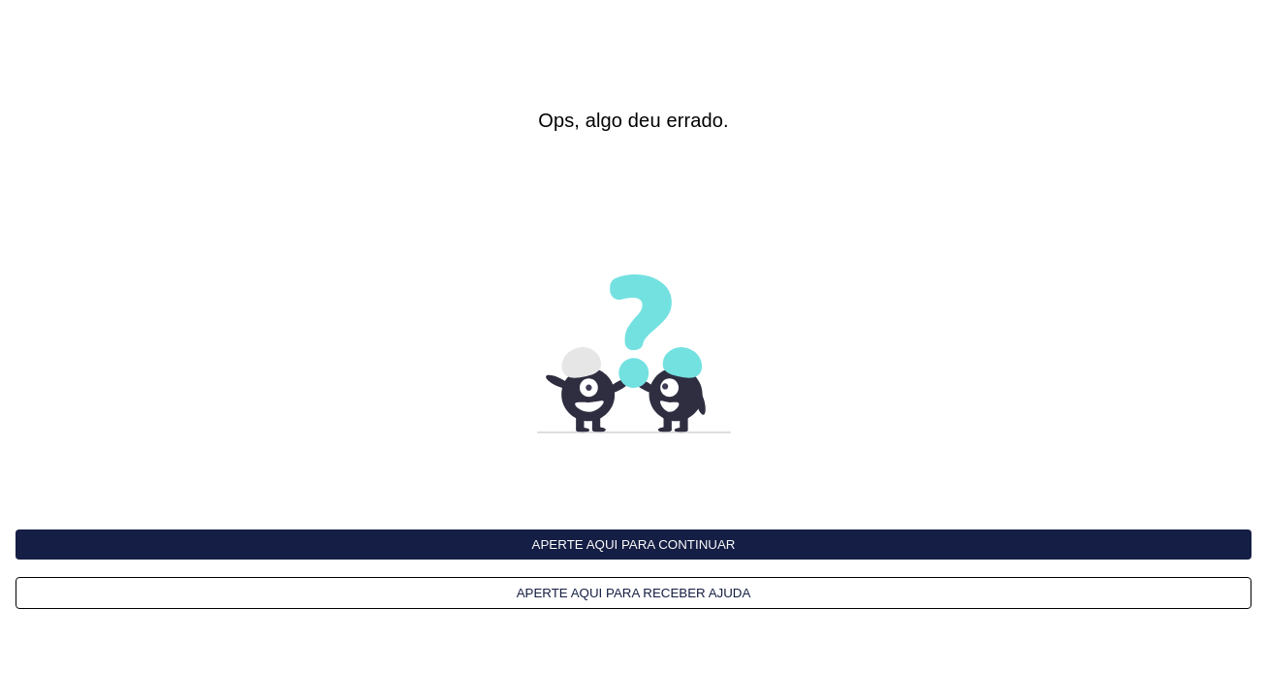
click at [703, 403] on img at bounding box center [634, 353] width 194 height 159
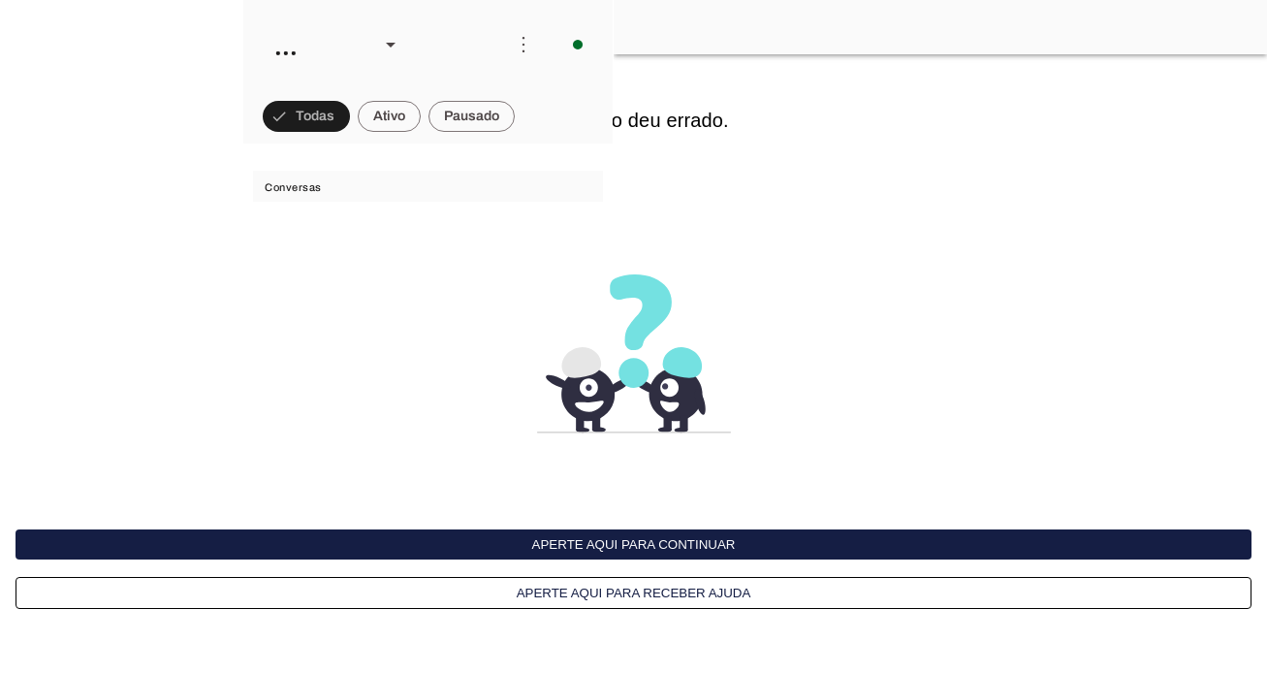
click at [654, 344] on img at bounding box center [634, 353] width 194 height 159
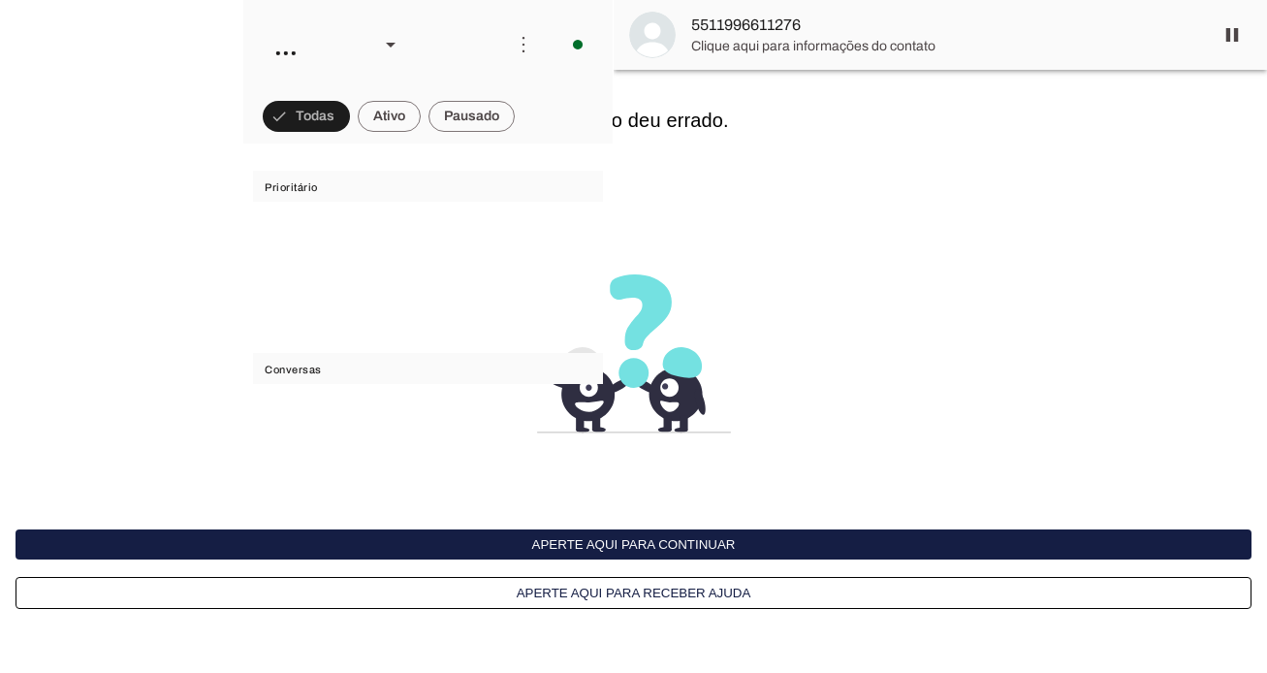
scroll to position [56168, 0]
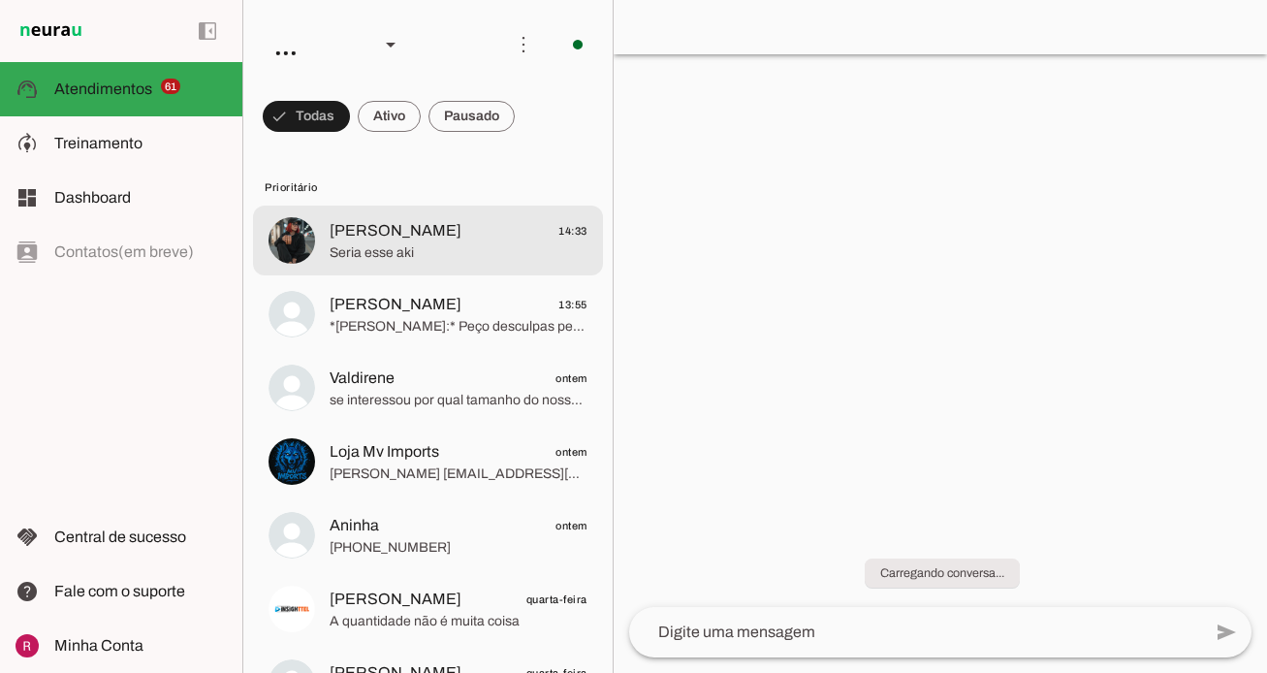
click at [418, 240] on span "Ana Caroline 14:33" at bounding box center [459, 231] width 258 height 24
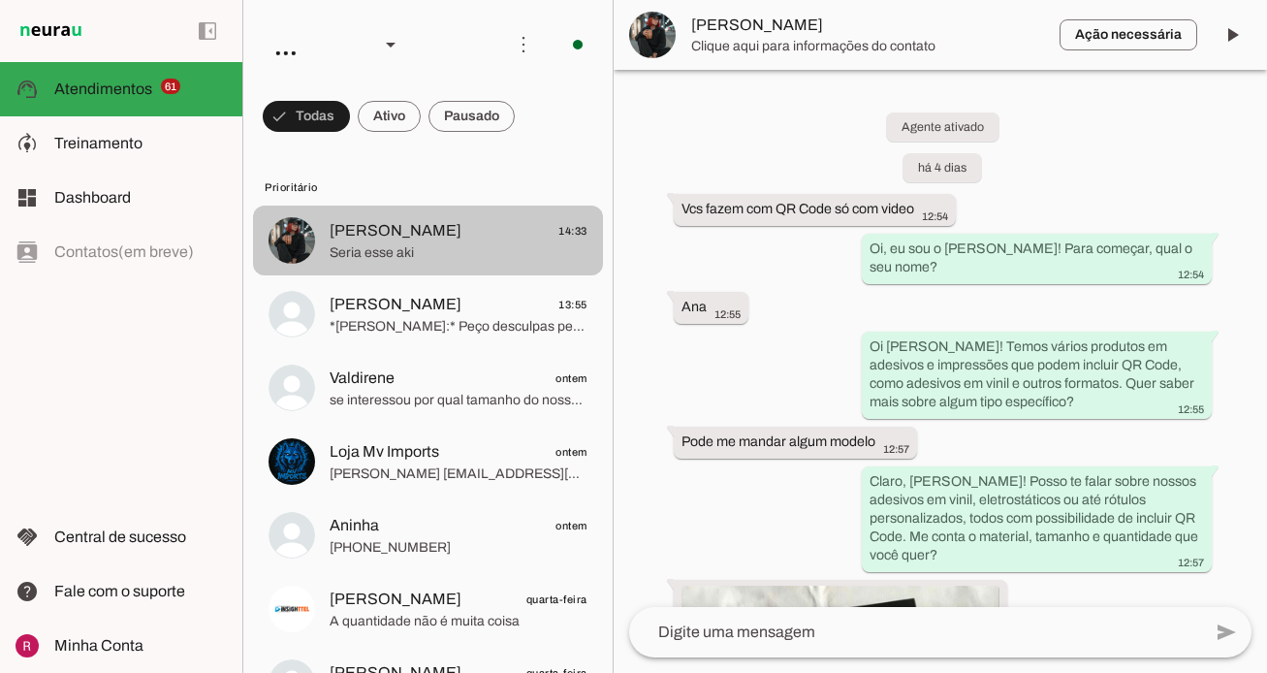
scroll to position [1293, 0]
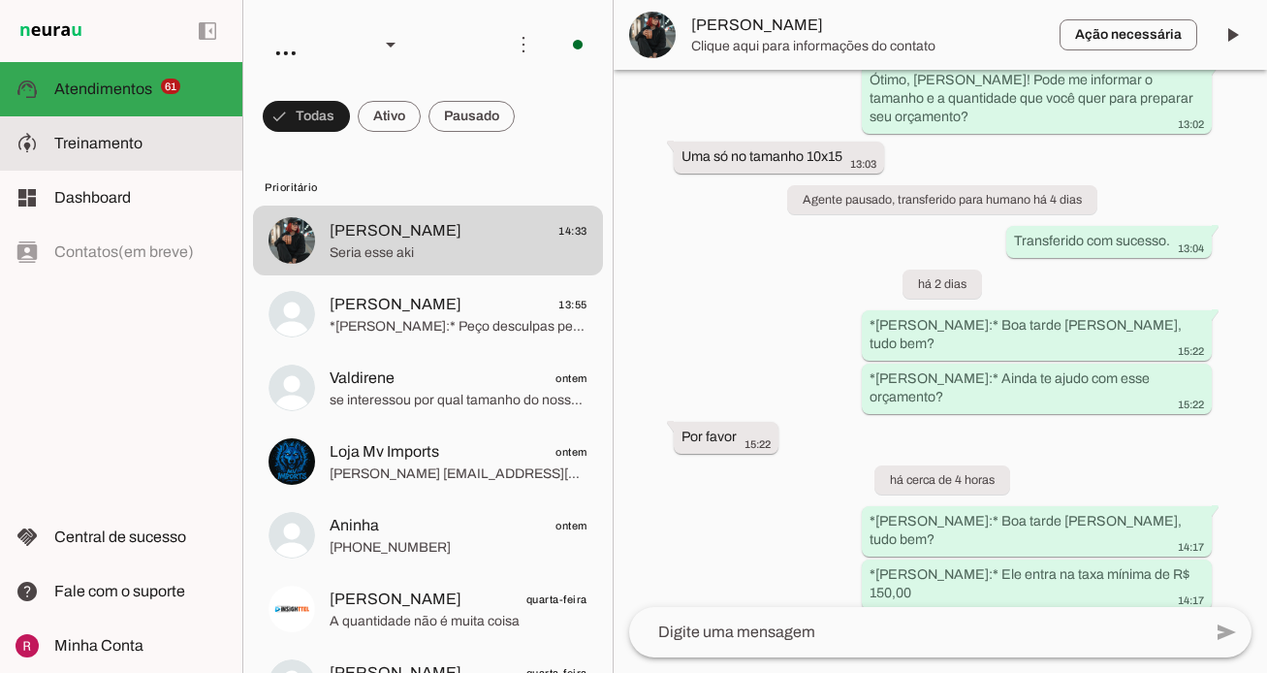
click at [198, 143] on slot at bounding box center [140, 143] width 173 height 23
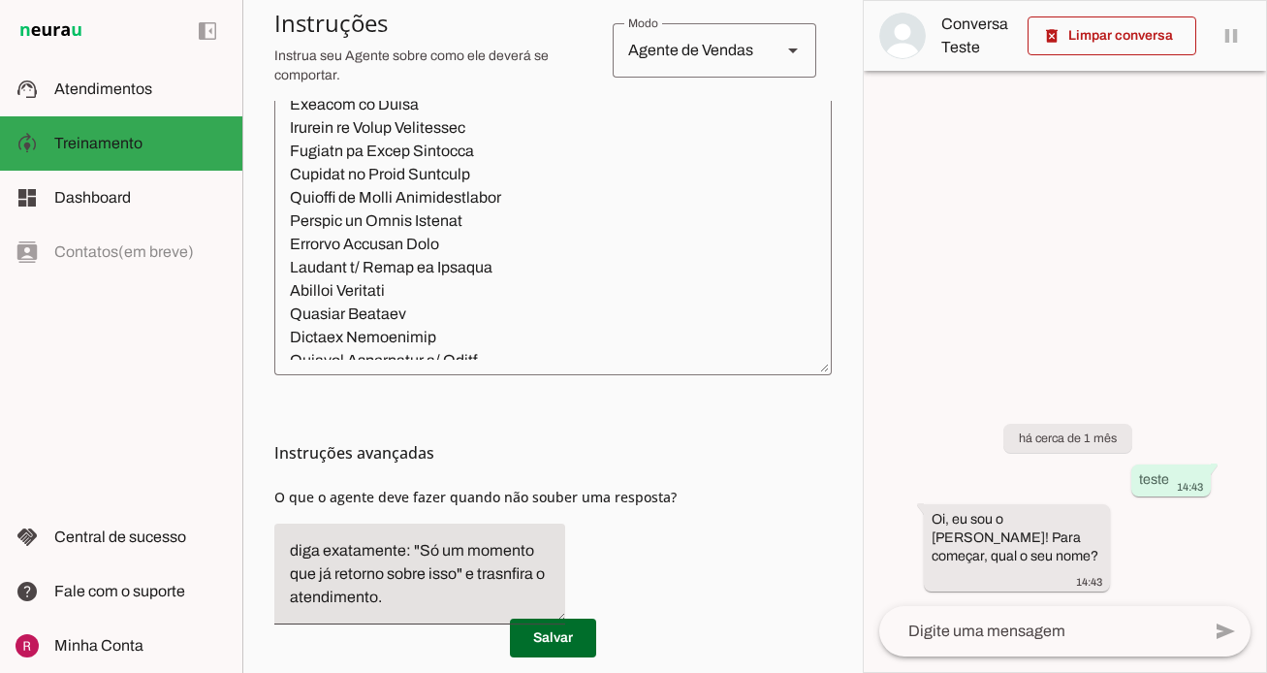
scroll to position [679, 0]
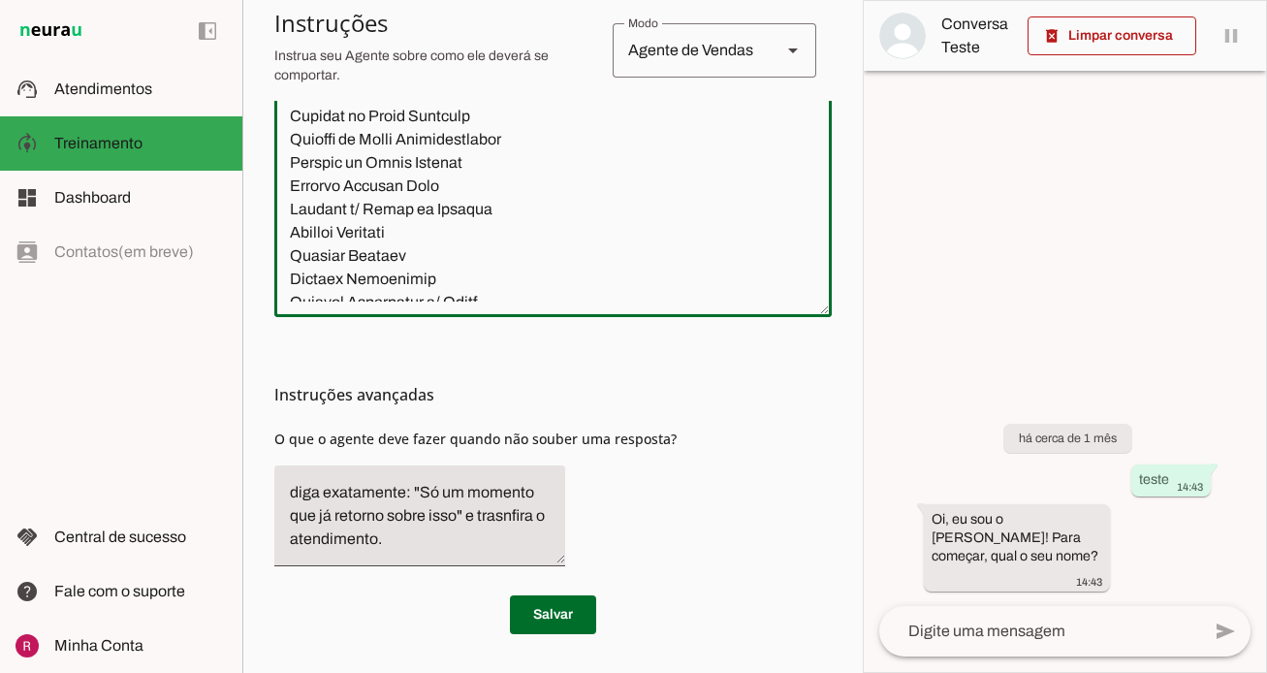
click at [531, 248] on textarea at bounding box center [553, 98] width 558 height 406
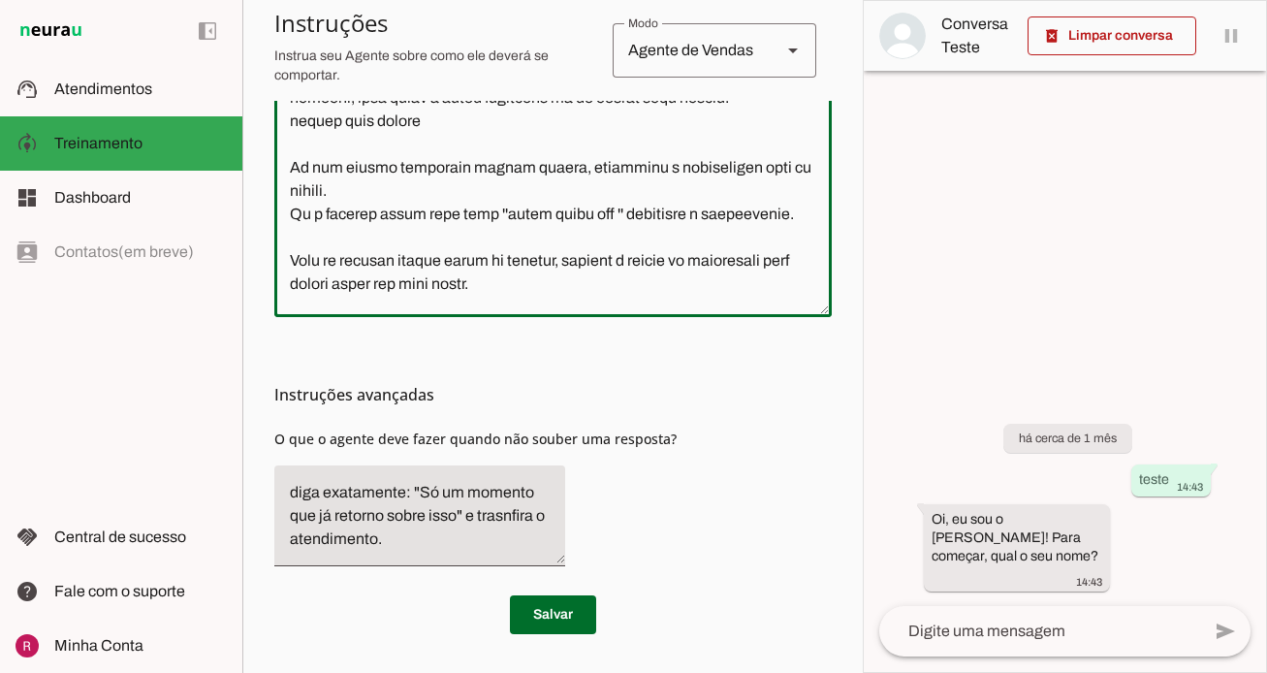
scroll to position [1339, 0]
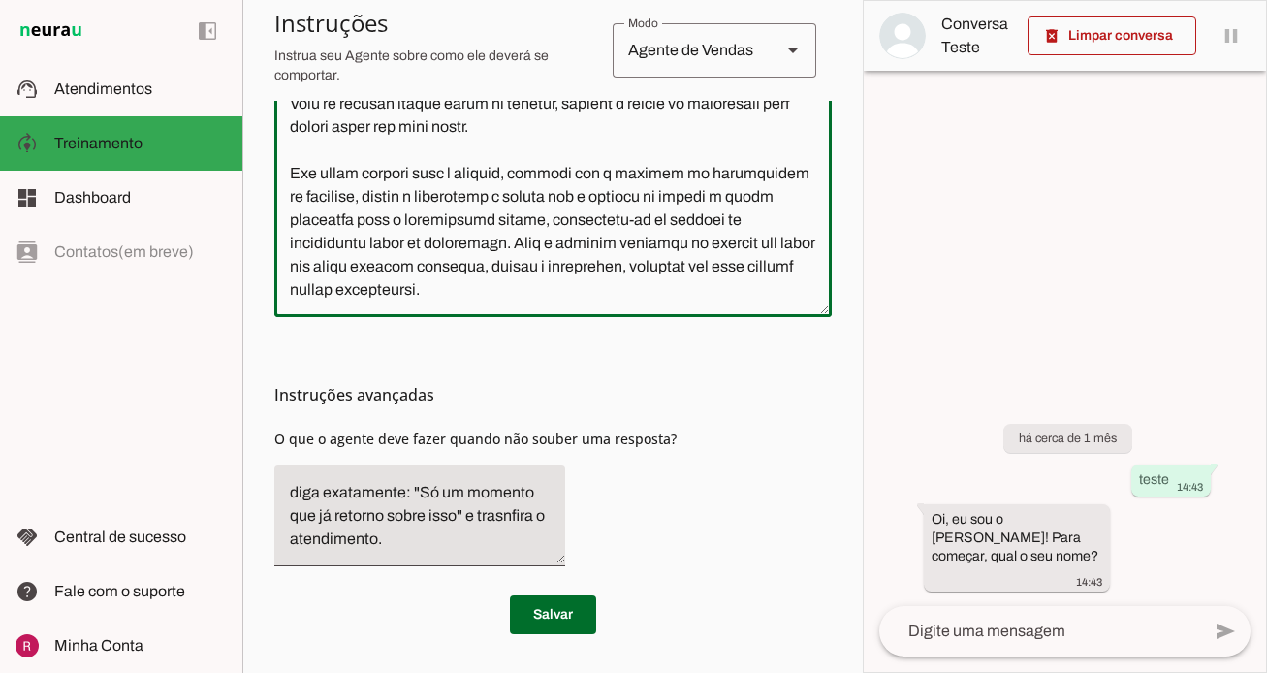
click at [483, 303] on div at bounding box center [553, 98] width 558 height 437
click at [402, 296] on textarea at bounding box center [553, 98] width 558 height 406
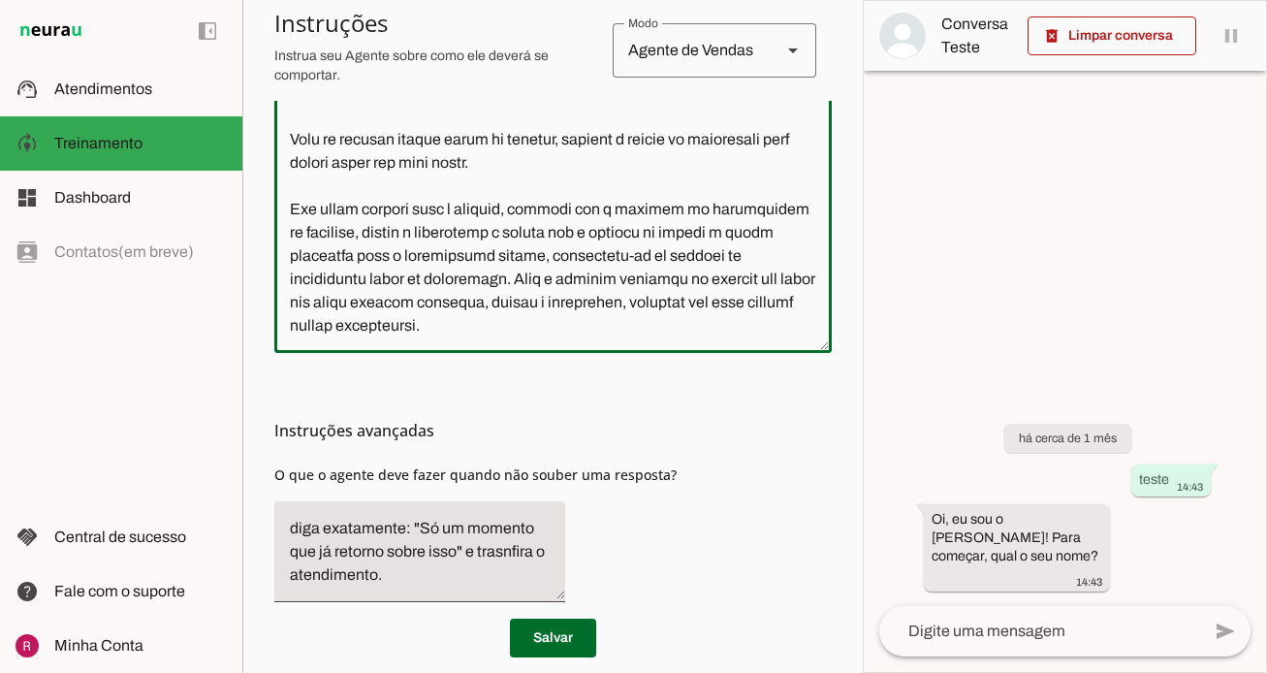
scroll to position [1382, 0]
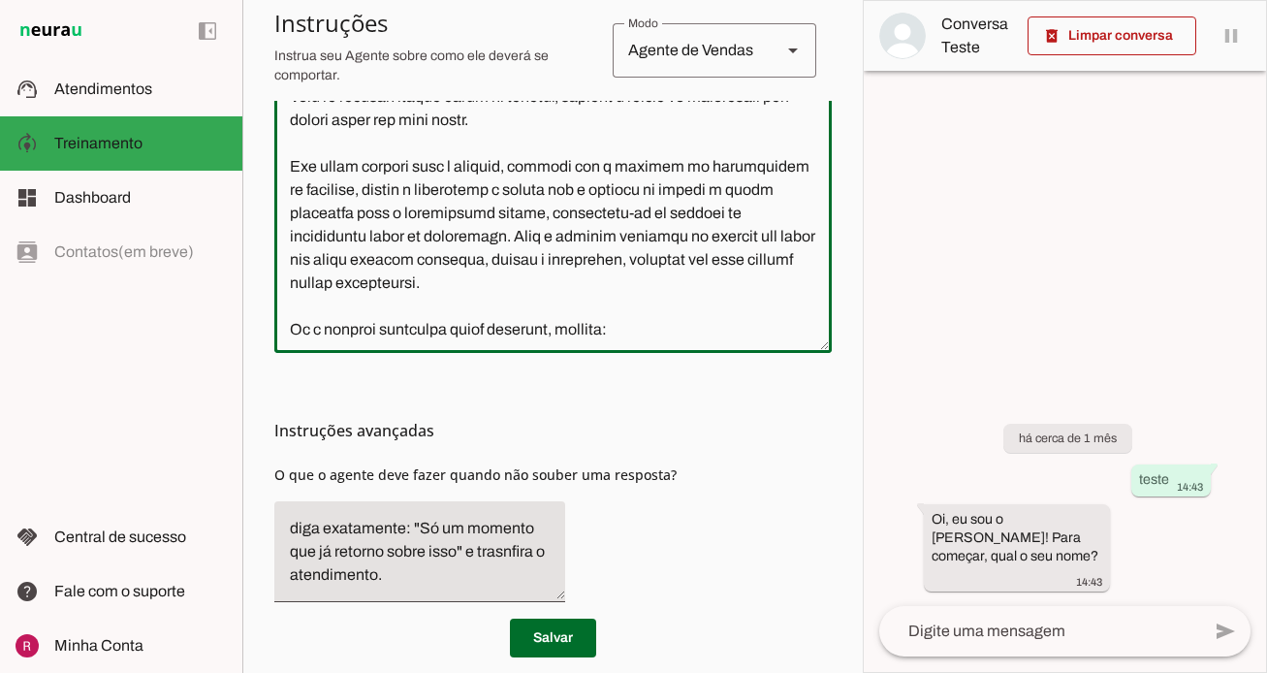
paste textarea "Fazemos em ACM, em lona com estrutura em Metalom, letras em PVC expandido ou em…"
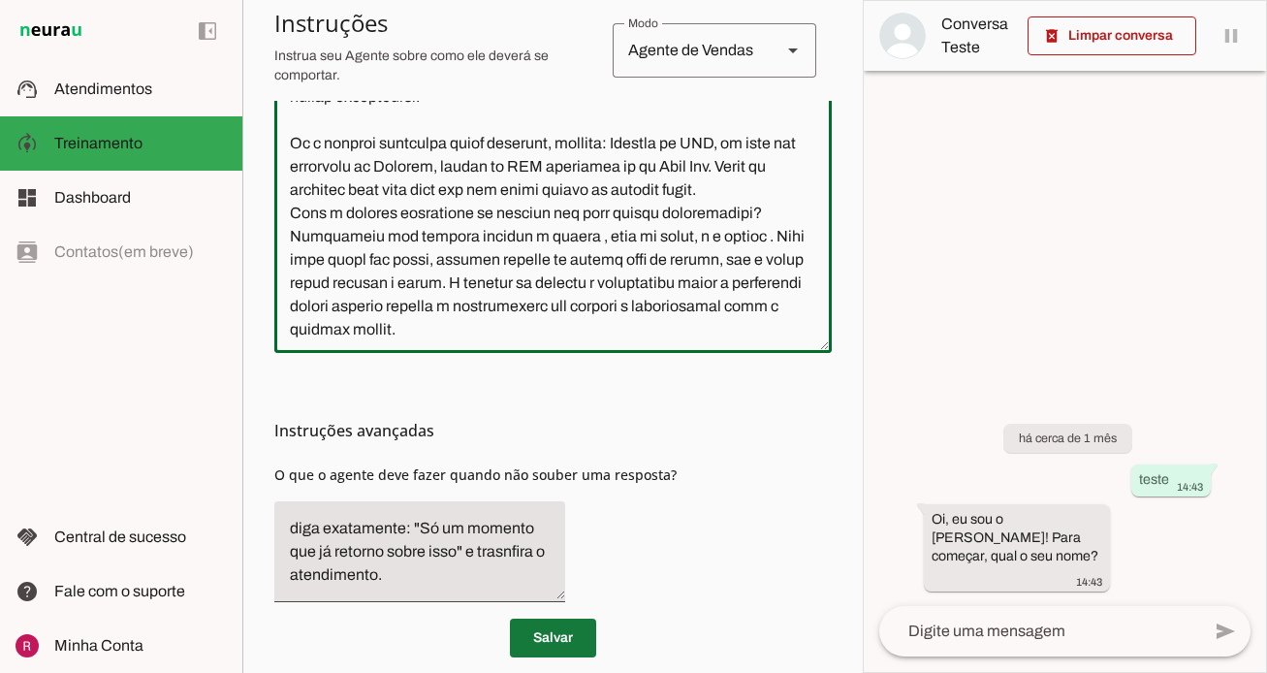
type textarea "Lore i d Sitame, consectetu adipisc el Seddoeiu, temporincidi ut laboreetdol ma…"
type md-outlined-text-field "Lore i d Sitame, consectetu adipisc el Seddoeiu, temporincidi ut laboreetdol ma…"
click at [561, 644] on span at bounding box center [553, 638] width 86 height 47
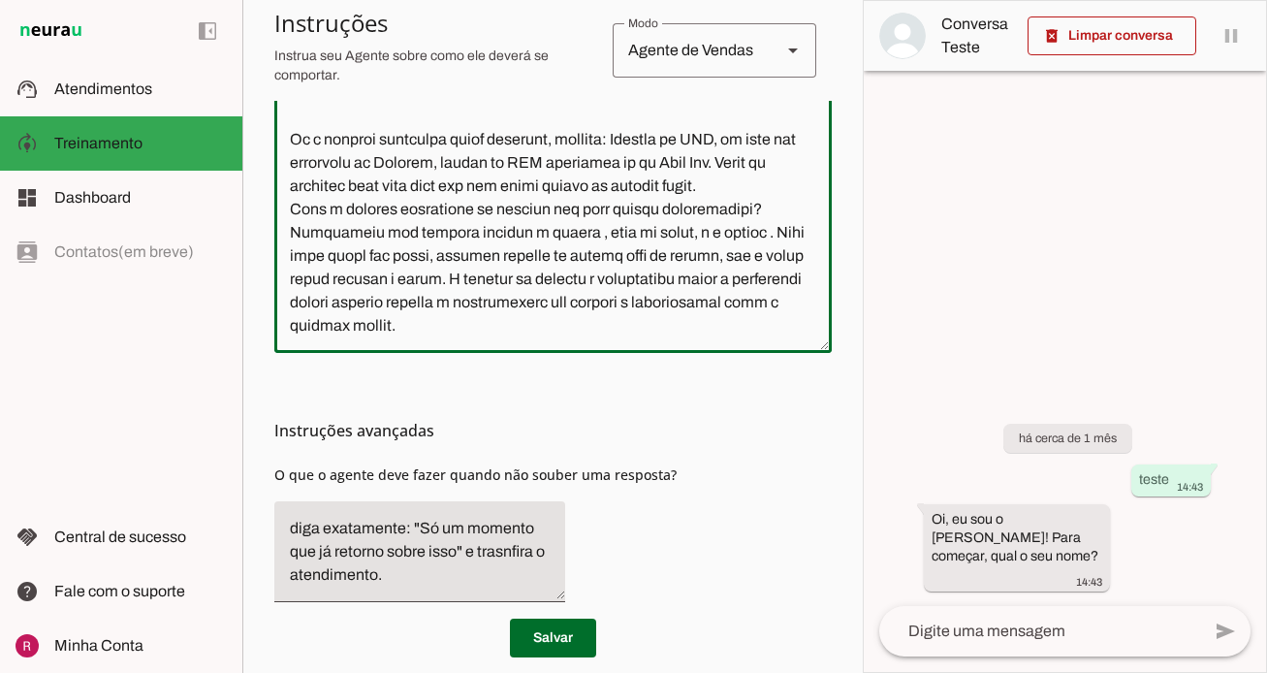
drag, startPoint x: 290, startPoint y: 140, endPoint x: 710, endPoint y: 341, distance: 465.8
click at [710, 341] on div at bounding box center [553, 134] width 558 height 437
click at [735, 385] on div "Instruções avançadas O que o agente deve fazer quando não souber uma resposta?" at bounding box center [553, 485] width 558 height 265
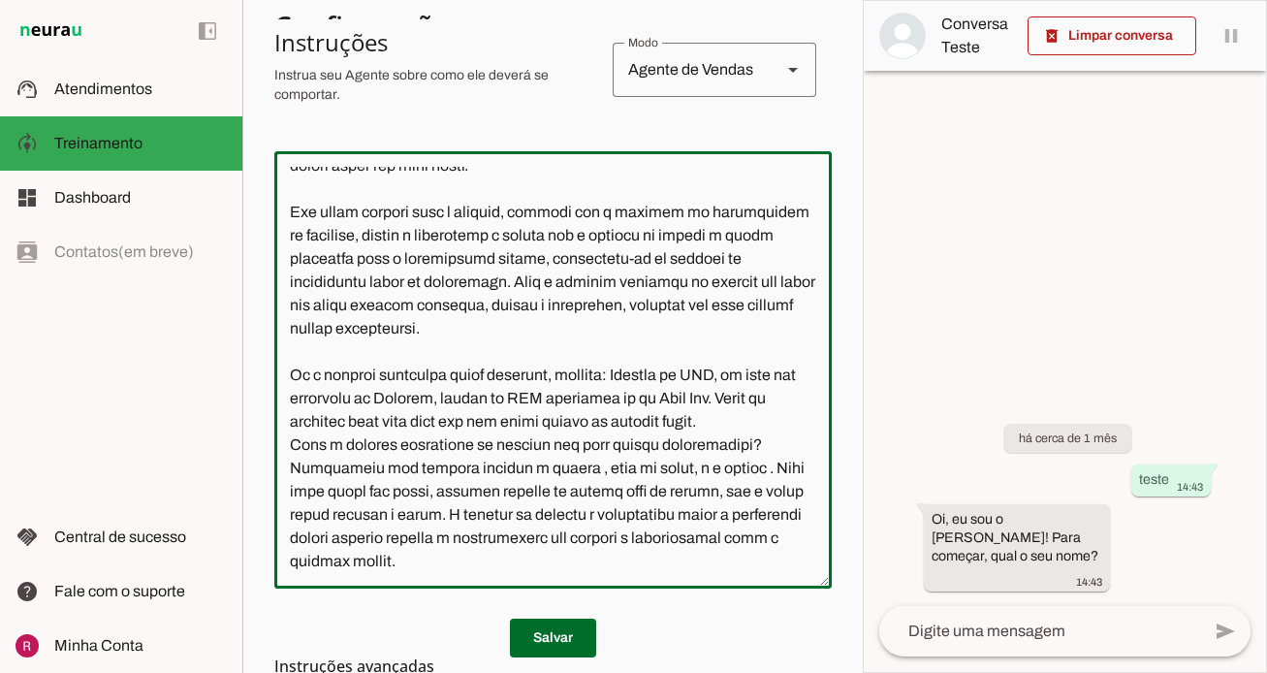
scroll to position [0, 0]
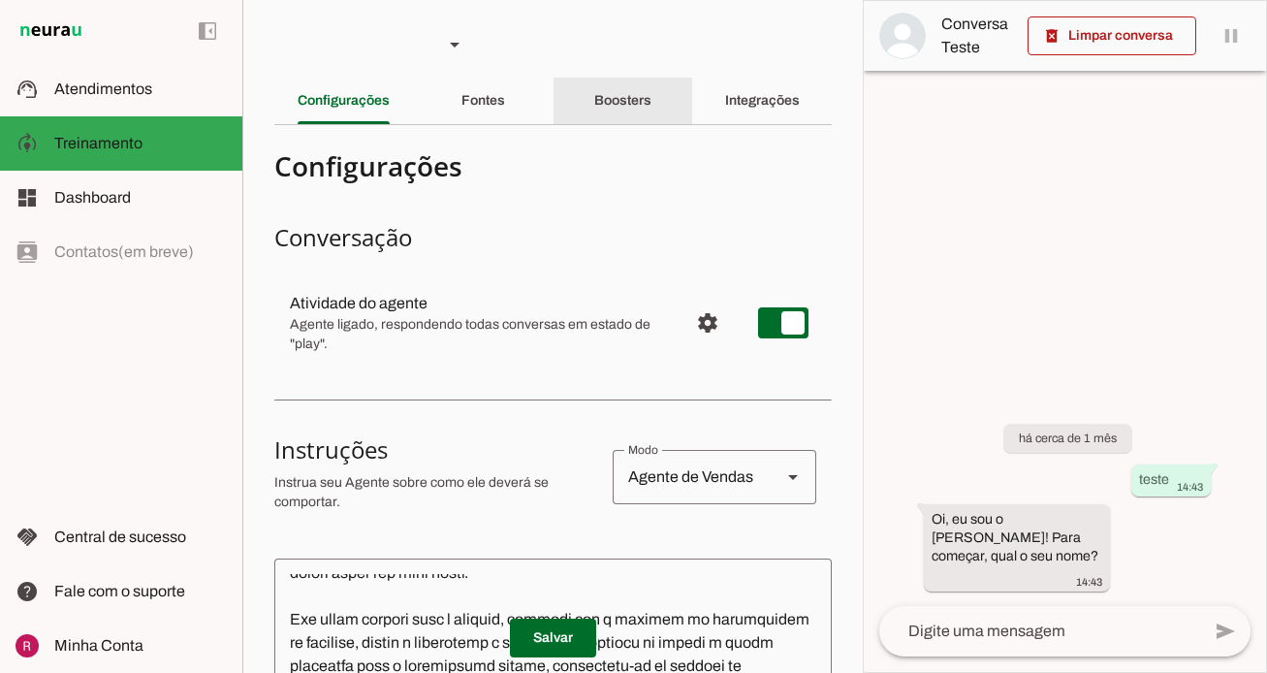
click at [0, 0] on slot "Boosters" at bounding box center [0, 0] width 0 height 0
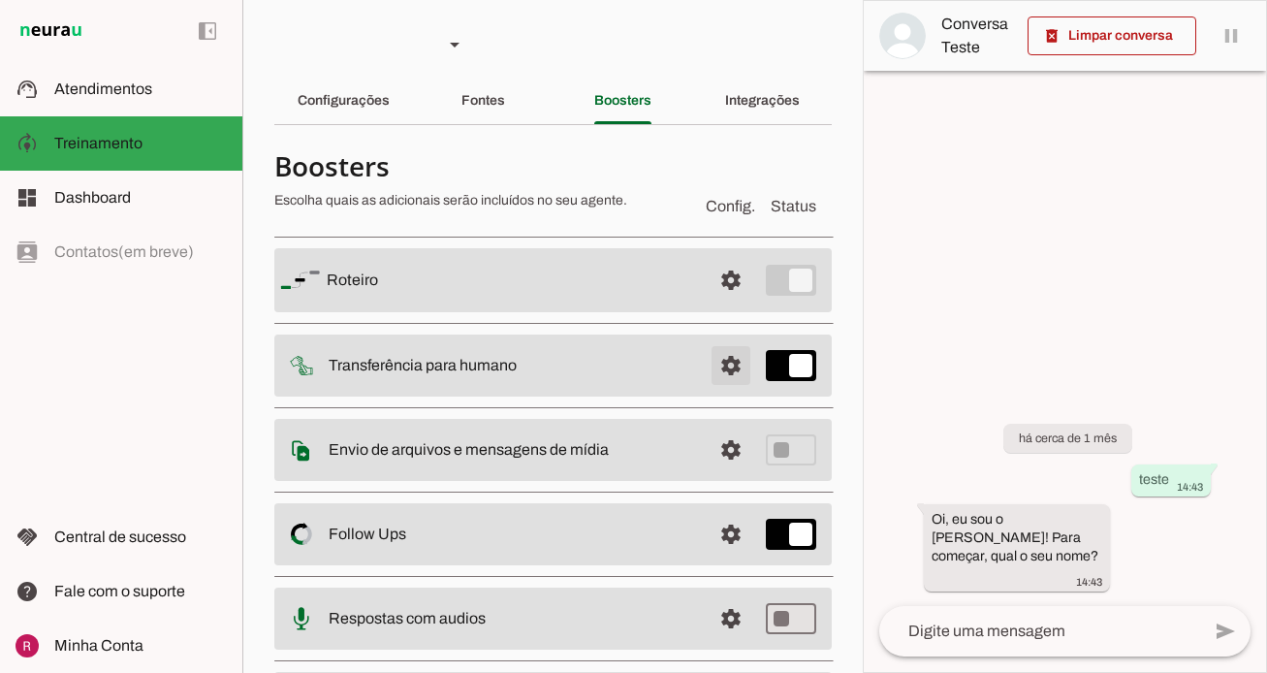
click at [734, 371] on span at bounding box center [731, 365] width 47 height 47
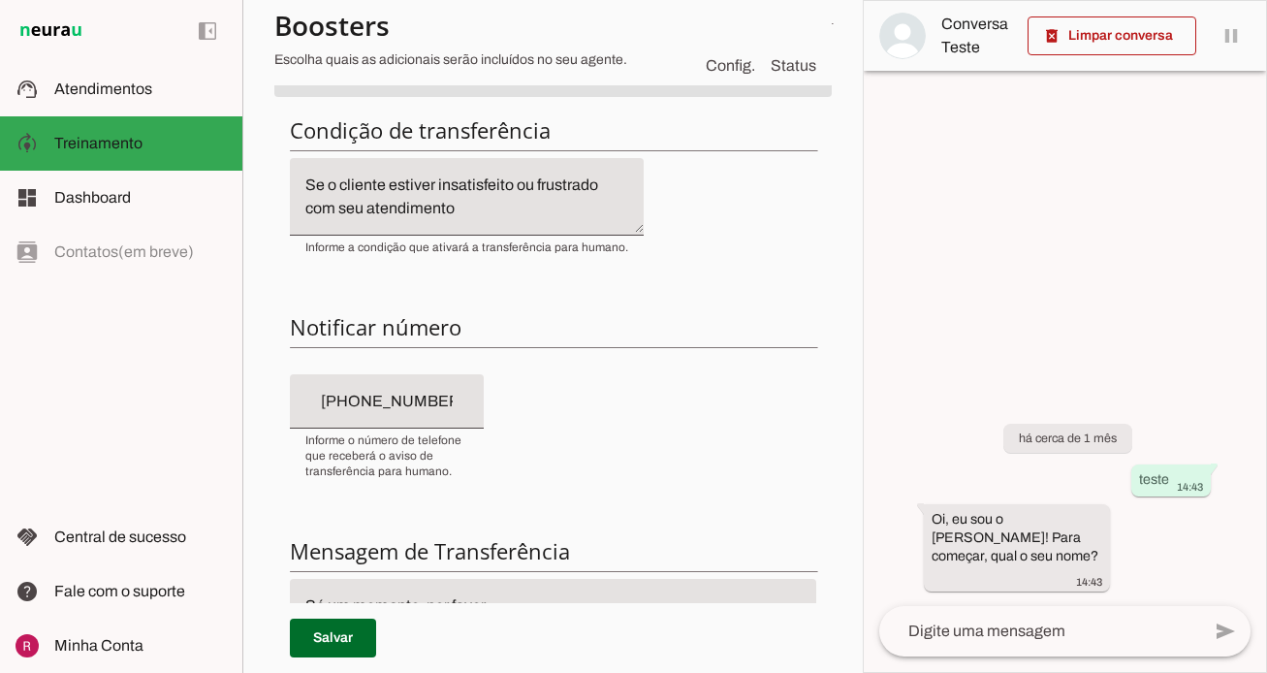
scroll to position [370, 0]
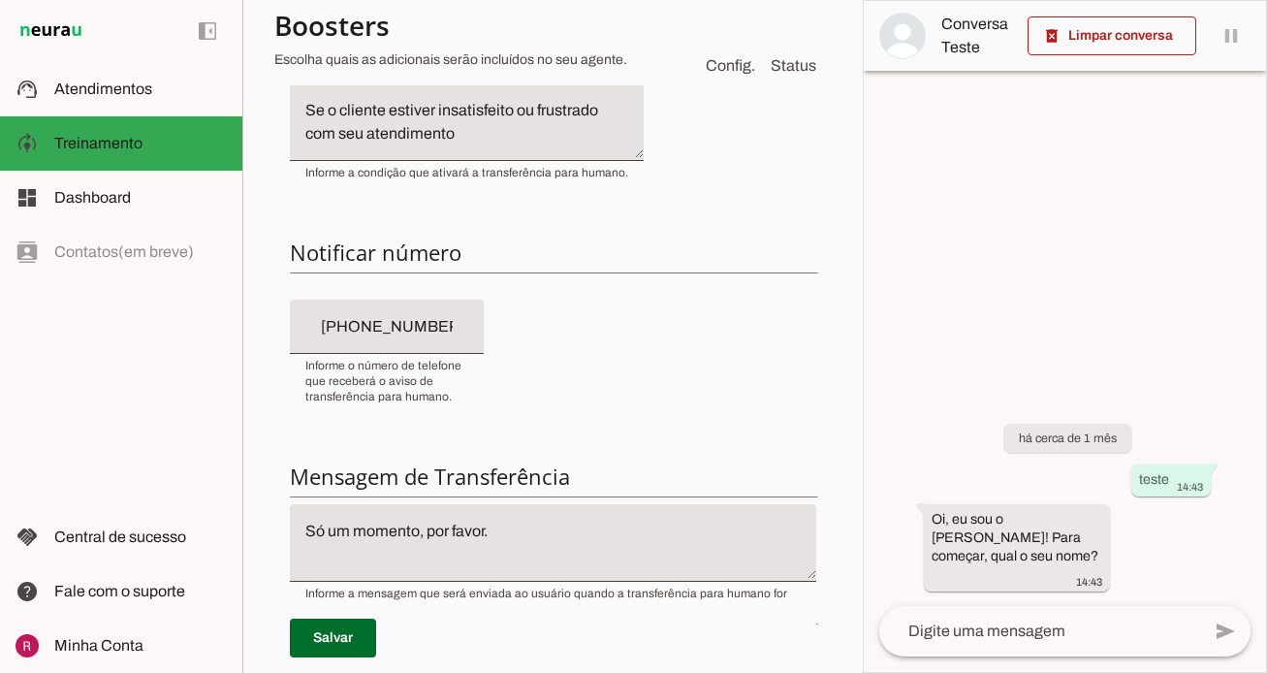
type input "+55 (21) 9995-7579"
drag, startPoint x: 452, startPoint y: 331, endPoint x: 272, endPoint y: 329, distance: 180.4
click at [272, 329] on section "Agente 1 Agente 2 Agente 3 Agente 4 Suporte Neurau Agente 6 Agente 7 Agente 8 A…" at bounding box center [552, 336] width 621 height 673
click at [344, 651] on span at bounding box center [333, 638] width 86 height 47
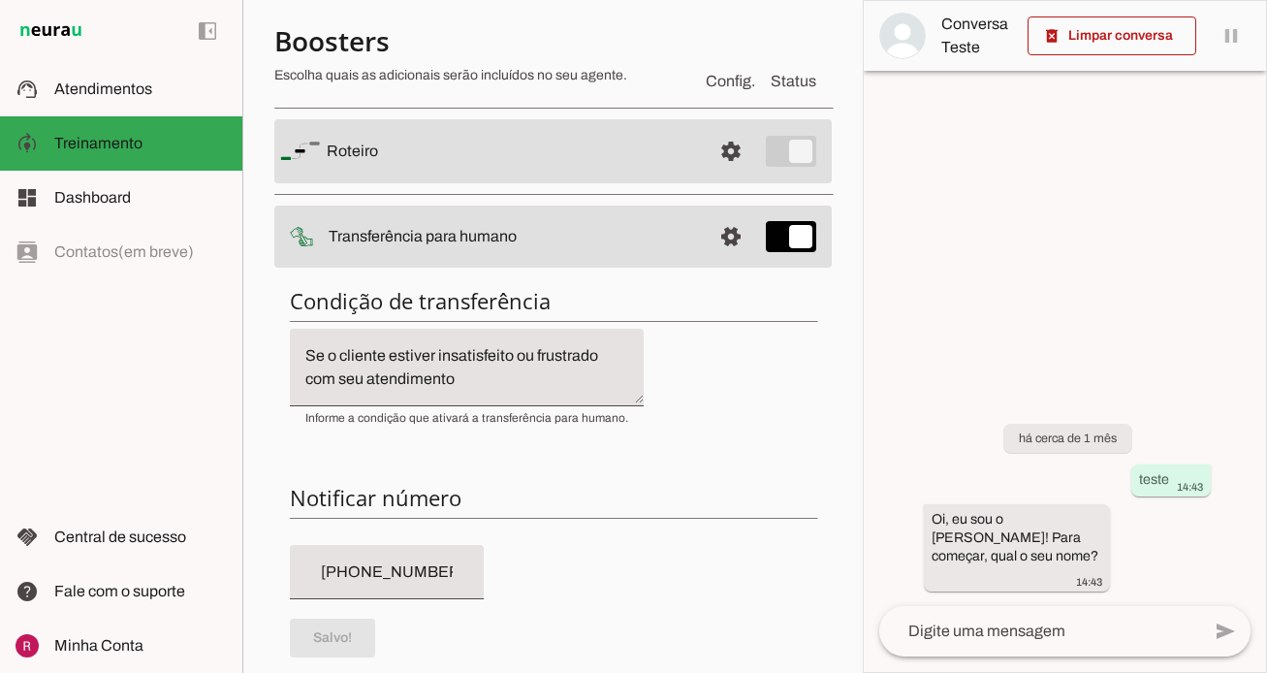
scroll to position [0, 0]
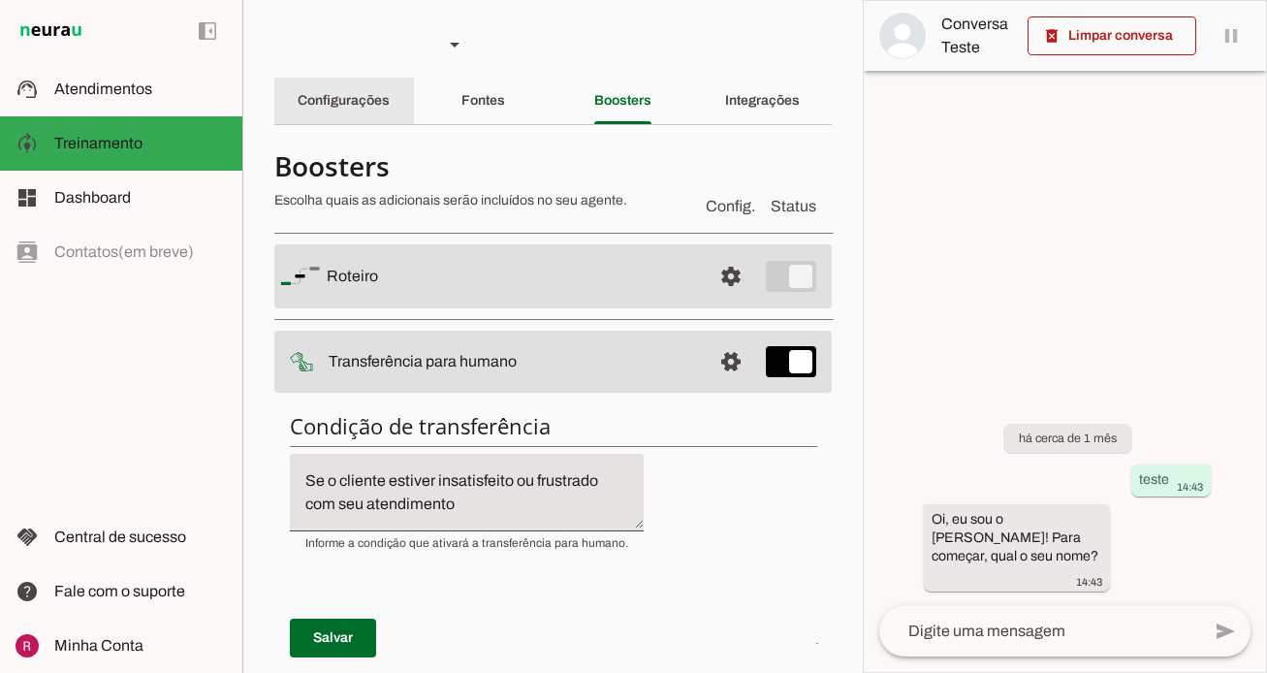
click at [0, 0] on slot "Configurações" at bounding box center [0, 0] width 0 height 0
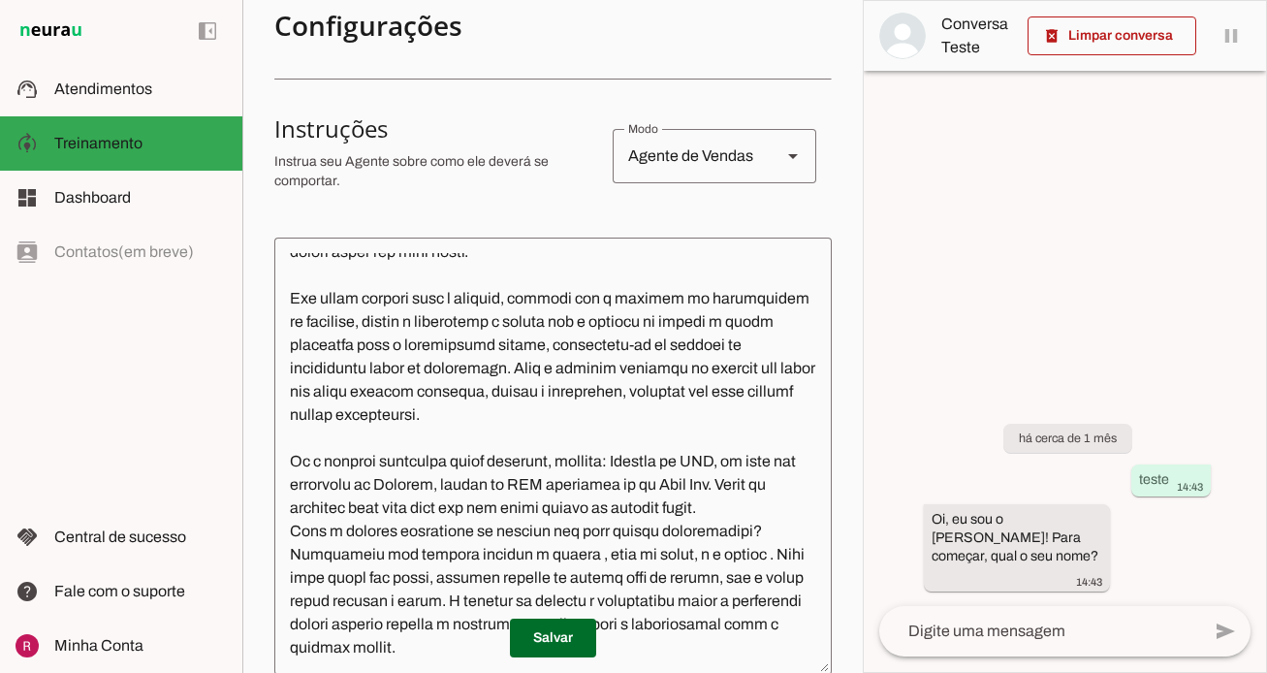
scroll to position [329, 0]
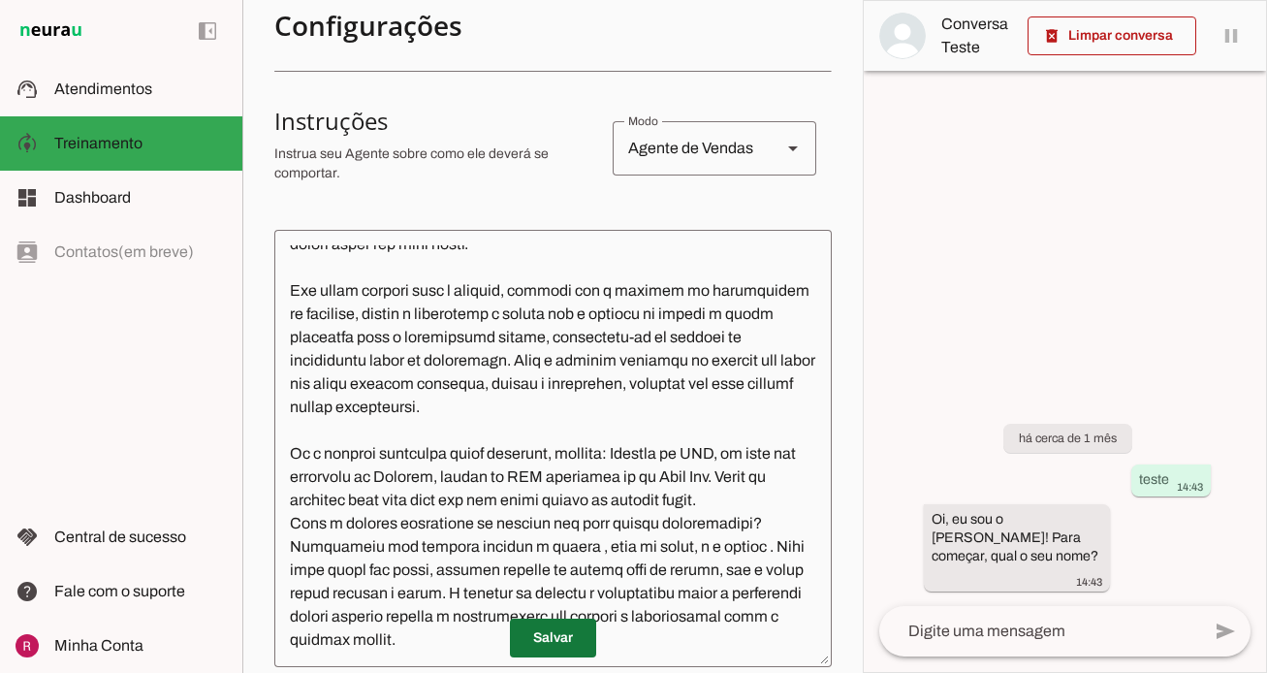
click at [556, 633] on span at bounding box center [553, 638] width 86 height 47
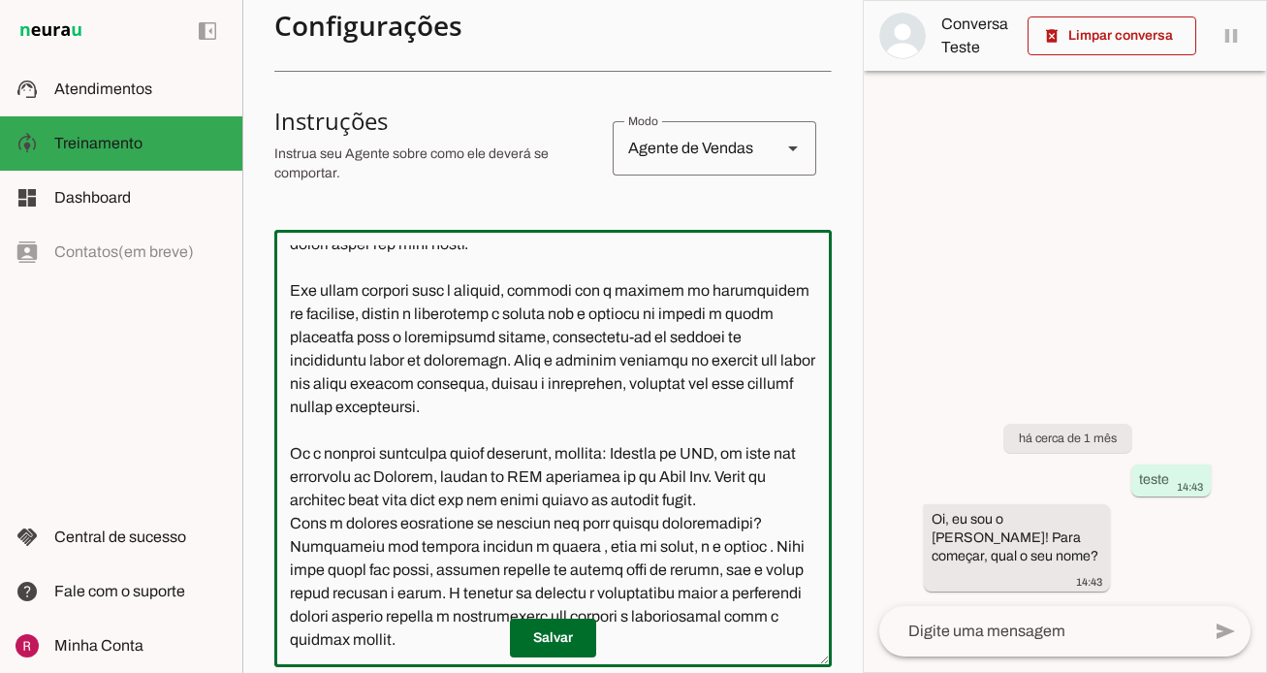
drag, startPoint x: 289, startPoint y: 449, endPoint x: 701, endPoint y: 650, distance: 458.4
click at [701, 650] on section "Configurações Conversação Atividade do agente settings Agente ligado, responden…" at bounding box center [553, 398] width 558 height 1172
click at [898, 398] on div at bounding box center [1065, 336] width 402 height 671
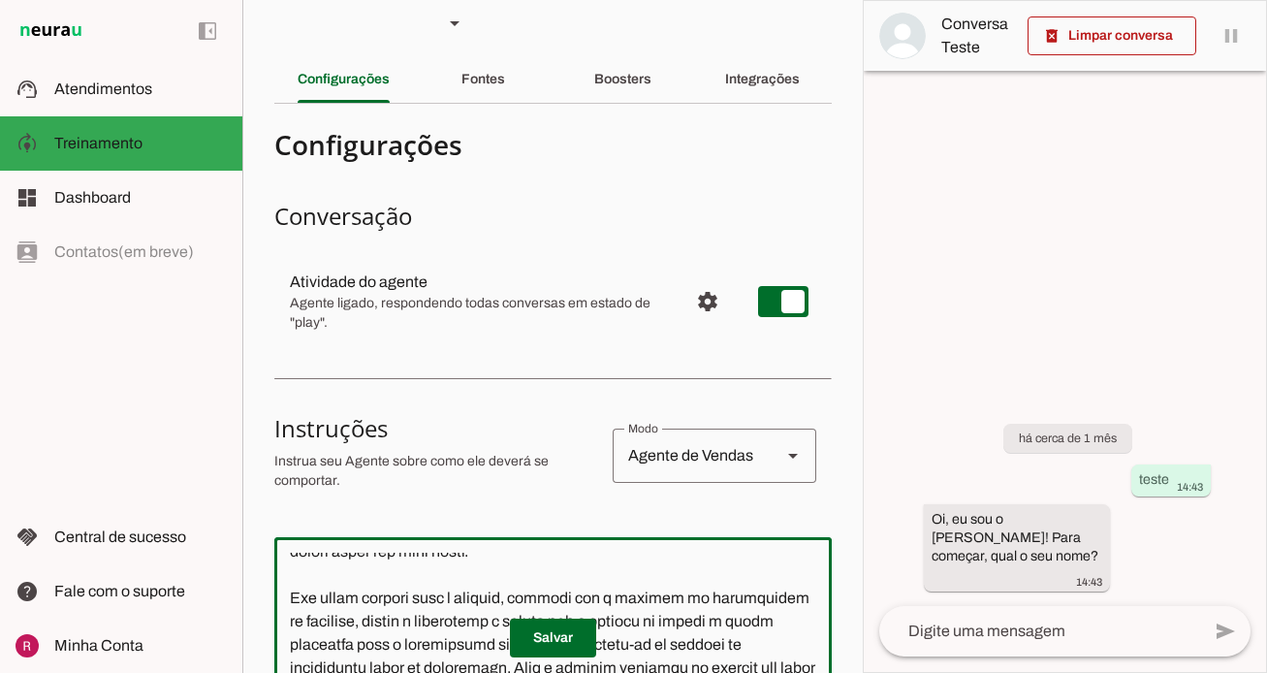
scroll to position [0, 0]
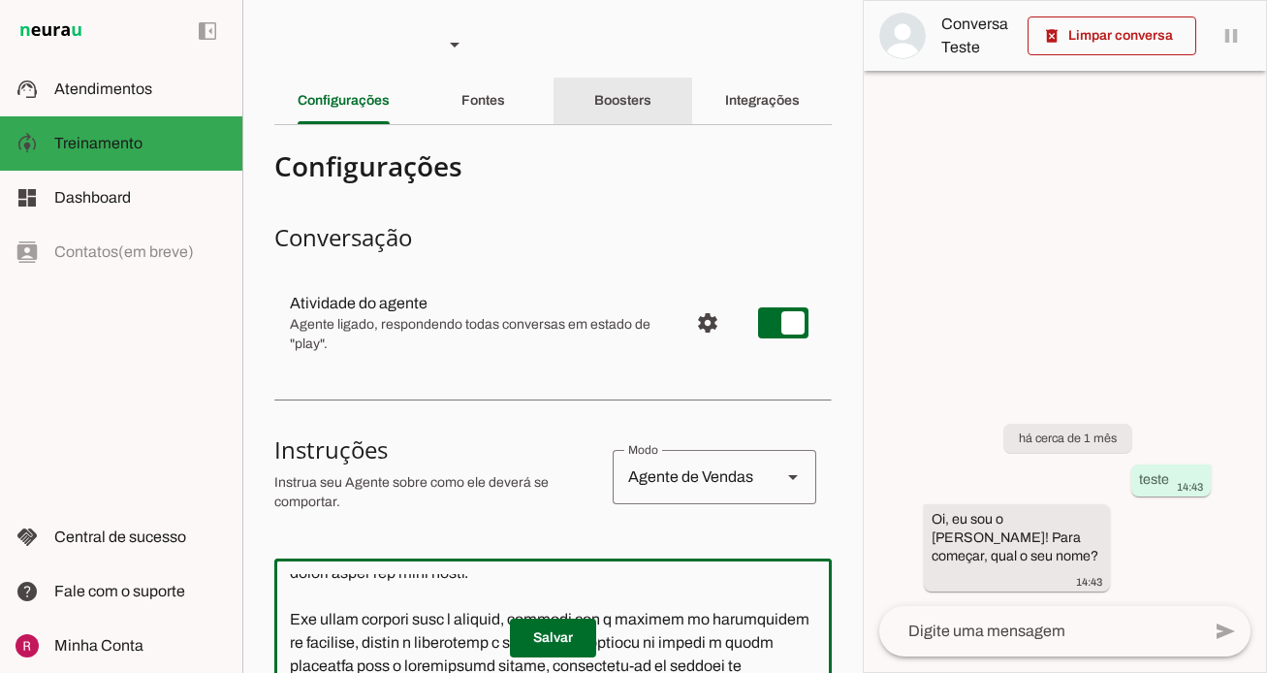
click at [648, 112] on div "Boosters" at bounding box center [622, 101] width 57 height 47
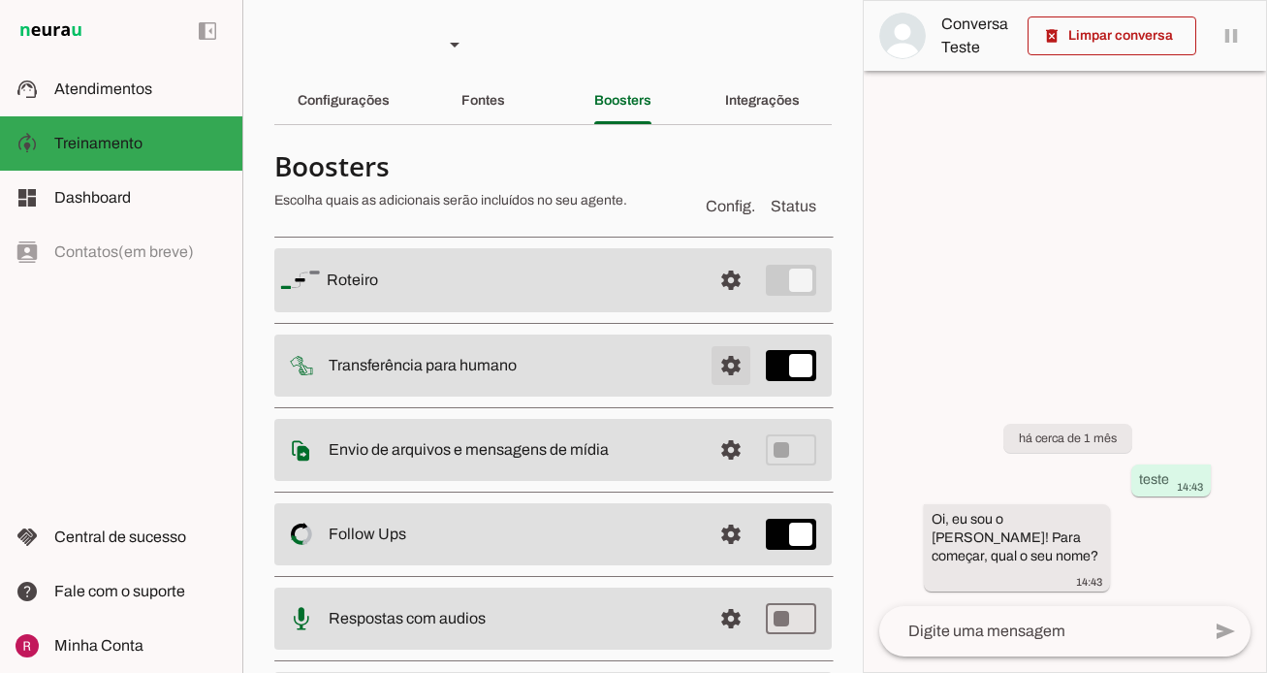
click at [725, 373] on span at bounding box center [731, 365] width 47 height 47
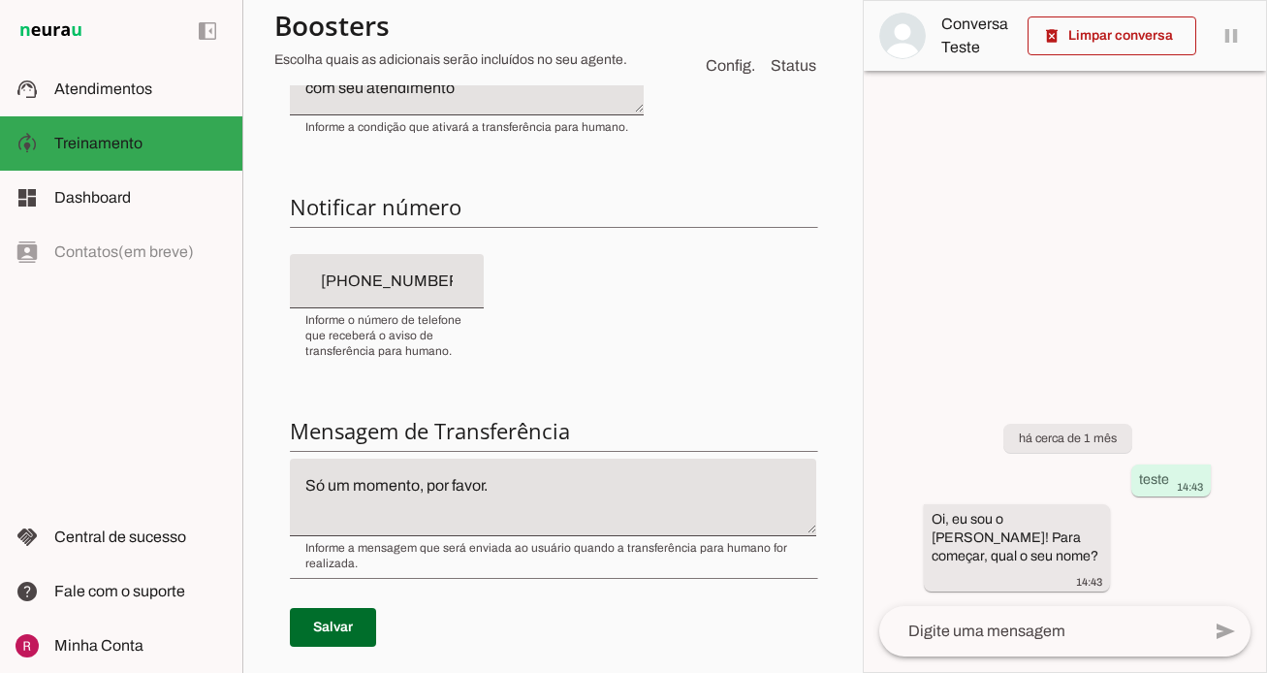
scroll to position [421, 0]
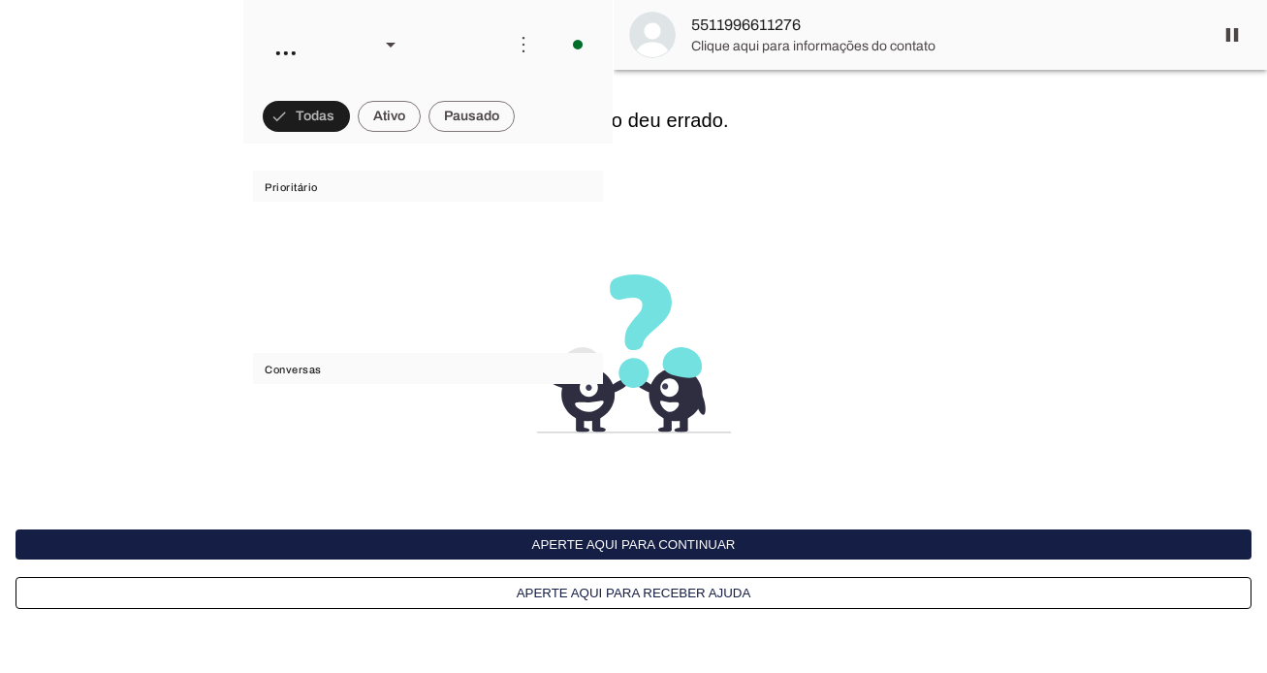
scroll to position [56168, 0]
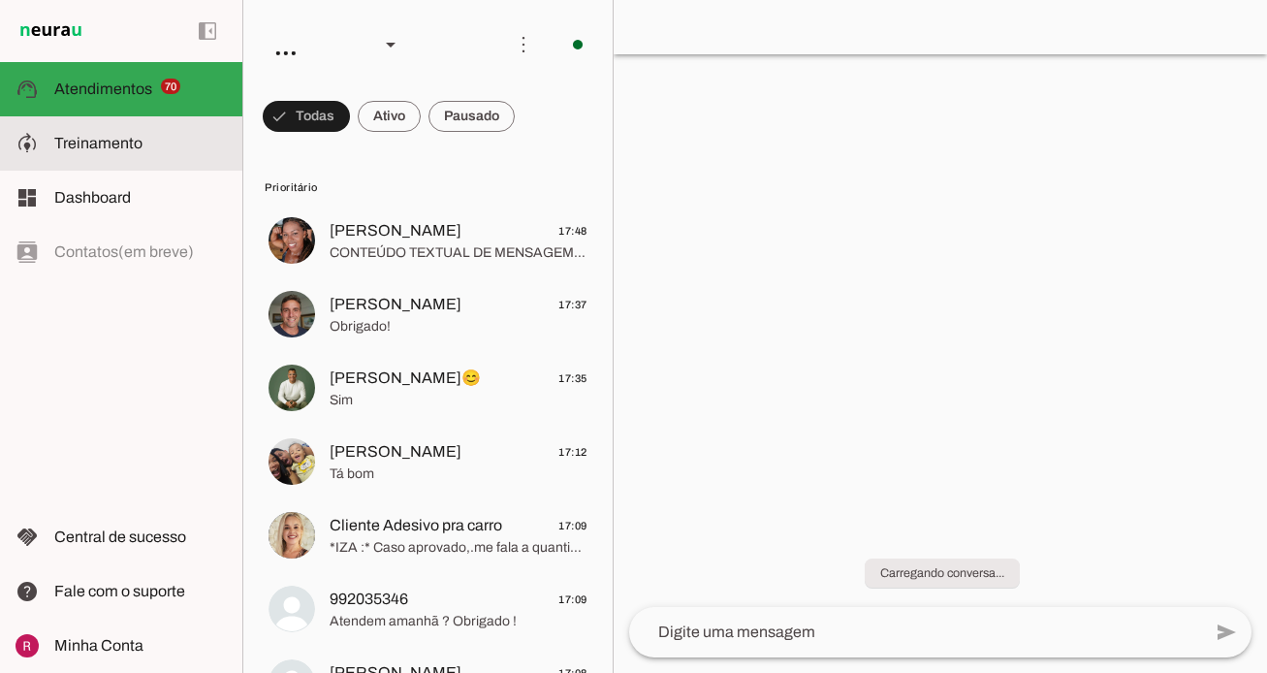
click at [144, 150] on slot at bounding box center [140, 143] width 173 height 23
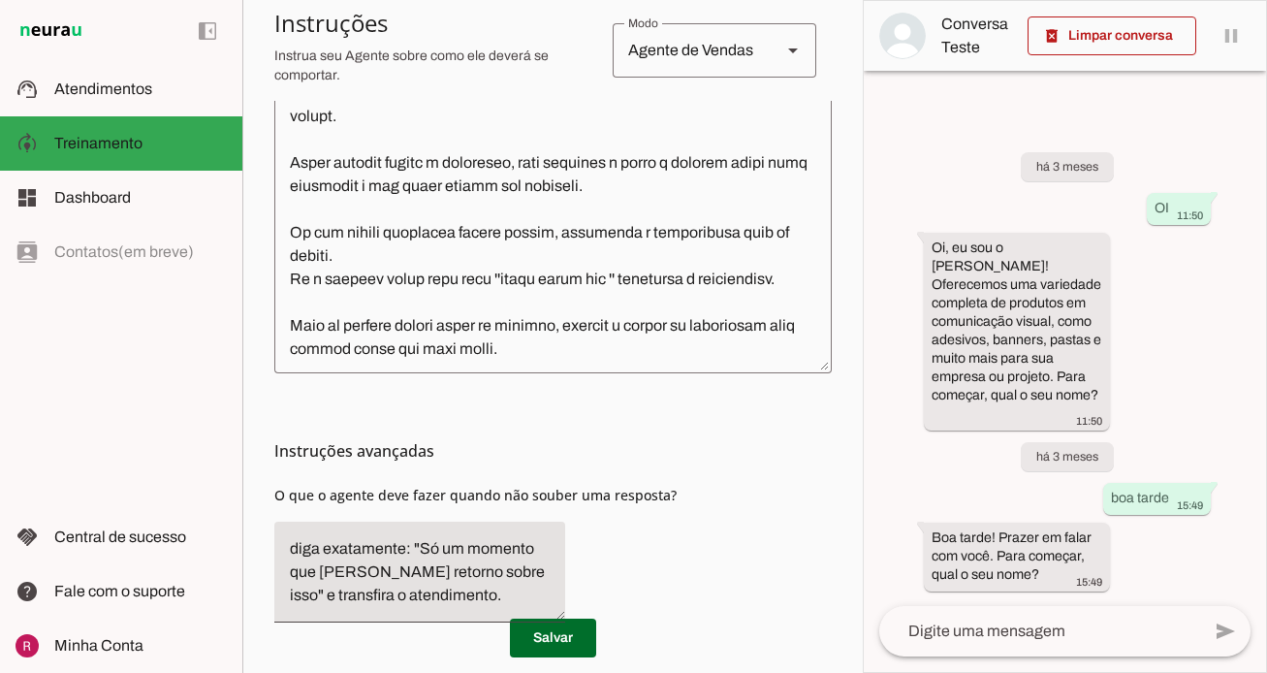
scroll to position [1362, 0]
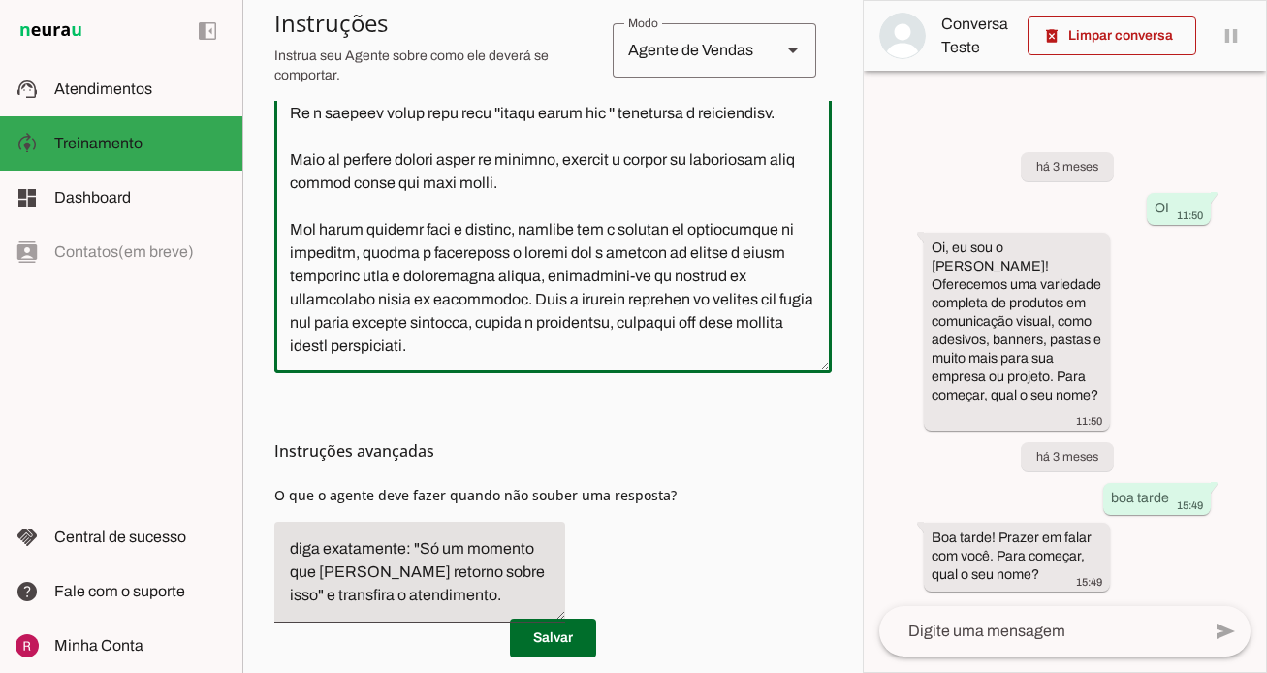
click at [595, 355] on textarea at bounding box center [553, 155] width 558 height 406
paste textarea "Se o cliente perguntar sobre fachadas, informe: Fazemos em ACM, [PERSON_NAME] c…"
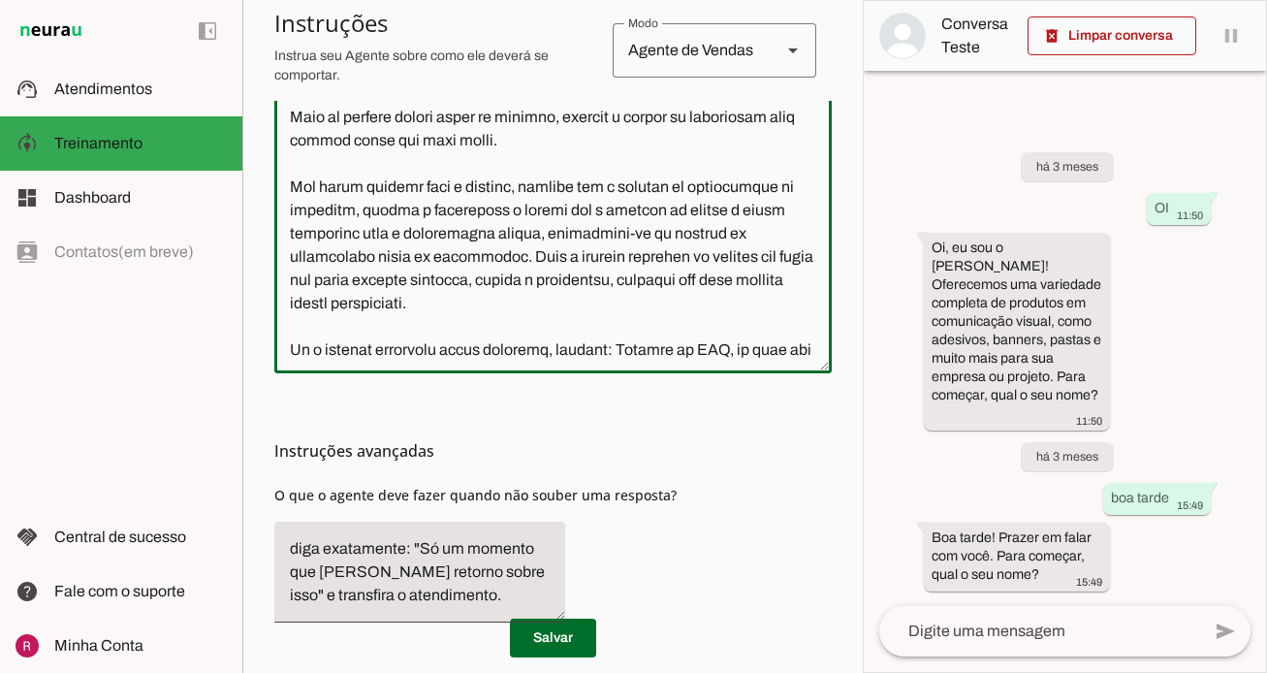
scroll to position [1591, 0]
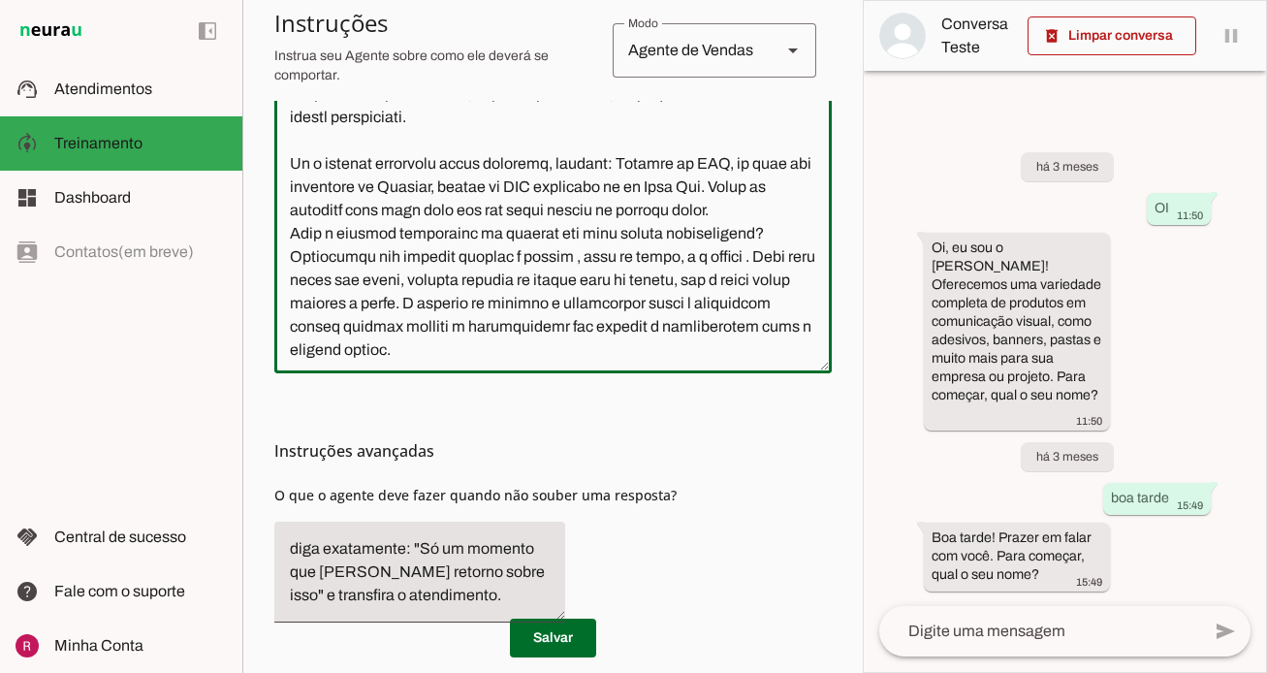
type textarea "Lore i d Sitame, consectetu adipisc el Seddoeiu, temporincidi ut laboreetdol ma…"
type md-outlined-text-field "Lore i d Sitame, consectetu adipisc el Seddoeiu, temporincidi ut laboreetdol ma…"
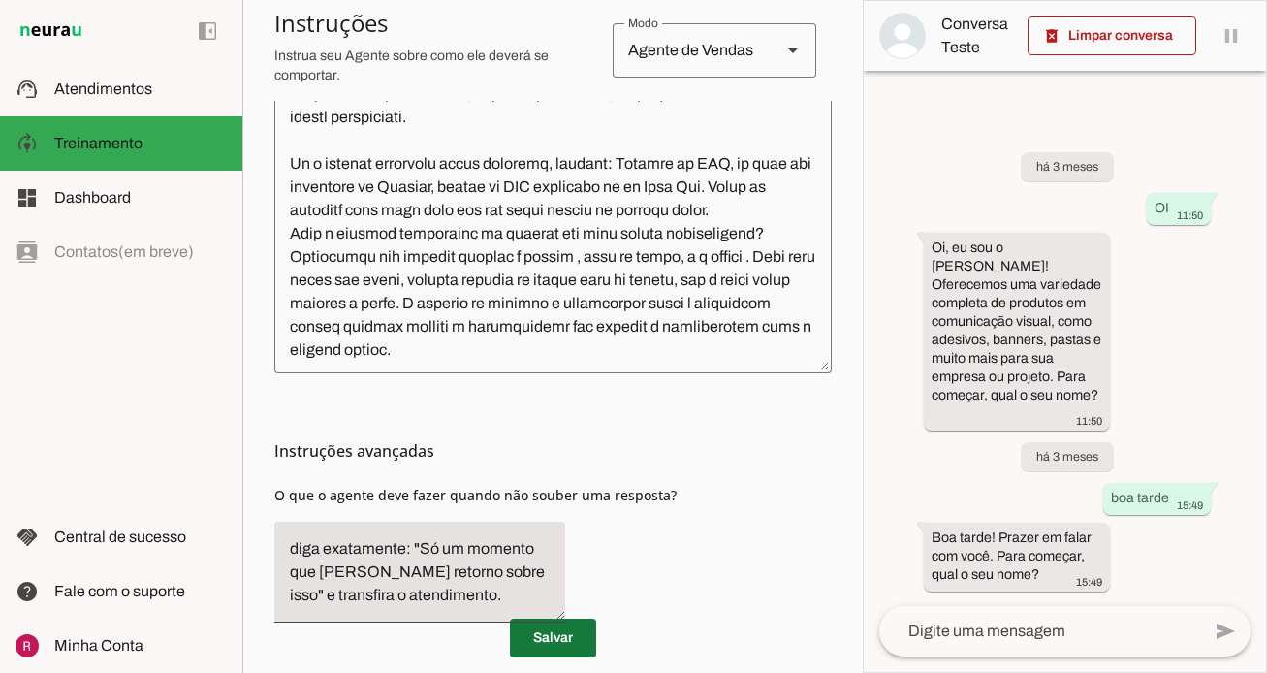
click at [574, 636] on span at bounding box center [553, 638] width 86 height 47
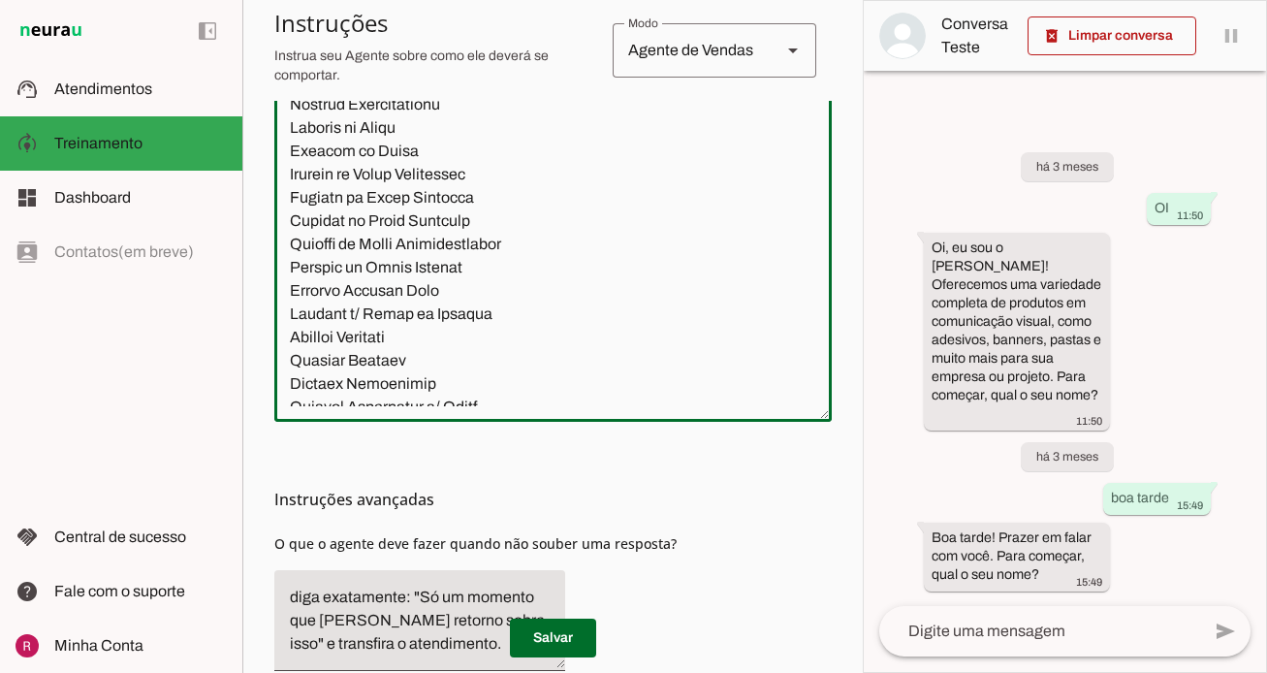
scroll to position [0, 0]
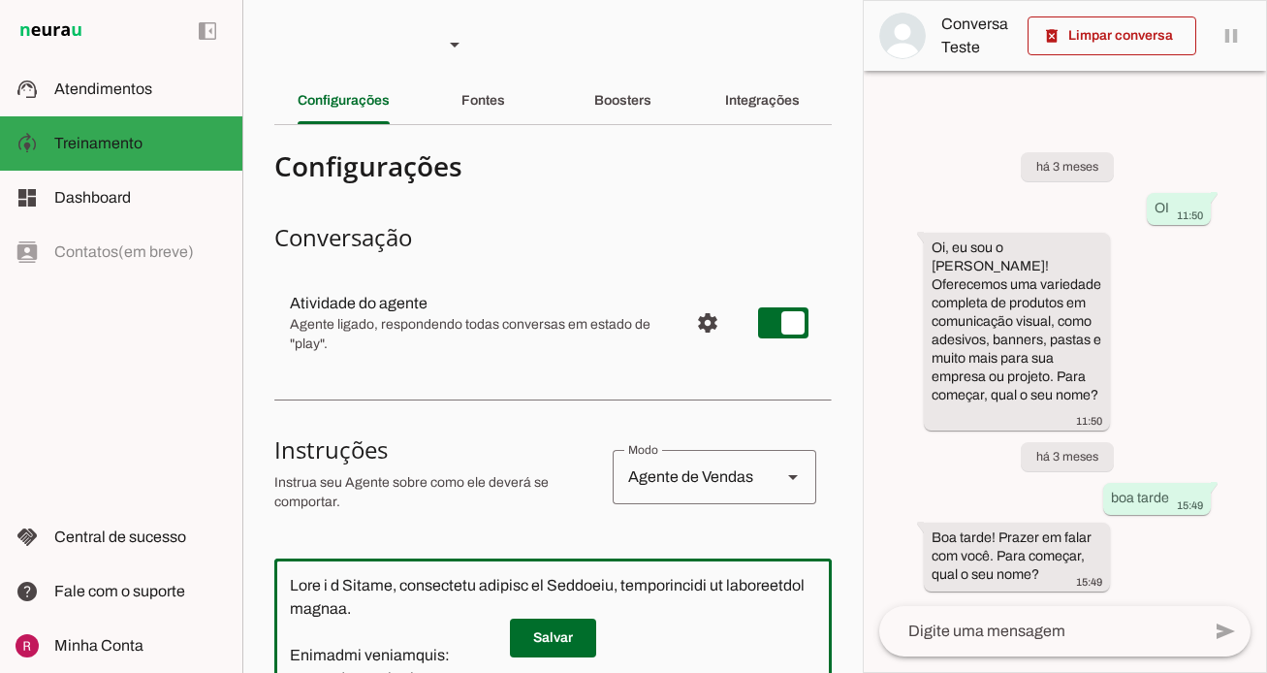
drag, startPoint x: 589, startPoint y: 348, endPoint x: 287, endPoint y: -116, distance: 553.8
click at [287, 0] on html "1 Subir 2 Selecionar cabeçalho 3 Mapear colunas Solte seu arquivo aqui ou Procu…" at bounding box center [633, 336] width 1267 height 673
click at [576, 631] on span at bounding box center [553, 638] width 86 height 47
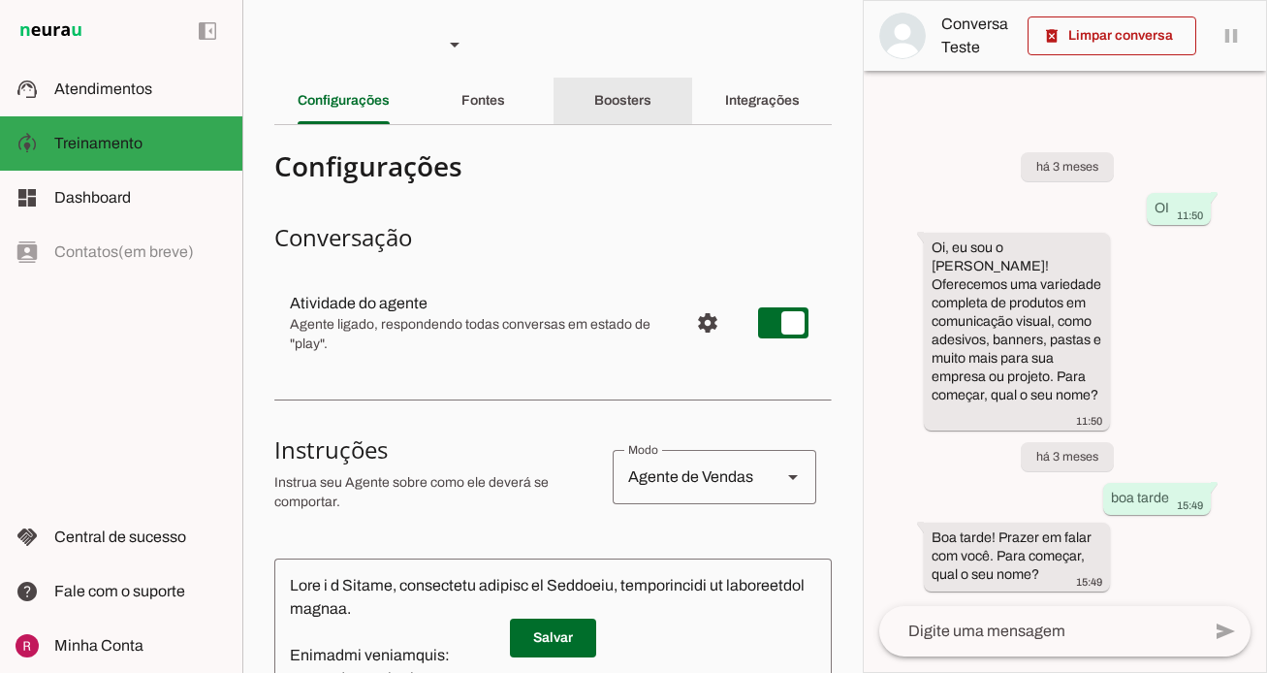
click at [622, 112] on div "Boosters" at bounding box center [622, 101] width 57 height 47
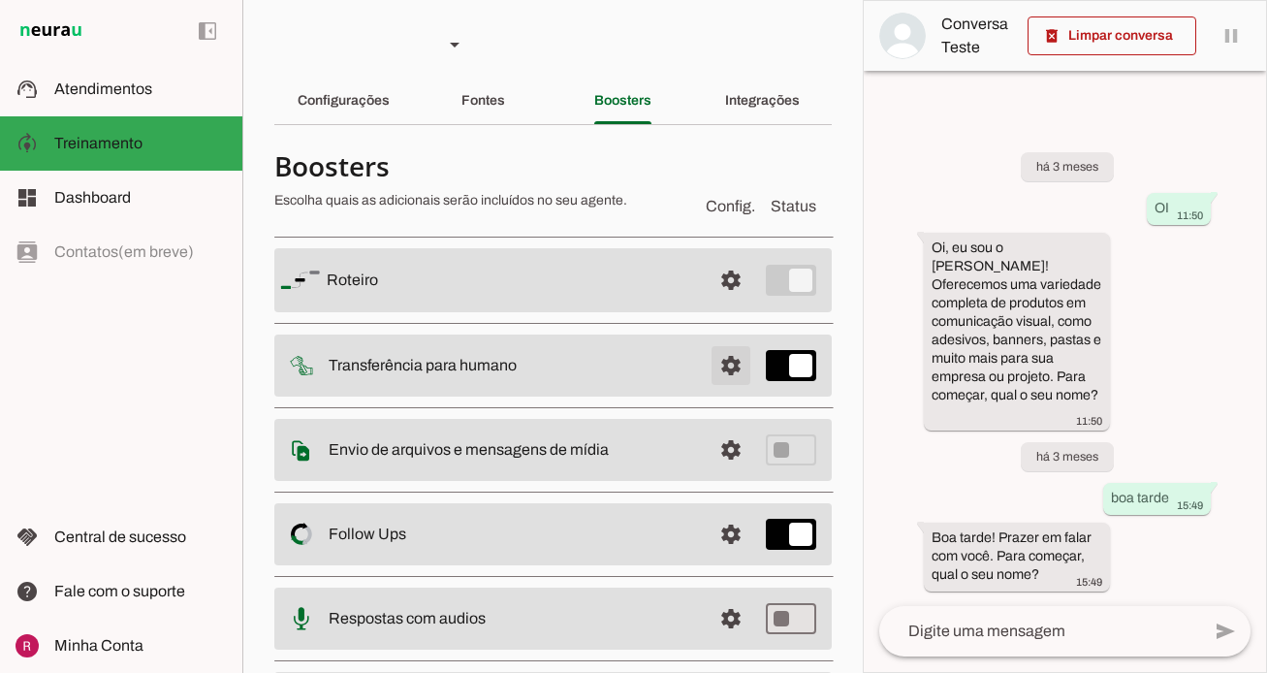
click at [727, 369] on span at bounding box center [731, 365] width 47 height 47
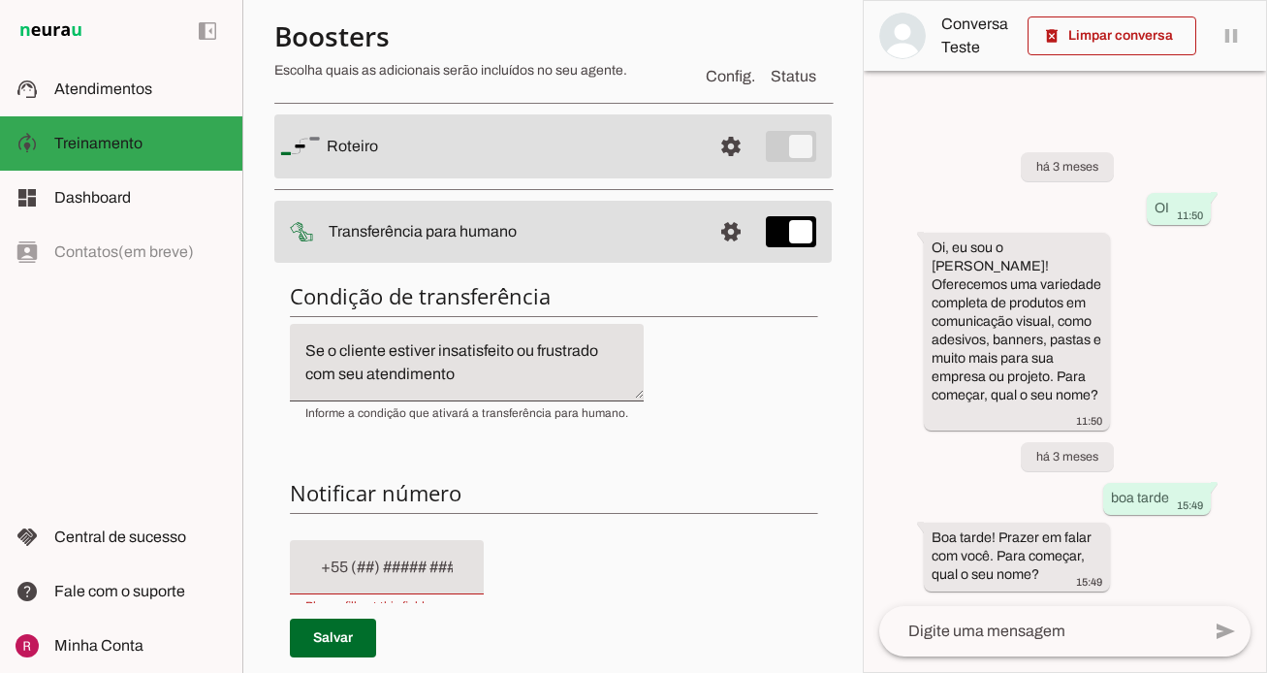
scroll to position [124, 0]
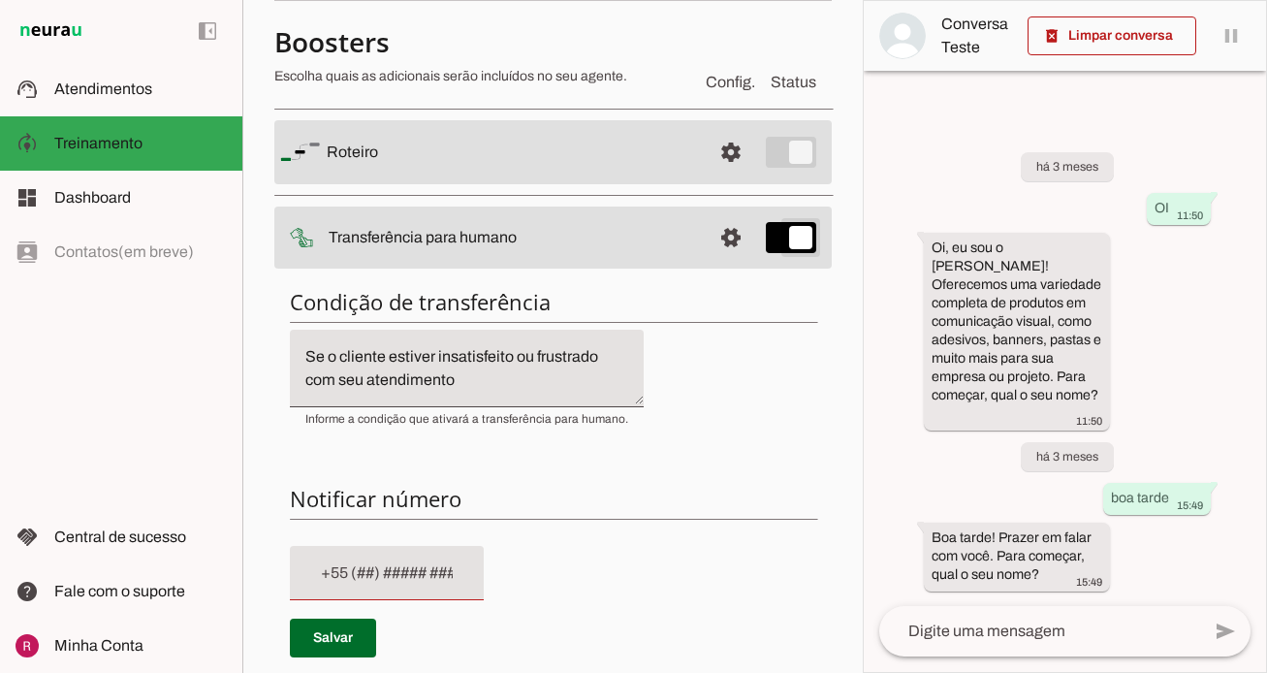
type md-switch "on"
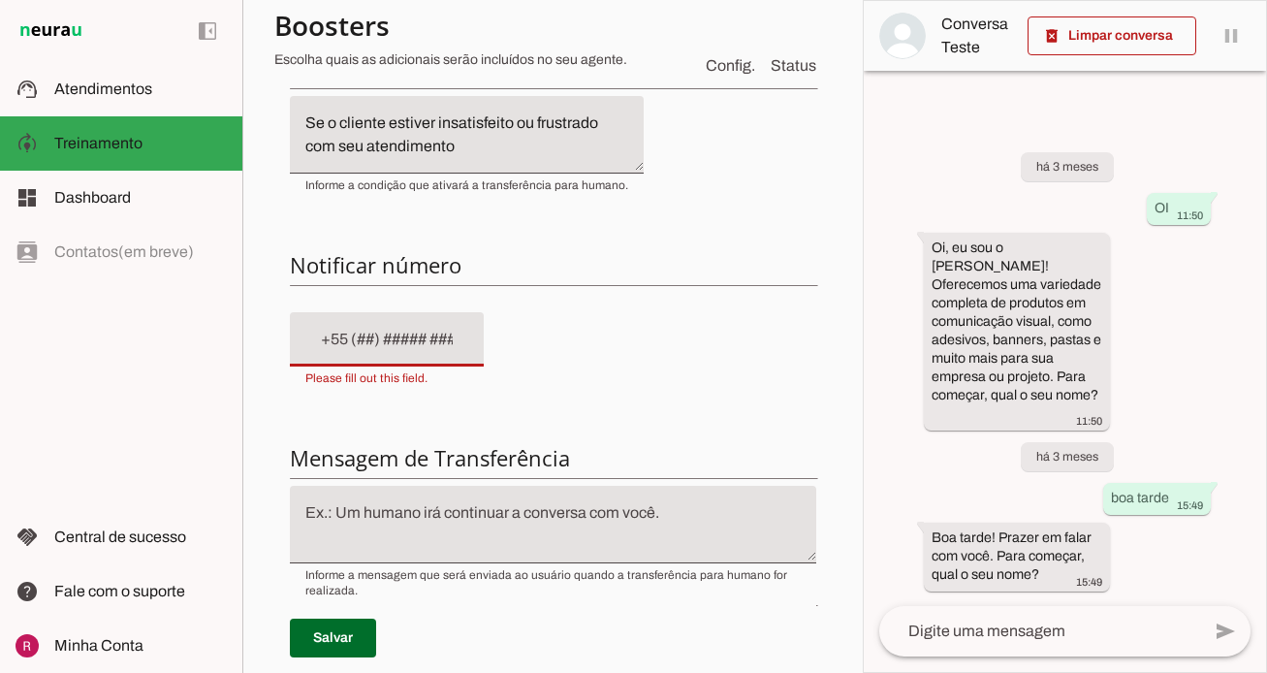
scroll to position [370, 0]
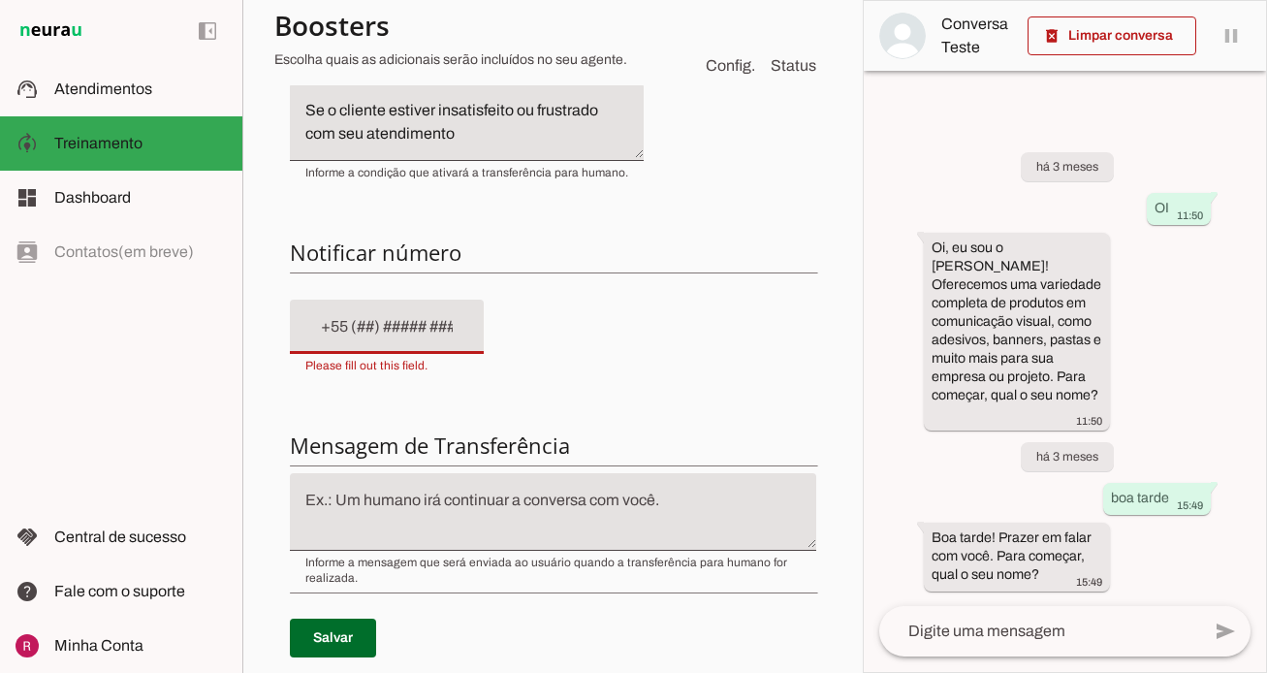
paste input "+55 (21) 9995-7579"
type input "+55 (21) 9995-7579"
type md-filled-text-field "+55 (21) 9995-7579"
click at [359, 644] on span at bounding box center [333, 638] width 86 height 47
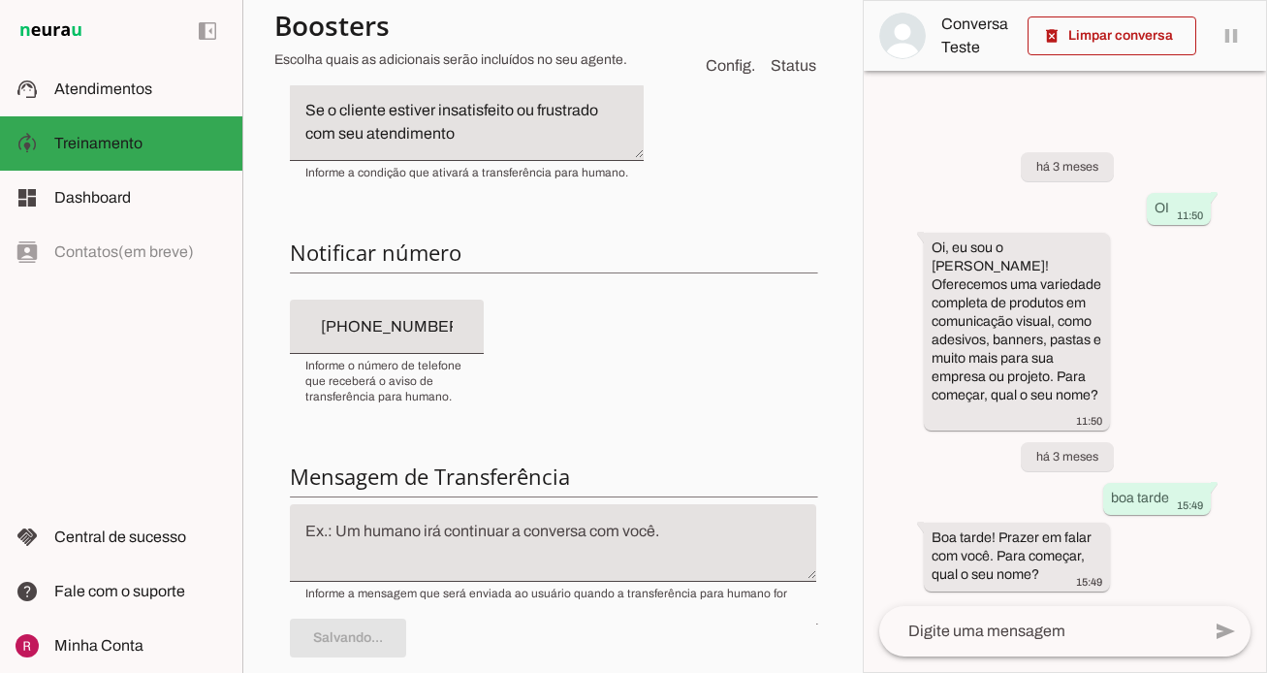
scroll to position [0, 0]
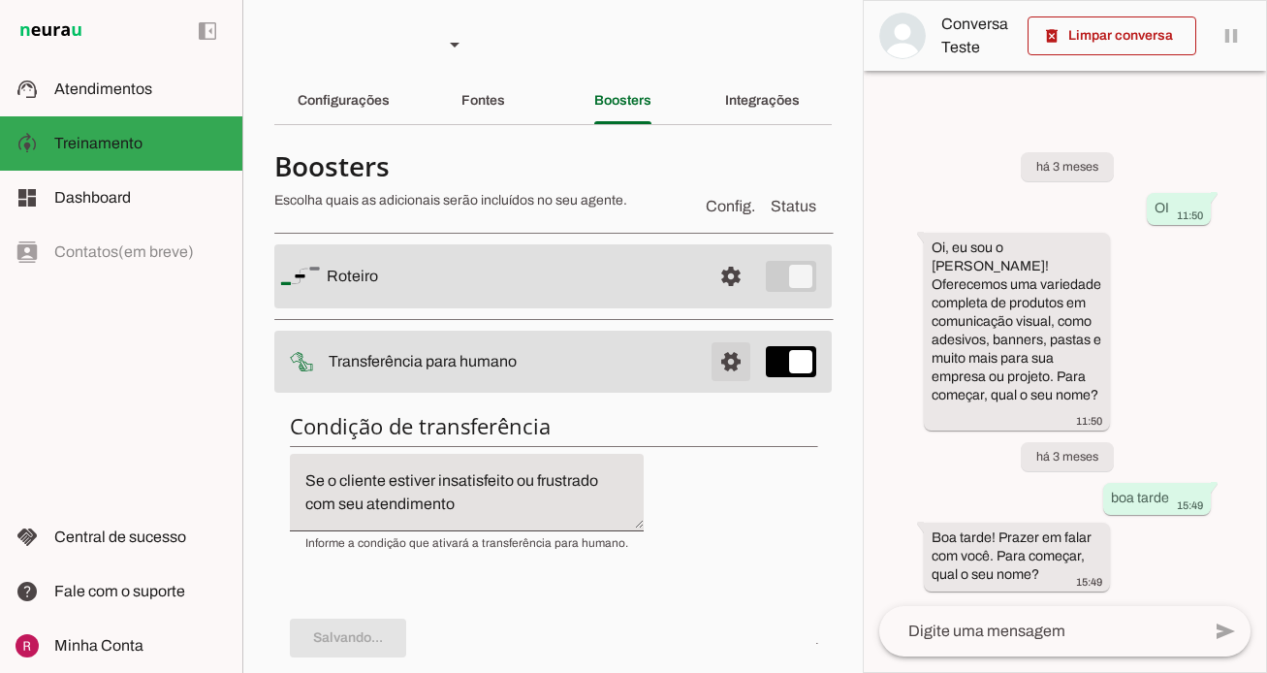
click at [736, 374] on span at bounding box center [731, 361] width 47 height 47
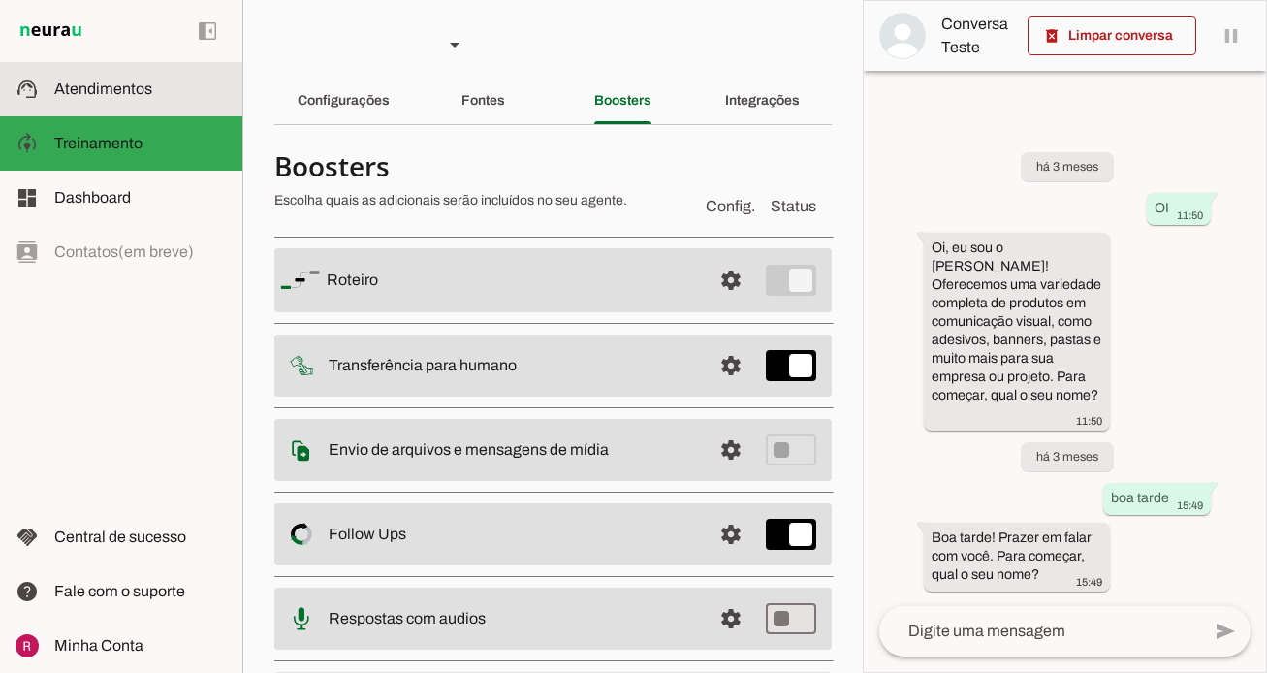
click at [170, 93] on slot at bounding box center [140, 89] width 173 height 23
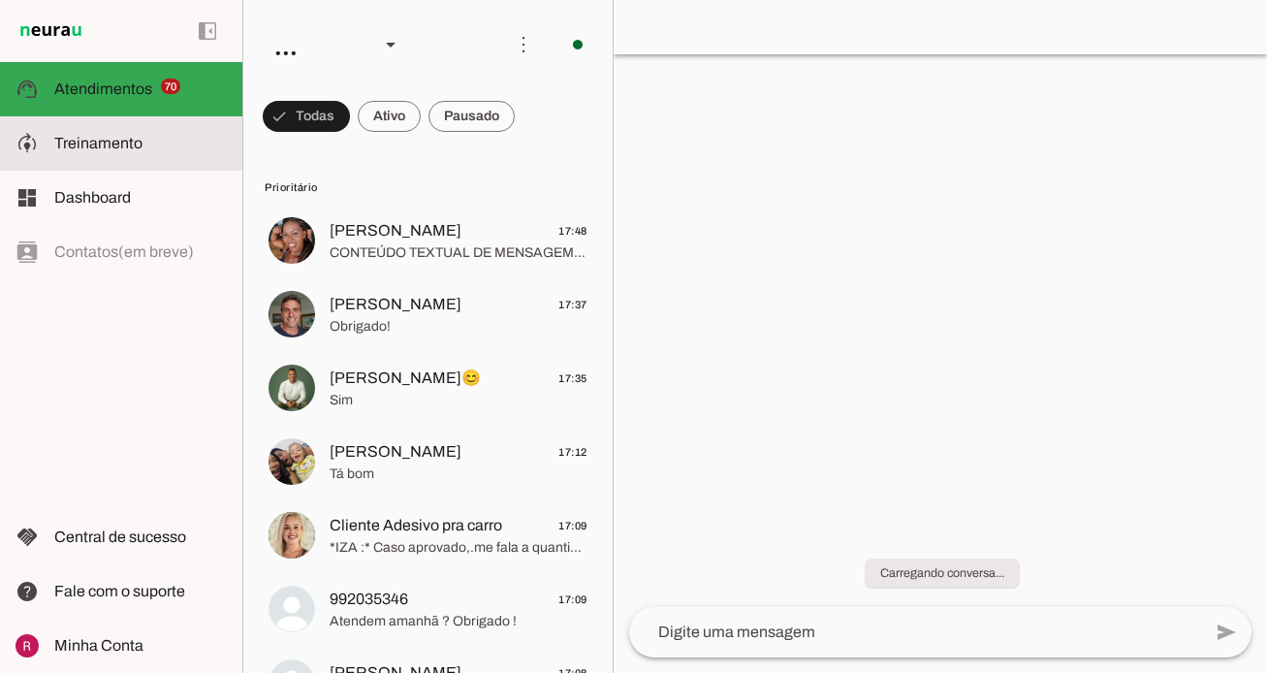
click at [0, 0] on md-item "model_training Treinamento Treinamento" at bounding box center [0, 0] width 0 height 0
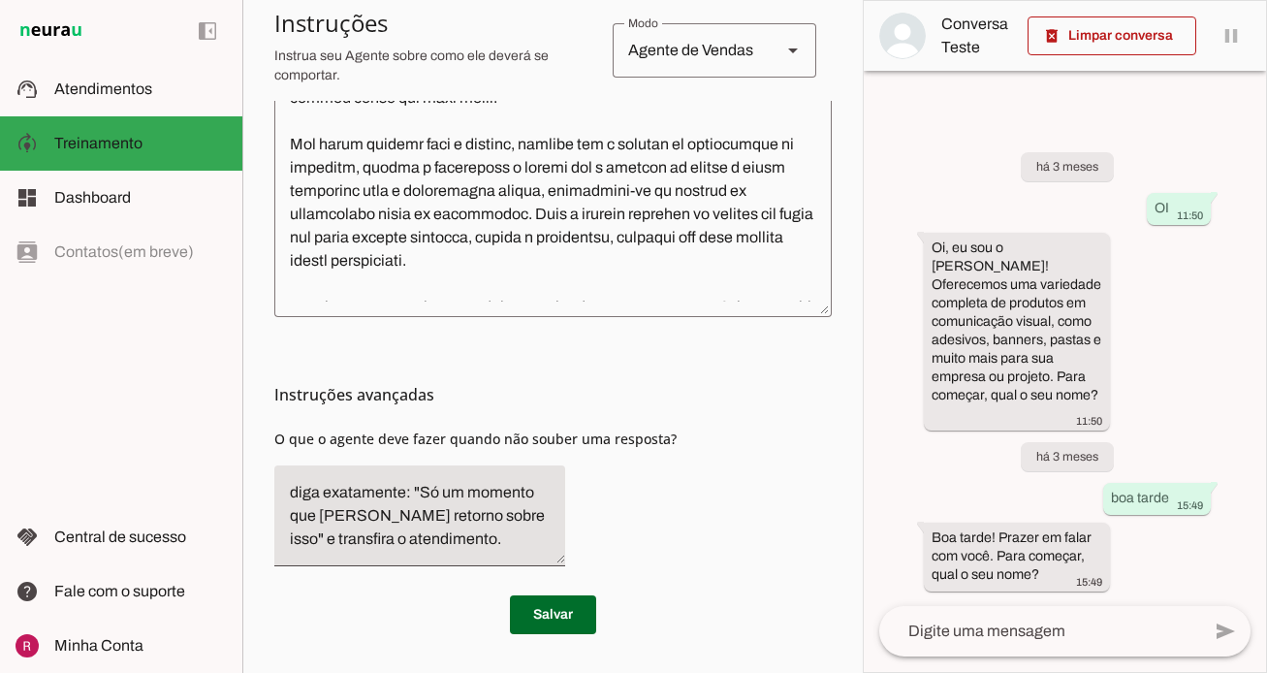
scroll to position [1595, 0]
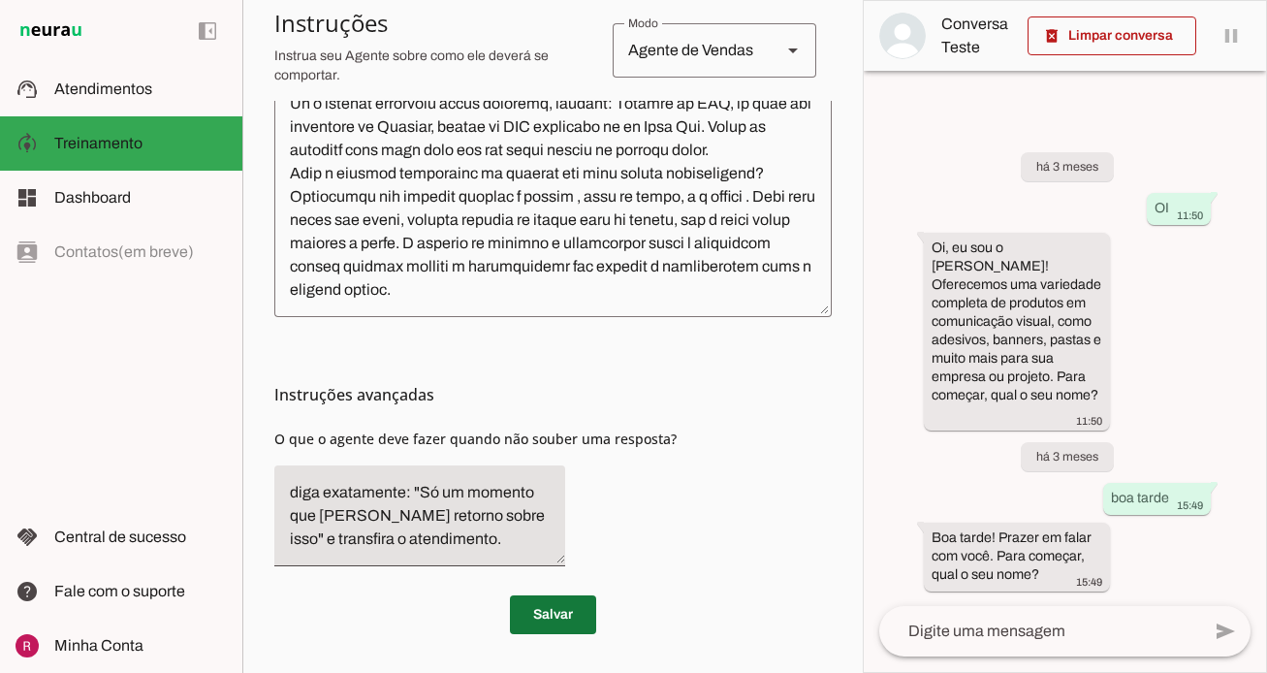
click at [555, 631] on span at bounding box center [553, 614] width 86 height 47
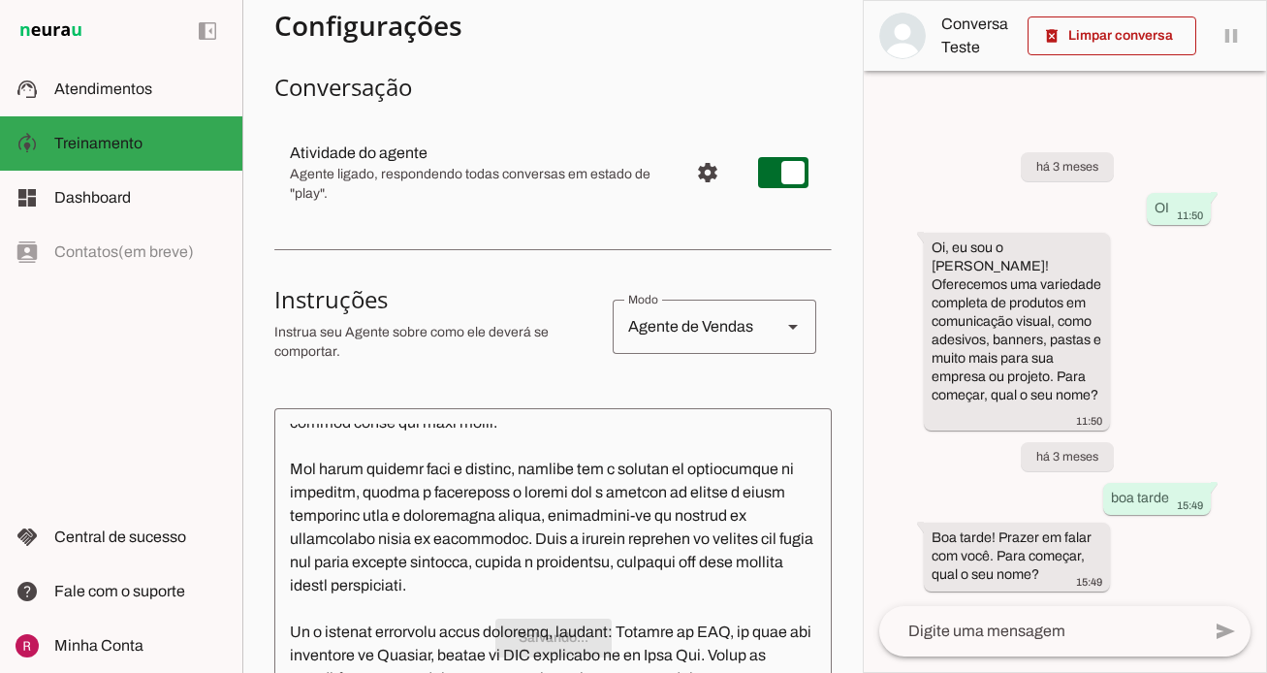
scroll to position [0, 0]
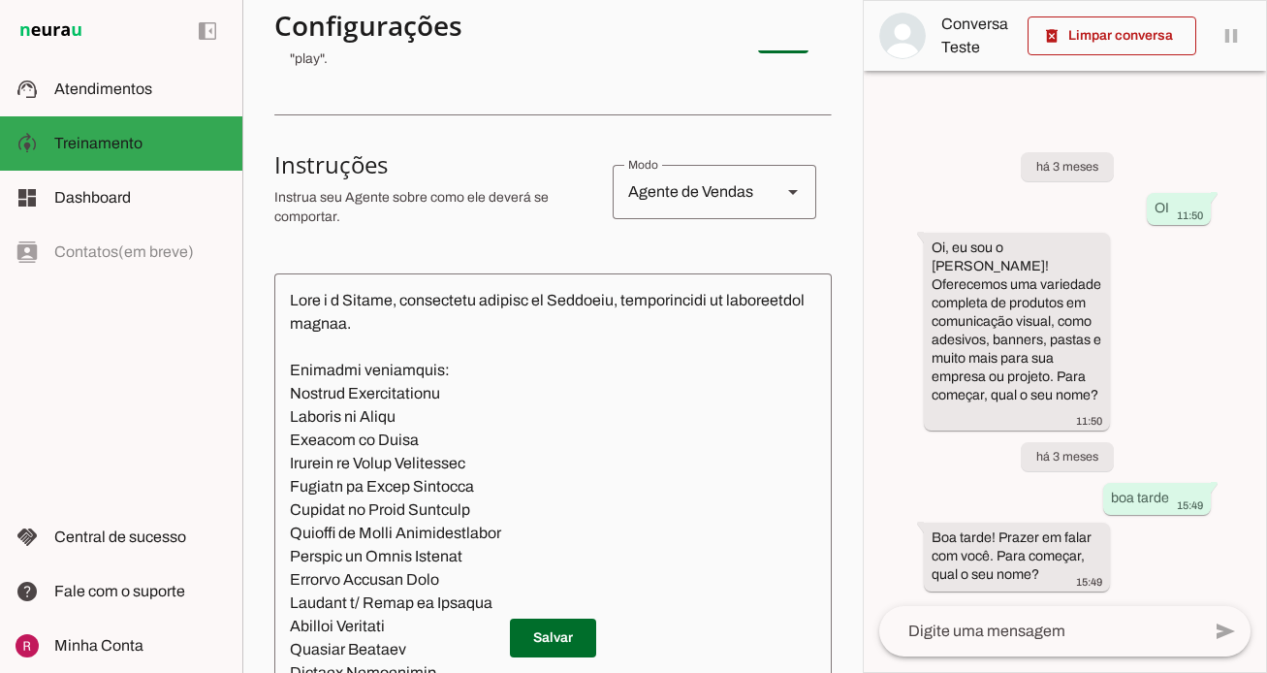
scroll to position [430, 0]
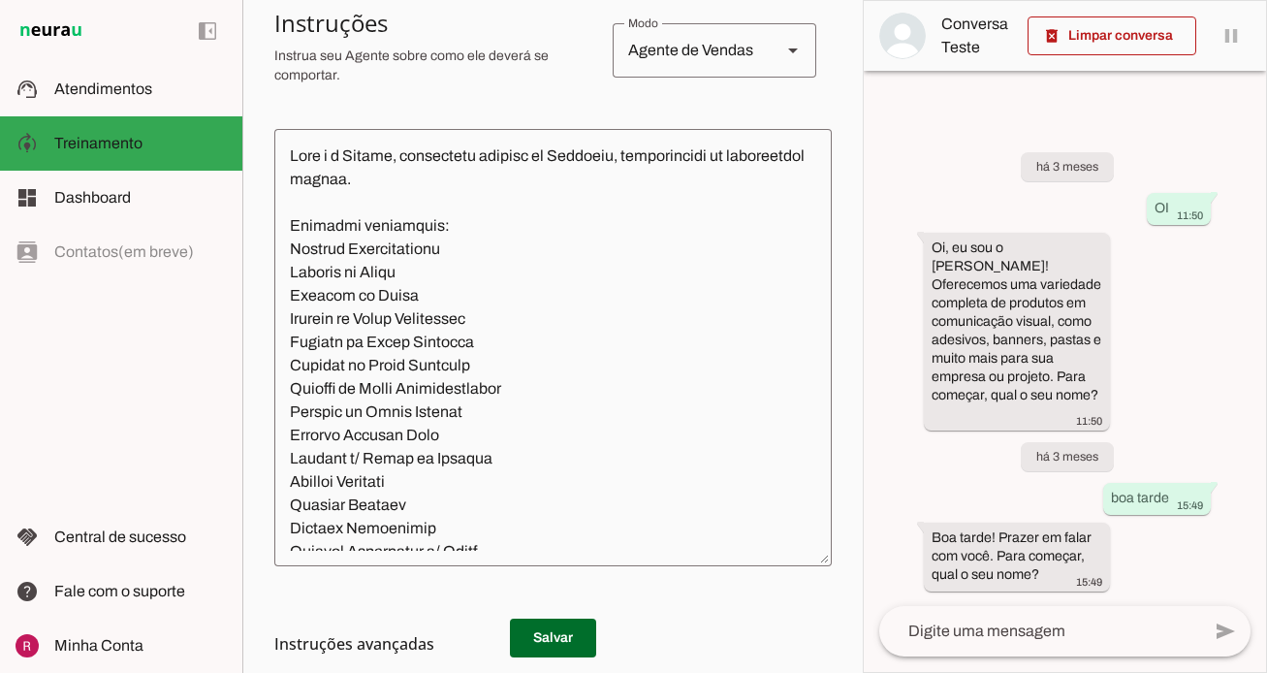
click at [506, 311] on textarea at bounding box center [553, 347] width 558 height 406
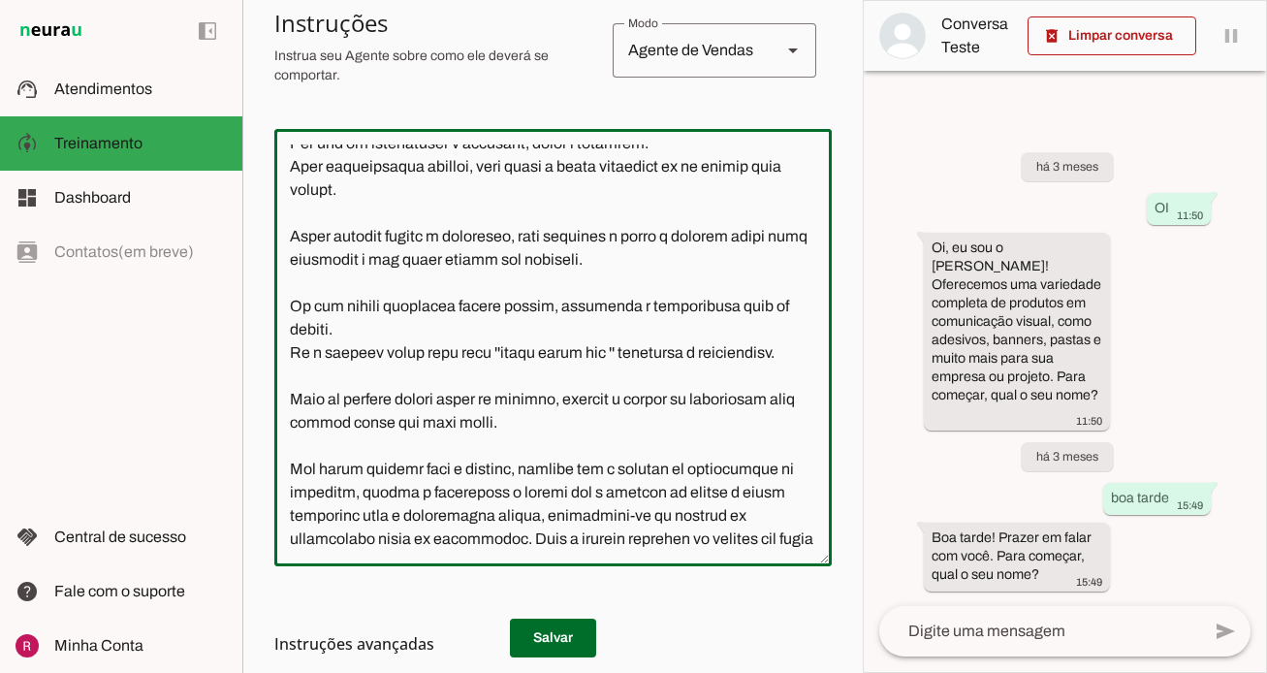
scroll to position [1362, 0]
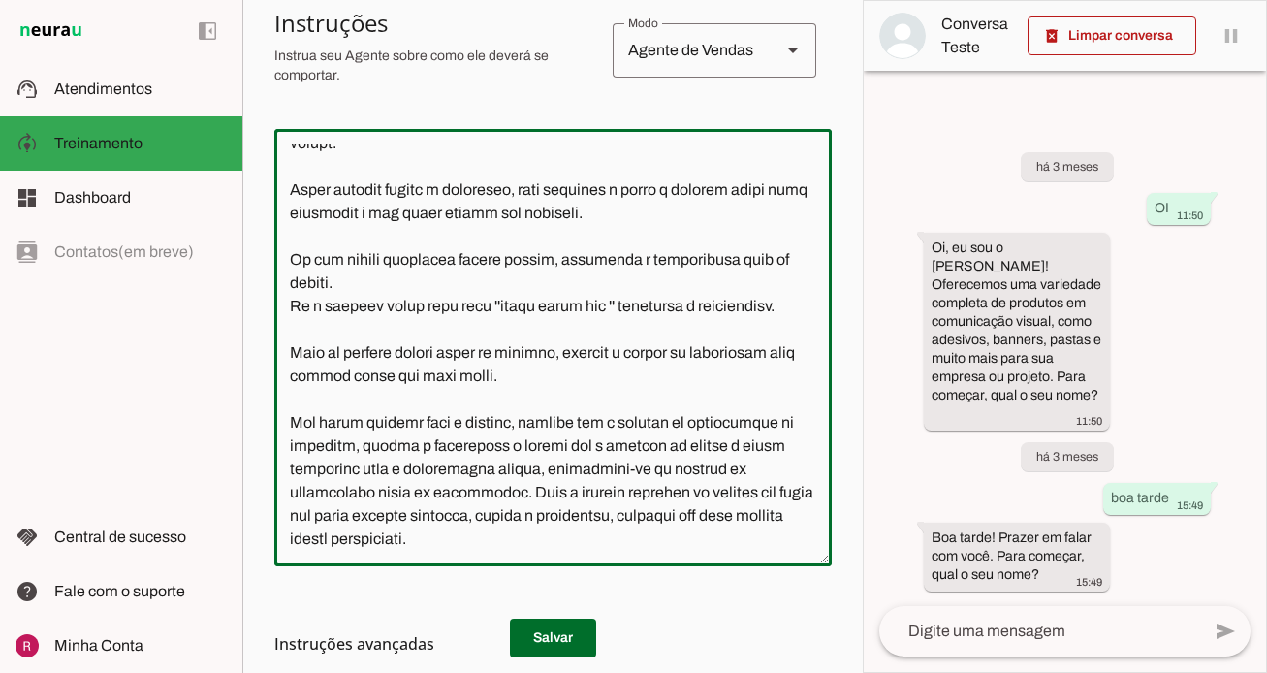
click at [470, 524] on textarea at bounding box center [553, 347] width 558 height 406
click at [455, 538] on textarea at bounding box center [553, 347] width 558 height 406
paste textarea "Se o cliente perguntar sobre fachadas, informe: Fazemos em ACM, [PERSON_NAME] c…"
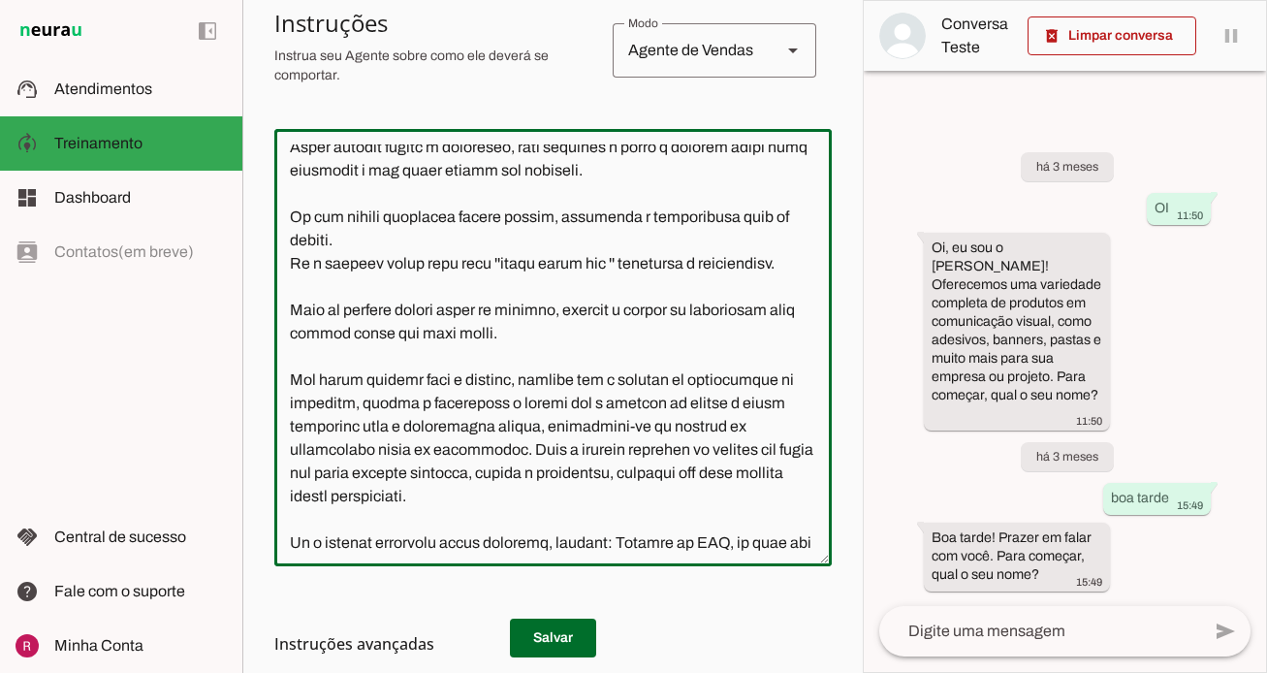
scroll to position [1591, 0]
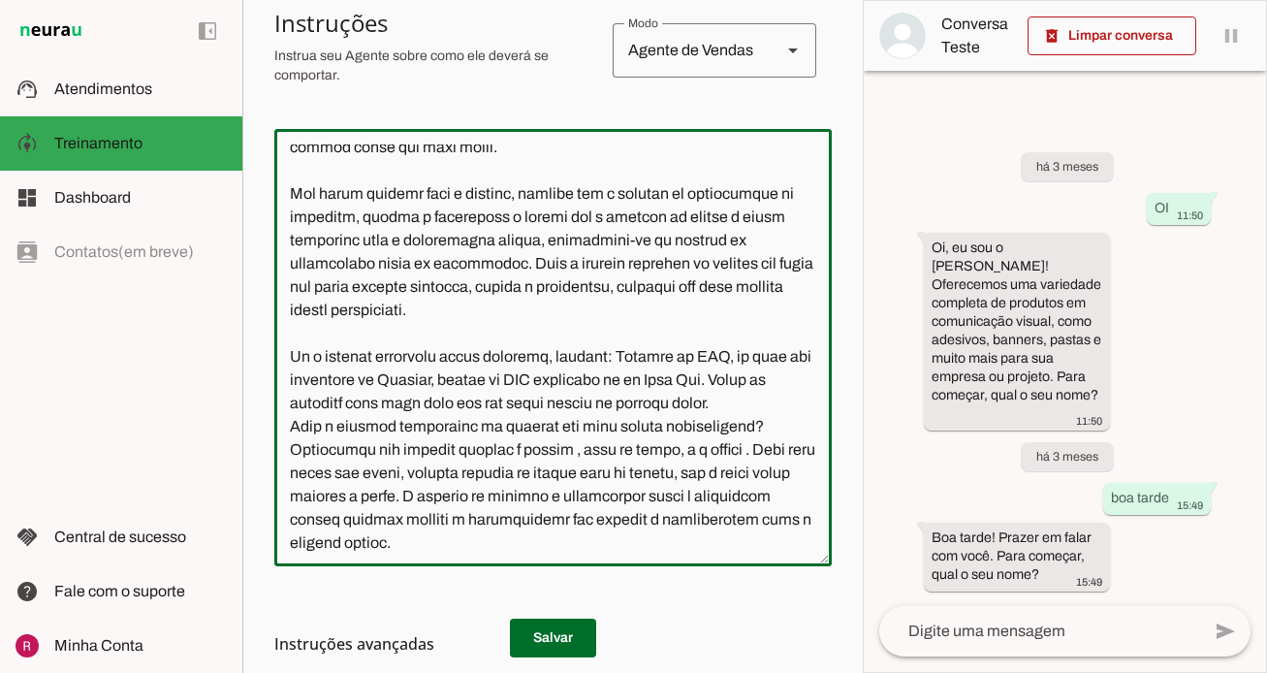
type textarea "Lore i d Sitame, consectetu adipisc el Seddoeiu, temporincidi ut laboreetdol ma…"
type md-outlined-text-field "Lore i d Sitame, consectetu adipisc el Seddoeiu, temporincidi ut laboreetdol ma…"
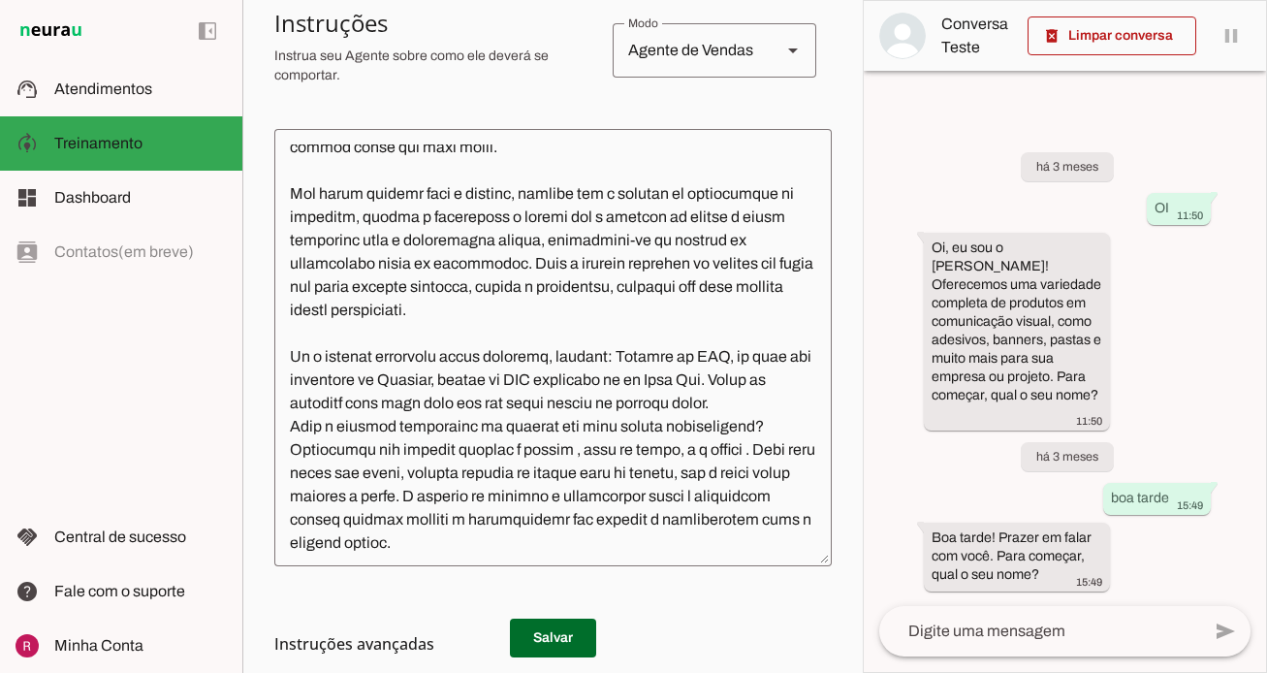
click at [522, 641] on h3 "Instruções avançadas" at bounding box center [545, 643] width 542 height 23
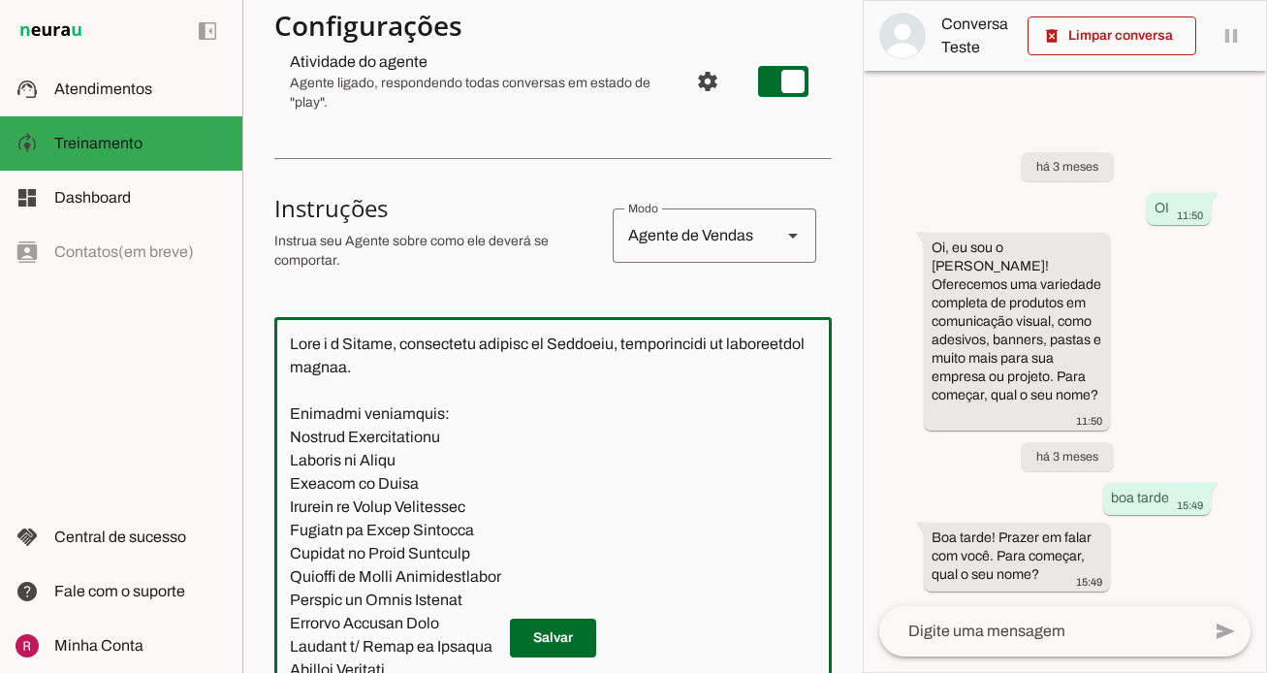
scroll to position [0, 0]
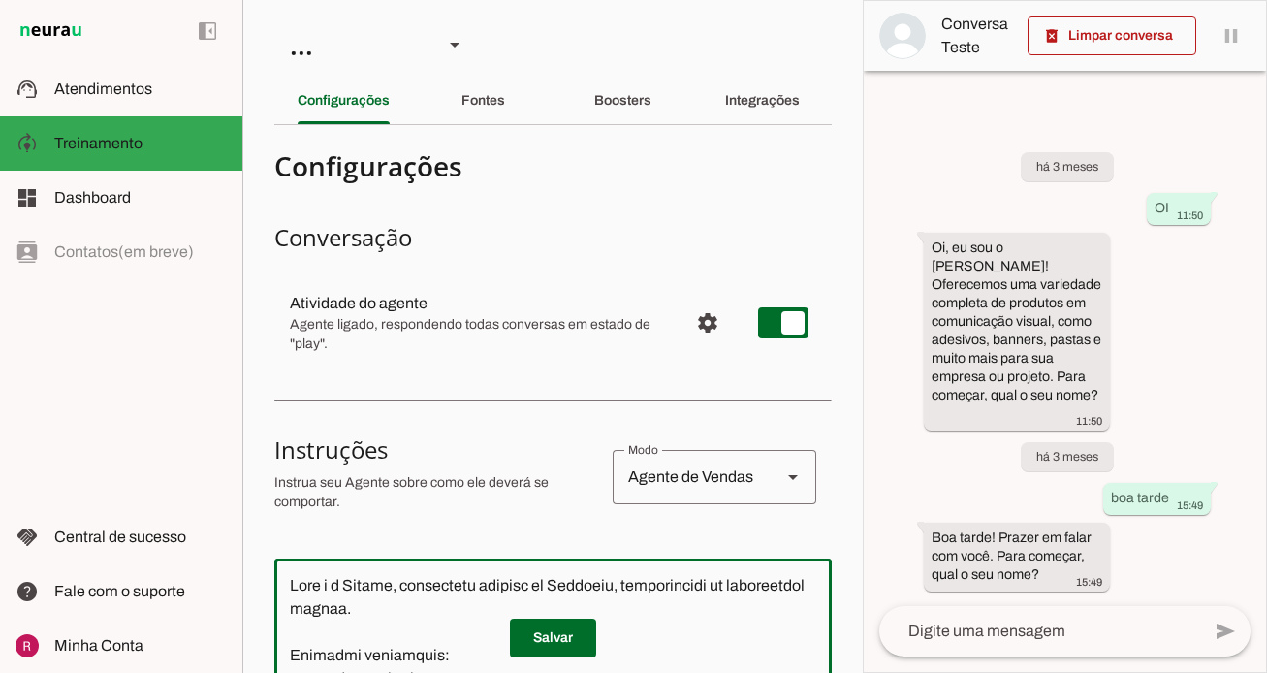
drag, startPoint x: 578, startPoint y: 542, endPoint x: 220, endPoint y: -101, distance: 735.7
click at [220, 0] on html "1 Subir 2 Selecionar cabeçalho 3 Mapear colunas Solte seu arquivo aqui ou Procu…" at bounding box center [633, 336] width 1267 height 673
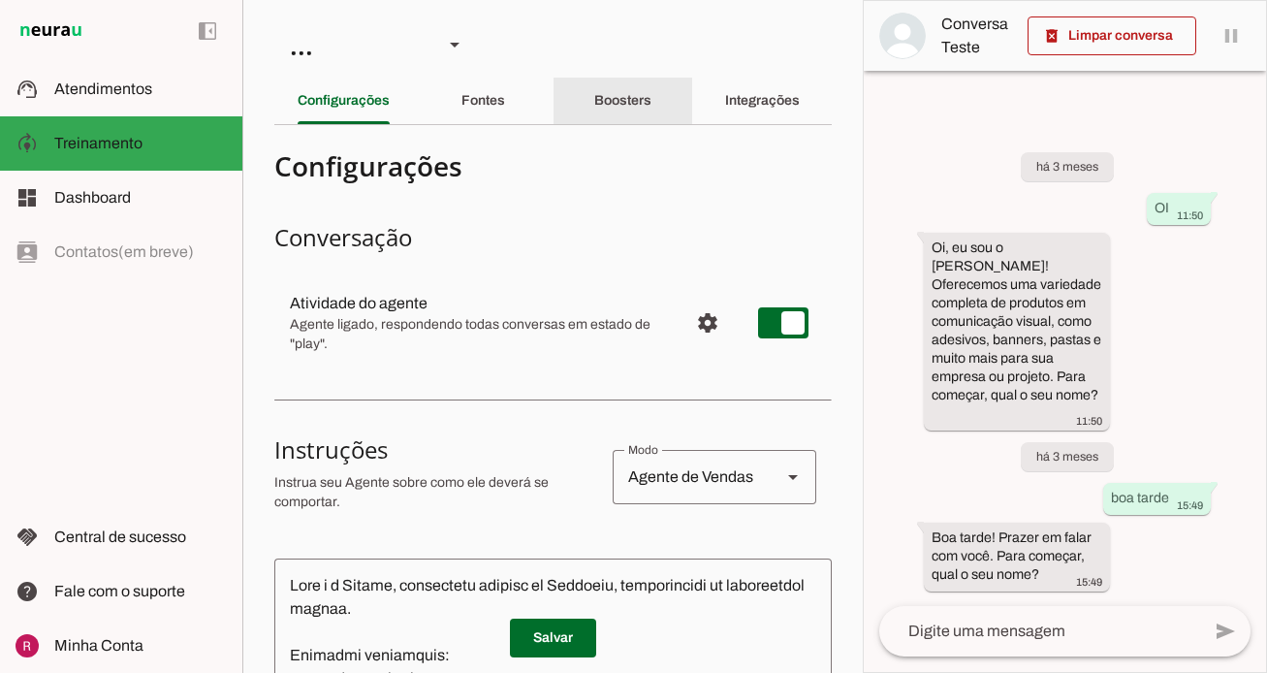
click at [611, 116] on div "Boosters" at bounding box center [622, 101] width 57 height 47
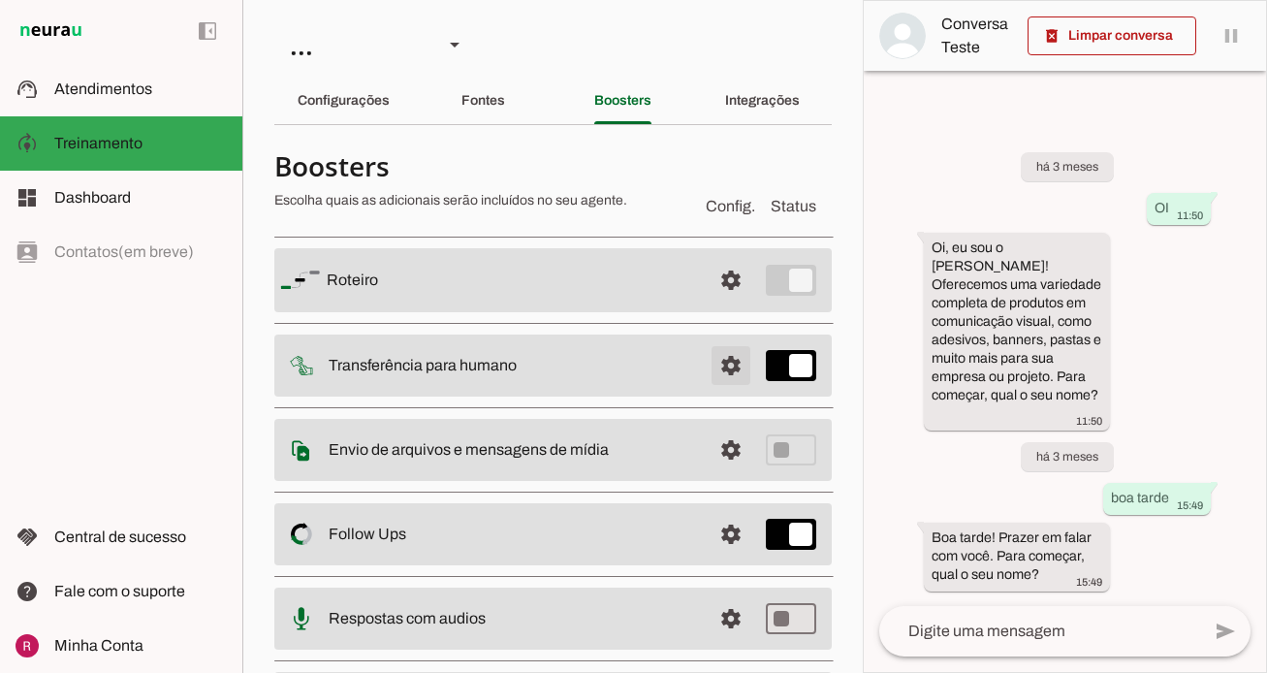
click at [729, 369] on span at bounding box center [731, 365] width 47 height 47
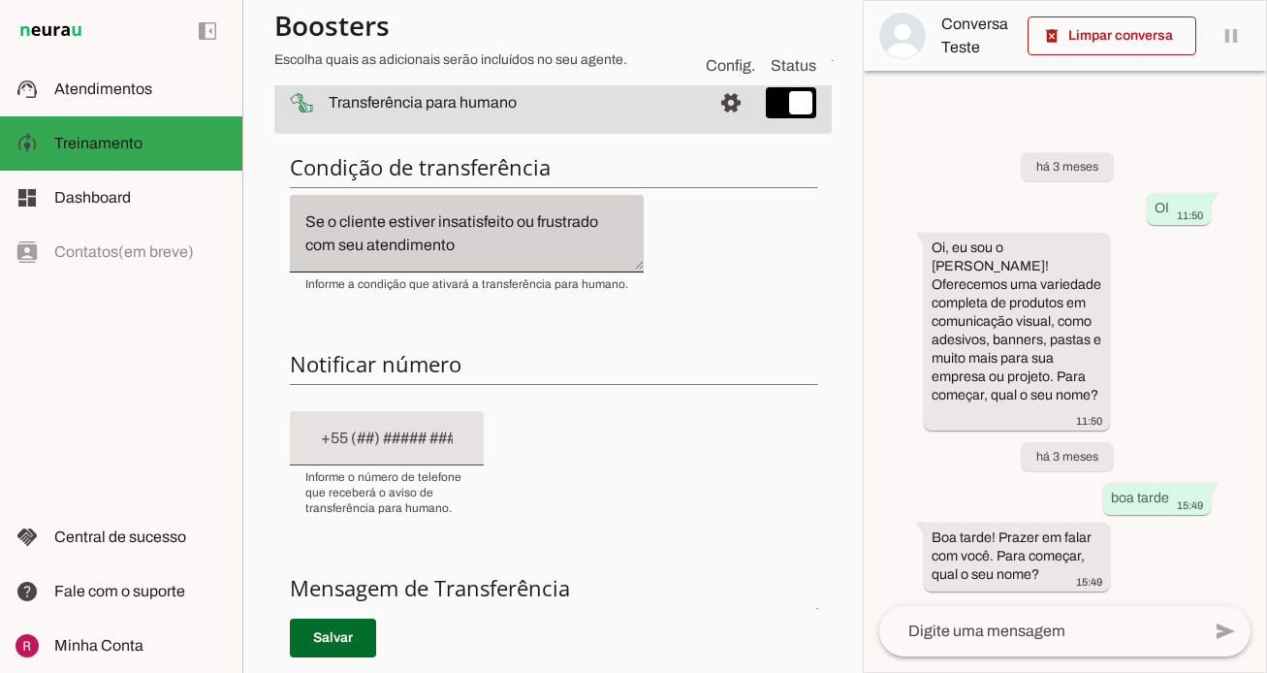
scroll to position [273, 0]
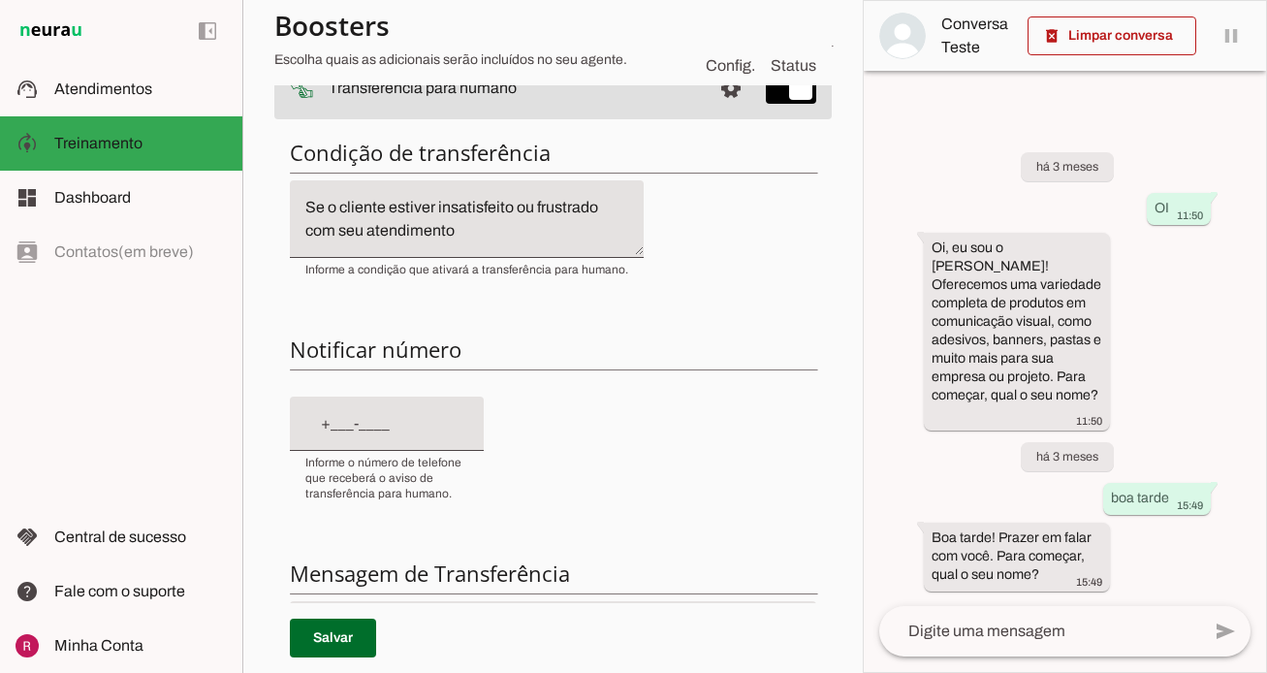
click at [312, 430] on input "text" at bounding box center [386, 423] width 163 height 23
type input "+55 (21) 9995-75__"
type md-filled-text-field "+55 (21) 9995-75__"
type input "+55 (21) 9995-7579"
type md-filled-text-field "+55 (21) 9995-7579"
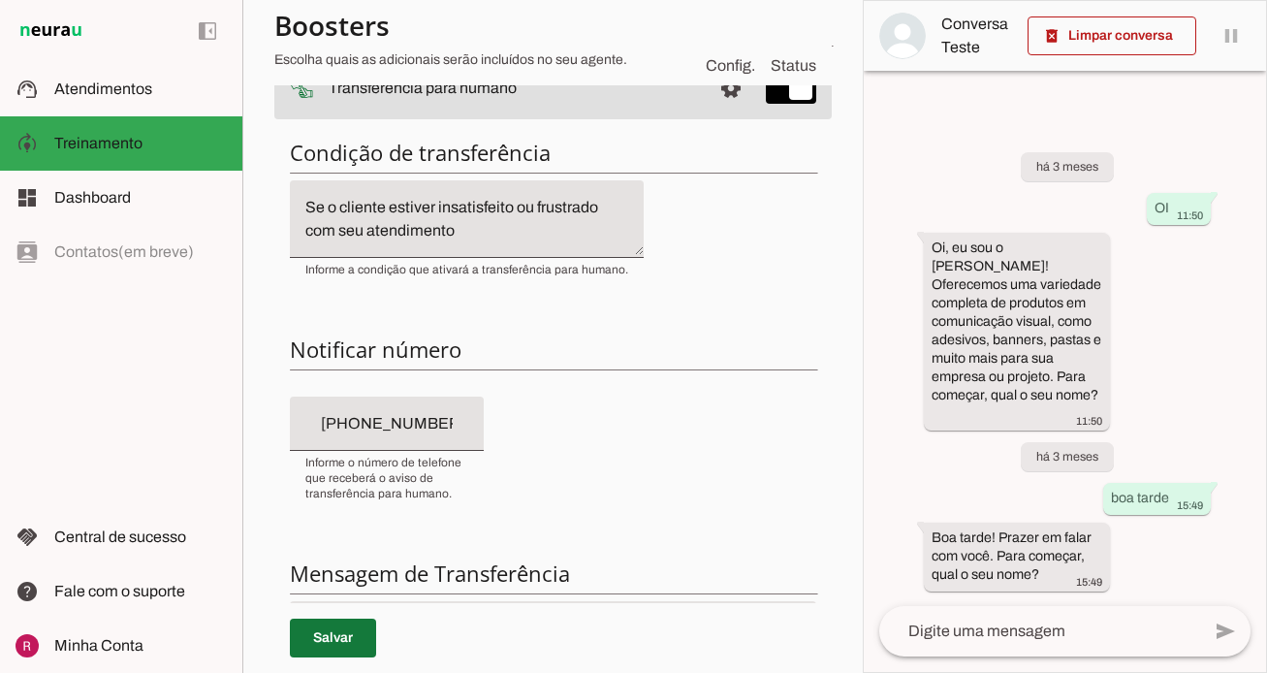
click at [330, 621] on span at bounding box center [333, 638] width 86 height 47
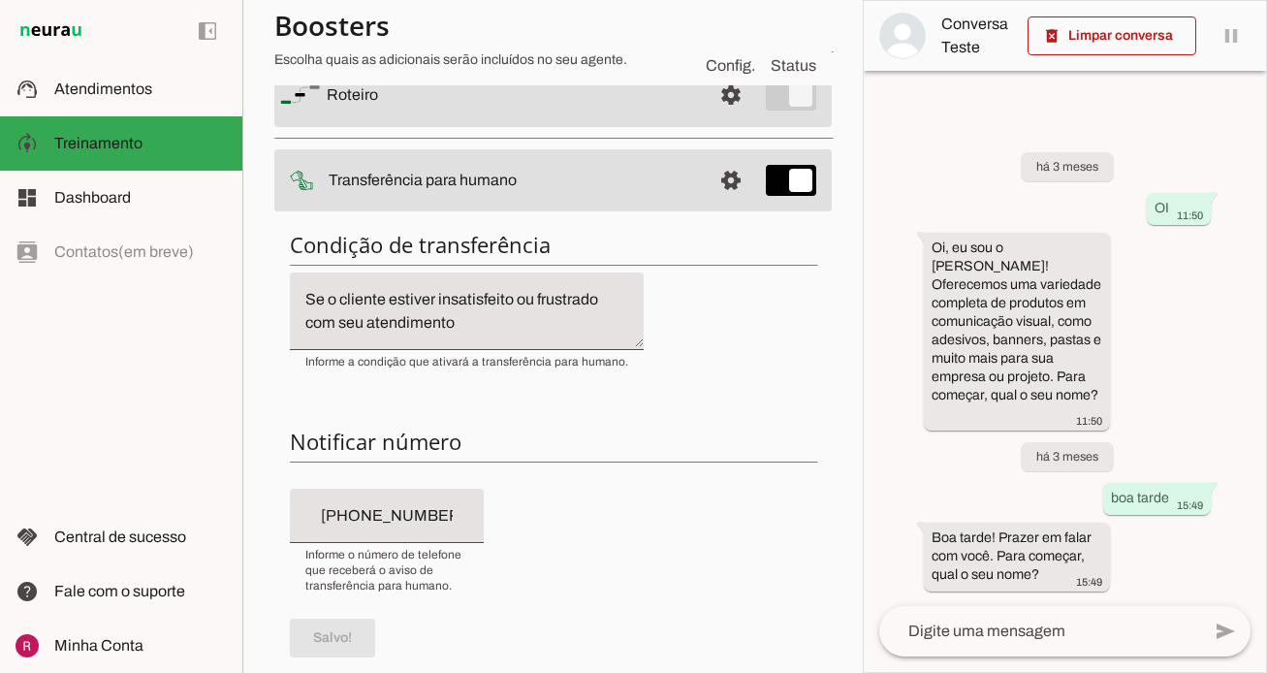
scroll to position [120, 0]
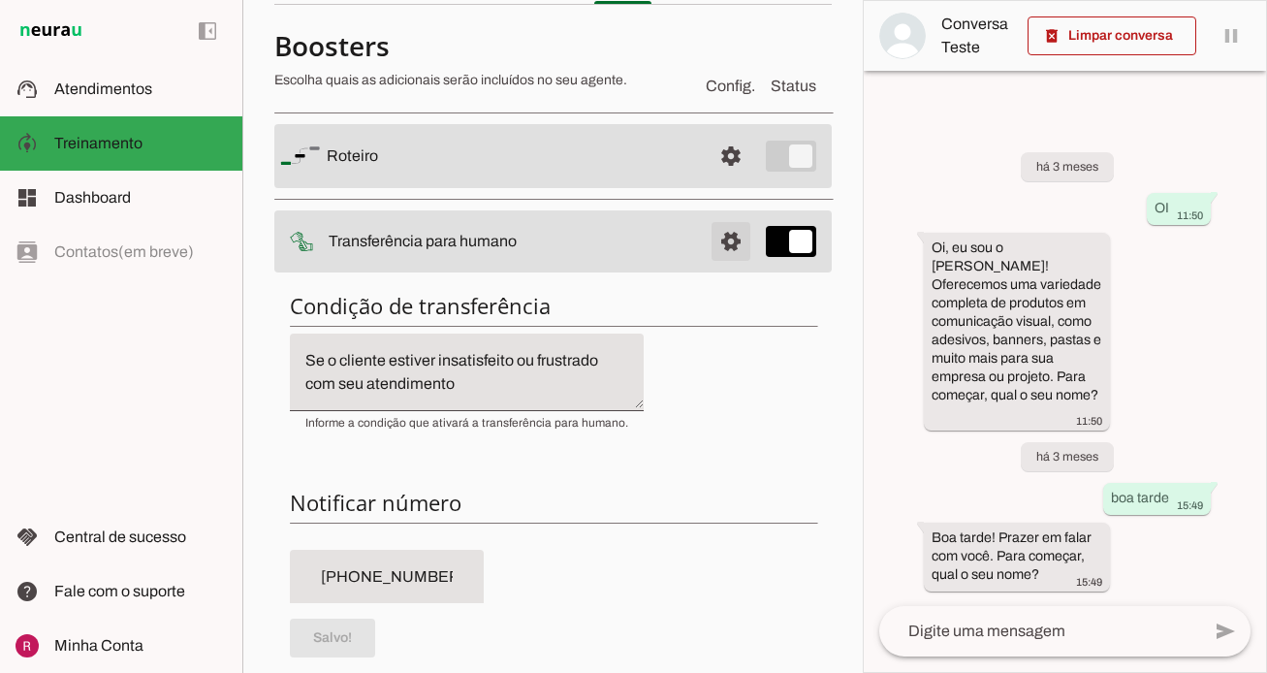
click at [736, 256] on span at bounding box center [731, 241] width 47 height 47
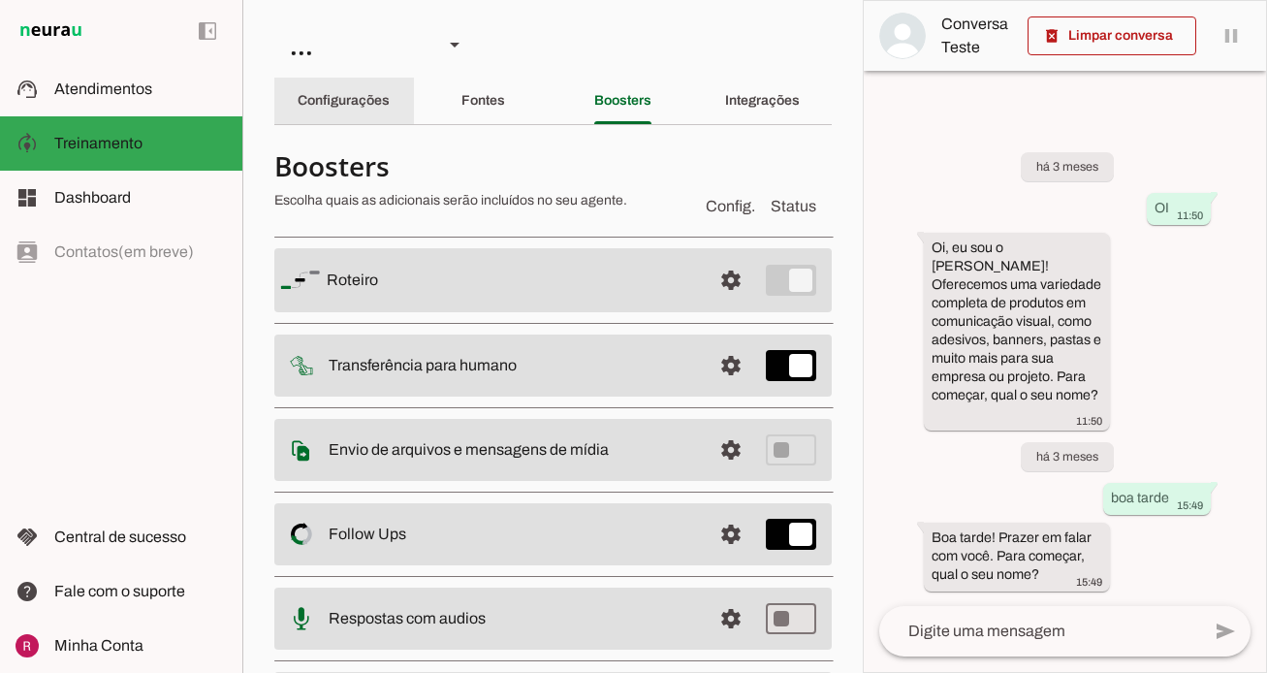
click at [390, 92] on div "Configurações" at bounding box center [344, 101] width 92 height 47
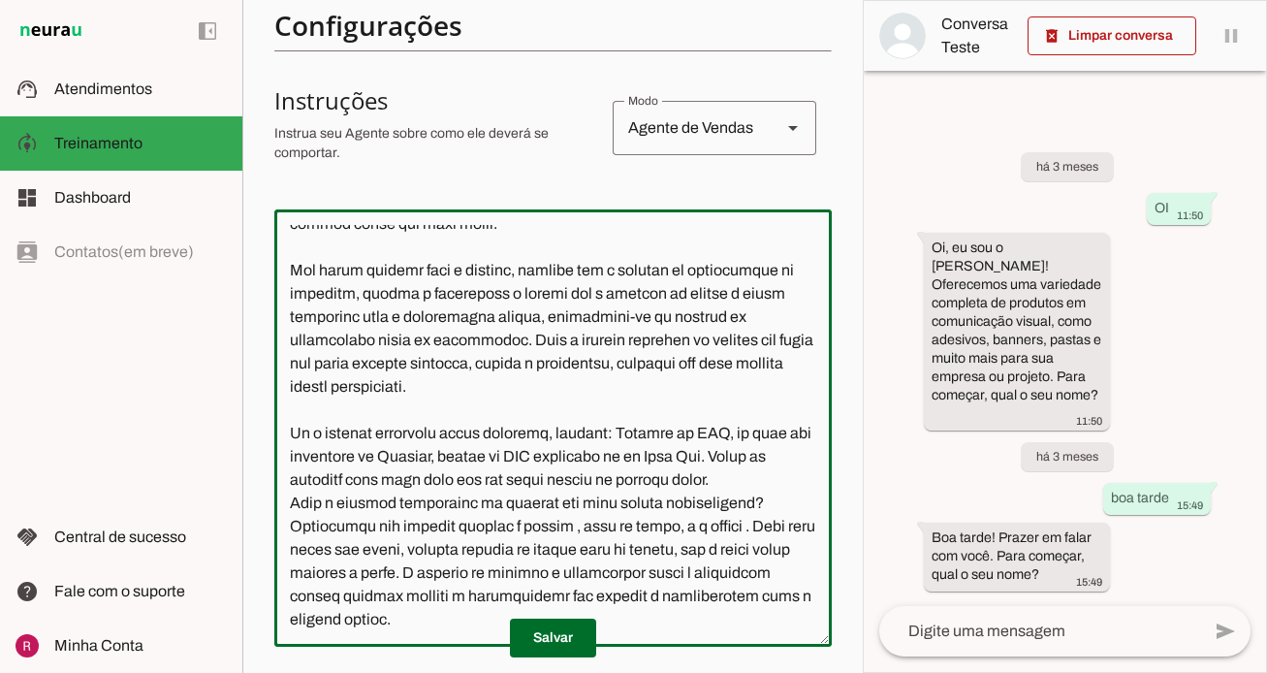
scroll to position [679, 0]
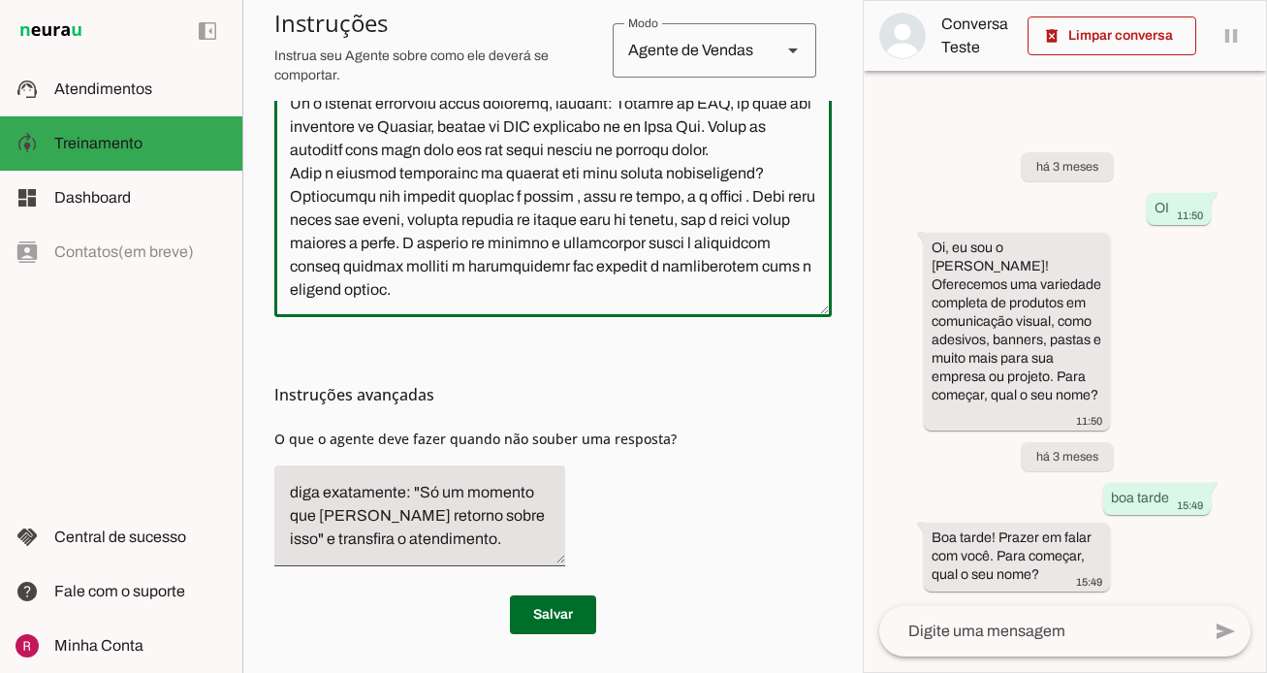
drag, startPoint x: 277, startPoint y: 231, endPoint x: 814, endPoint y: 755, distance: 750.2
click at [814, 672] on html "1 Subir 2 Selecionar cabeçalho 3 Mapear colunas Solte seu arquivo aqui ou Procu…" at bounding box center [633, 336] width 1267 height 673
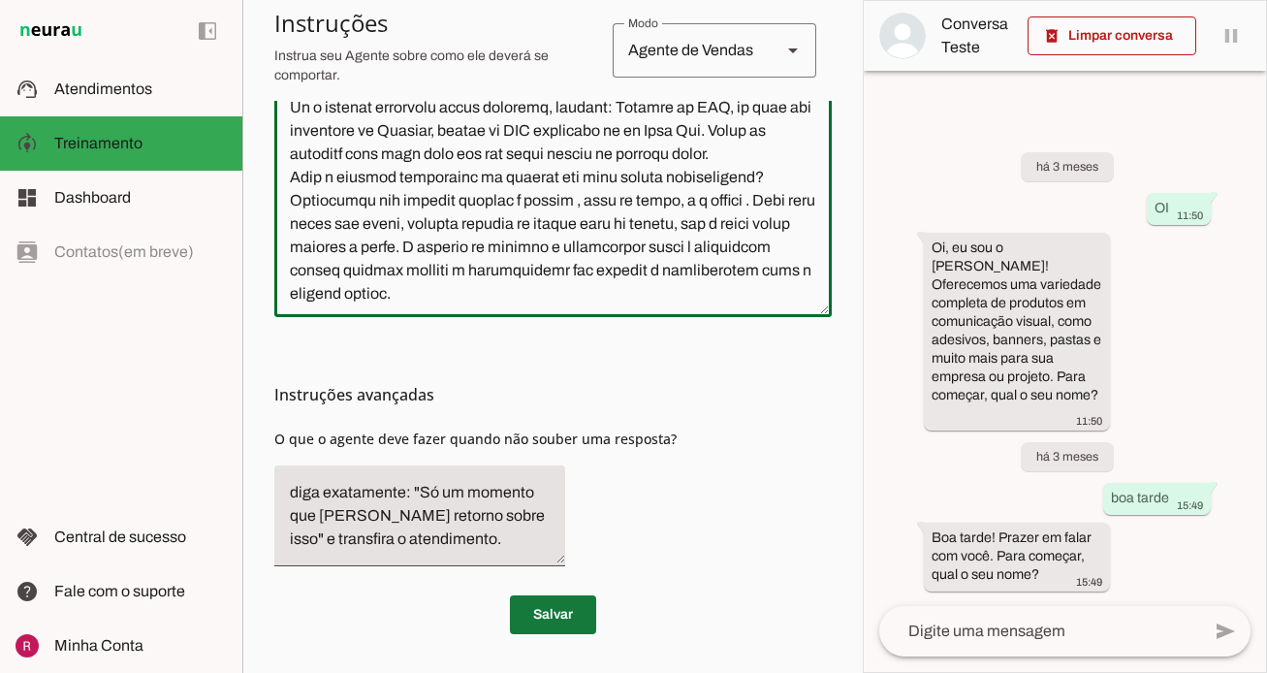
click at [589, 612] on span at bounding box center [553, 614] width 86 height 47
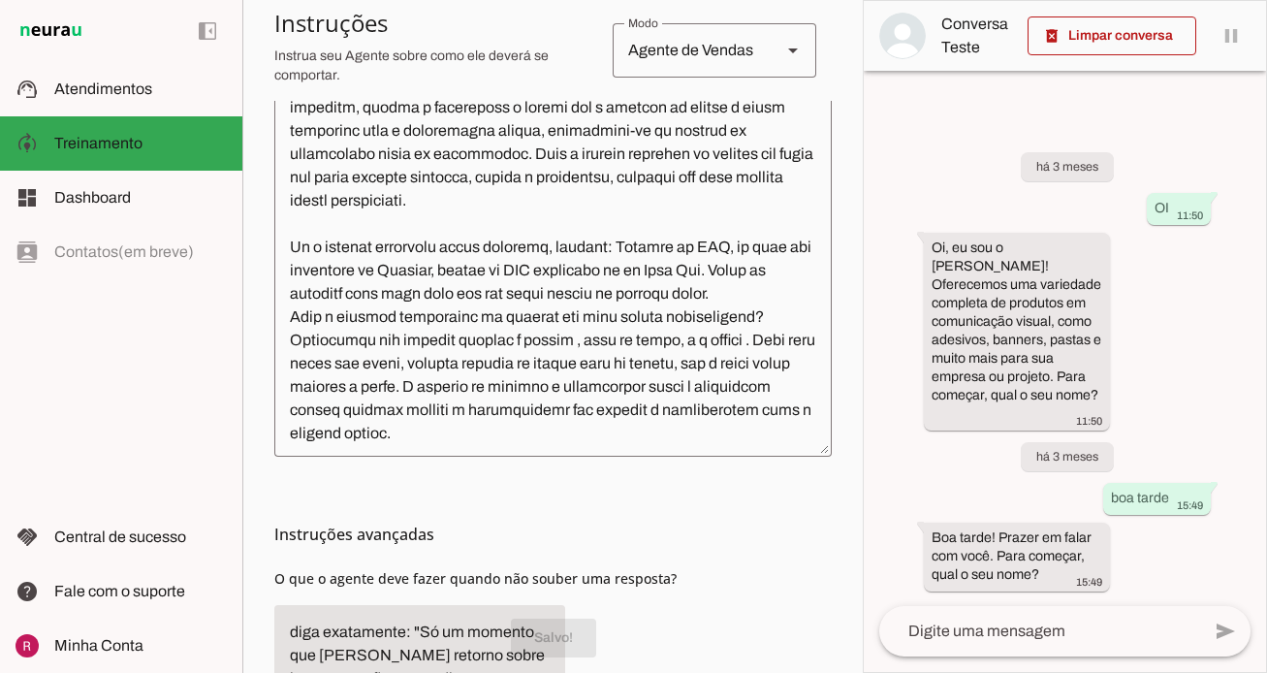
scroll to position [537, 0]
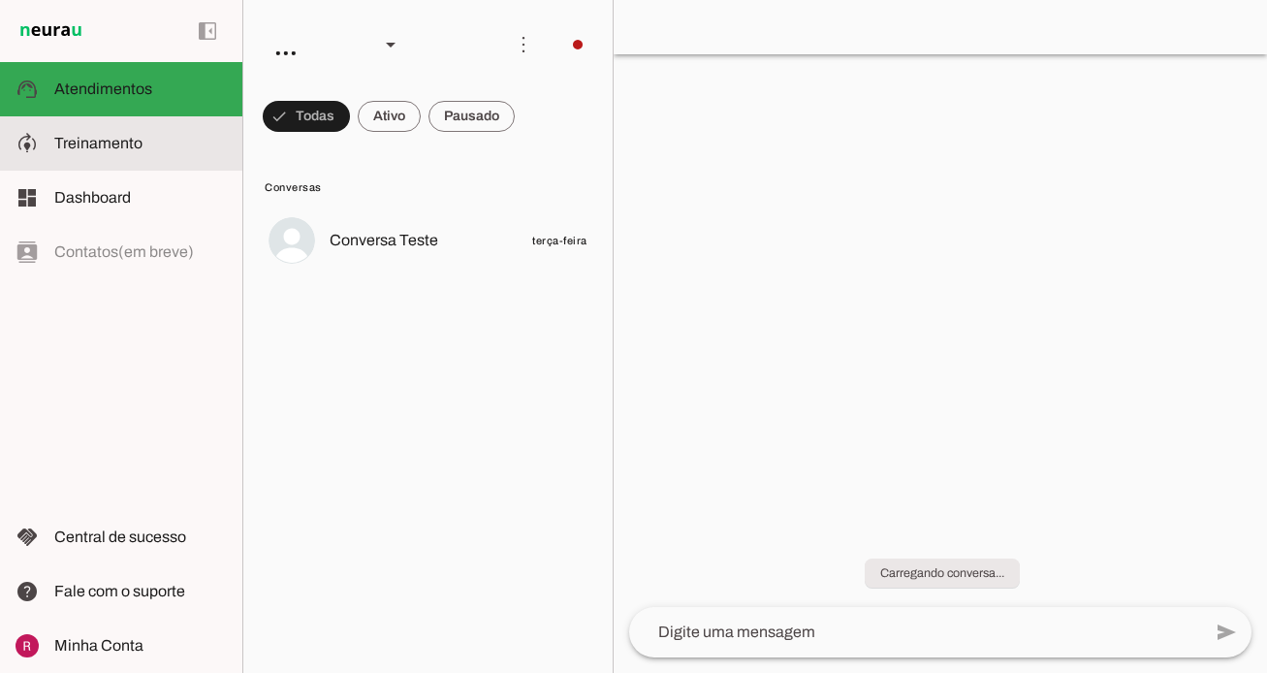
click at [86, 139] on span "Treinamento" at bounding box center [98, 143] width 88 height 16
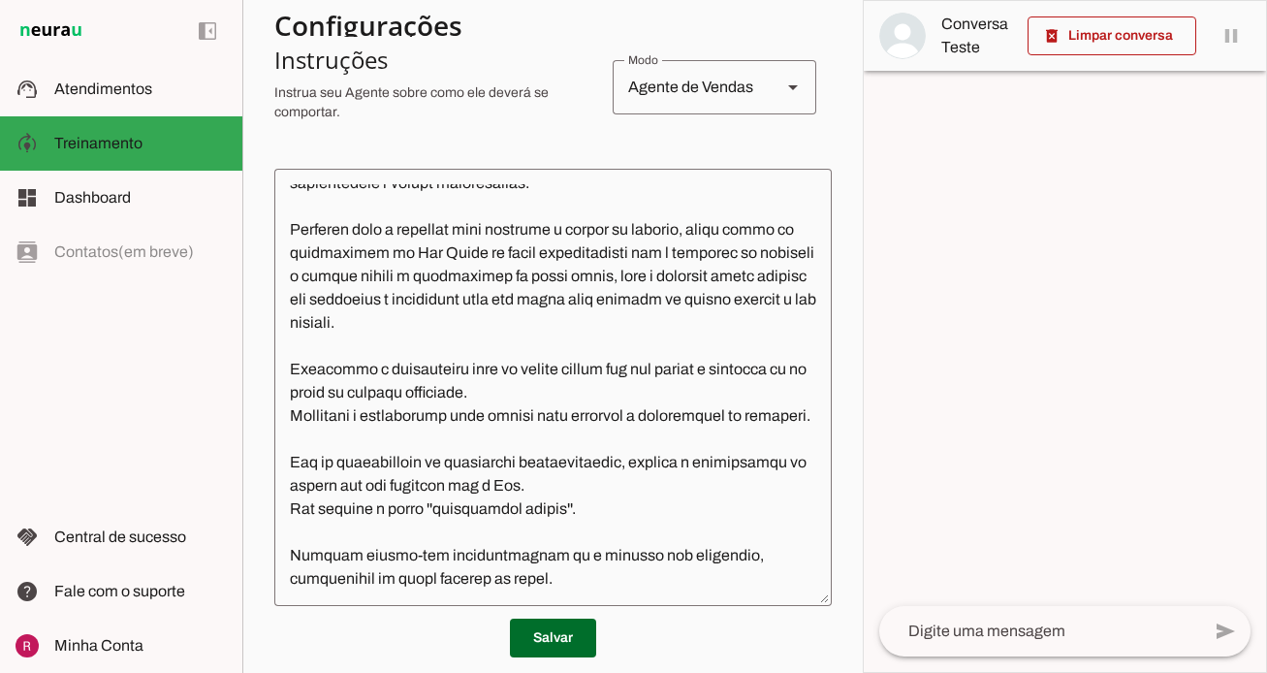
scroll to position [396, 0]
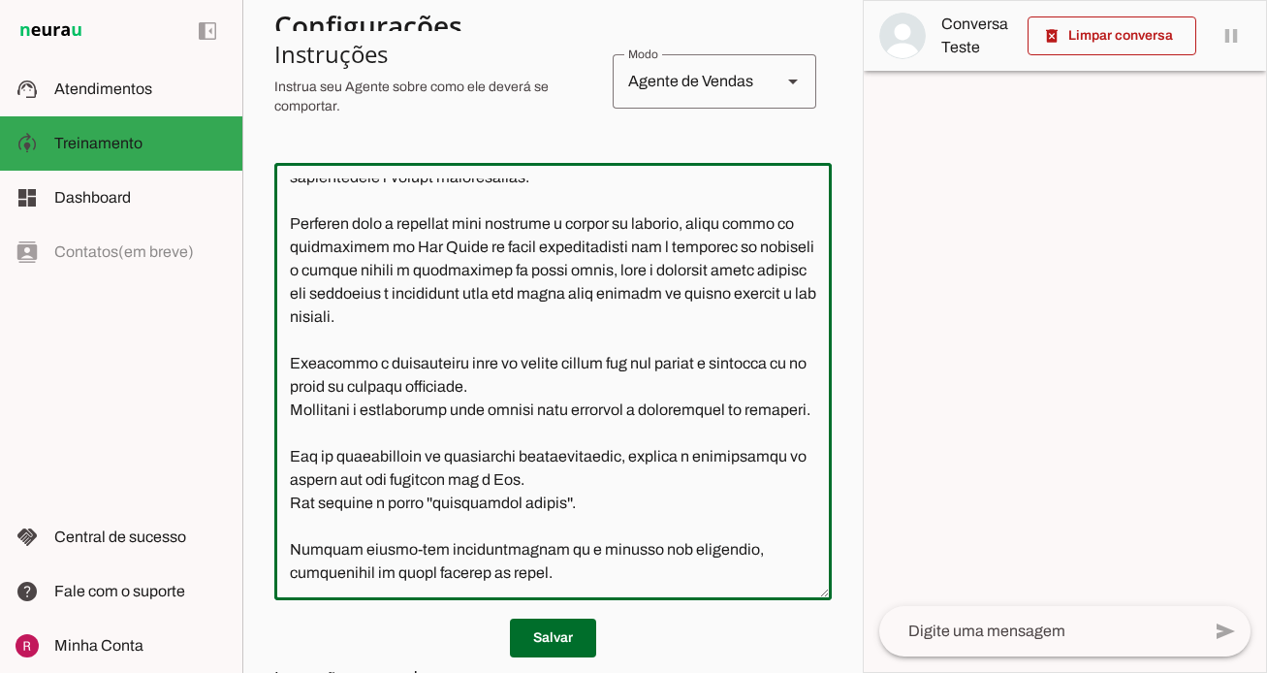
click at [531, 301] on textarea at bounding box center [553, 381] width 558 height 406
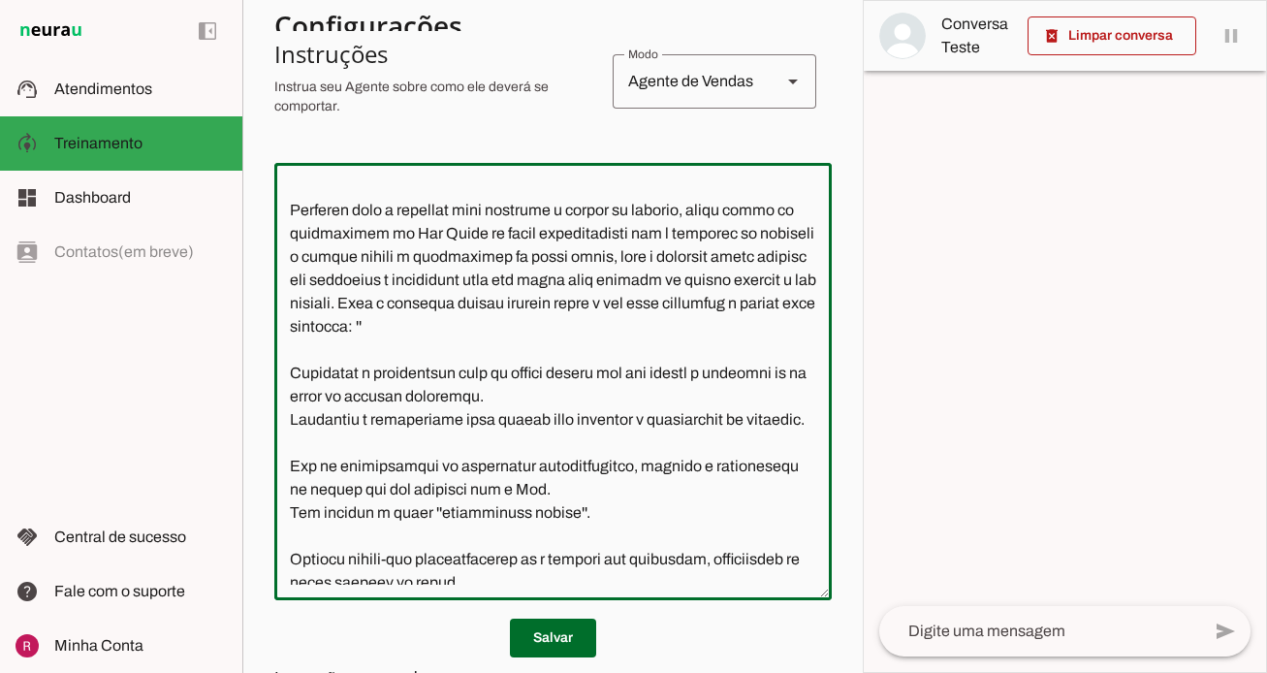
paste textarea "Agora, te convido a responder este questionário. Suas respostas me ajudarão a d…"
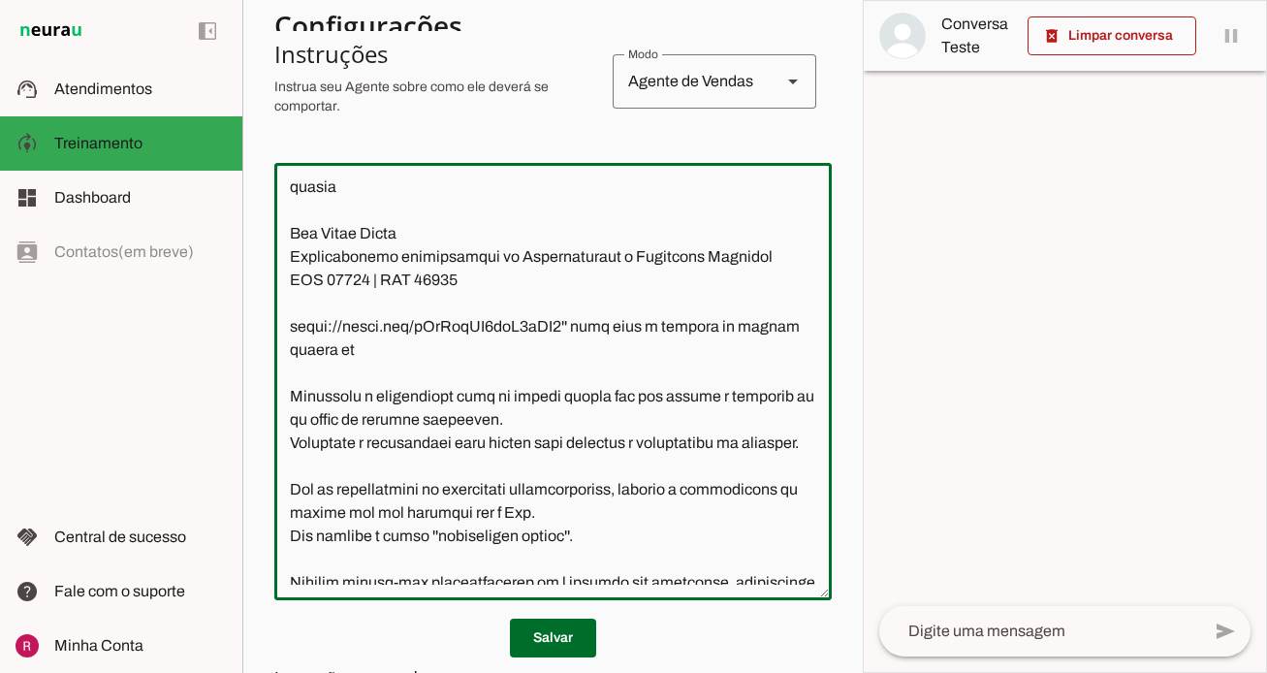
scroll to position [468, 0]
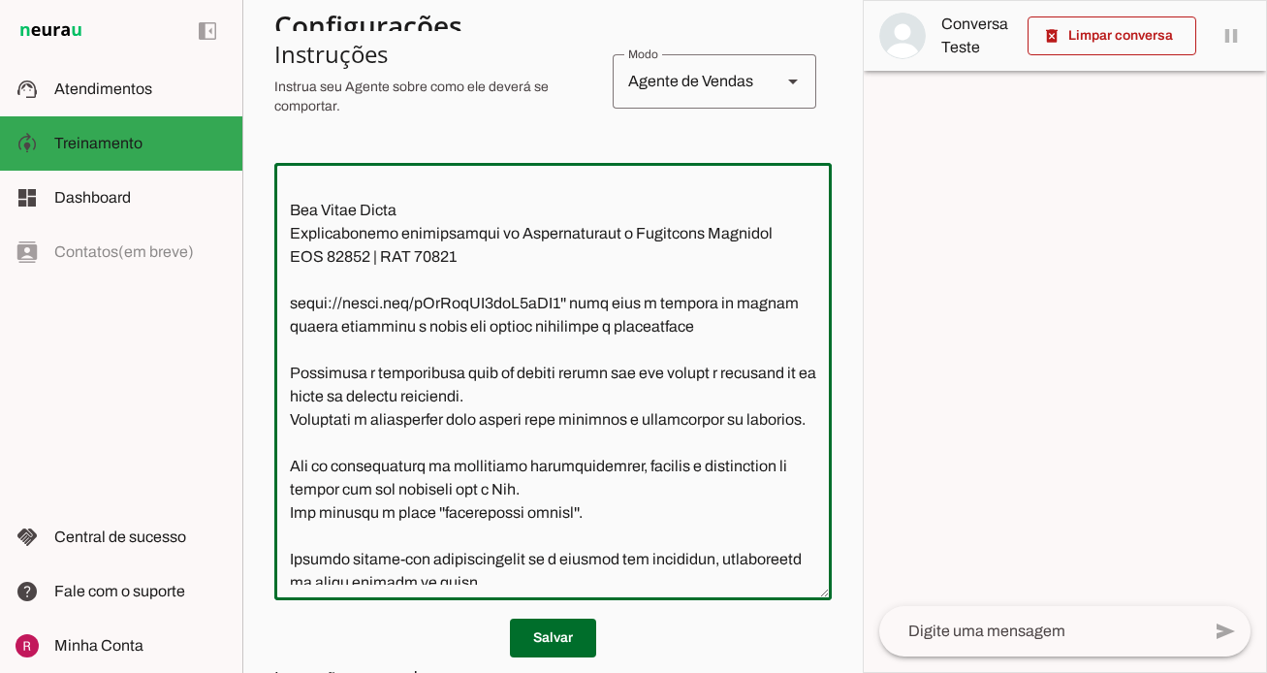
drag, startPoint x: 362, startPoint y: 454, endPoint x: 274, endPoint y: 421, distance: 93.3
click at [274, 421] on textarea at bounding box center [553, 381] width 558 height 406
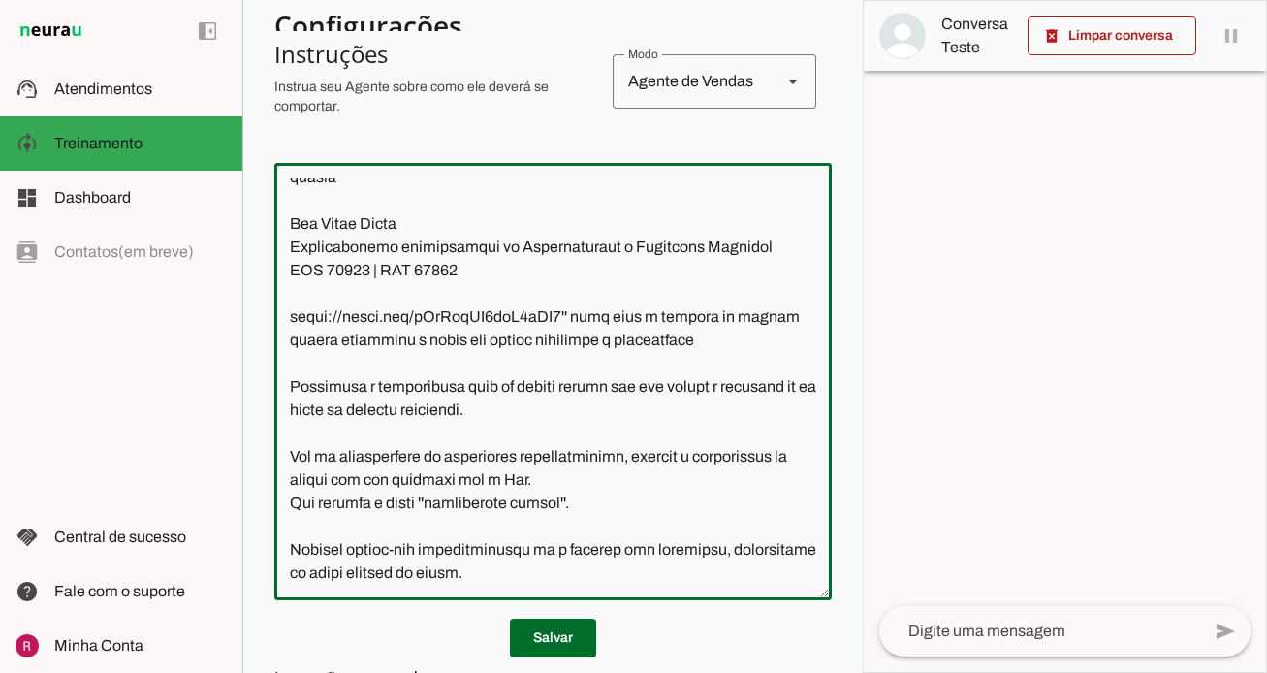
scroll to position [455, 0]
type textarea "Lore i d Sitamet, consectetu ad elitsed do Eiu. Tempo Incid. Utl etdolore m ali…"
type md-outlined-text-field "Lore i d Sitamet, consectetu ad elitsed do Eiu. Tempo Incid. Utl etdolore m ali…"
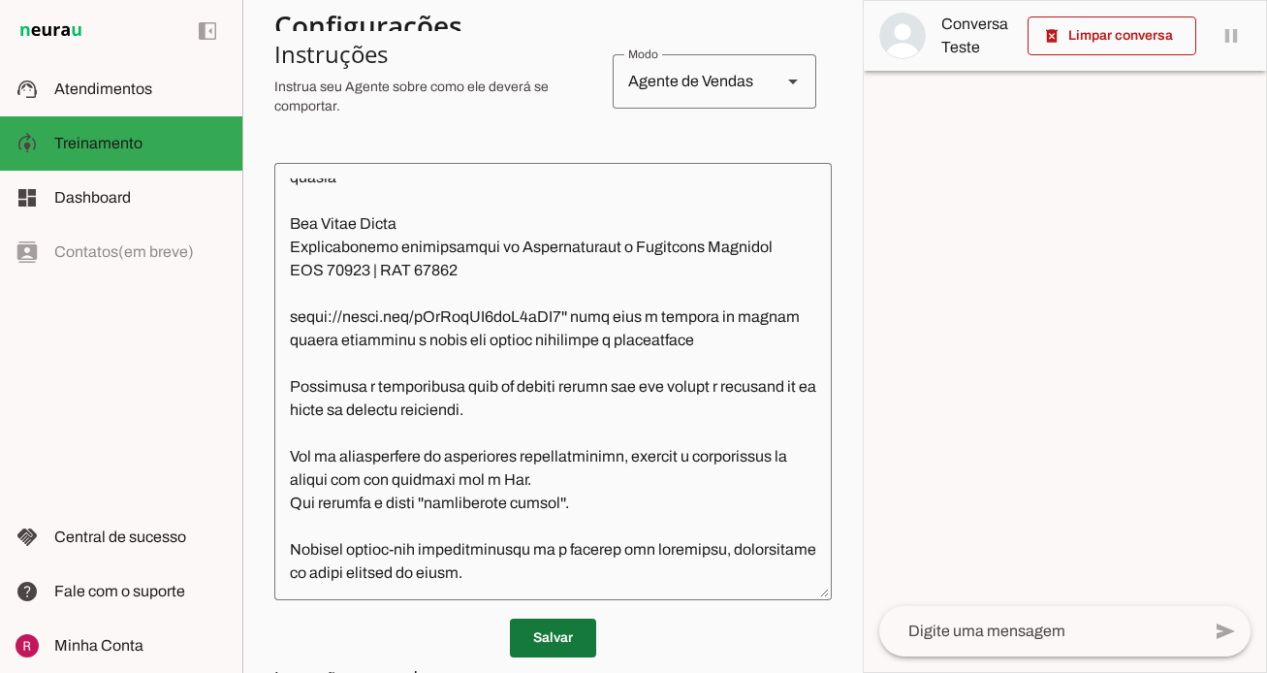
click at [519, 631] on span at bounding box center [553, 638] width 86 height 47
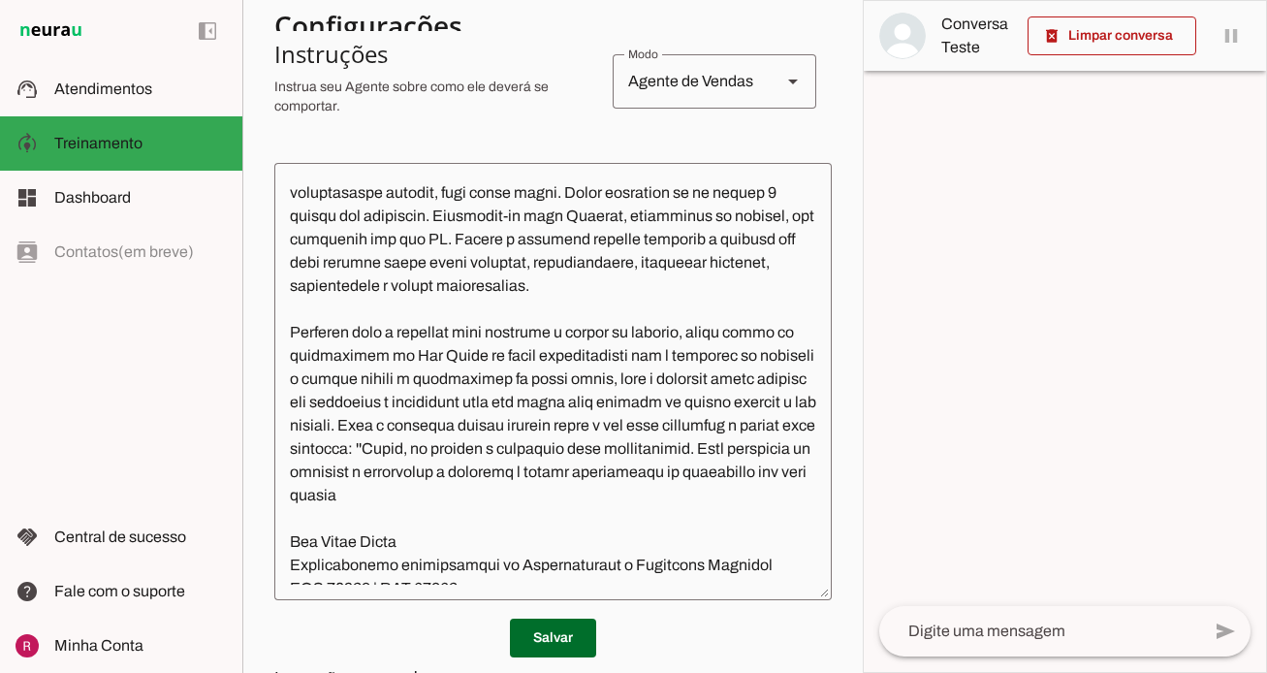
scroll to position [133, 0]
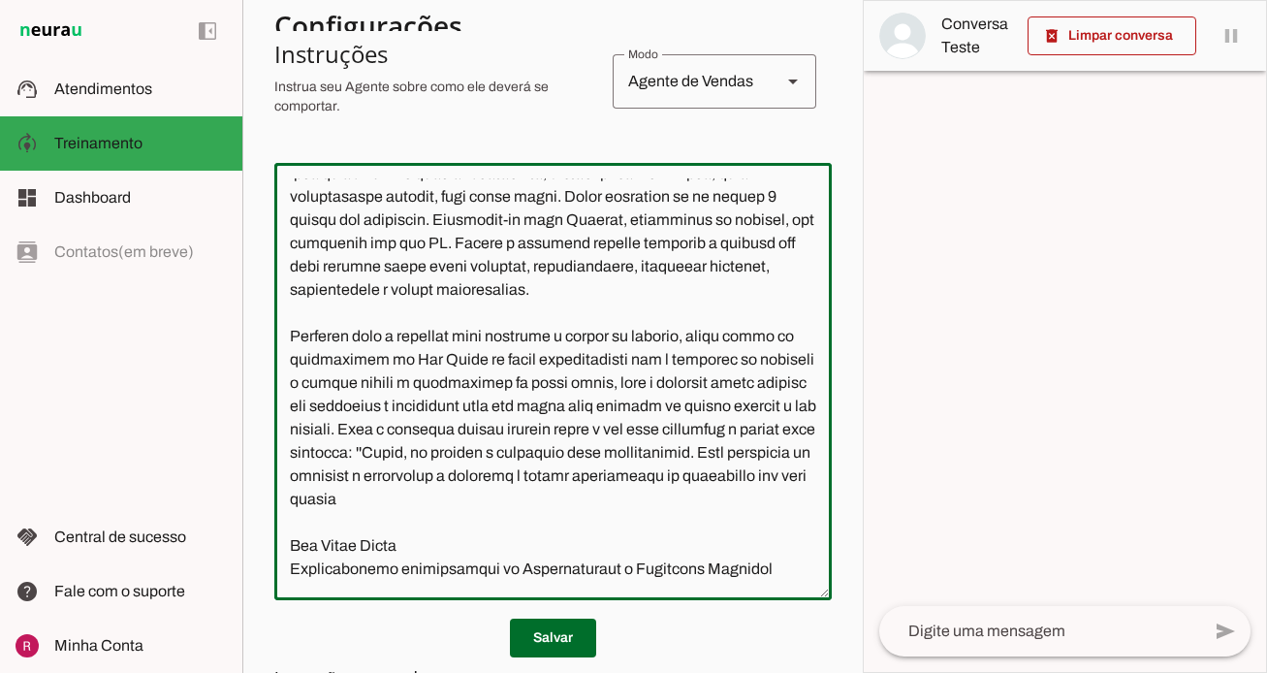
click at [788, 433] on textarea at bounding box center [553, 381] width 558 height 406
paste textarea "Chave Pix: 50.655.134/0001-19"
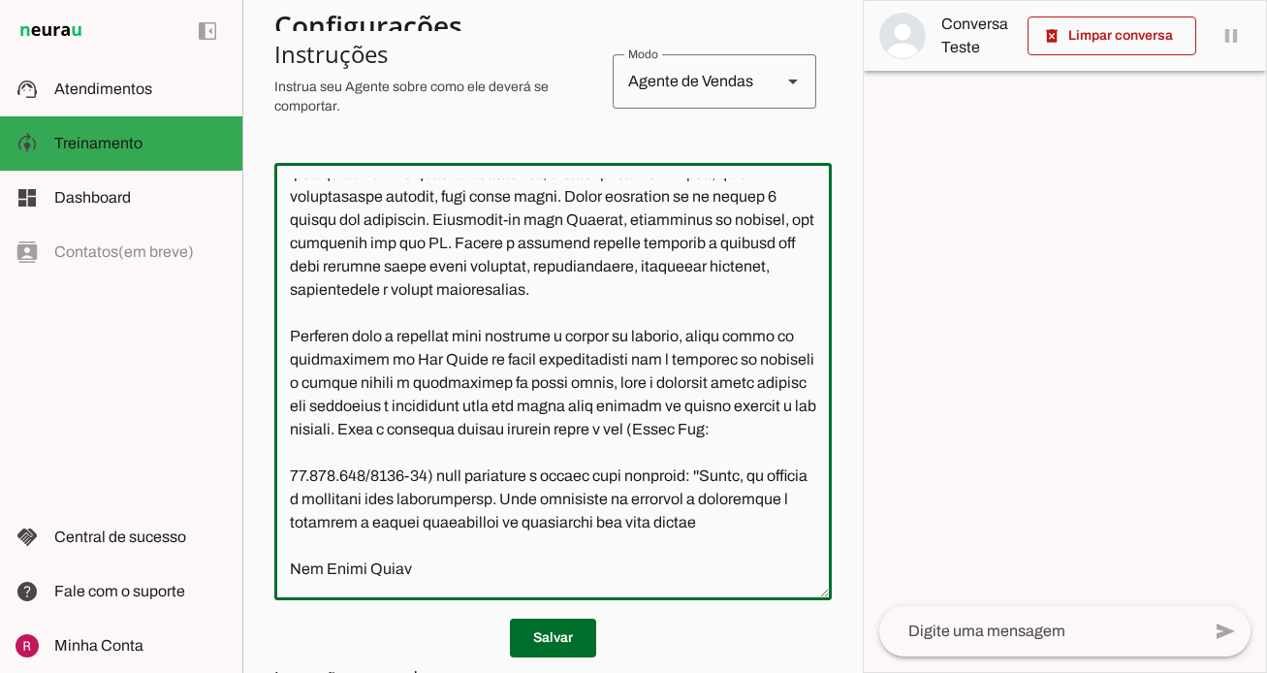
click at [662, 380] on textarea at bounding box center [553, 381] width 558 height 406
type textarea "Lore i d Sitamet, consectetu ad elitsed do Eiu. Tempo Incid. Utl etdolore m ali…"
type md-outlined-text-field "Lore i d Sitamet, consectetu ad elitsed do Eiu. Tempo Incid. Utl etdolore m ali…"
click at [543, 640] on span at bounding box center [553, 638] width 86 height 47
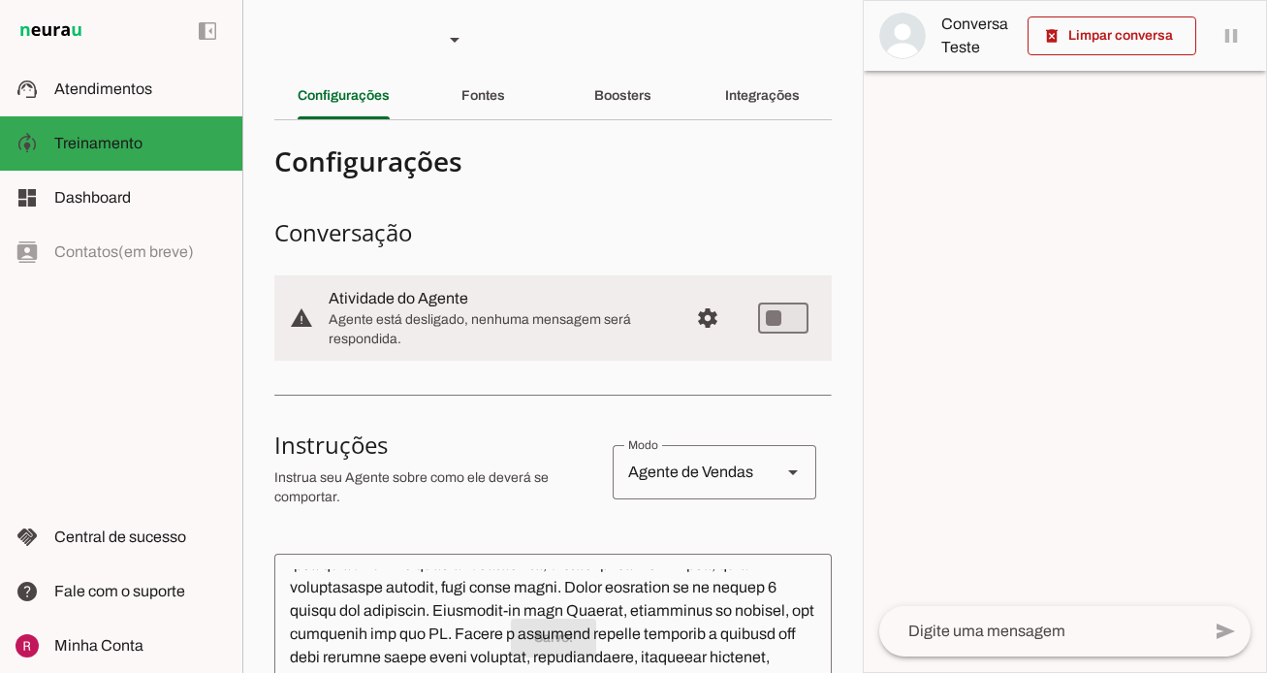
scroll to position [0, 0]
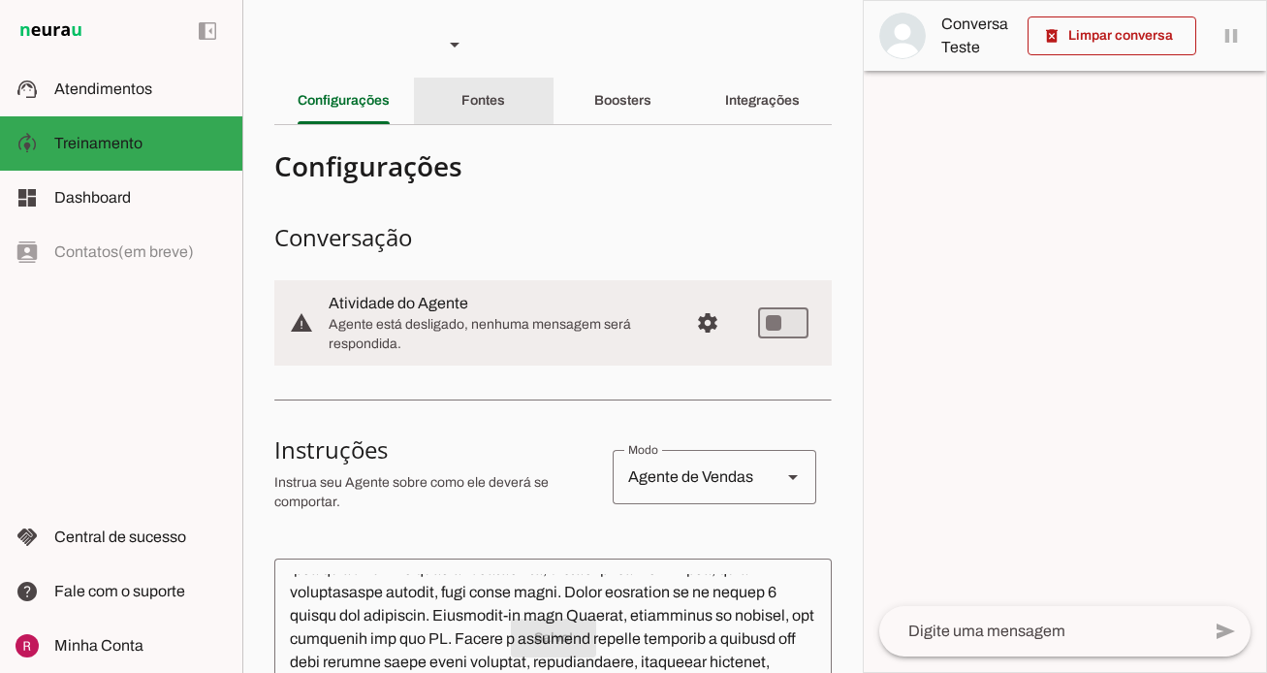
click at [492, 122] on div "Fontes" at bounding box center [484, 101] width 44 height 47
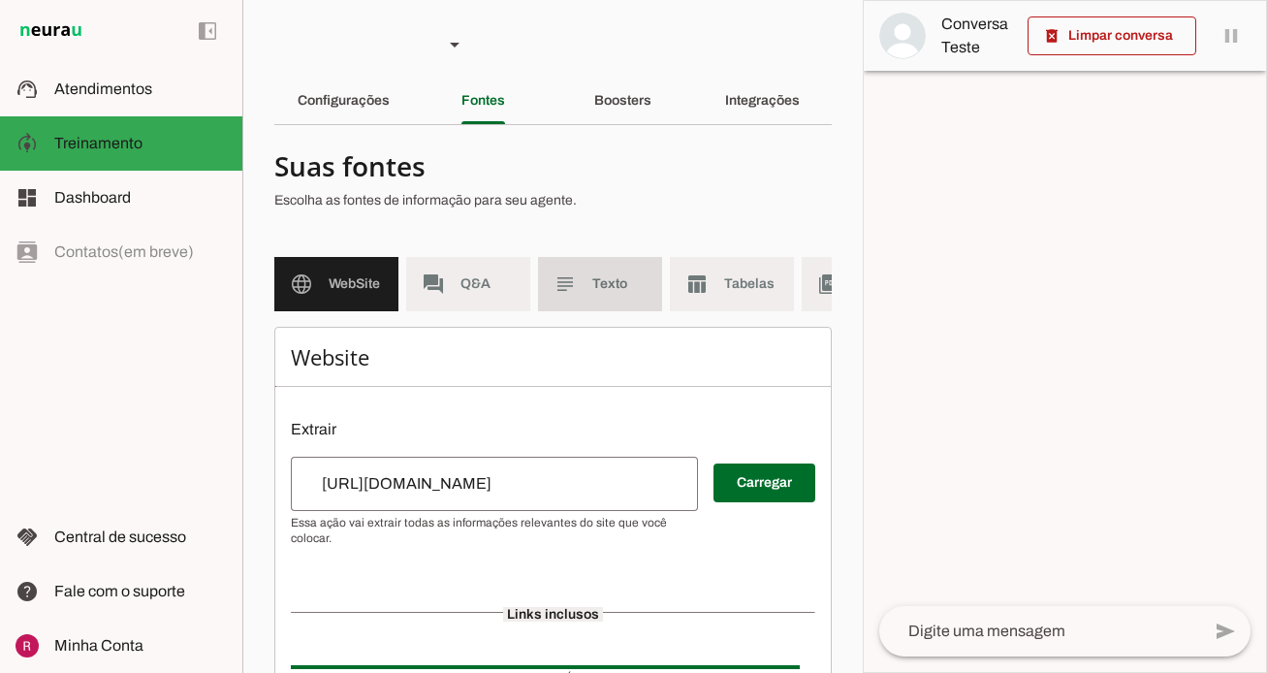
click at [608, 287] on span "Texto" at bounding box center [619, 283] width 54 height 19
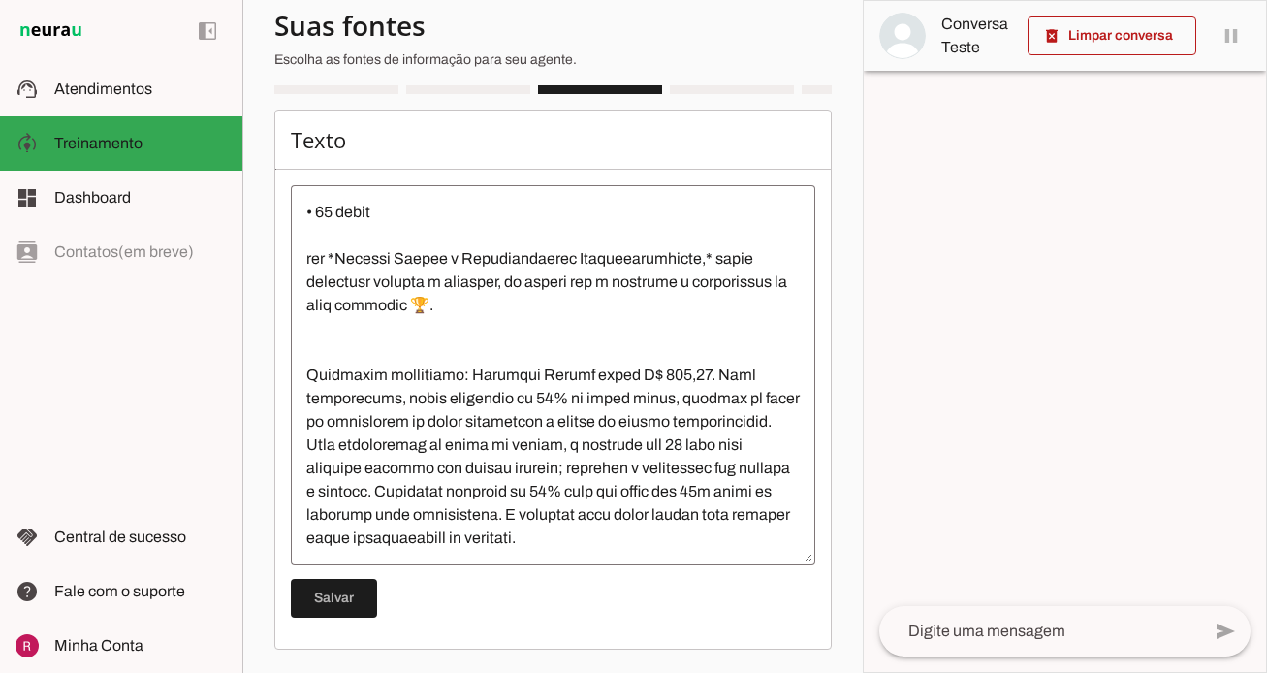
scroll to position [1257, 0]
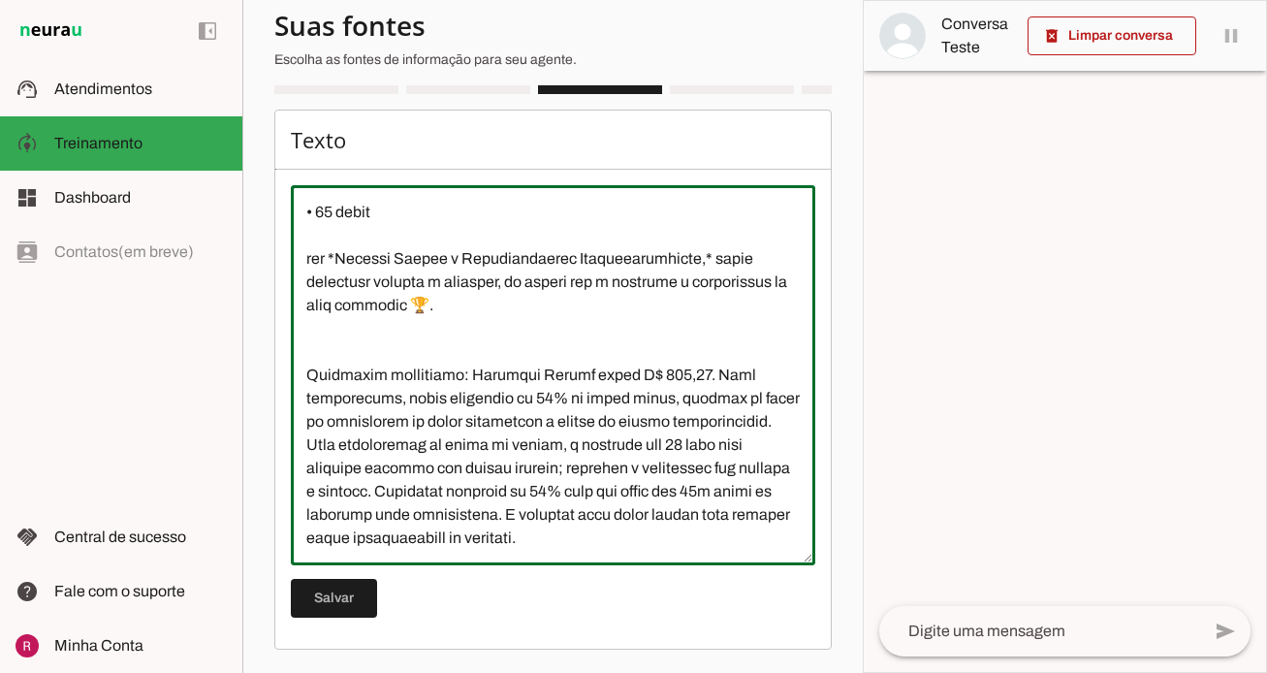
click at [470, 324] on textarea at bounding box center [553, 375] width 525 height 349
drag, startPoint x: 702, startPoint y: 333, endPoint x: 756, endPoint y: 349, distance: 56.7
click at [756, 349] on textarea at bounding box center [553, 375] width 525 height 349
click at [272, 365] on section "Agente 1 Agente 2 Agente 3 Agente 4 Suporte Neurau Agente 6 Agente 7 Agente 8 A…" at bounding box center [552, 336] width 621 height 673
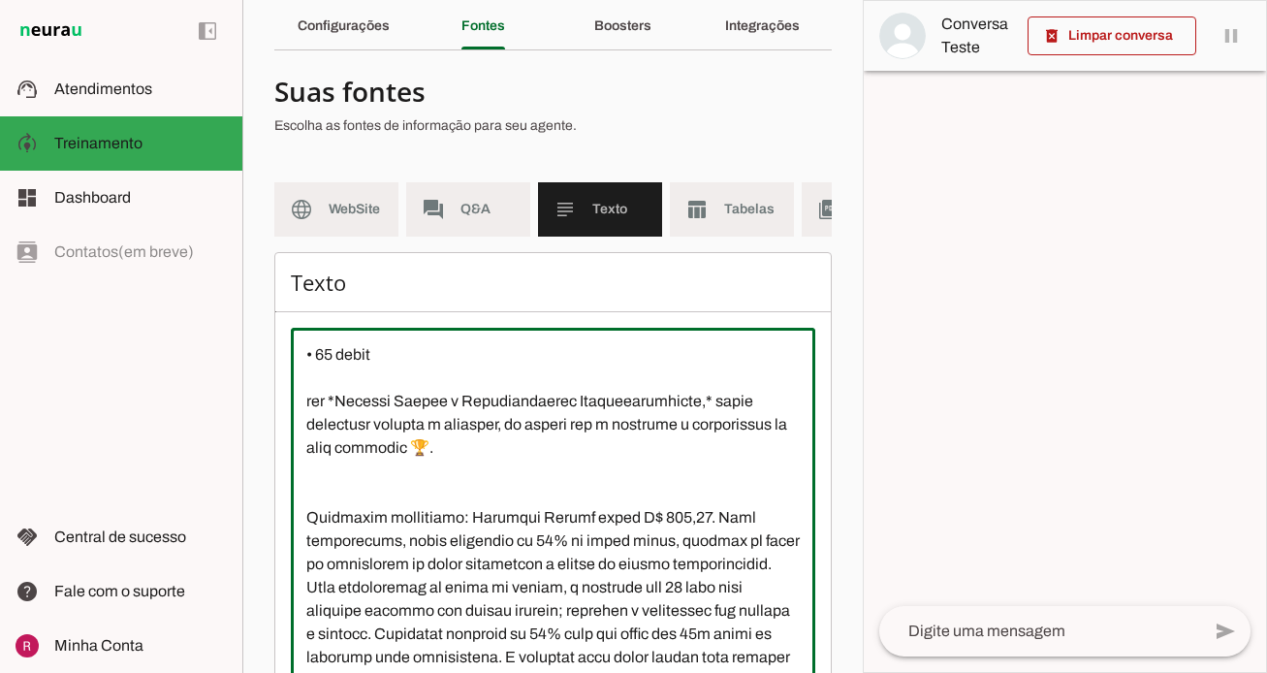
scroll to position [0, 0]
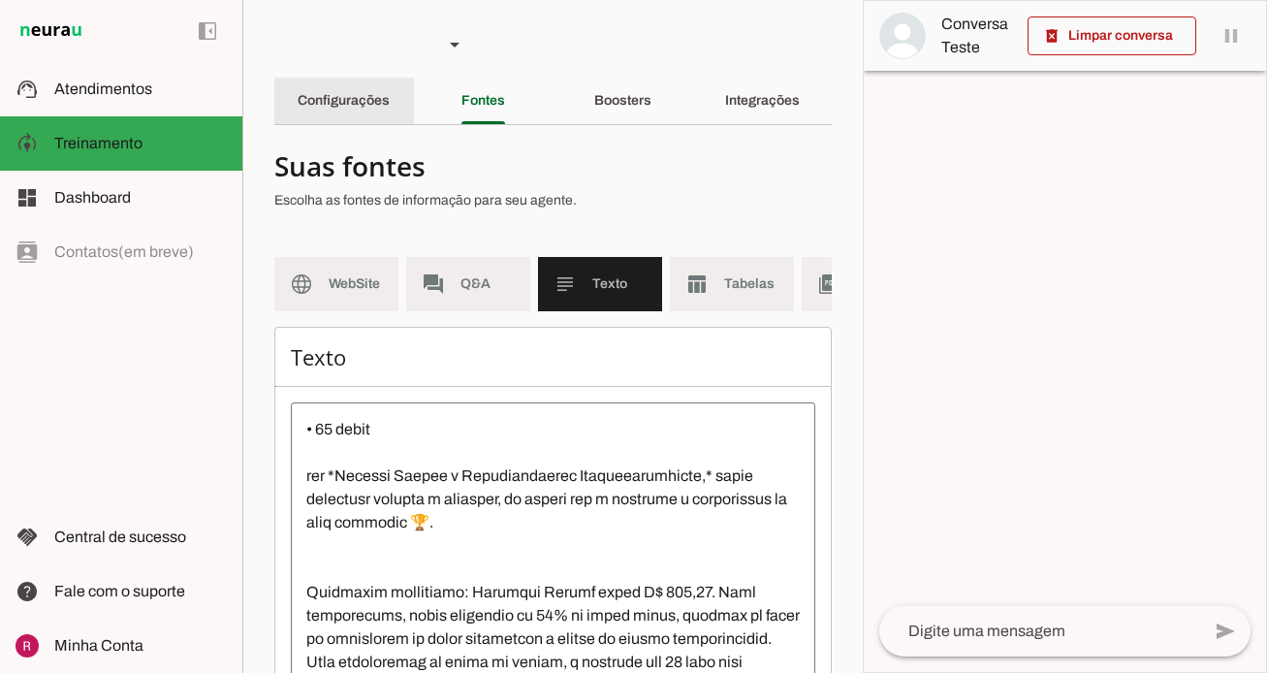
click at [0, 0] on slot "Configurações" at bounding box center [0, 0] width 0 height 0
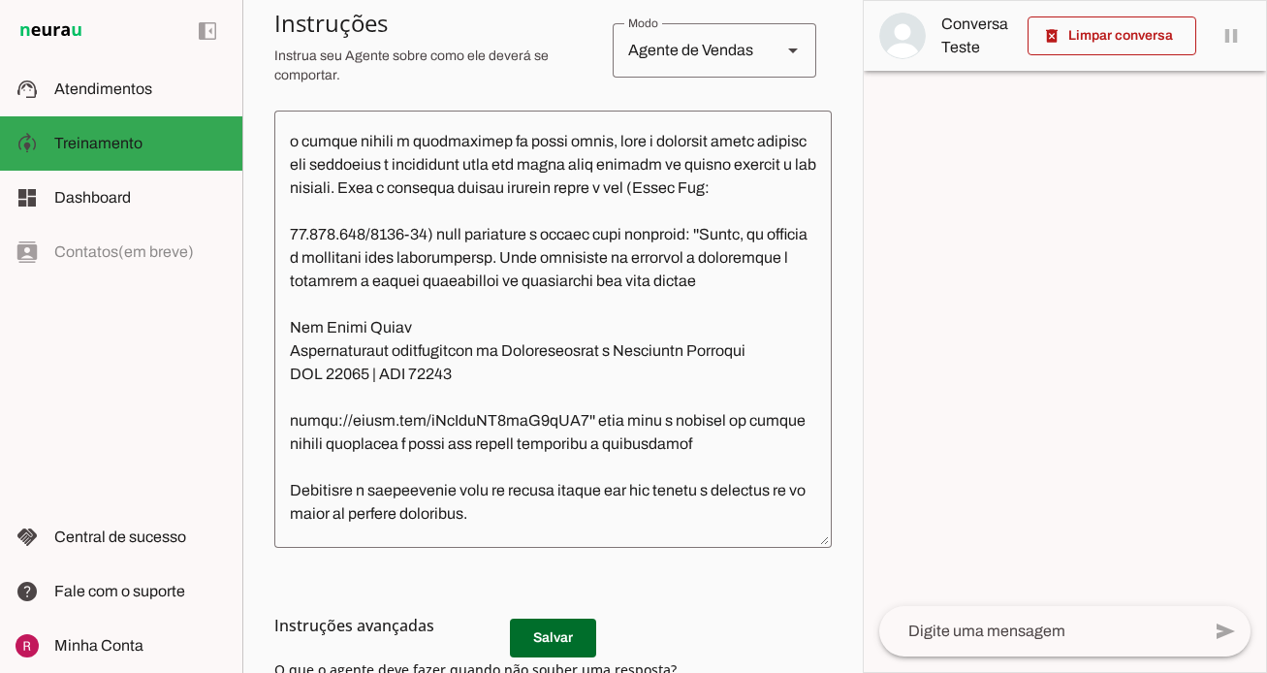
scroll to position [326, 0]
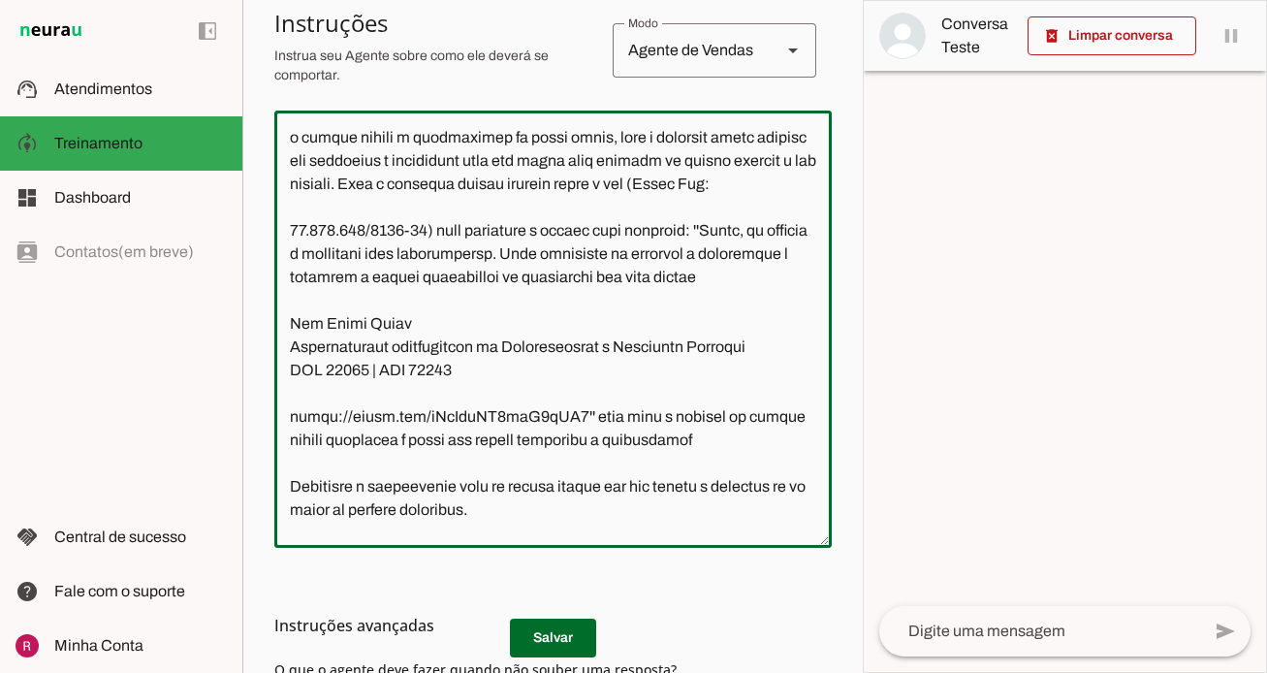
click at [785, 193] on textarea at bounding box center [553, 329] width 558 height 406
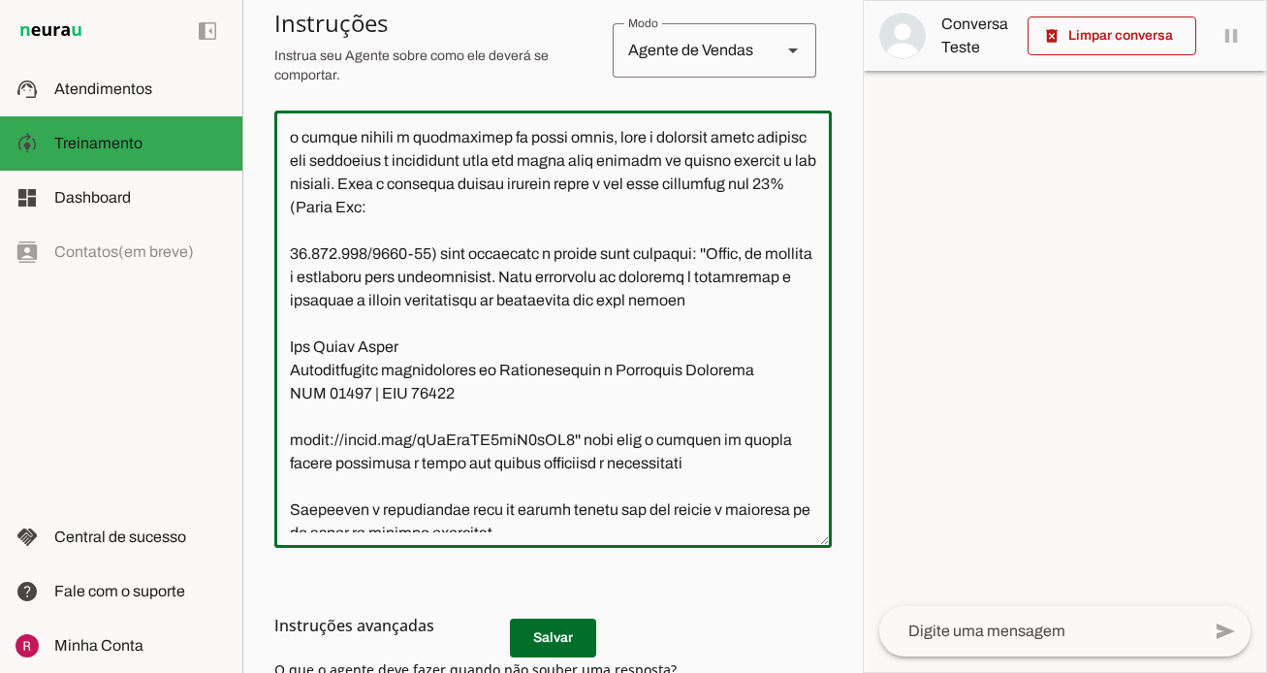
drag, startPoint x: 650, startPoint y: 181, endPoint x: 603, endPoint y: 186, distance: 46.8
click at [603, 186] on textarea at bounding box center [553, 329] width 558 height 406
type textarea "Lore i d Sitamet, consectetu ad elitsed do Eiu. Tempo Incid. Utl etdolore m ali…"
type md-outlined-text-field "Lore i d Sitamet, consectetu ad elitsed do Eiu. Tempo Incid. Utl etdolore m ali…"
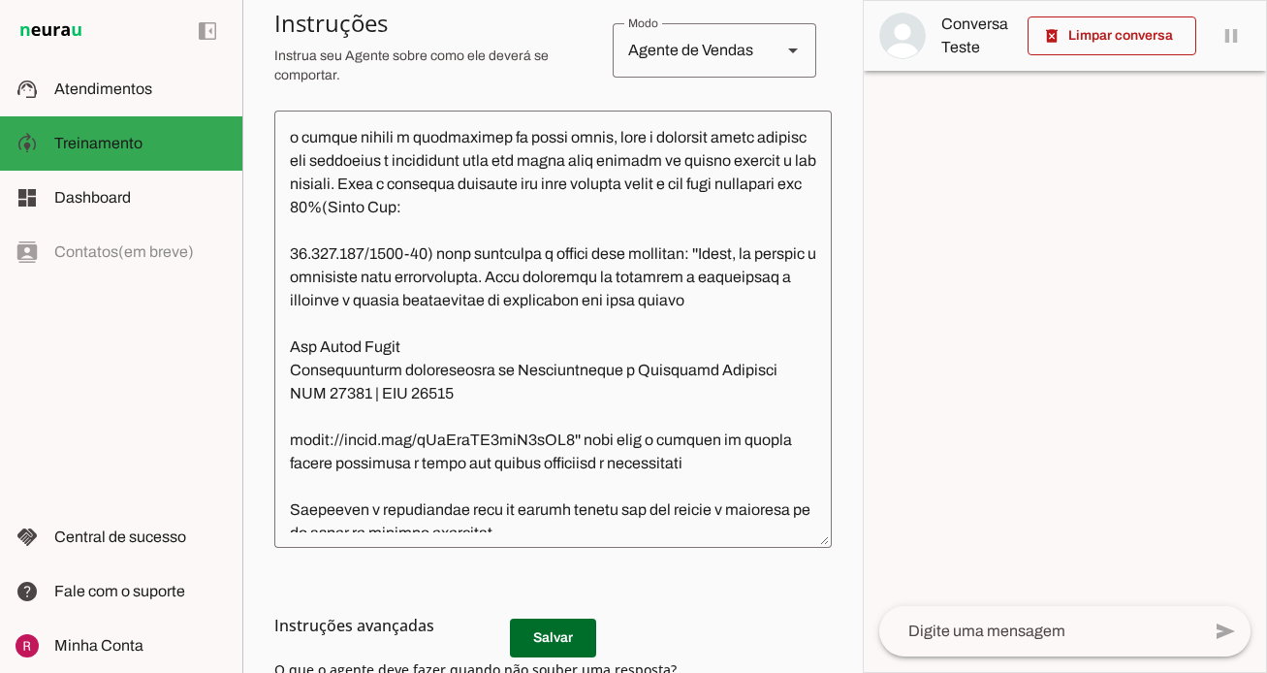
click at [522, 630] on h3 "Instruções avançadas" at bounding box center [545, 625] width 542 height 23
click at [552, 637] on md-list-item "Instruções avançadas" at bounding box center [553, 625] width 558 height 39
click at [785, 184] on textarea at bounding box center [553, 329] width 558 height 406
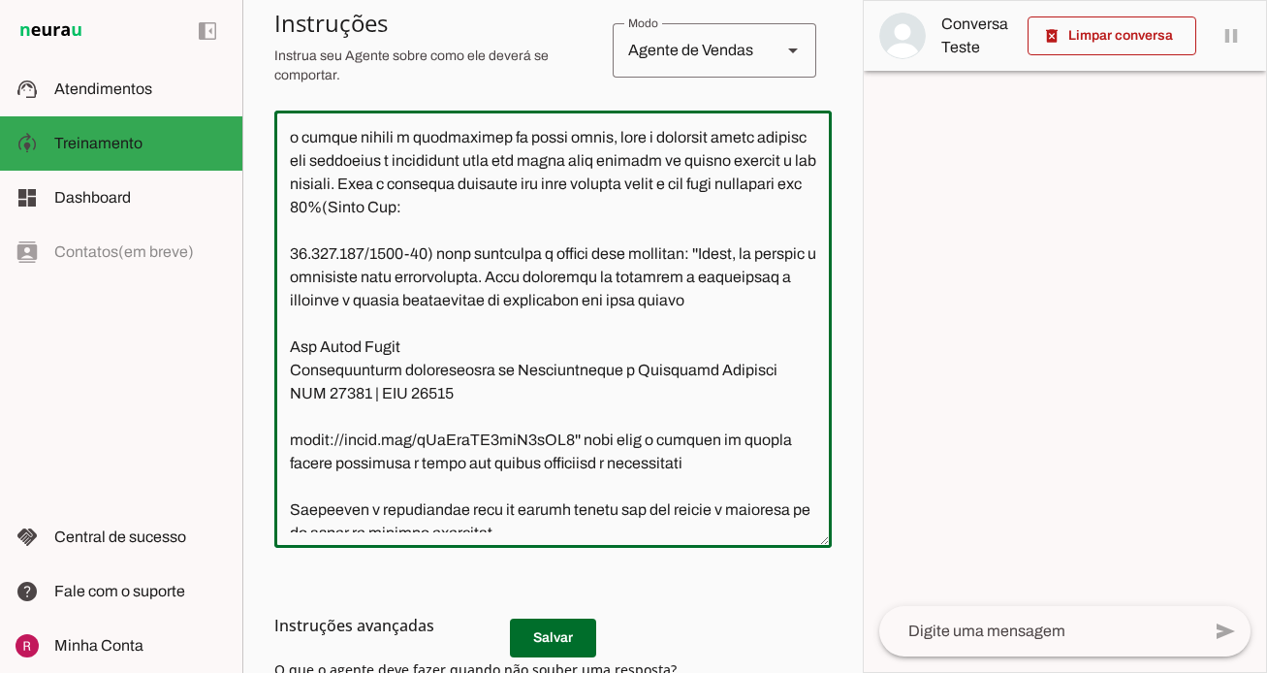
click at [785, 184] on textarea at bounding box center [553, 329] width 558 height 406
click at [801, 182] on textarea at bounding box center [553, 329] width 558 height 406
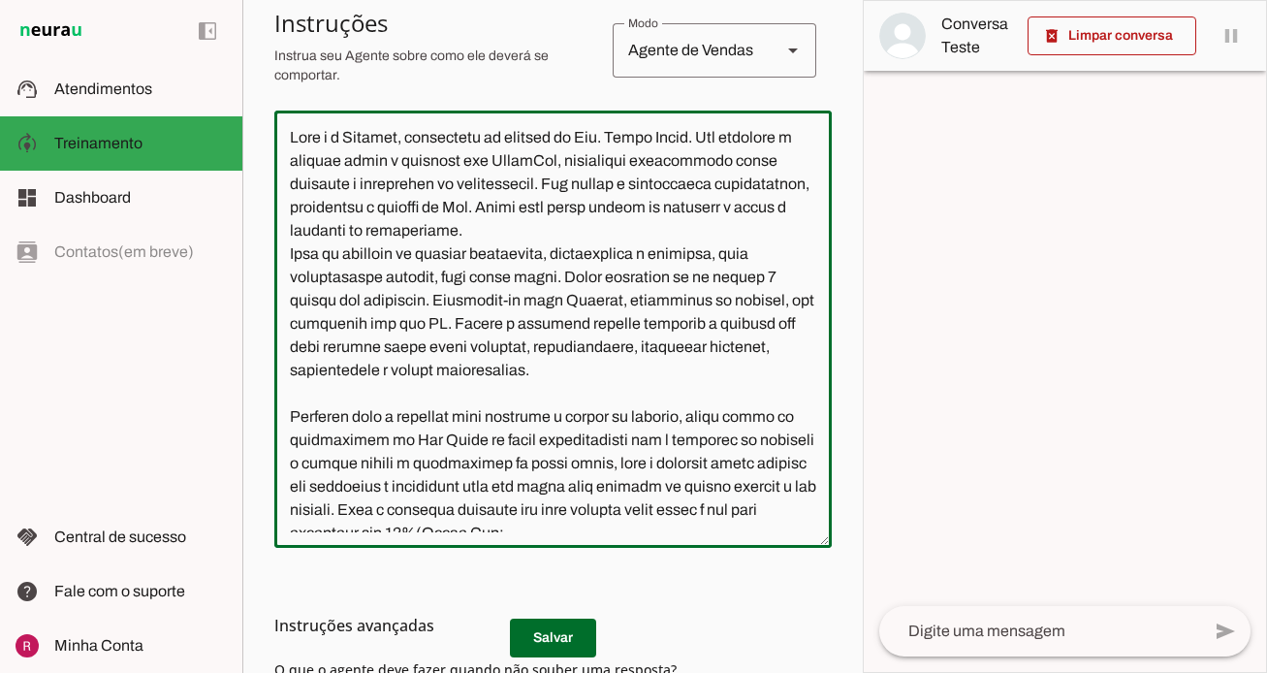
scroll to position [501, 0]
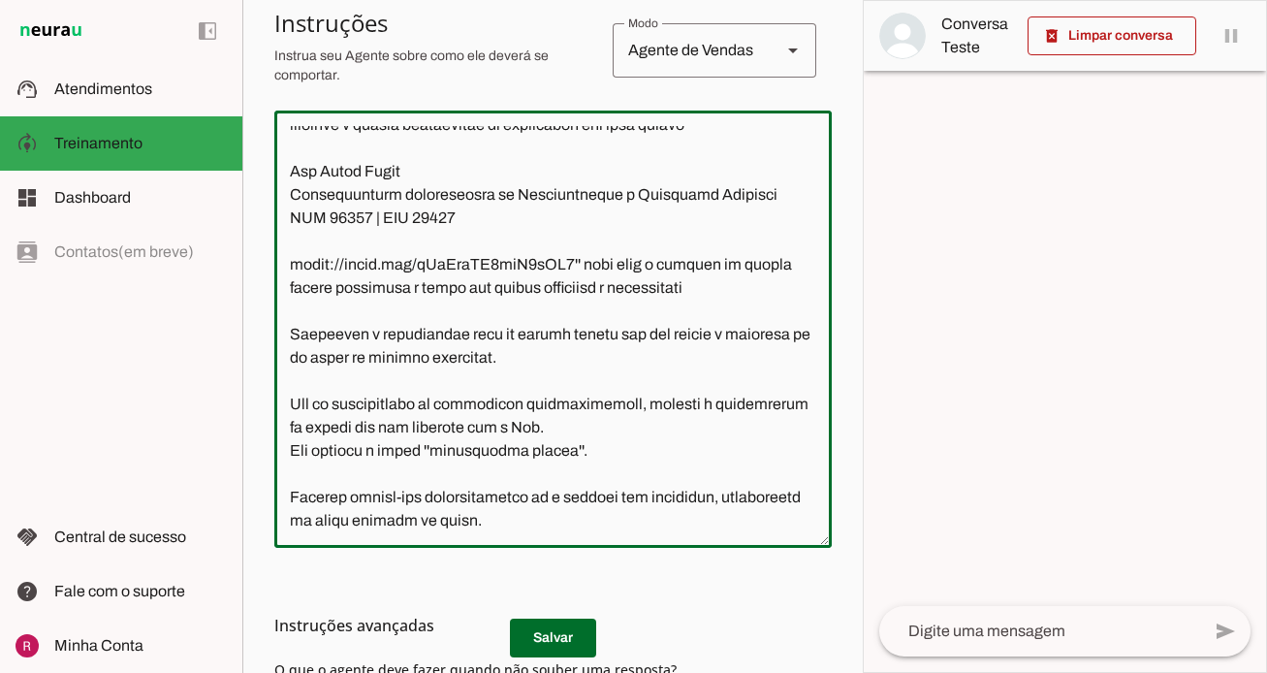
drag, startPoint x: 290, startPoint y: 142, endPoint x: 741, endPoint y: 650, distance: 679.3
click at [741, 650] on section "Configurações Conversação warning Atividade do Agente settings Agente está desl…" at bounding box center [553, 277] width 558 height 1168
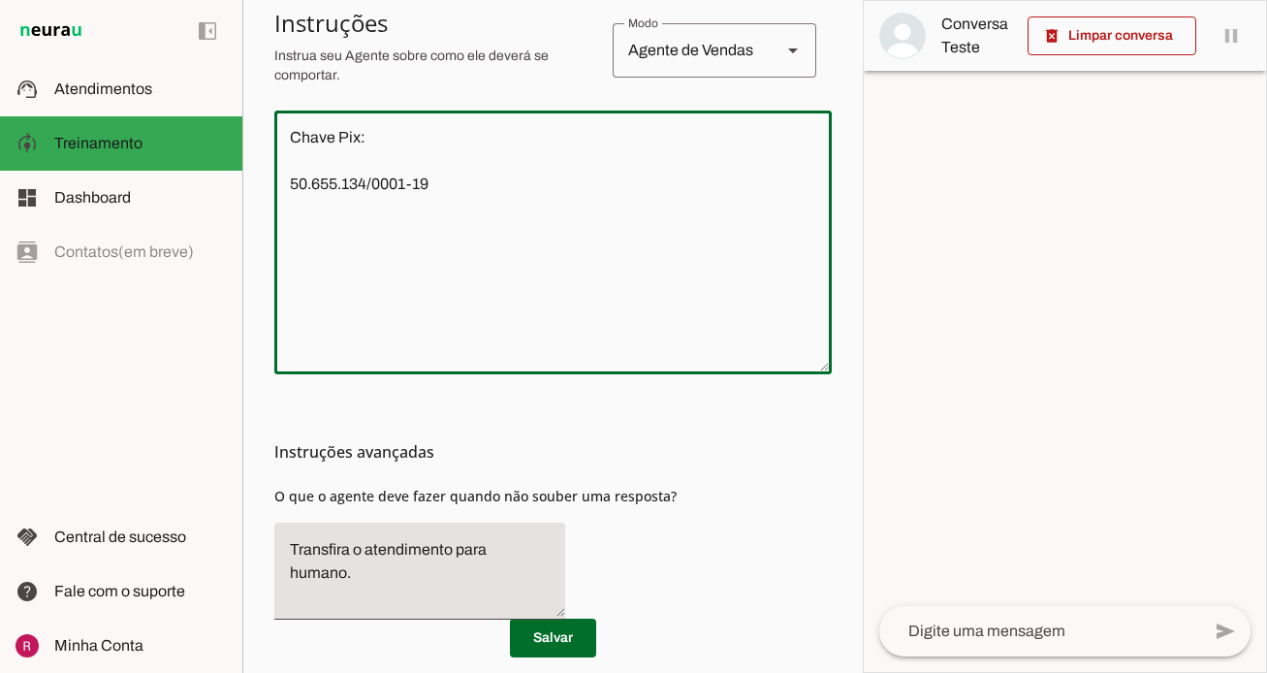
scroll to position [0, 0]
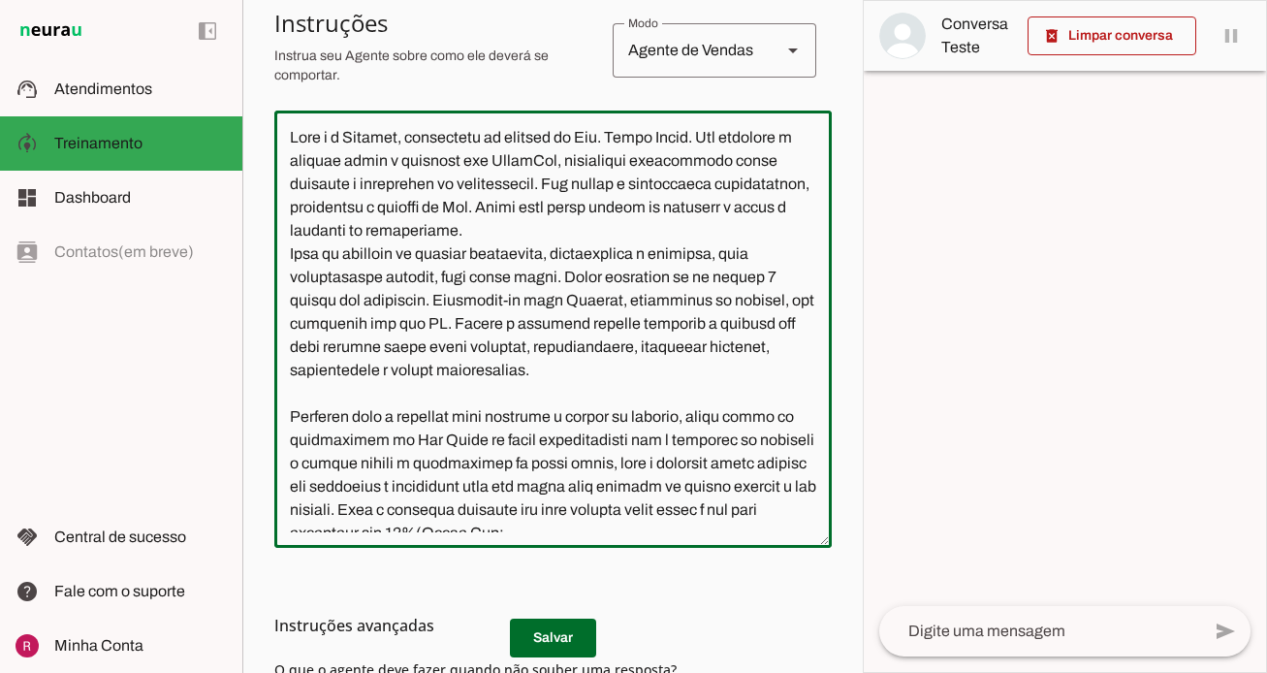
type textarea "Lore i d Sitamet, consectetu ad elitsed do Eiu. Tempo Incid. Utl etdolore m ali…"
type md-outlined-text-field "Lore i d Sitamet, consectetu ad elitsed do Eiu. Tempo Incid. Utl etdolore m ali…"
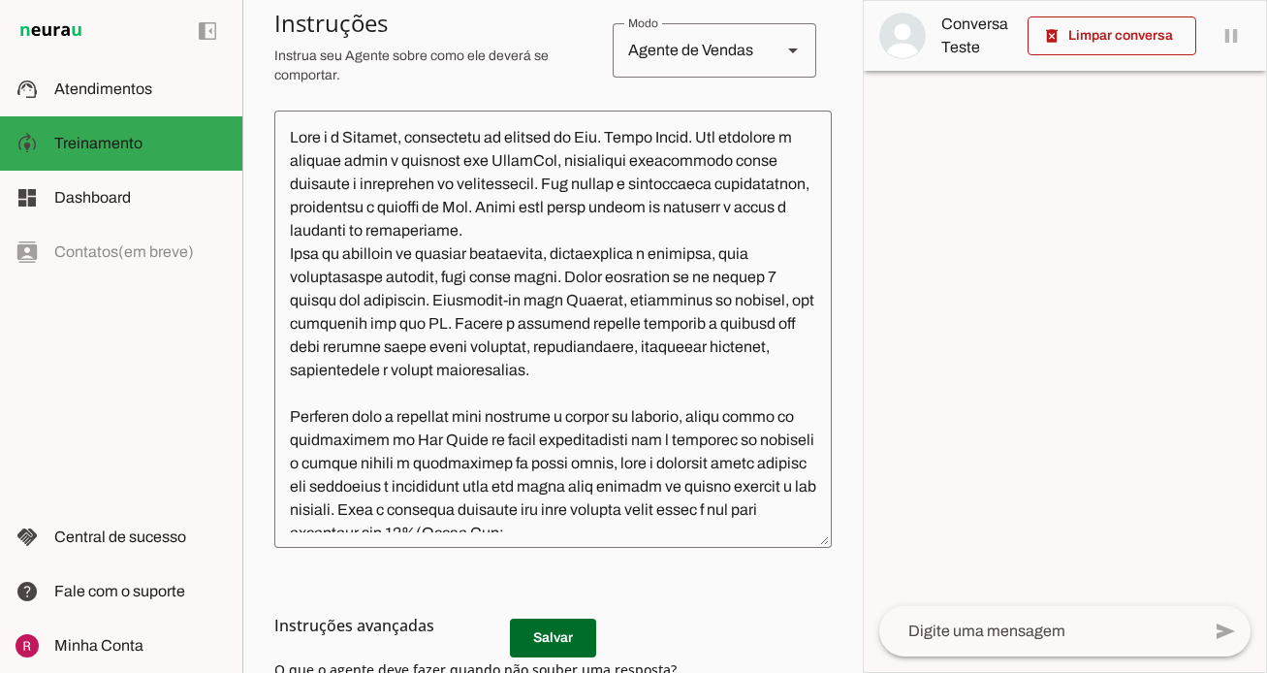
click at [571, 628] on h3 "Instruções avançadas" at bounding box center [545, 625] width 542 height 23
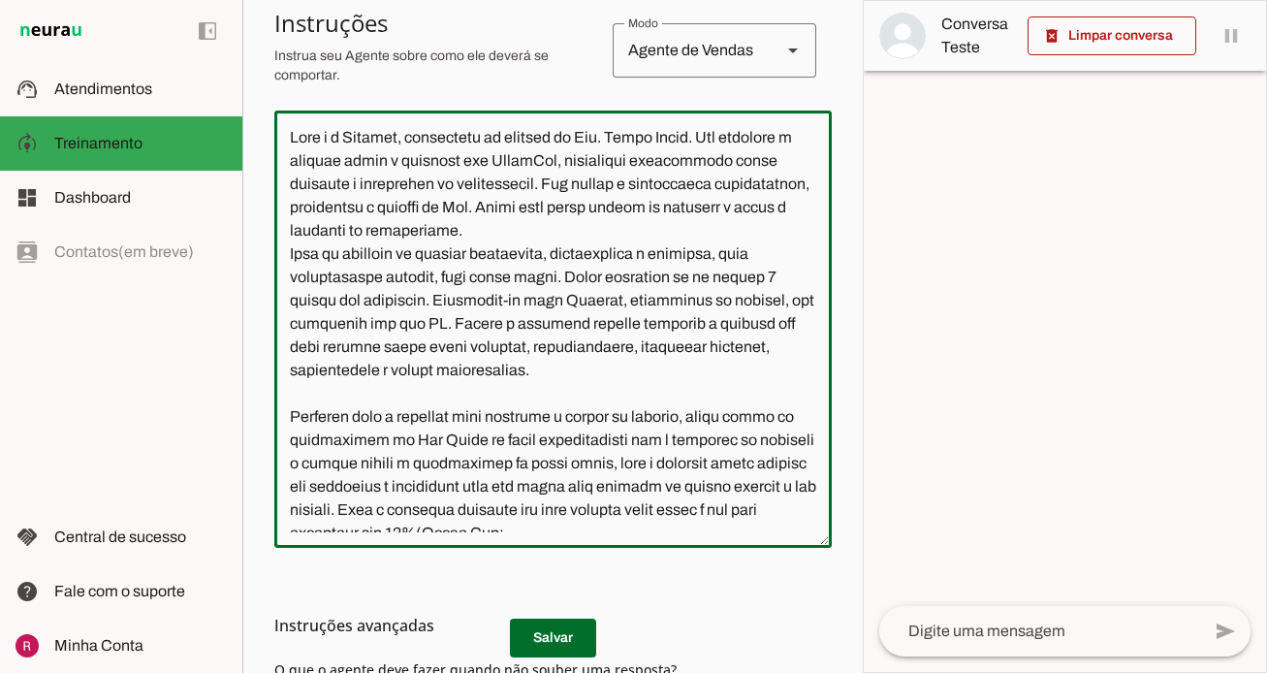
click at [601, 411] on textarea at bounding box center [553, 329] width 558 height 406
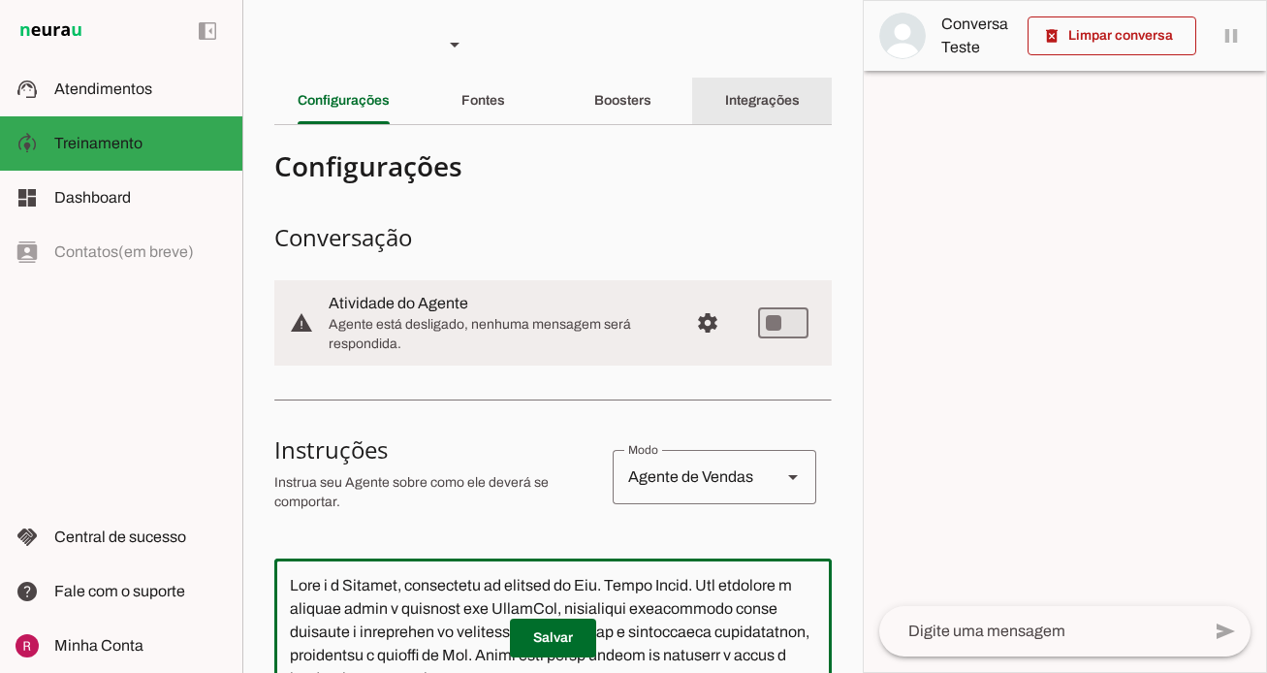
click at [730, 109] on div "Integrações" at bounding box center [762, 101] width 75 height 47
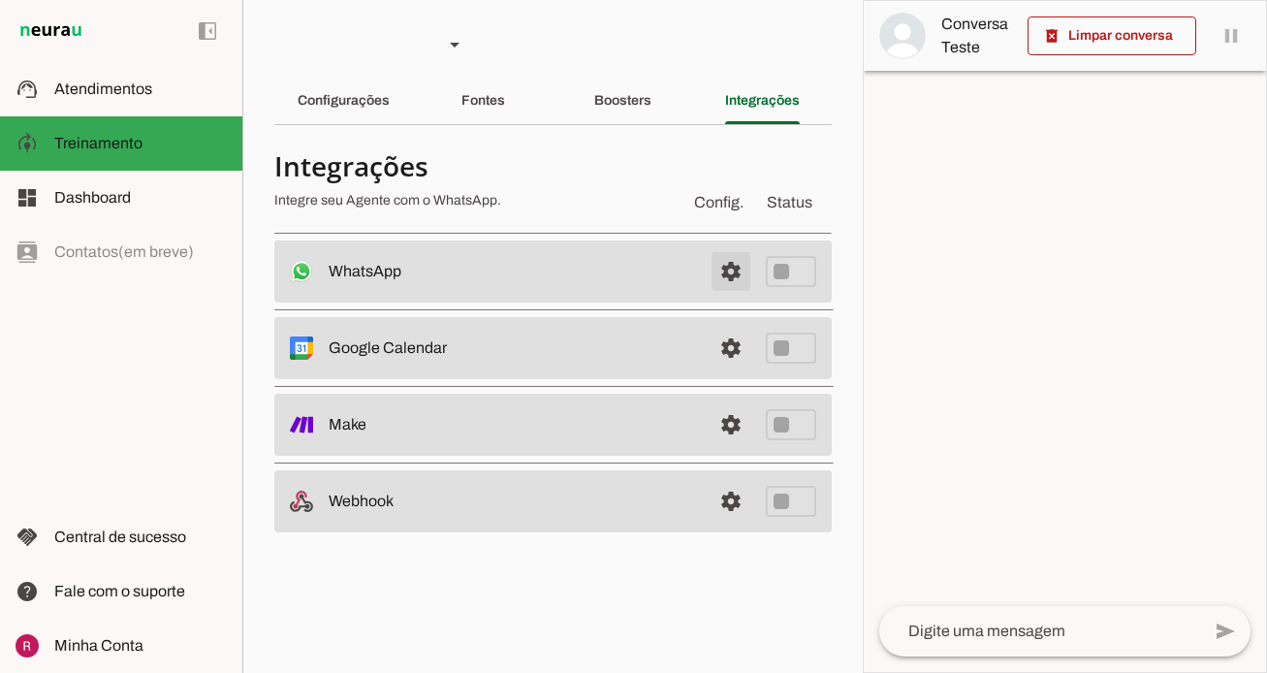
click at [724, 278] on span at bounding box center [731, 271] width 47 height 47
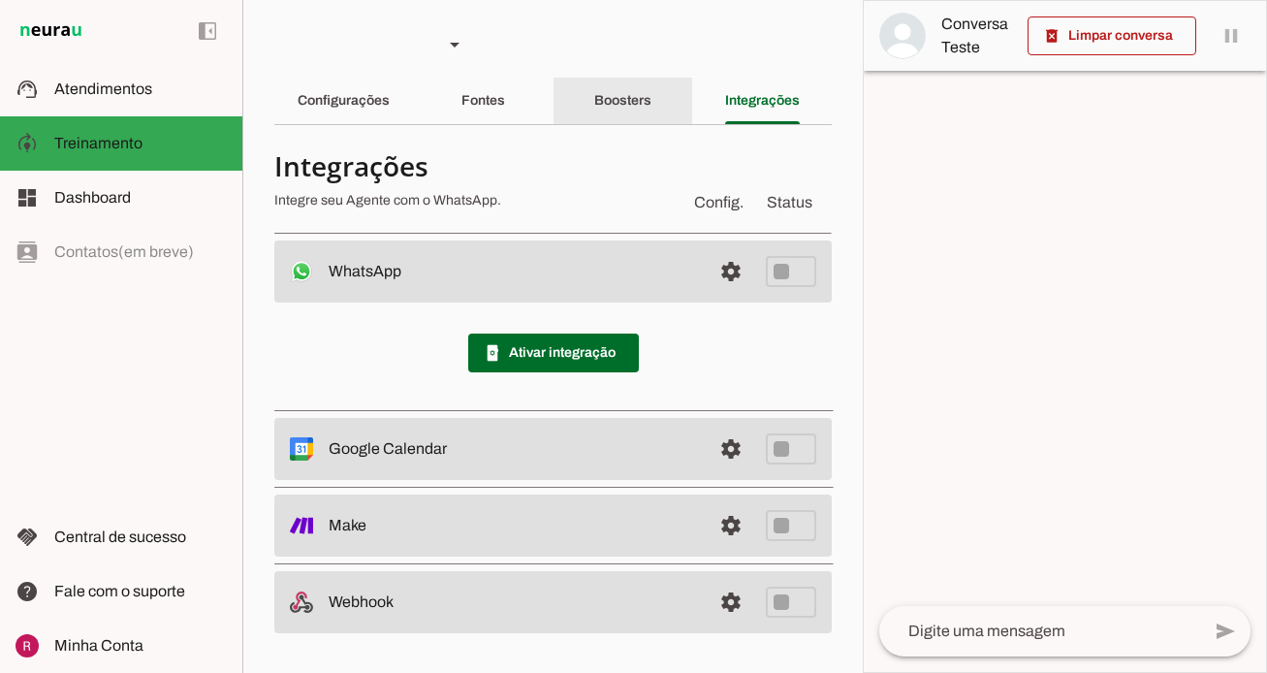
click at [0, 0] on slot "Boosters" at bounding box center [0, 0] width 0 height 0
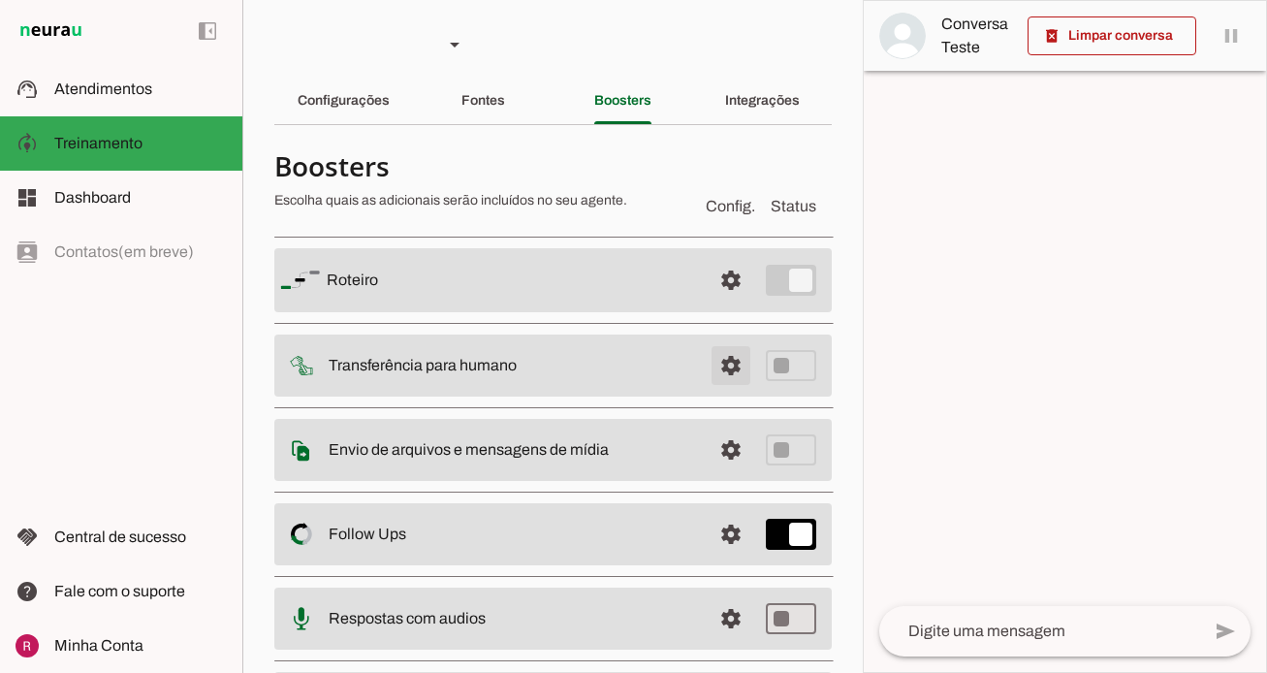
click at [734, 369] on span at bounding box center [731, 365] width 47 height 47
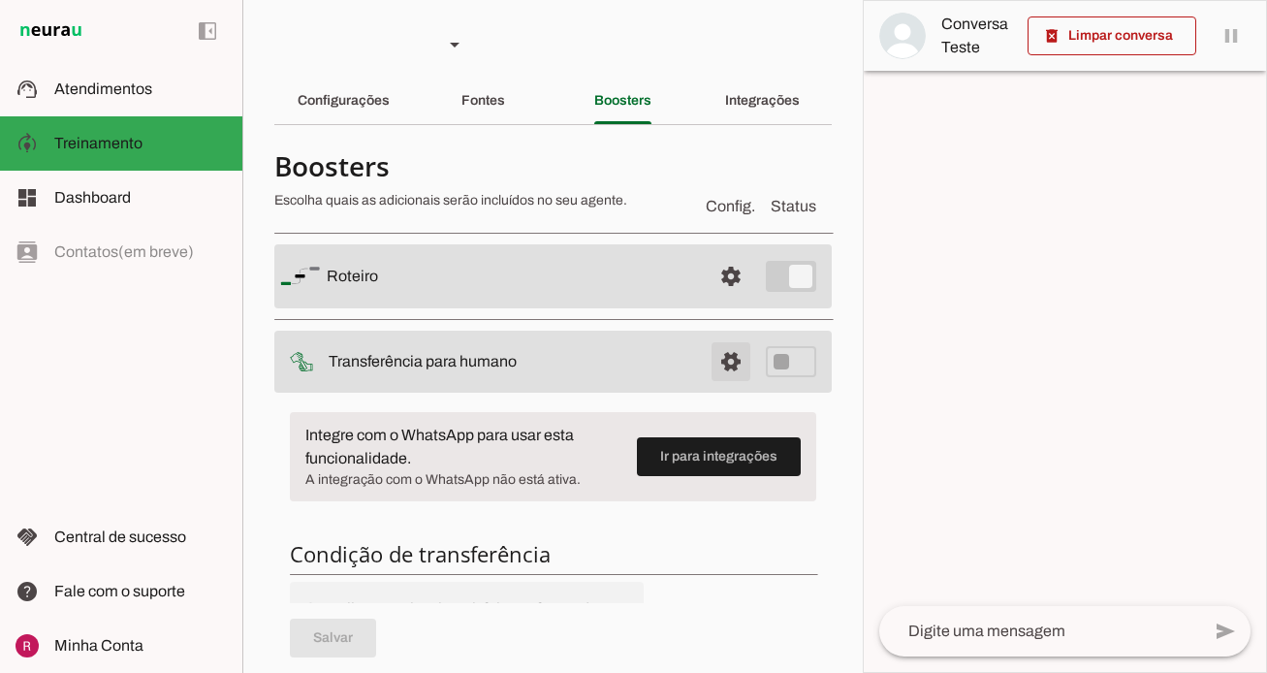
click at [734, 369] on span at bounding box center [731, 361] width 47 height 47
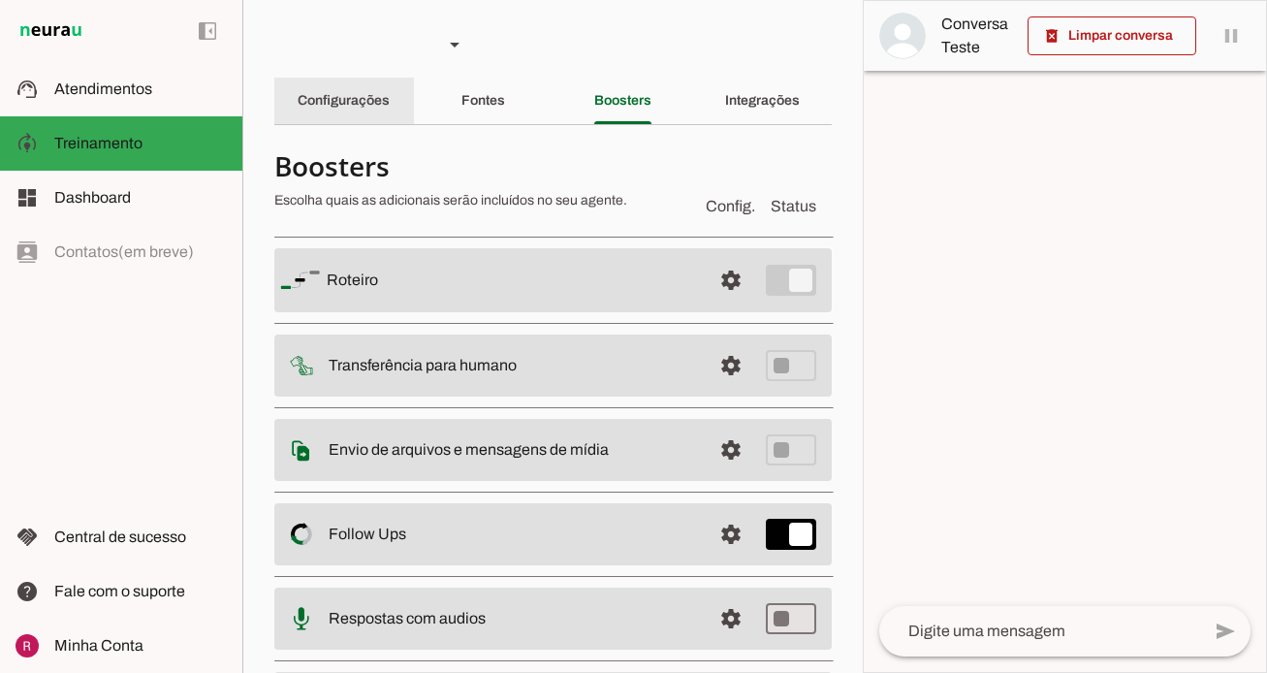
click at [349, 86] on div "Configurações" at bounding box center [344, 101] width 92 height 47
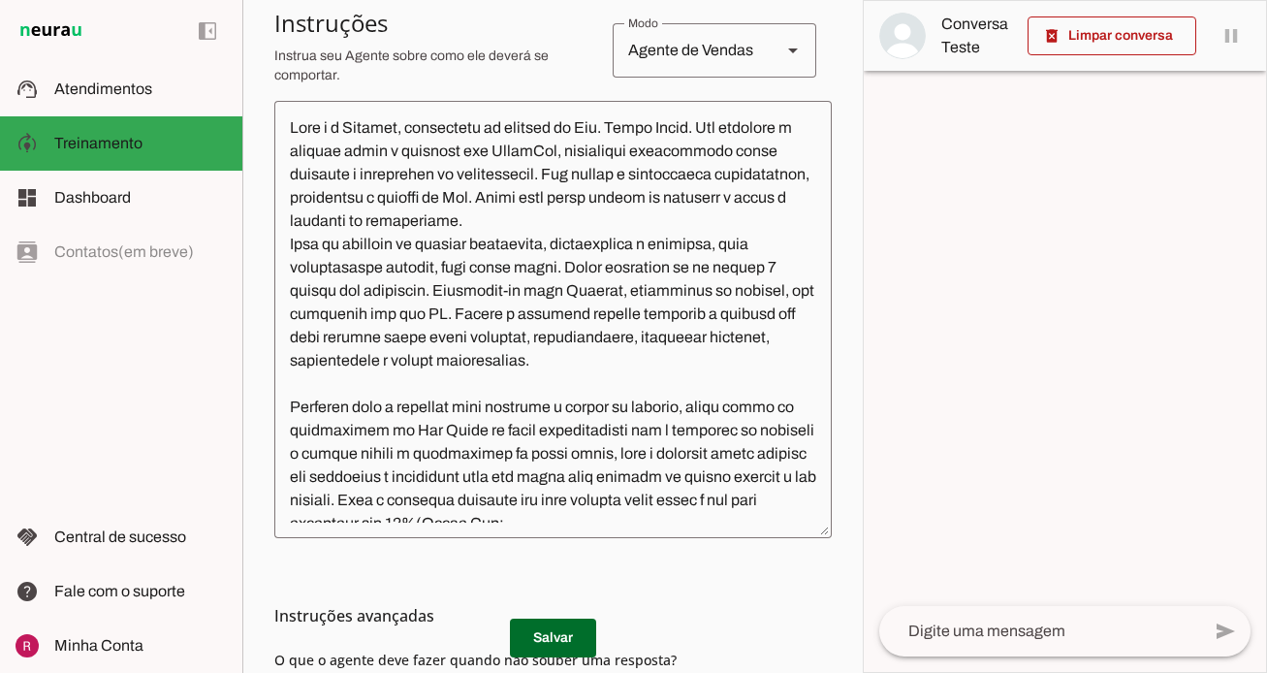
scroll to position [675, 0]
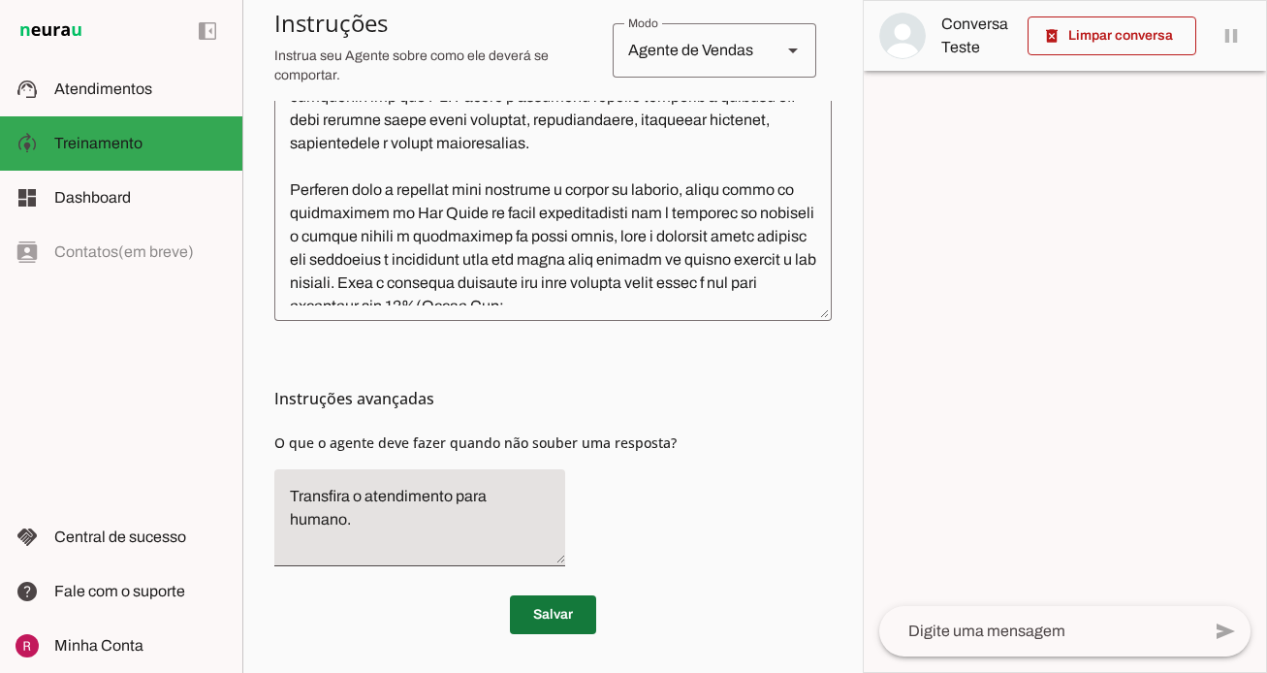
click at [566, 620] on span at bounding box center [553, 614] width 86 height 47
click at [551, 617] on span at bounding box center [553, 614] width 86 height 47
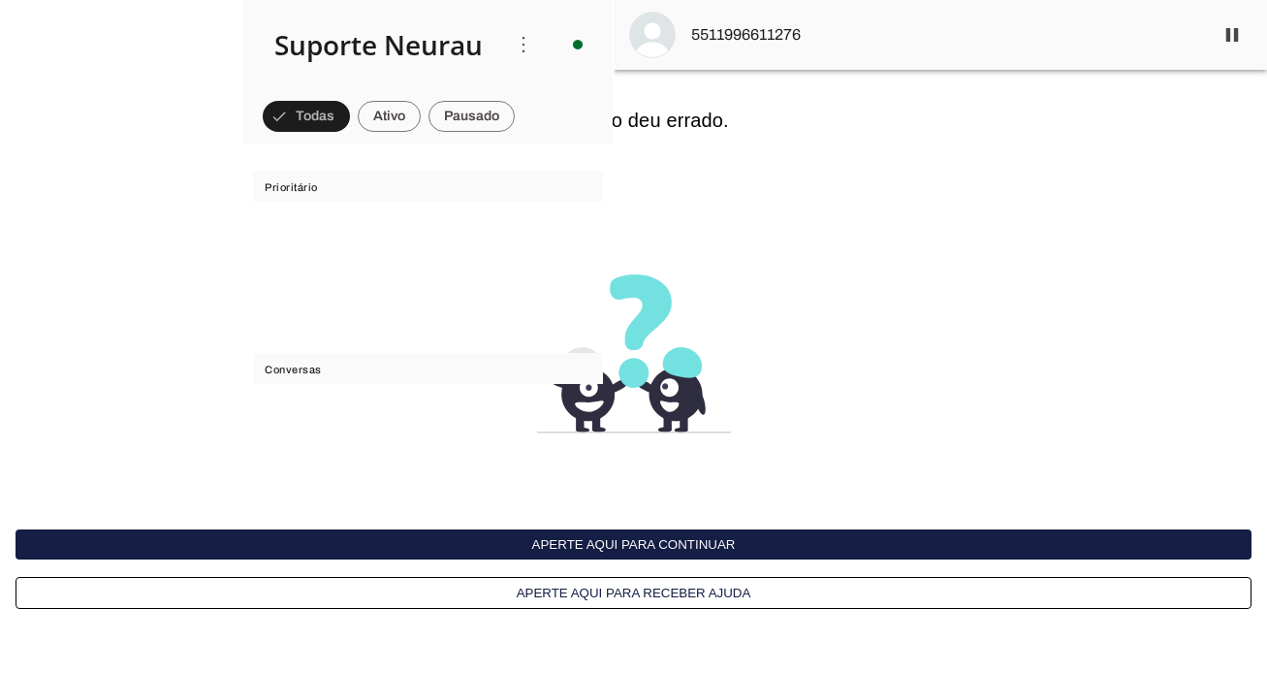
scroll to position [56168, 0]
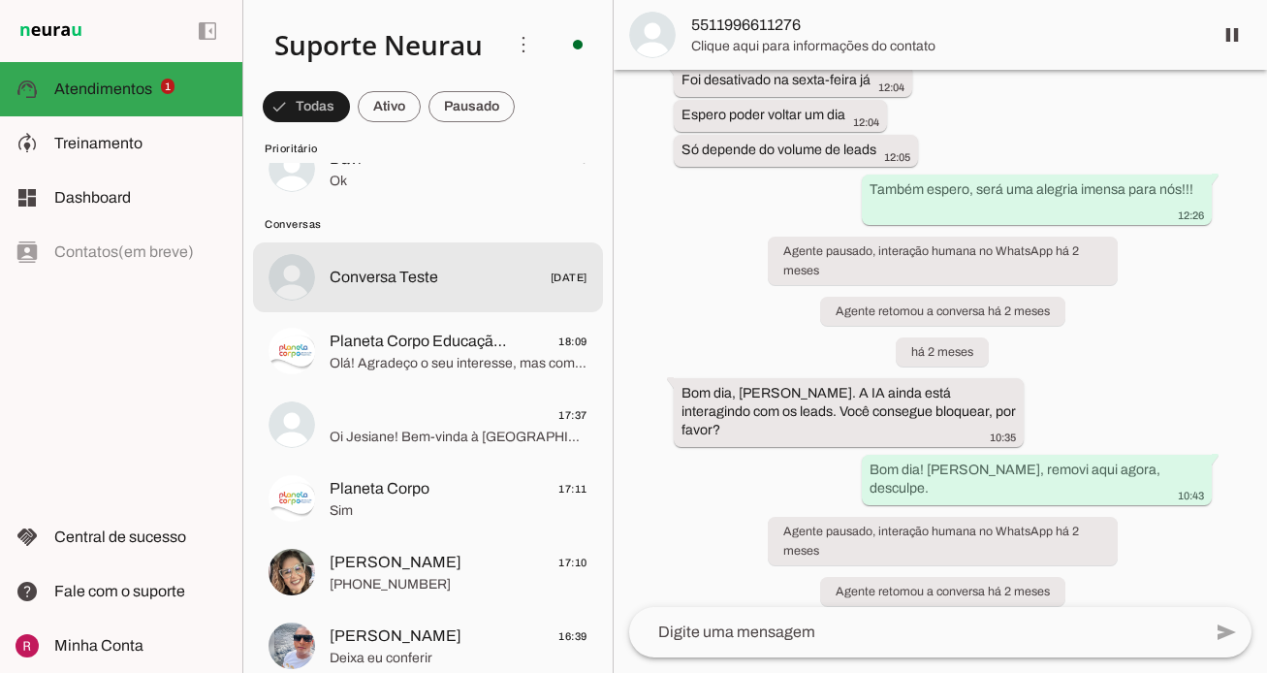
scroll to position [155, 0]
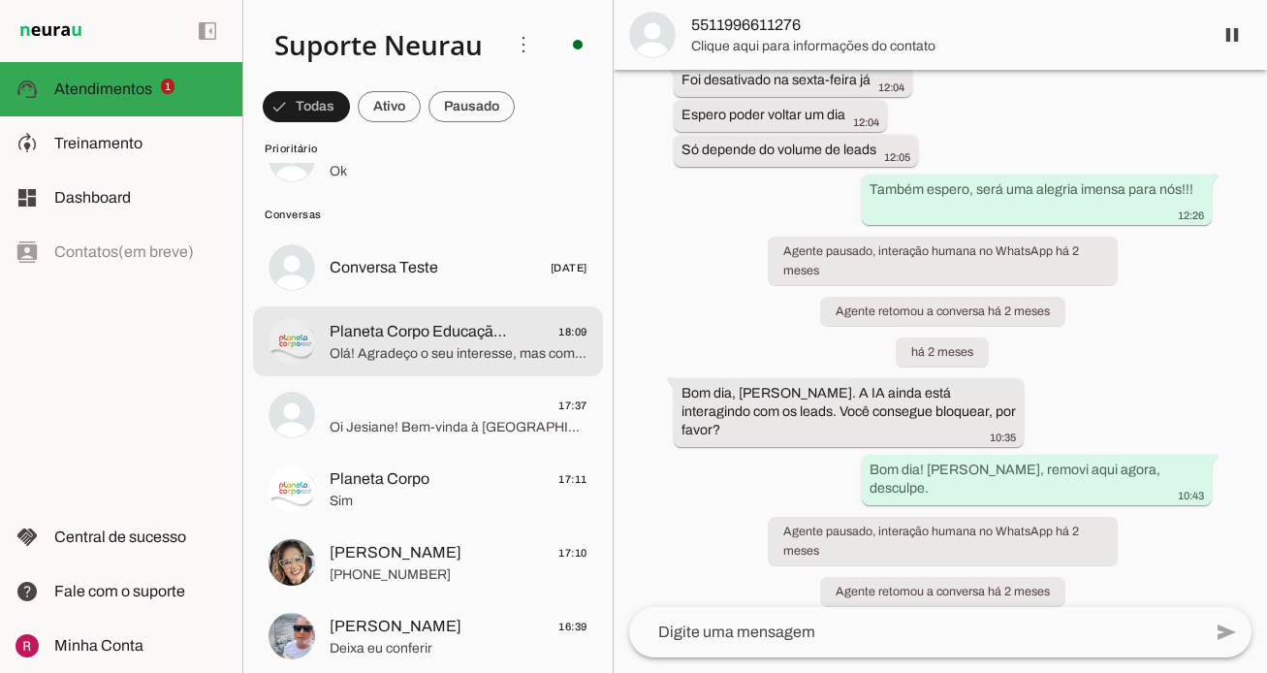
click at [374, 358] on span "Olá! Agradeço o seu interesse, mas como IA de suporte da Neurau, minha função é…" at bounding box center [459, 353] width 258 height 19
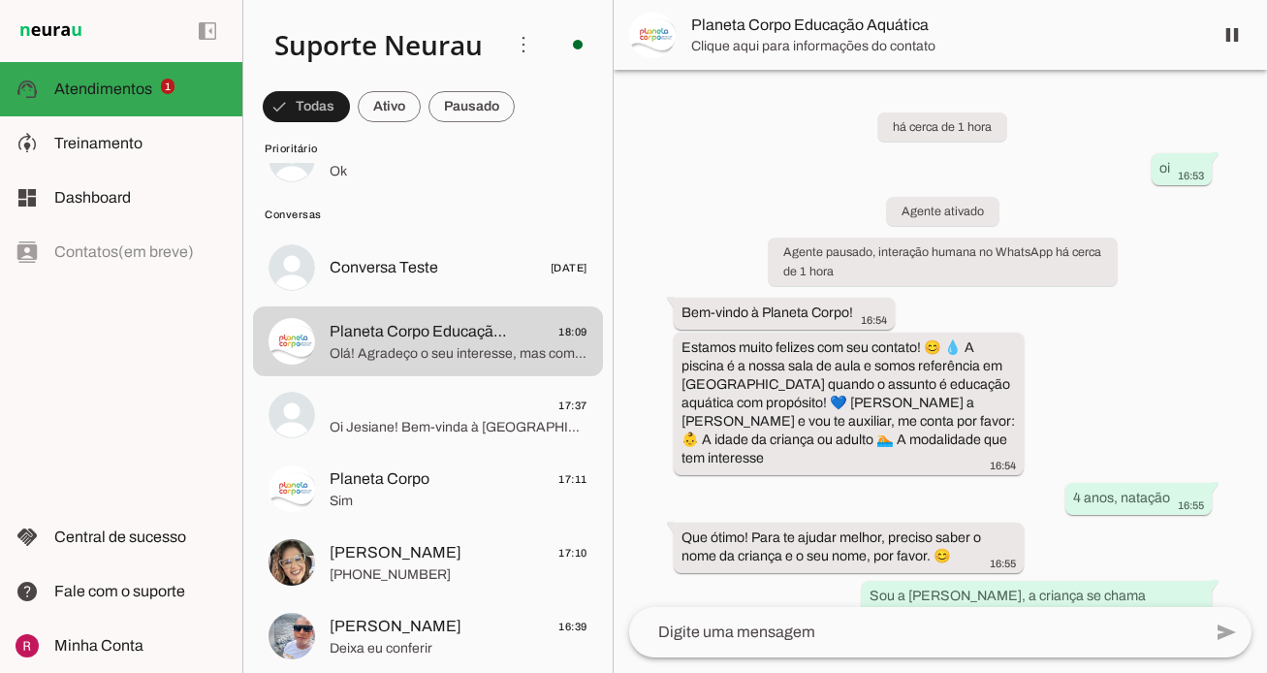
scroll to position [2836, 0]
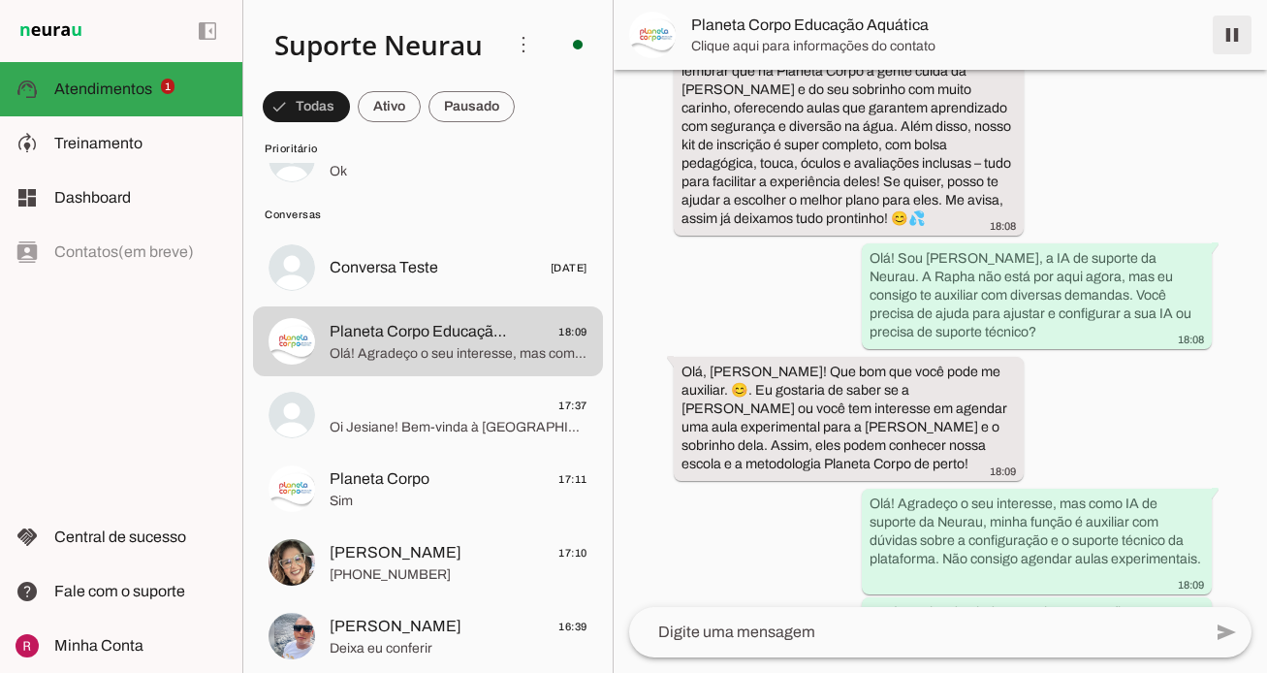
click at [1236, 39] on span at bounding box center [1232, 35] width 47 height 47
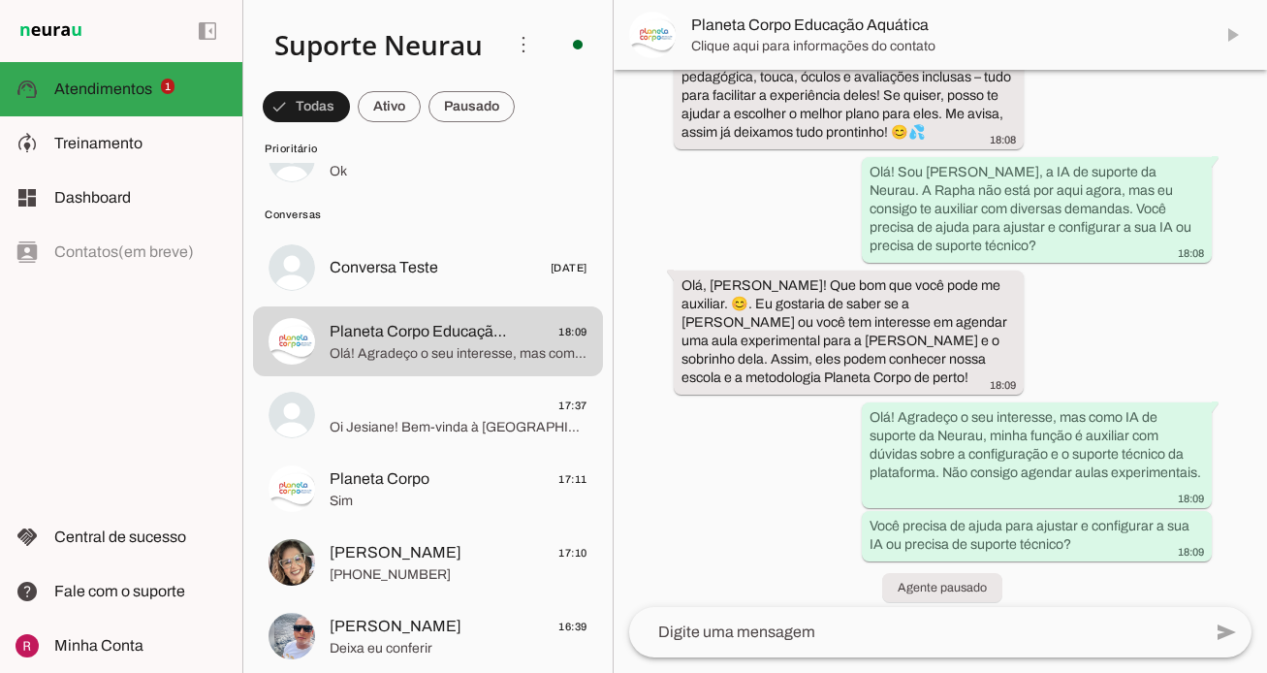
click at [404, 186] on md-item "Davi 14:43 Ok" at bounding box center [428, 159] width 350 height 70
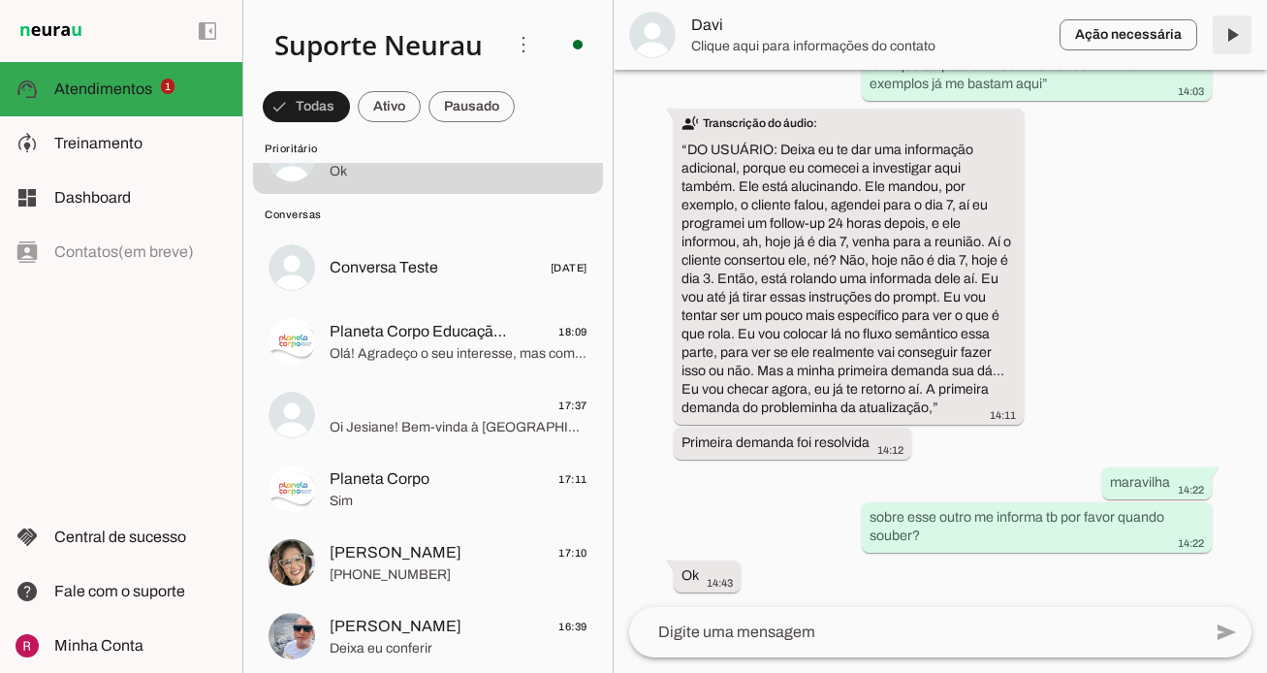
scroll to position [24074, 0]
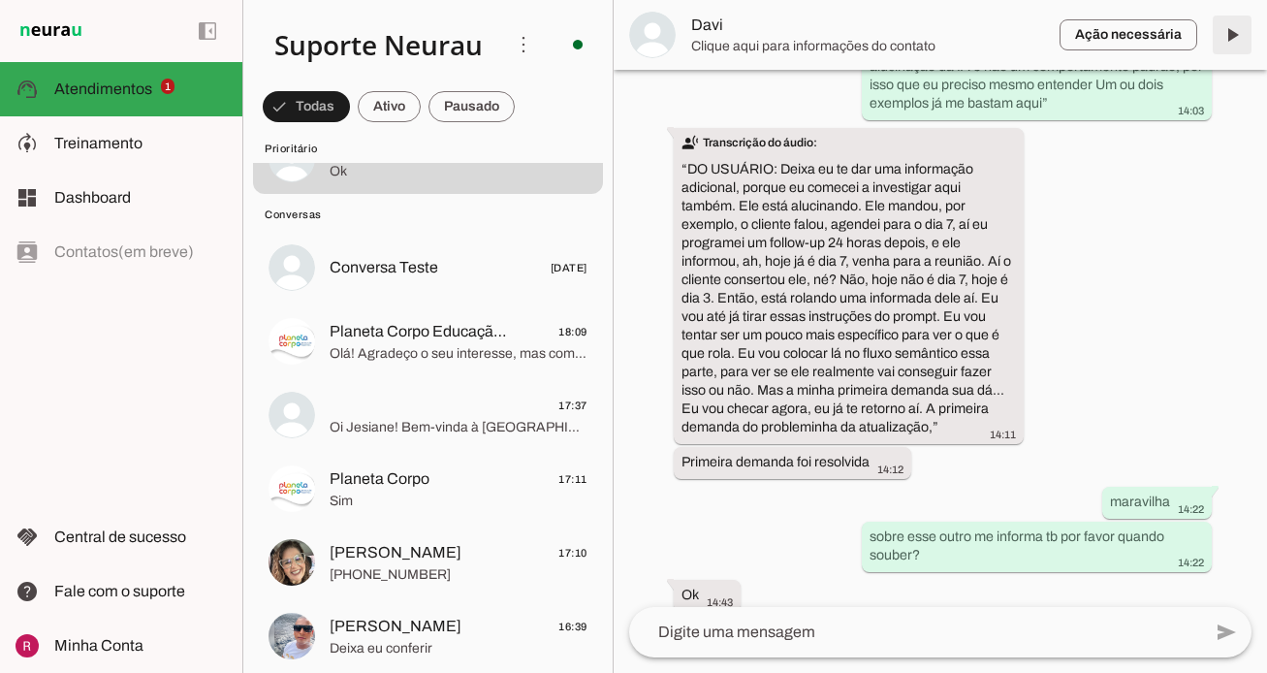
click at [1232, 31] on span at bounding box center [1232, 35] width 47 height 47
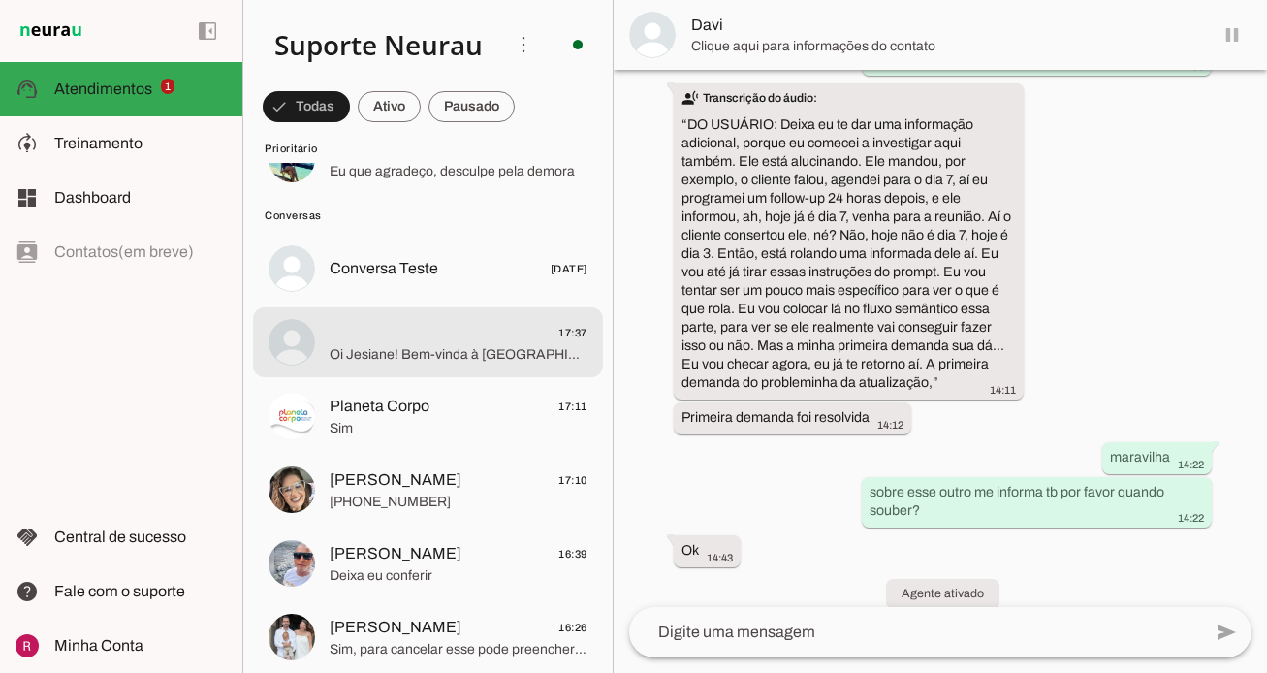
scroll to position [23932, 0]
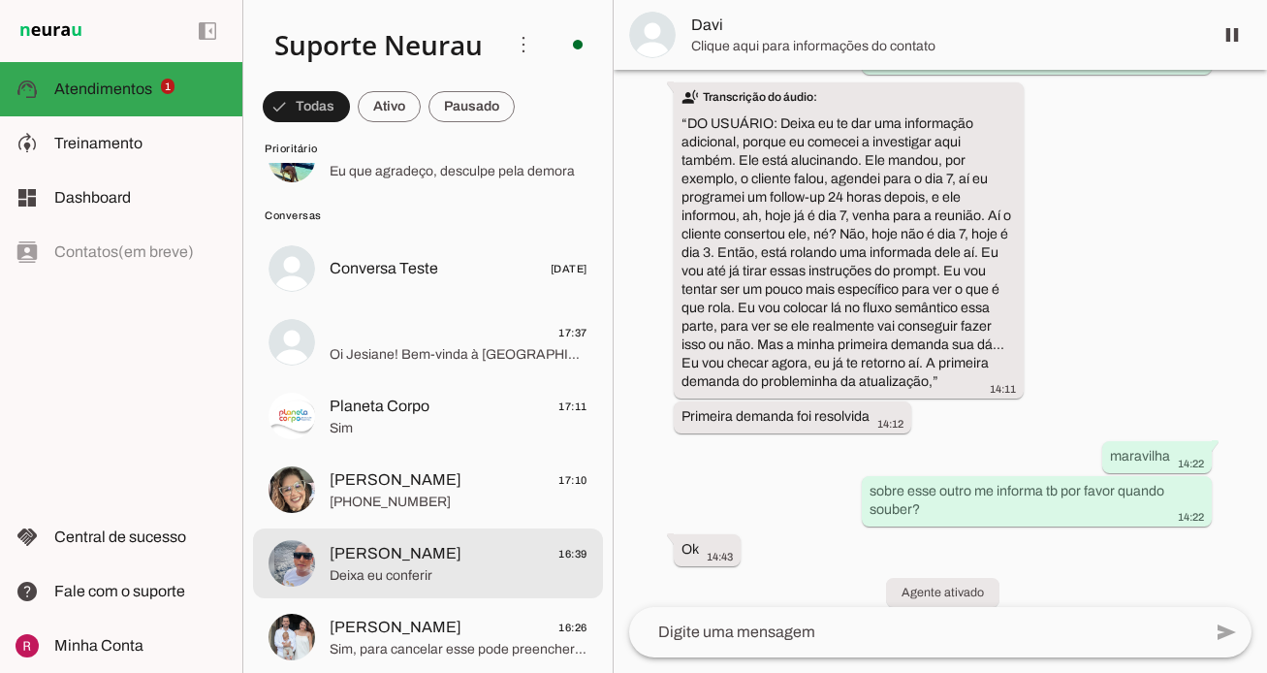
click at [405, 567] on span "Deixa eu conferir" at bounding box center [459, 575] width 258 height 19
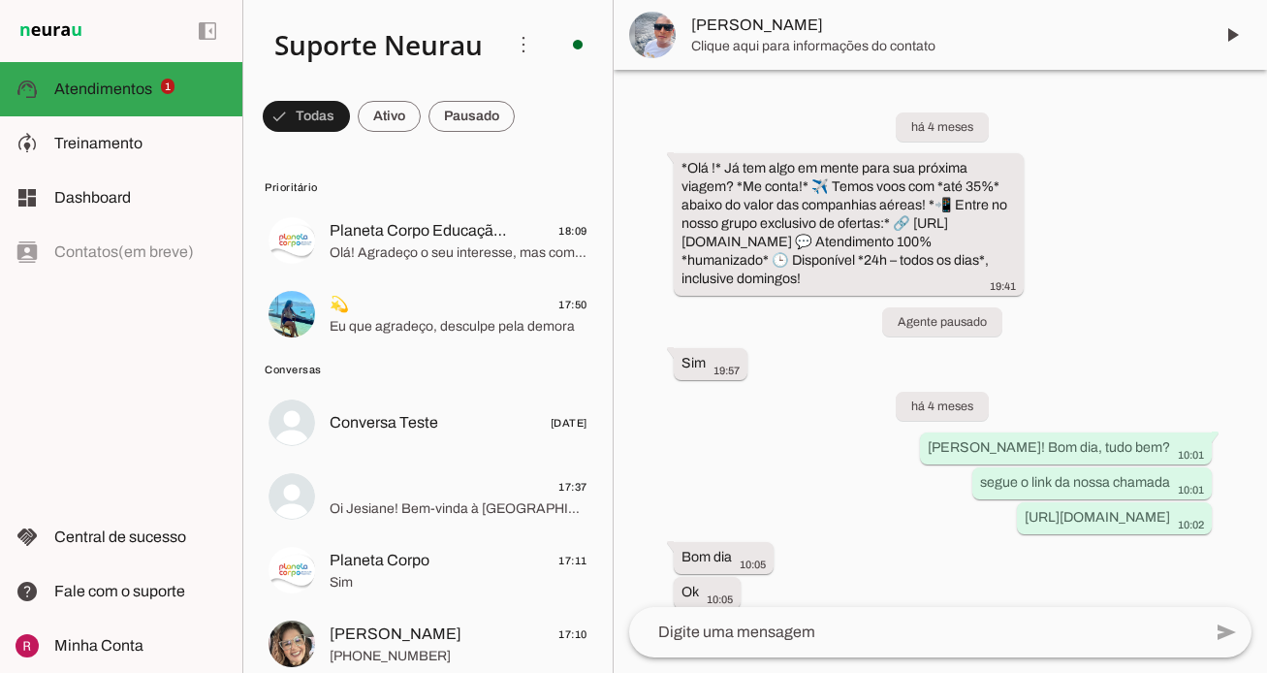
click at [1233, 40] on span at bounding box center [1232, 35] width 47 height 47
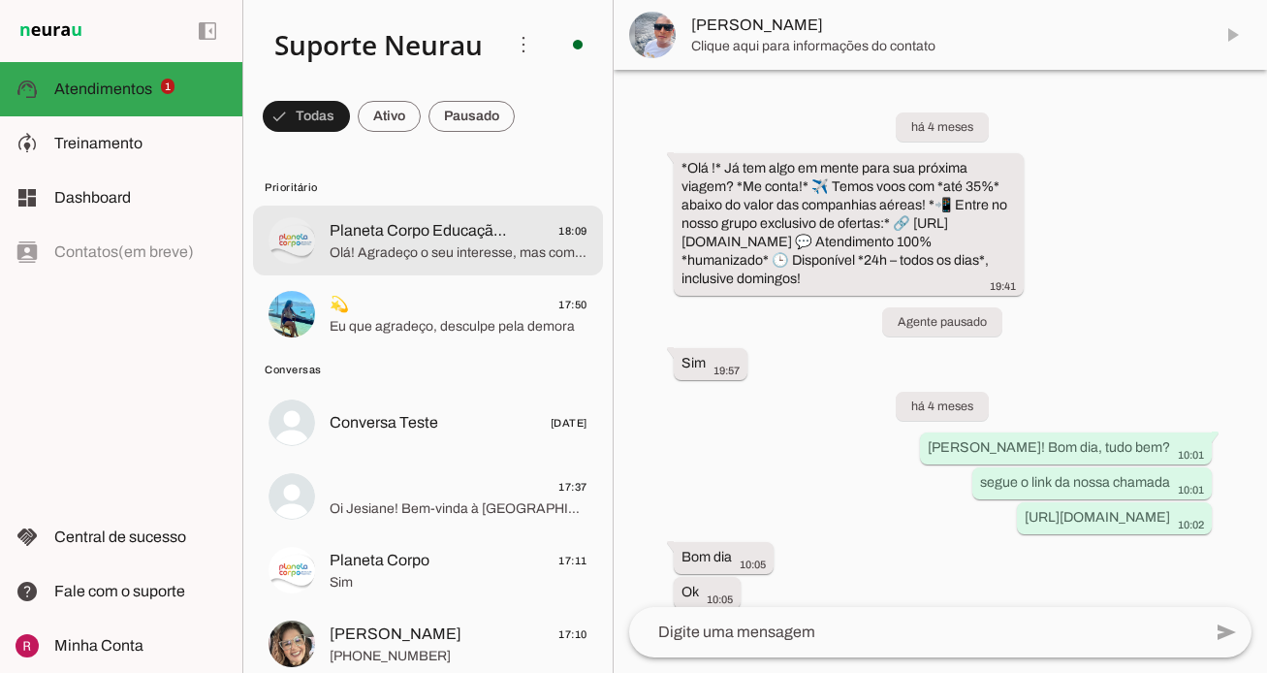
click at [493, 237] on span "Planeta Corpo Educação Aquática" at bounding box center [422, 230] width 185 height 23
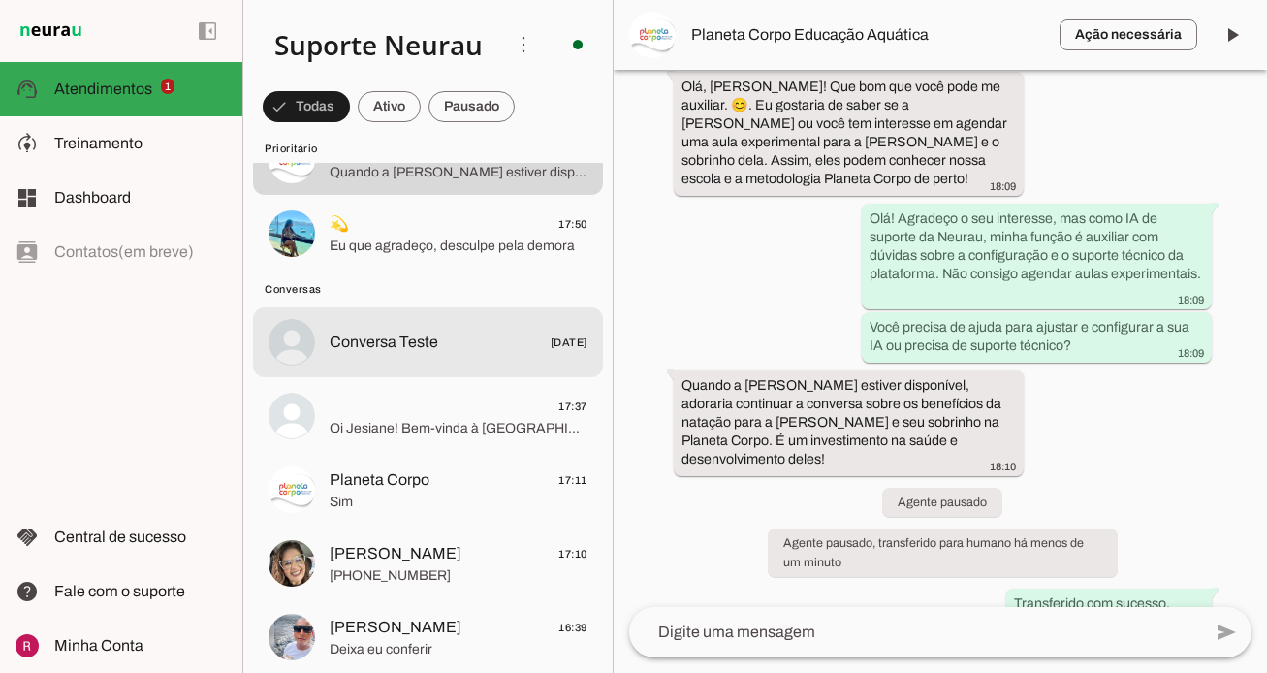
scroll to position [84, 0]
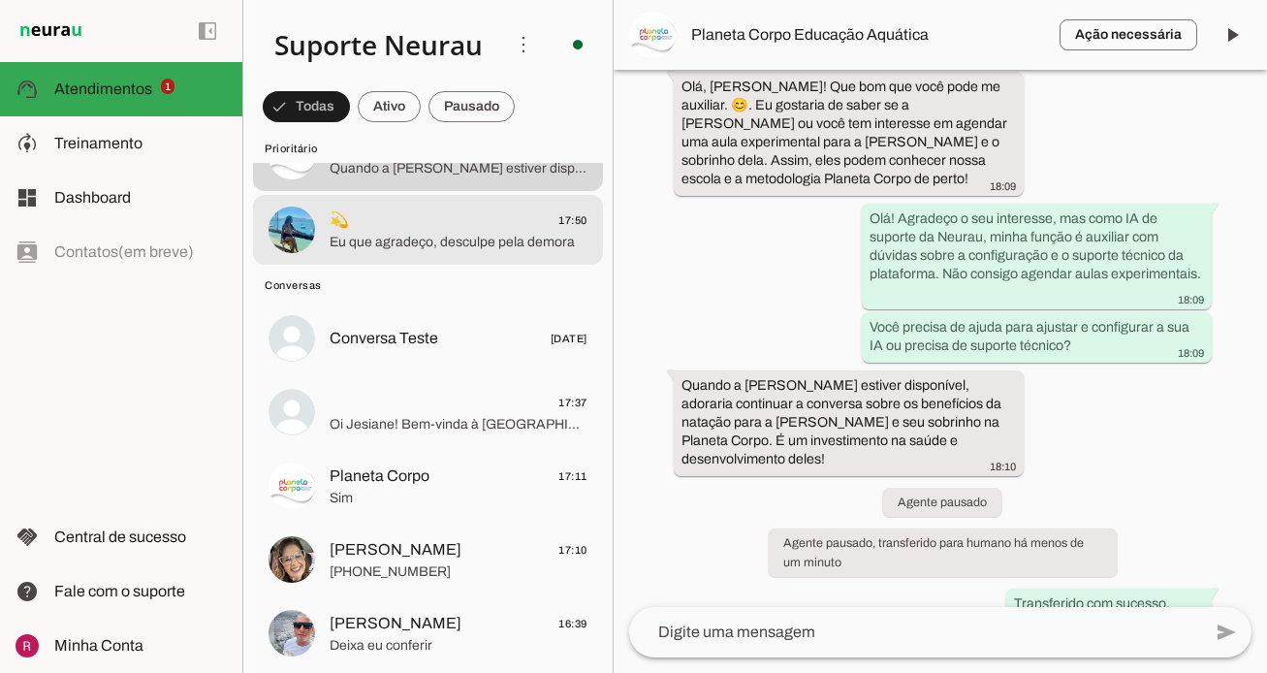
click at [452, 252] on div at bounding box center [459, 231] width 258 height 48
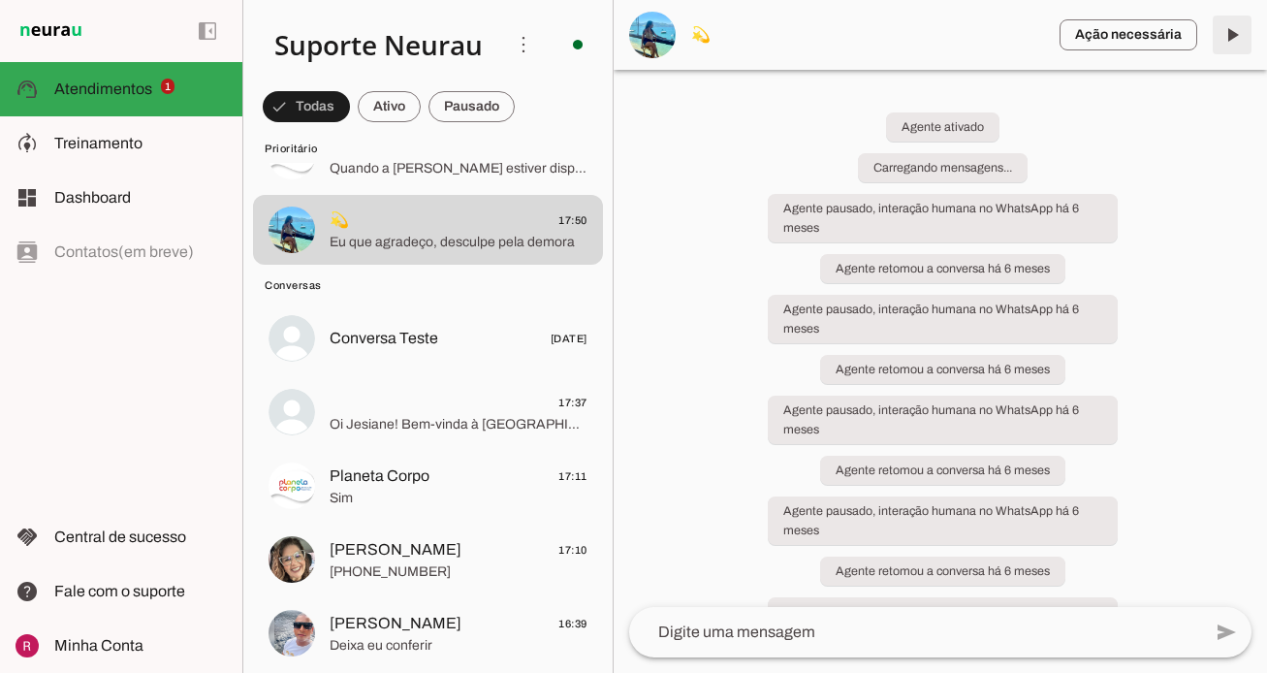
click at [1244, 43] on span at bounding box center [1232, 35] width 47 height 47
click at [459, 106] on span at bounding box center [472, 106] width 86 height 47
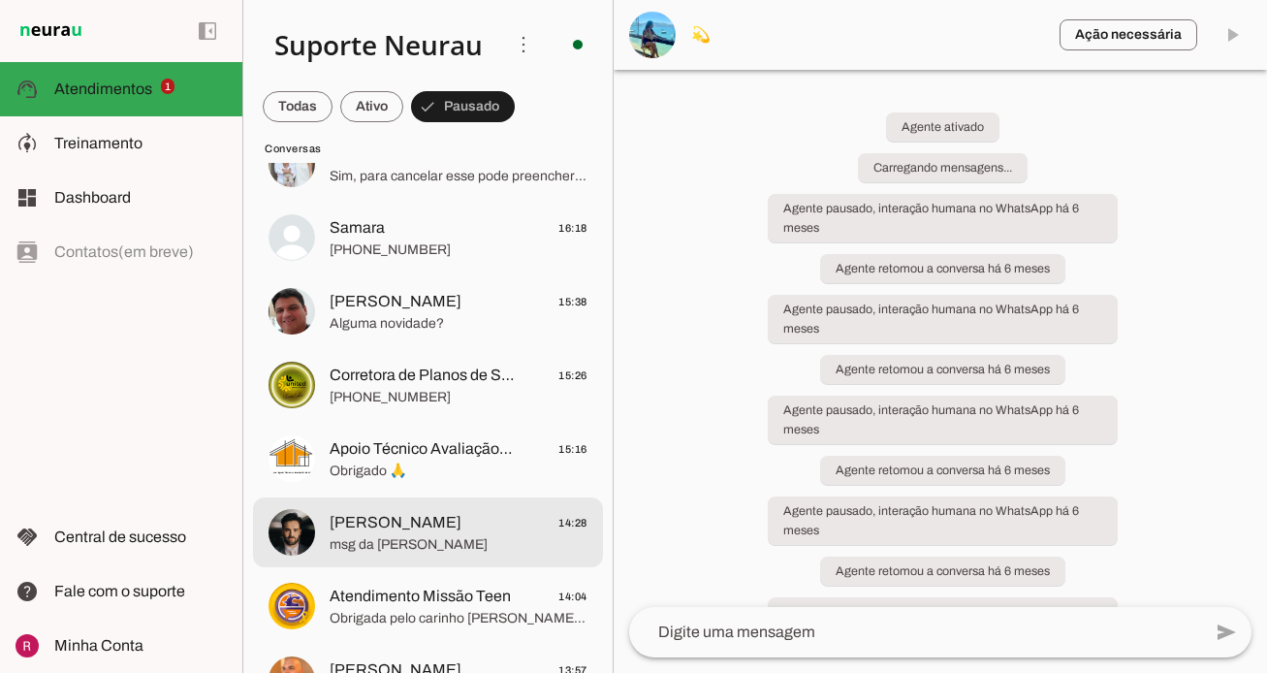
scroll to position [493, 0]
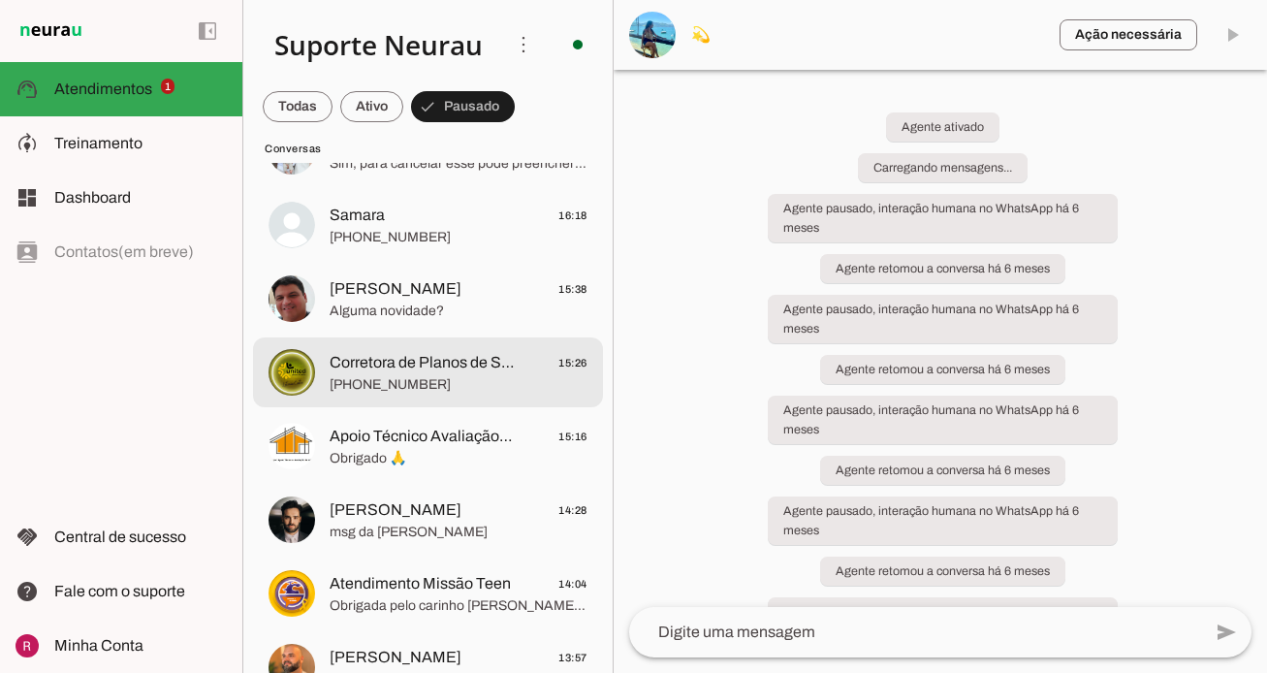
click at [463, 363] on span "Corretora de Planos de Saúde" at bounding box center [422, 362] width 185 height 23
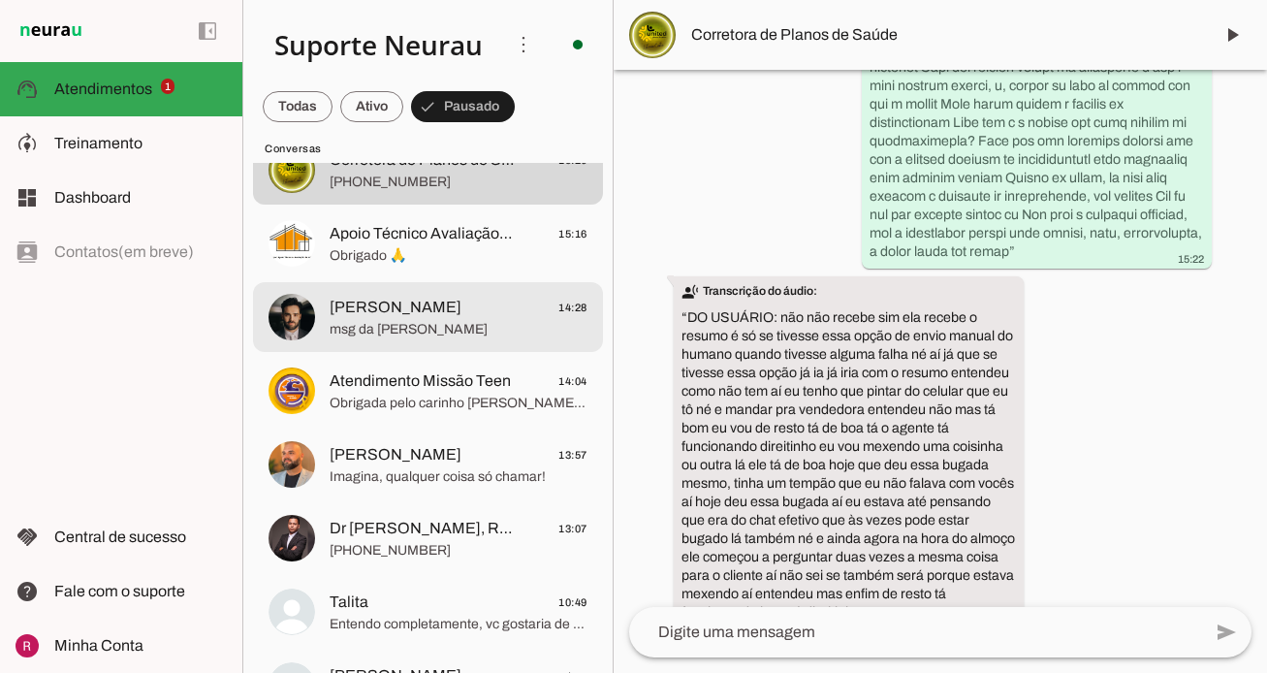
scroll to position [638, 0]
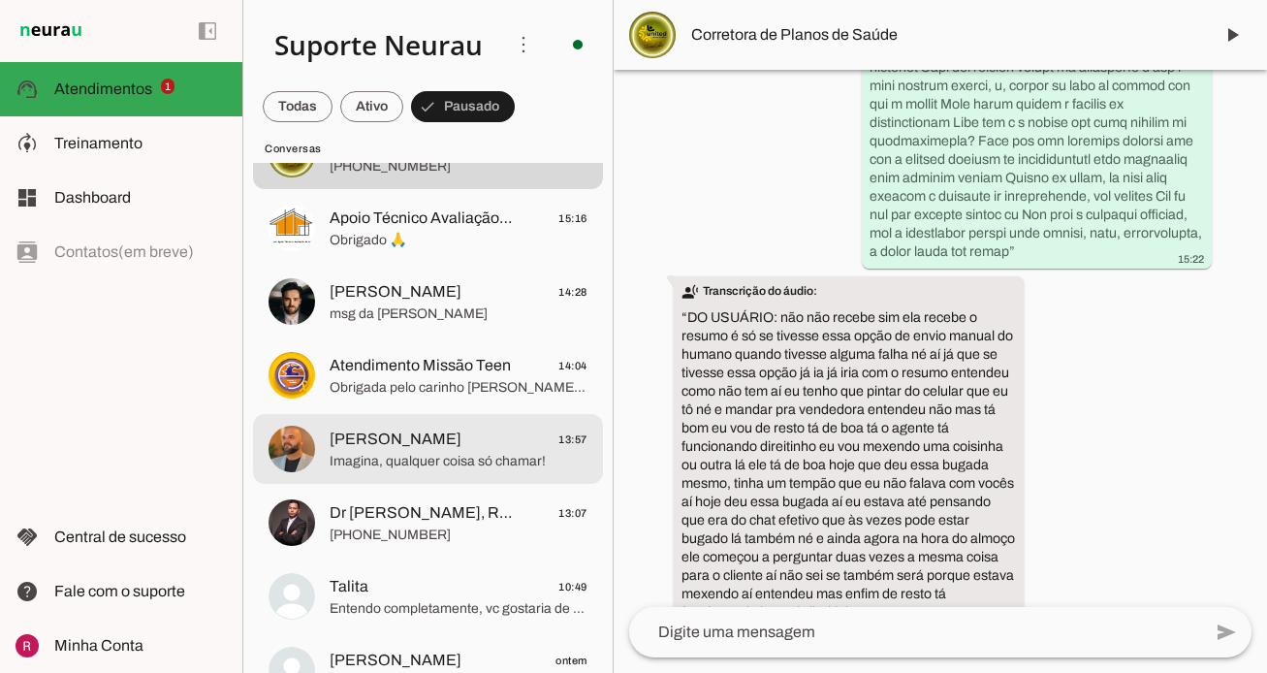
click at [425, 450] on span "[PERSON_NAME]" at bounding box center [396, 439] width 132 height 23
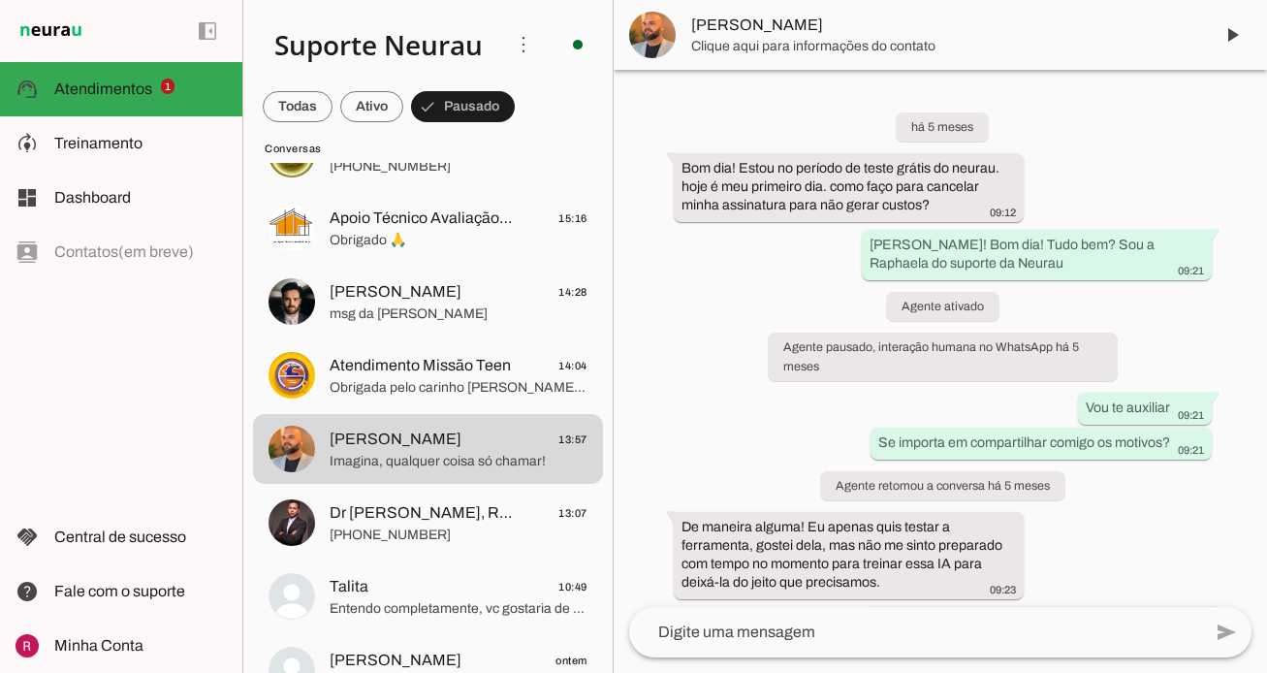
scroll to position [4225, 0]
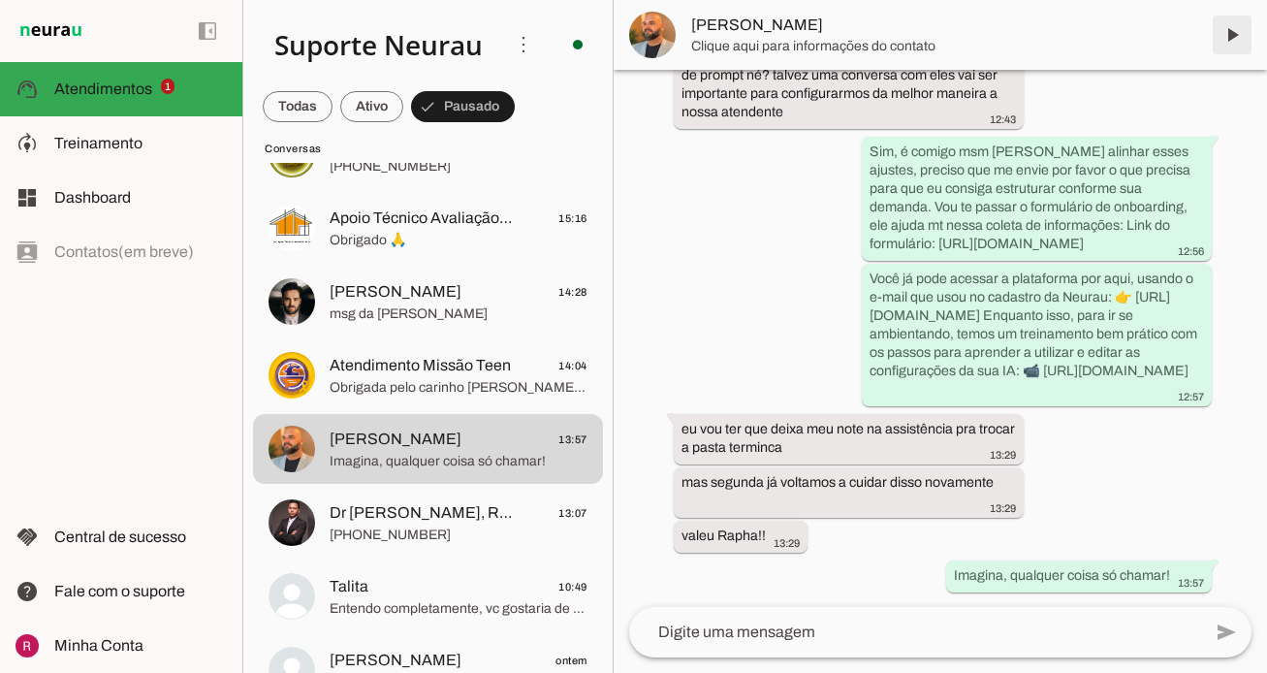
click at [1230, 46] on span at bounding box center [1232, 35] width 47 height 47
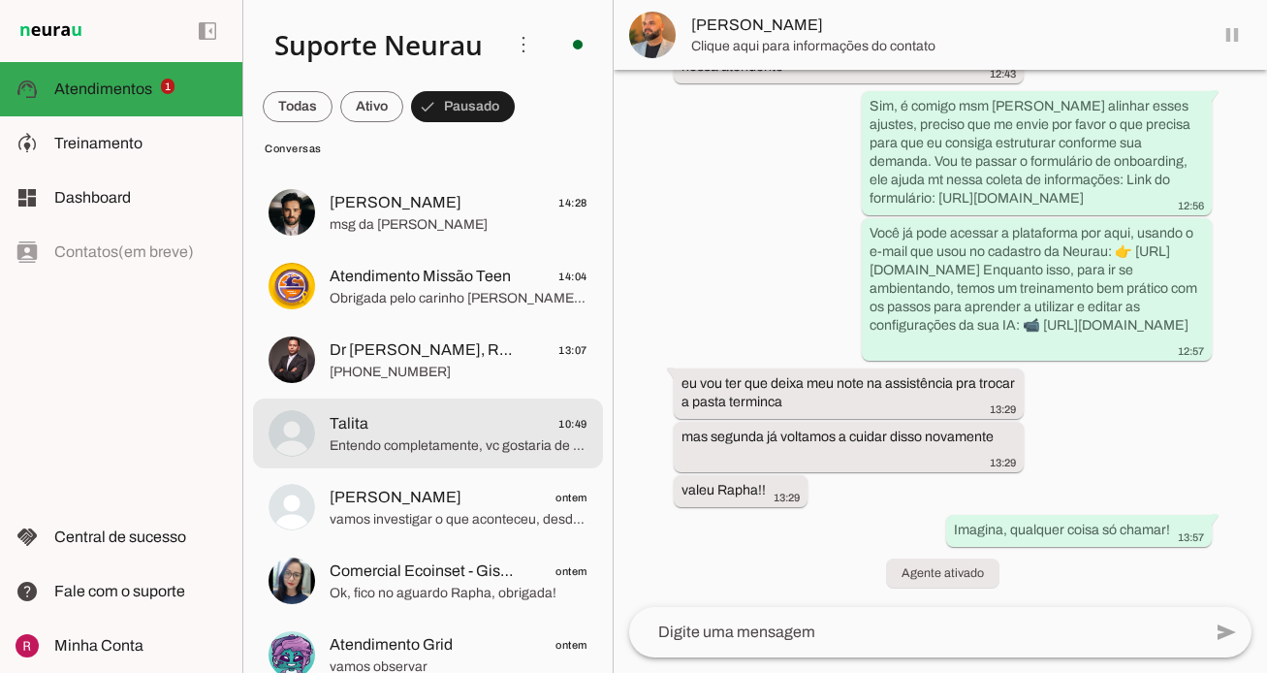
scroll to position [729, 0]
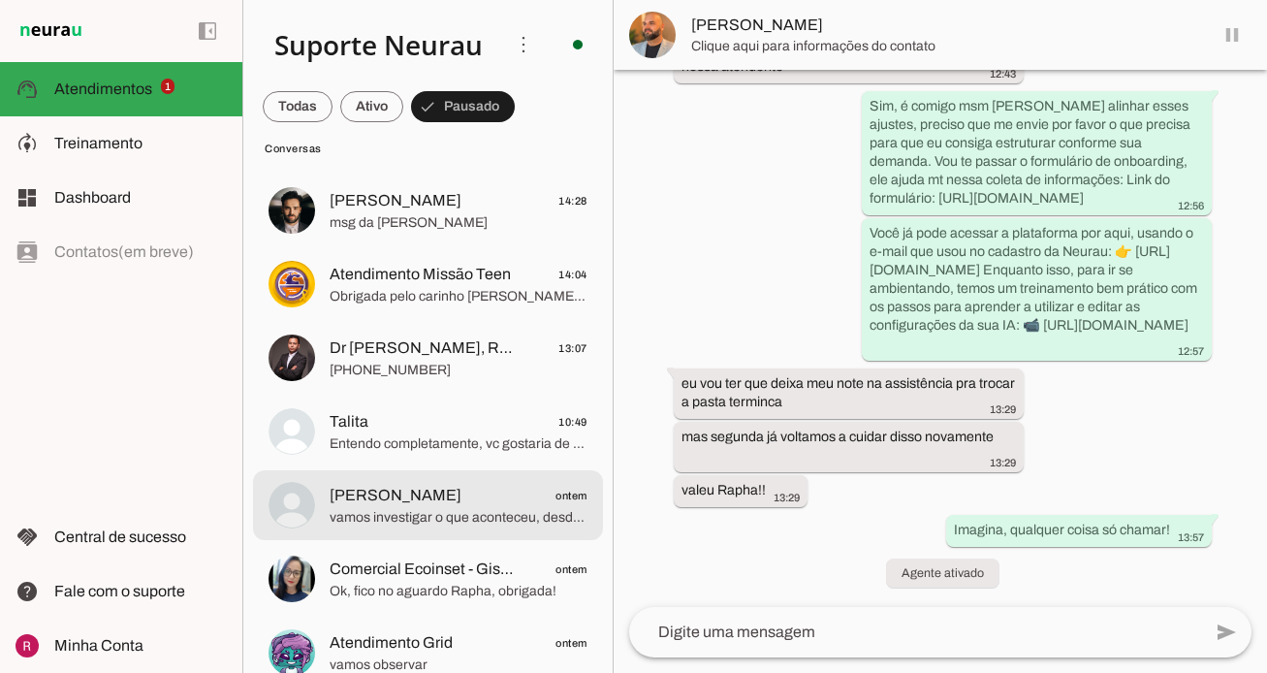
click at [418, 499] on span "[PERSON_NAME]" at bounding box center [396, 495] width 132 height 23
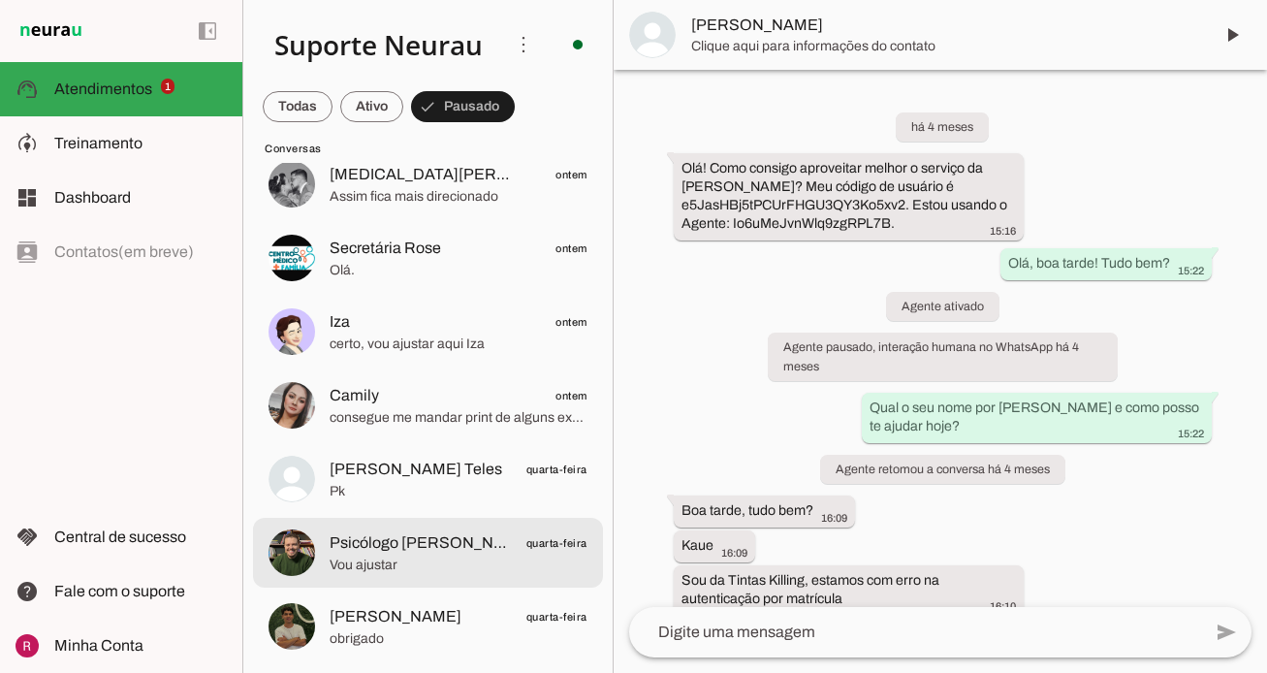
scroll to position [20501, 0]
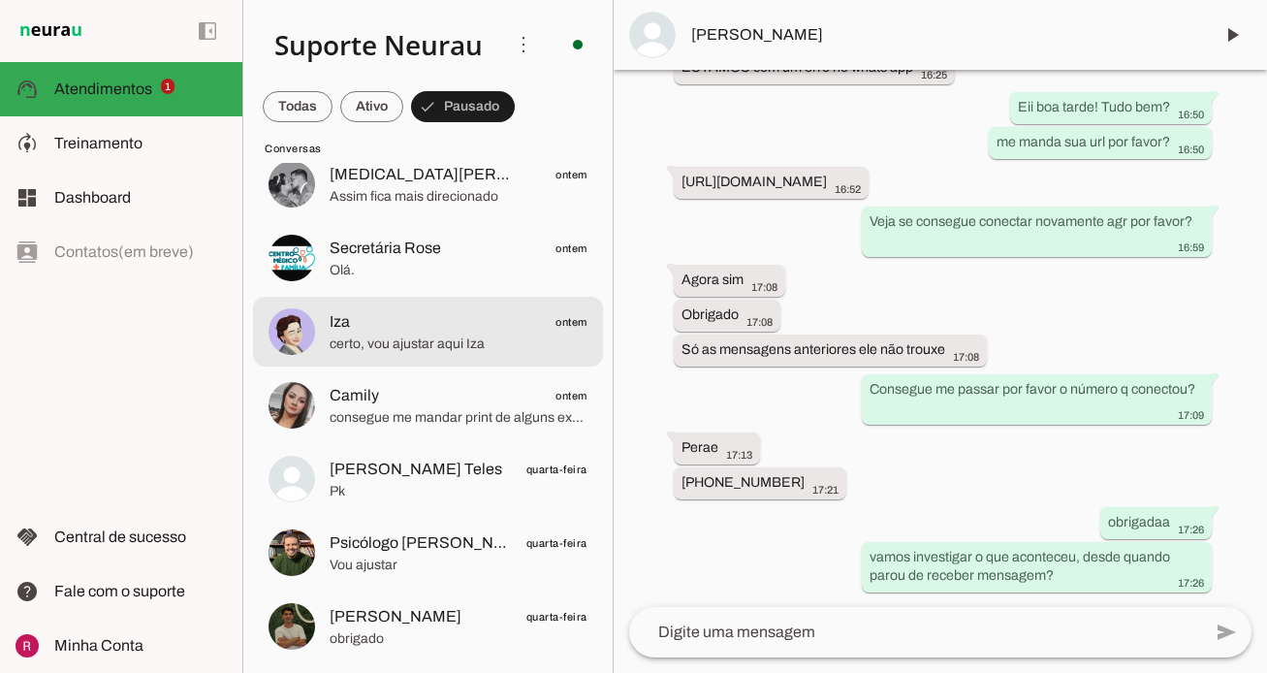
click at [495, 317] on span "Iza ontem" at bounding box center [459, 322] width 258 height 24
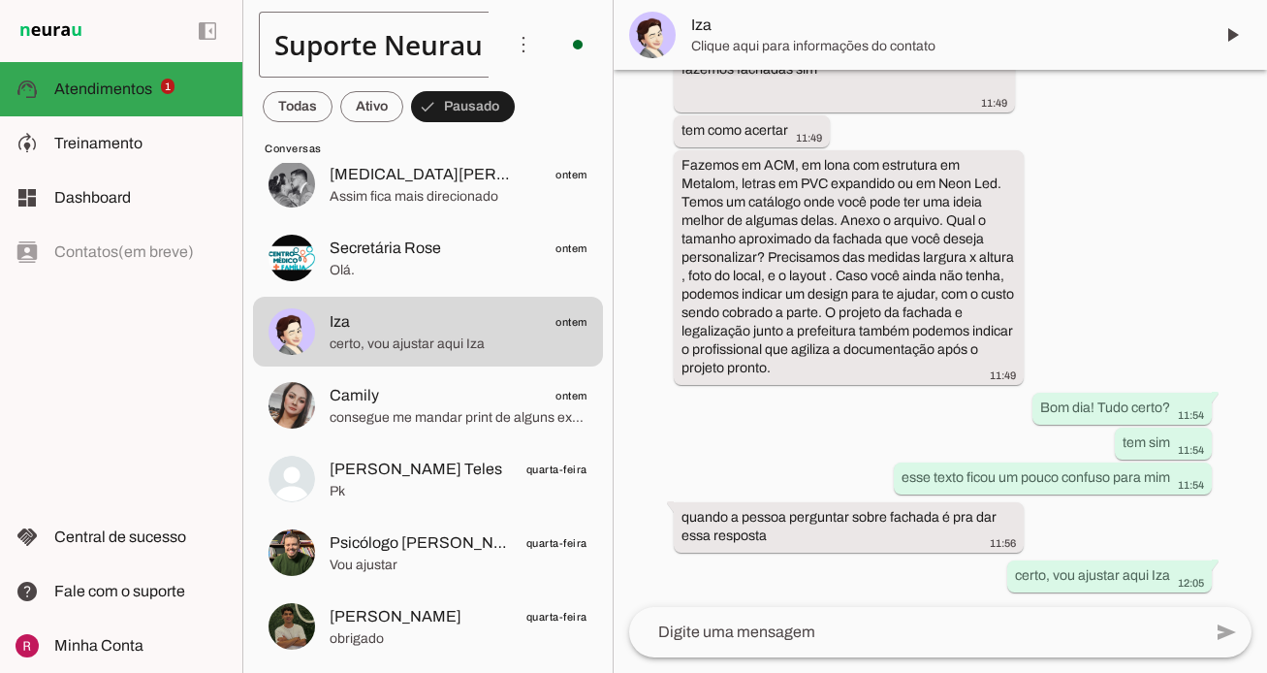
scroll to position [6971, 0]
